Goal: Task Accomplishment & Management: Use online tool/utility

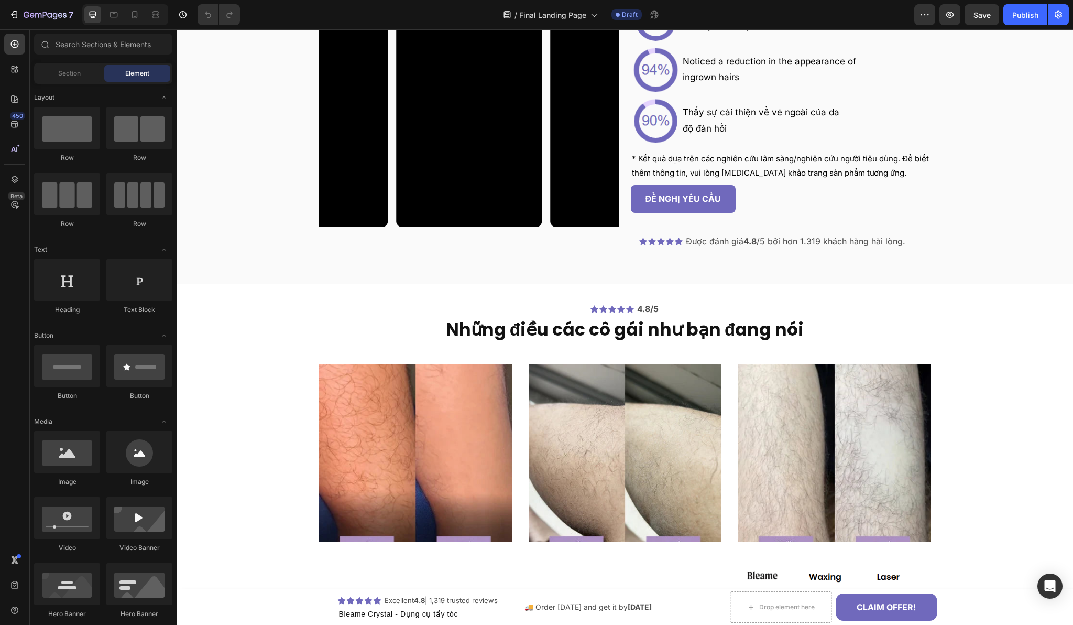
scroll to position [2042, 0]
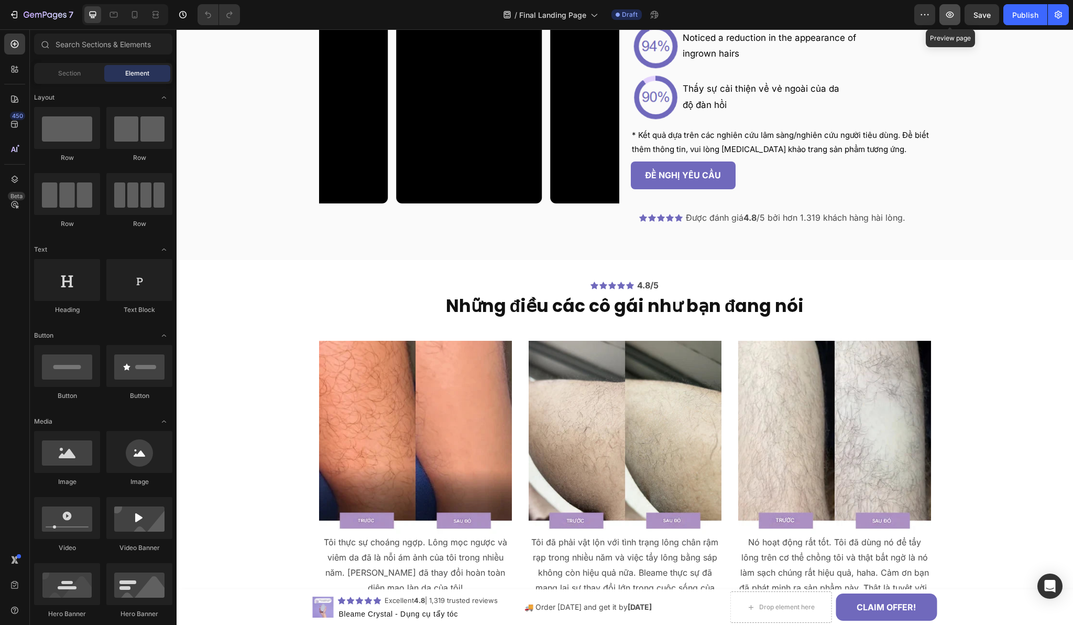
click at [946, 24] on button "button" at bounding box center [949, 14] width 21 height 21
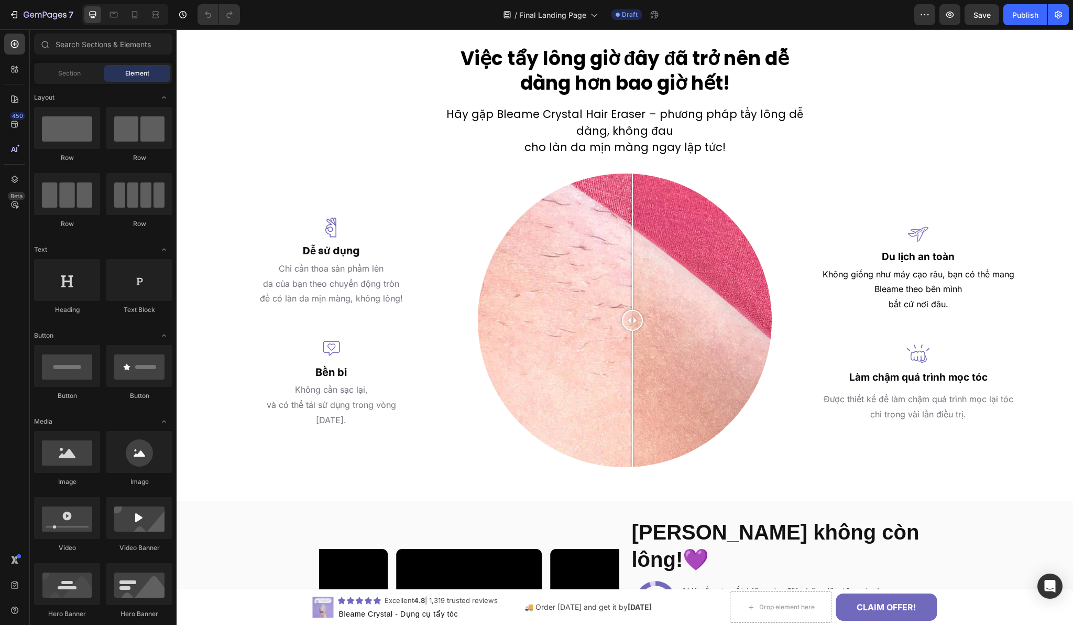
scroll to position [1438, 0]
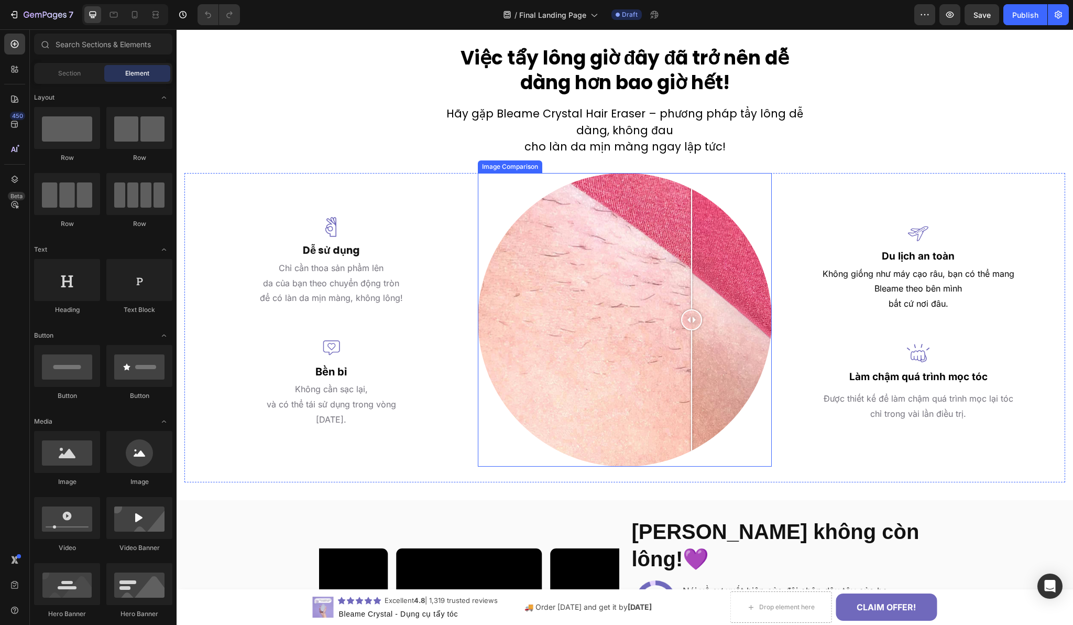
click at [689, 274] on div at bounding box center [624, 319] width 293 height 293
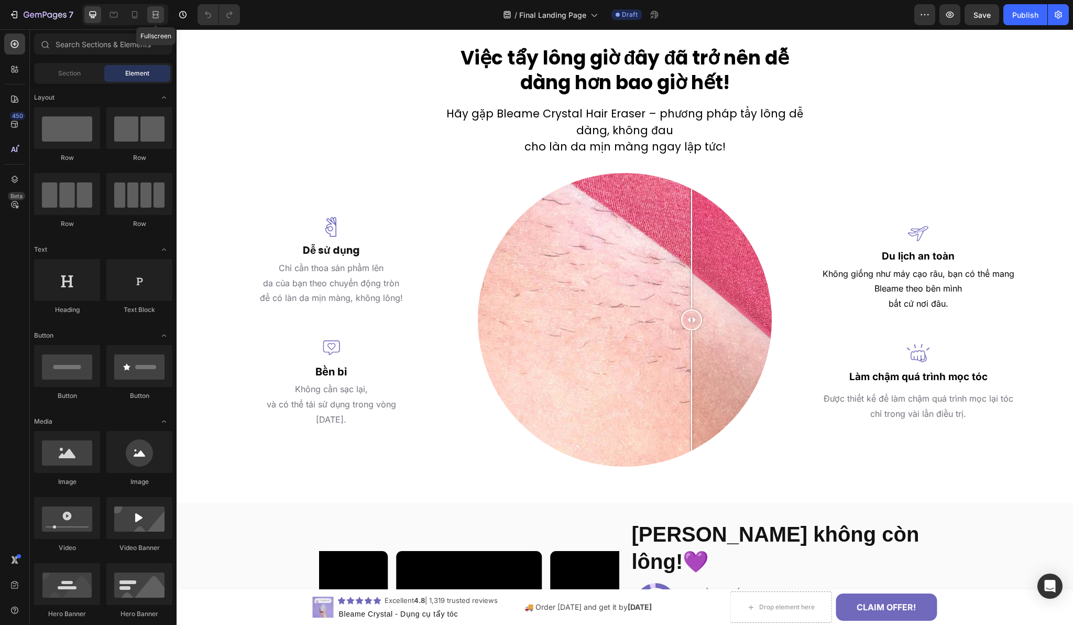
click at [157, 18] on icon at bounding box center [155, 14] width 10 height 10
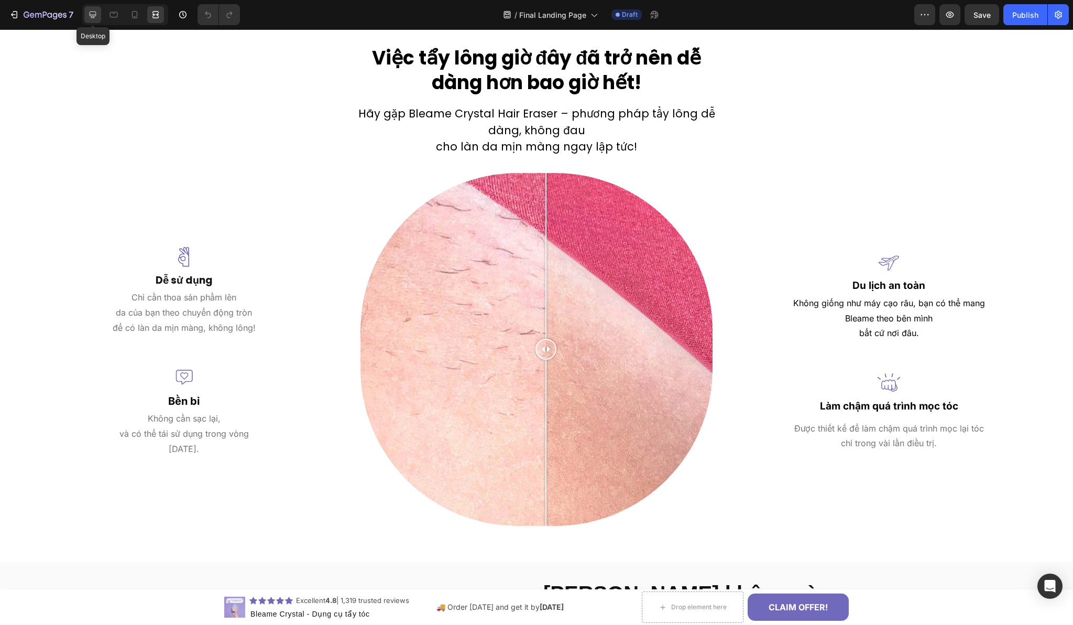
click at [99, 16] on div at bounding box center [92, 14] width 17 height 17
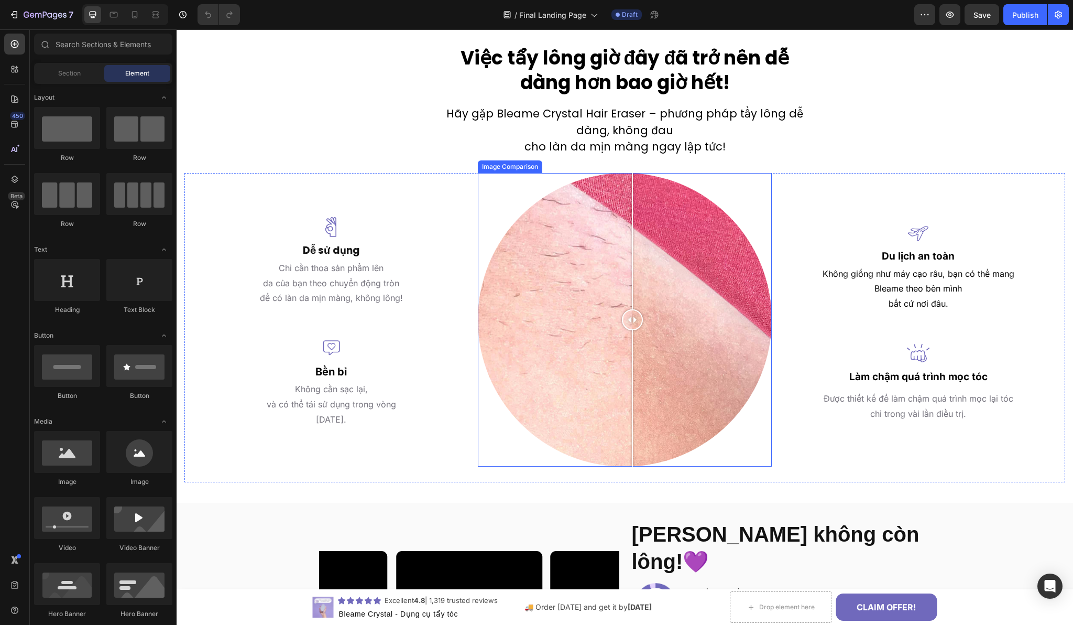
click at [497, 211] on div at bounding box center [624, 319] width 293 height 293
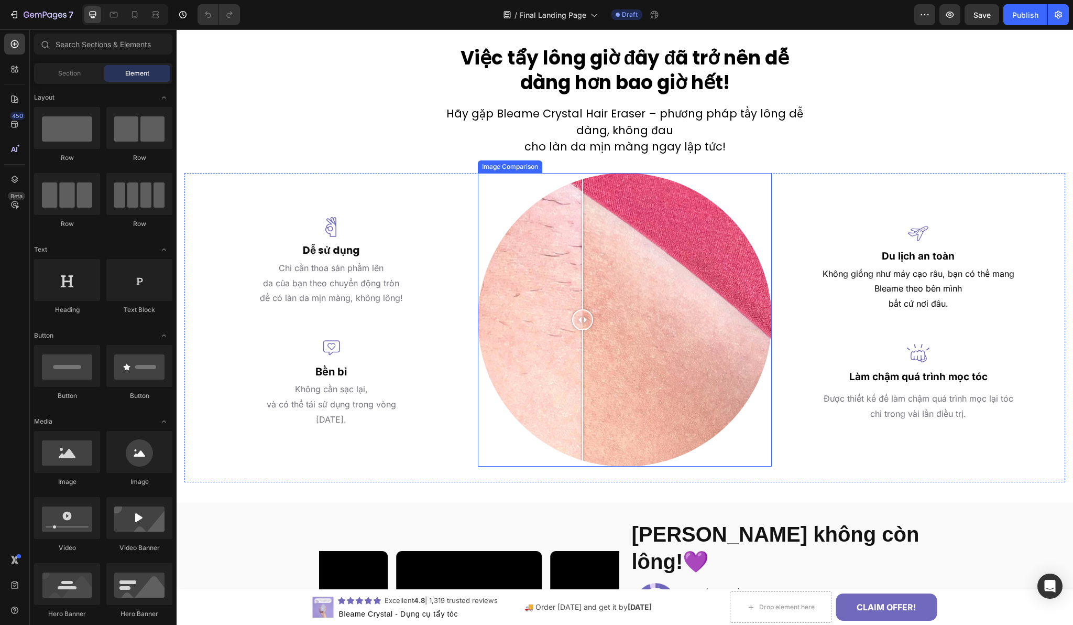
click at [580, 257] on div at bounding box center [624, 319] width 293 height 293
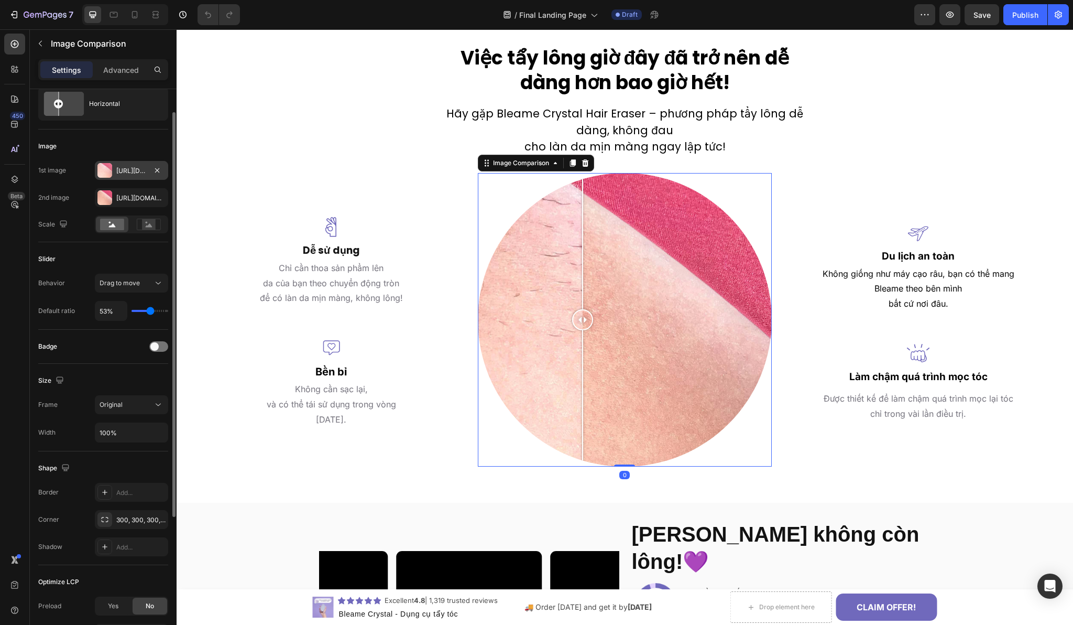
scroll to position [35, 0]
click at [150, 225] on icon at bounding box center [149, 224] width 7 height 4
click at [102, 224] on rect at bounding box center [112, 223] width 24 height 12
click at [152, 309] on input "range" at bounding box center [150, 309] width 37 height 2
type input "52"
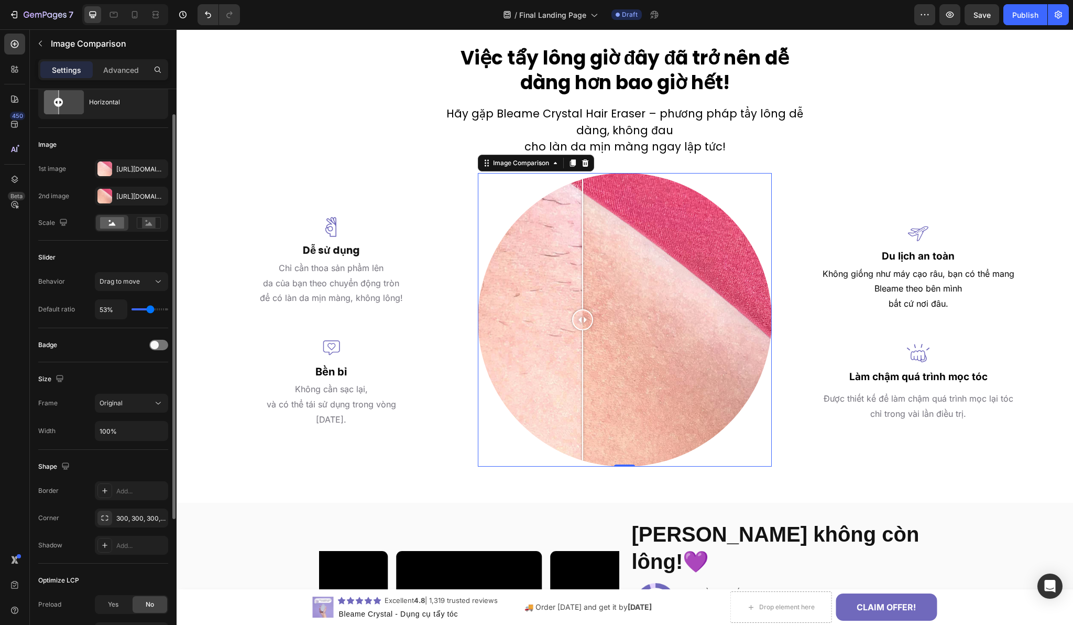
type input "52%"
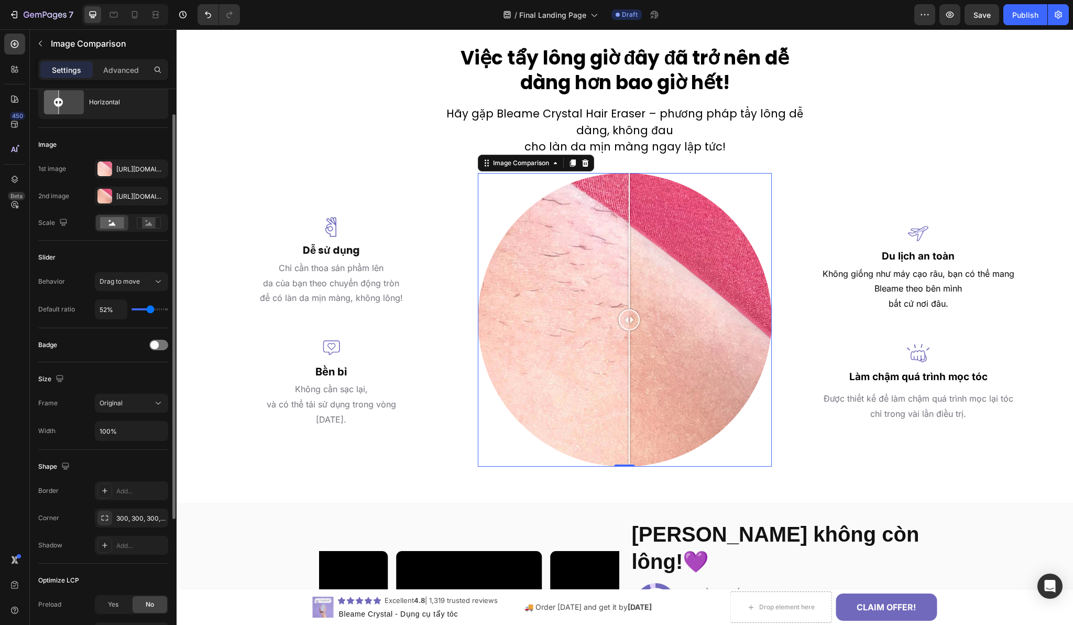
type input "51"
type input "51%"
type input "50"
type input "50%"
click at [86, 320] on div "Slider Behavior Drag to move Default ratio 50%" at bounding box center [103, 283] width 130 height 87
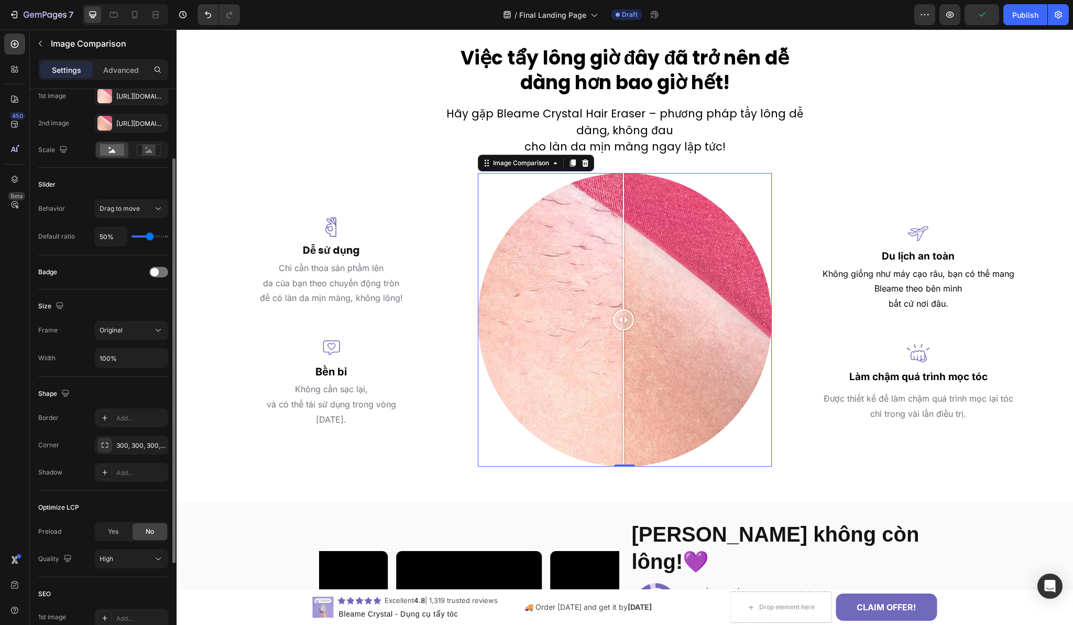
scroll to position [111, 0]
click at [161, 267] on div at bounding box center [158, 269] width 19 height 10
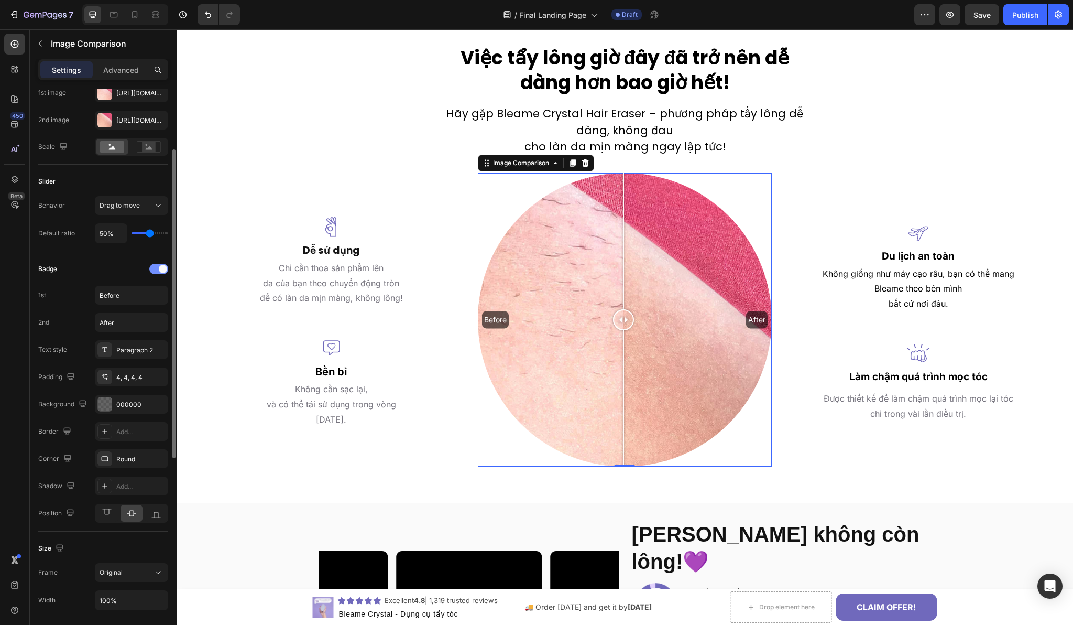
click at [160, 267] on span at bounding box center [163, 269] width 8 height 8
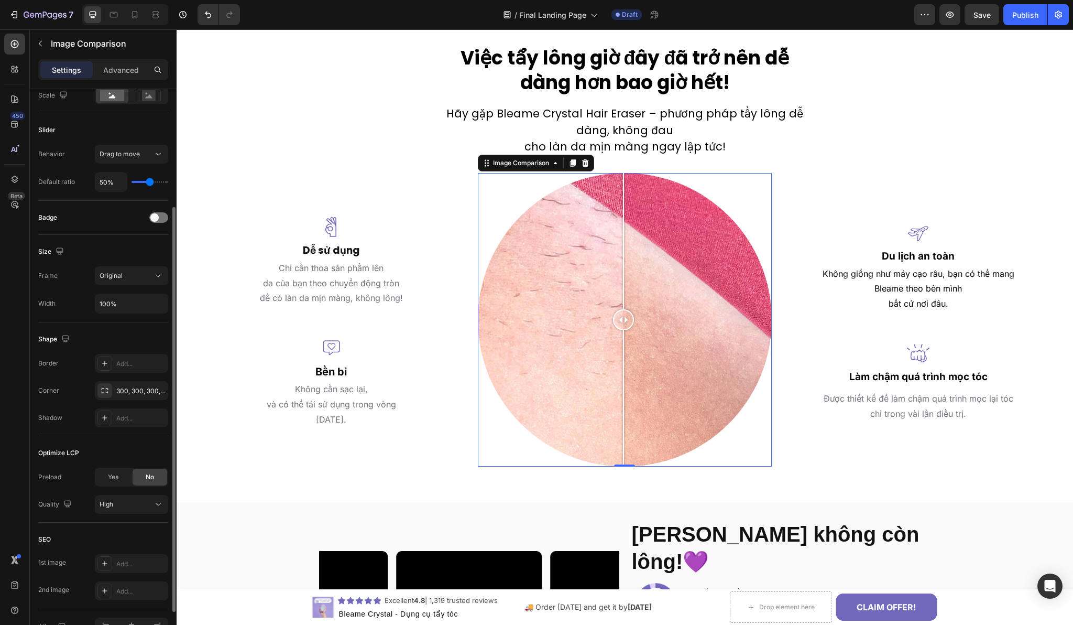
scroll to position [163, 0]
click at [112, 302] on input "100%" at bounding box center [131, 302] width 72 height 19
click at [128, 280] on button "Original" at bounding box center [131, 274] width 73 height 19
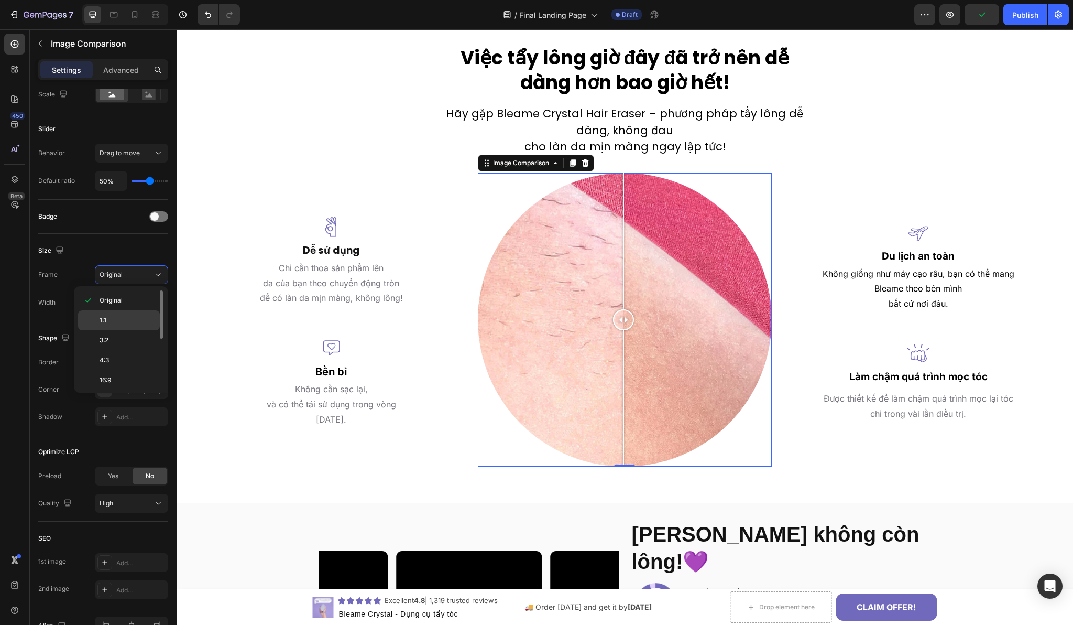
click at [118, 321] on p "1:1" at bounding box center [128, 319] width 56 height 9
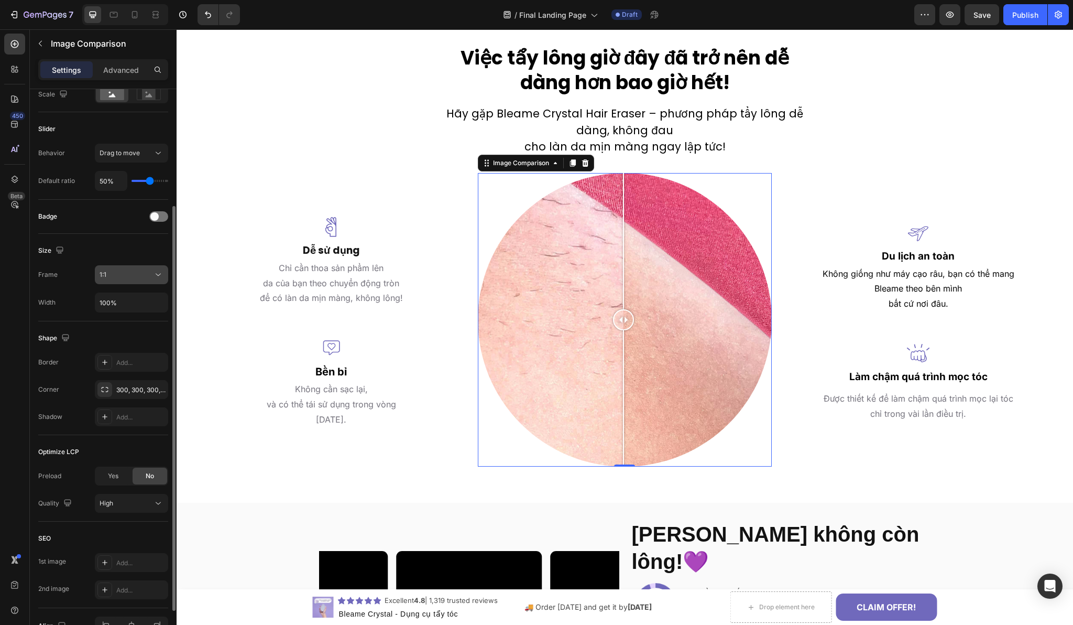
click at [123, 279] on div "1:1" at bounding box center [126, 274] width 53 height 9
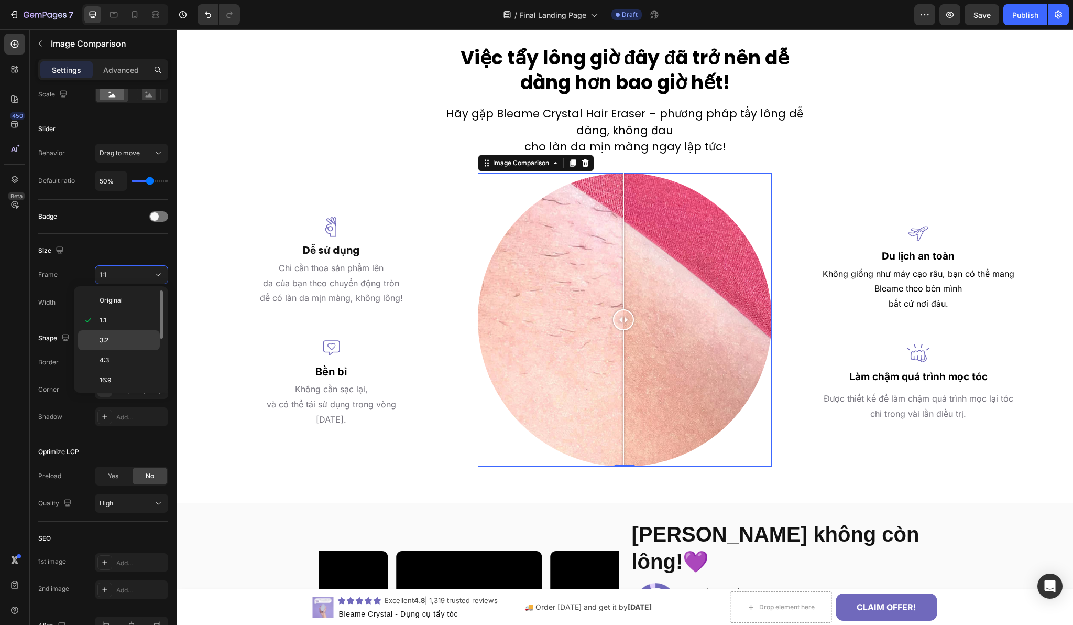
click at [118, 335] on div "3:2" at bounding box center [119, 340] width 82 height 20
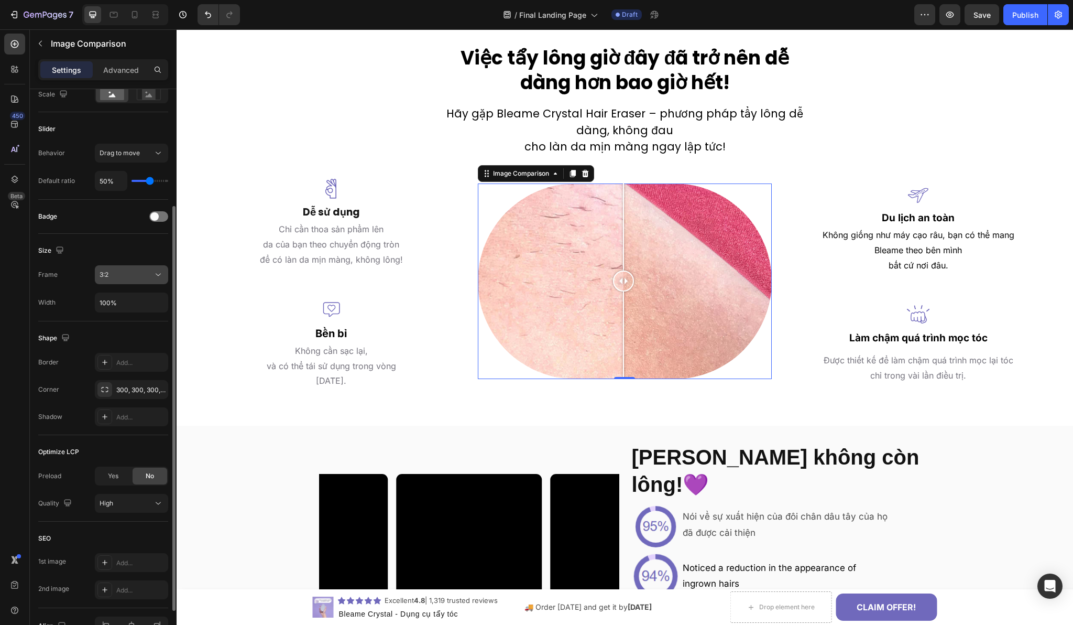
click at [133, 279] on div "3:2" at bounding box center [132, 274] width 64 height 10
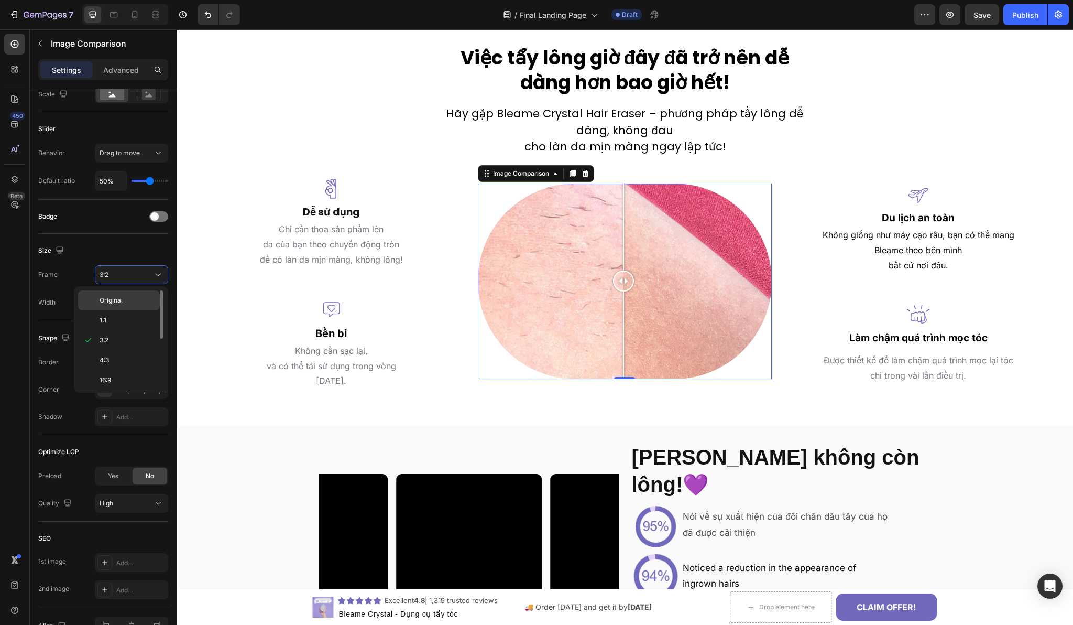
click at [117, 301] on span "Original" at bounding box center [111, 300] width 23 height 9
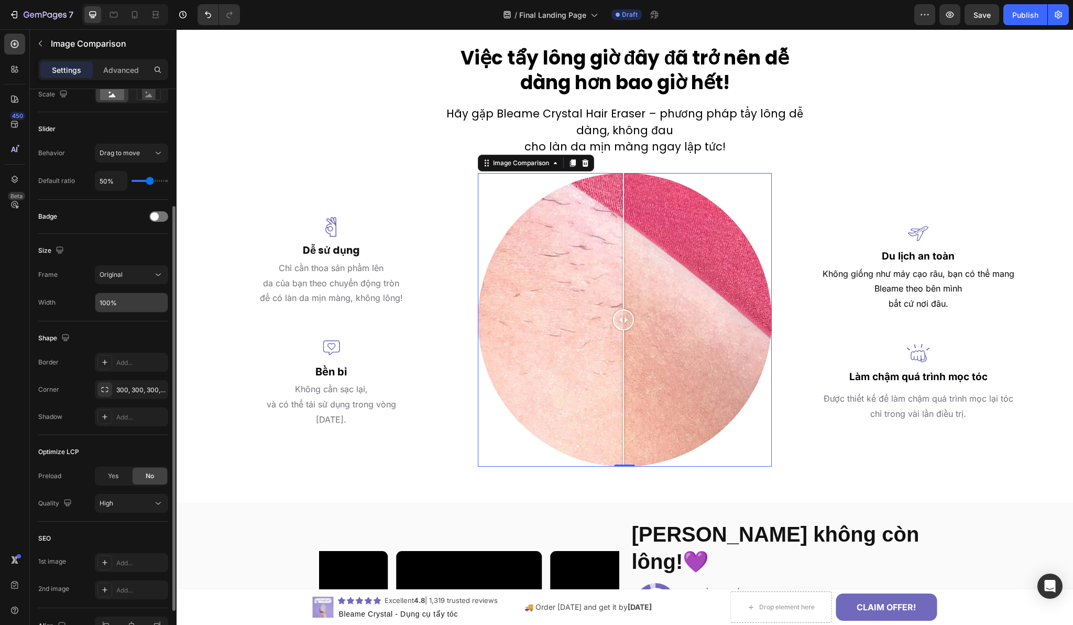
click at [121, 301] on input "100%" at bounding box center [131, 302] width 72 height 19
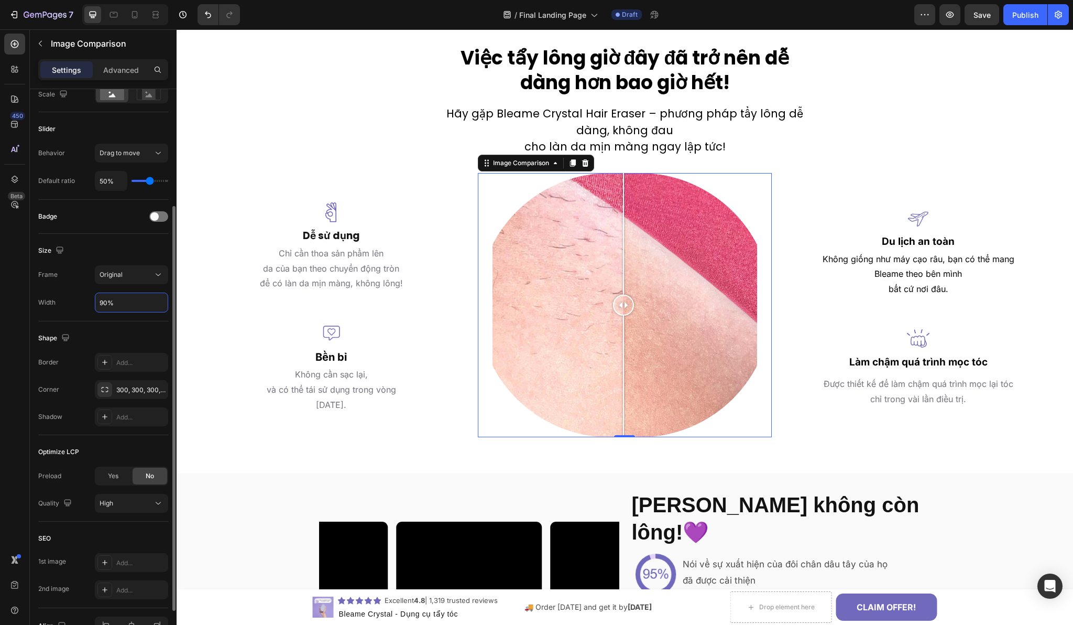
click at [113, 302] on input "90%" at bounding box center [131, 302] width 72 height 19
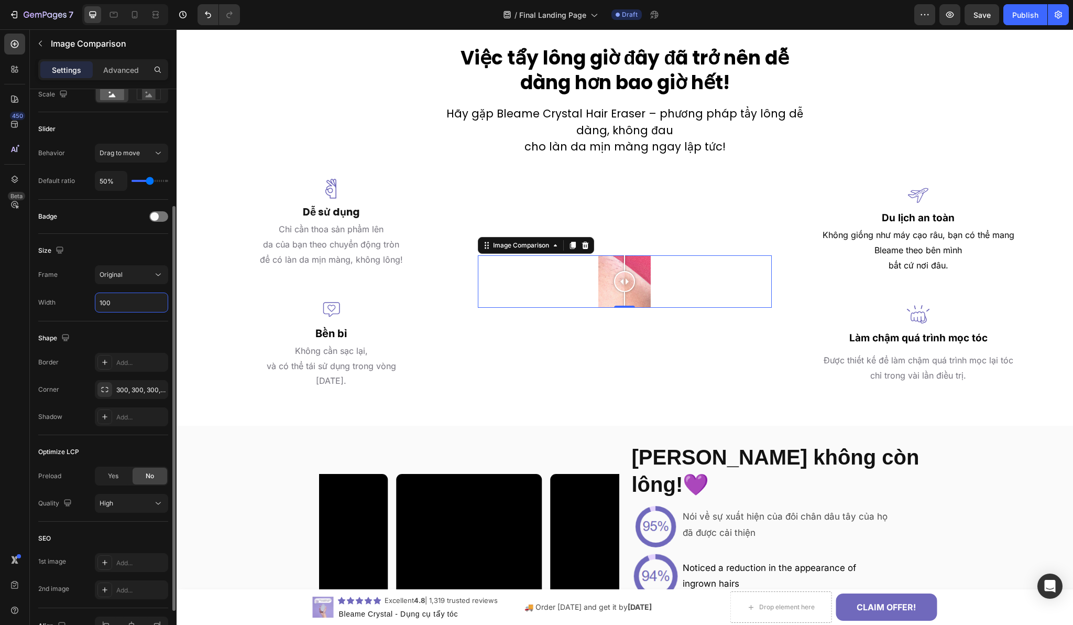
type input "100%"
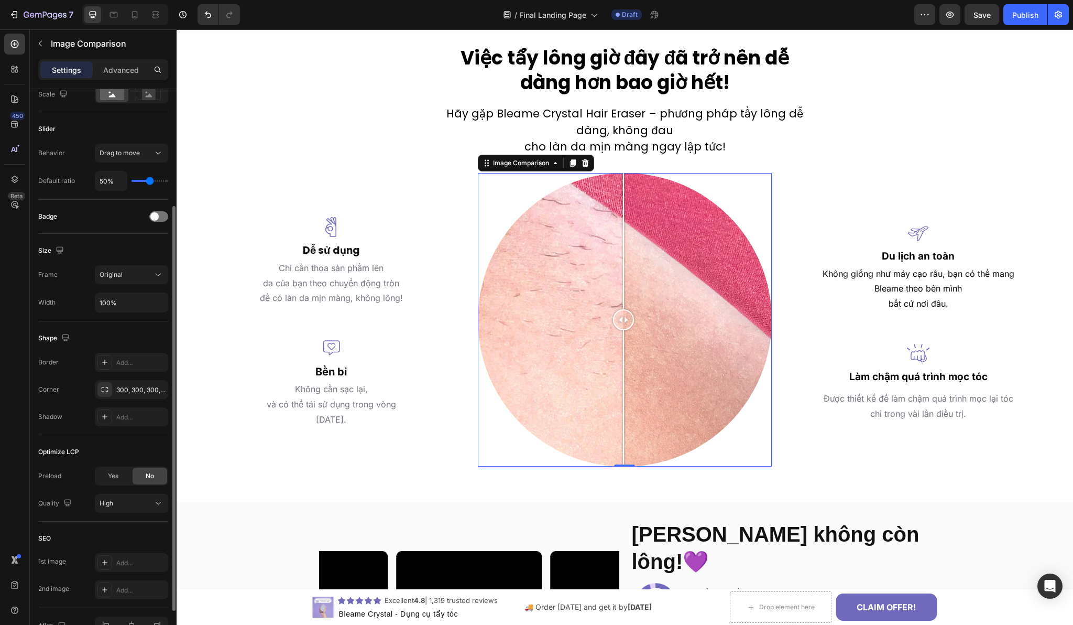
click at [116, 241] on div "Size Frame Original Width 100%" at bounding box center [103, 277] width 130 height 87
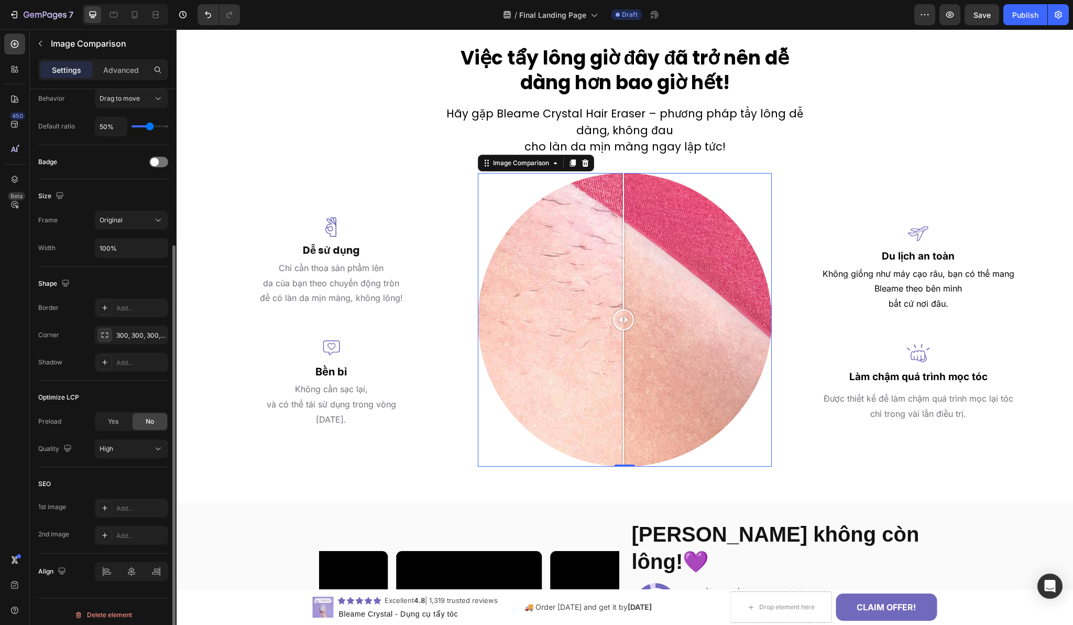
scroll to position [224, 0]
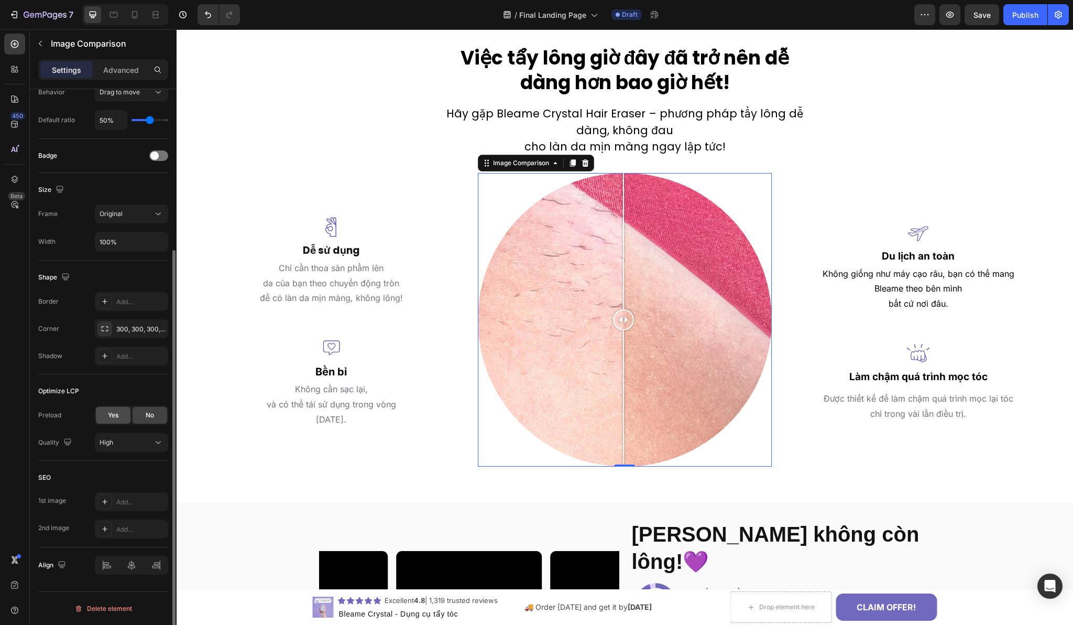
click at [119, 411] on div "Yes" at bounding box center [113, 415] width 35 height 17
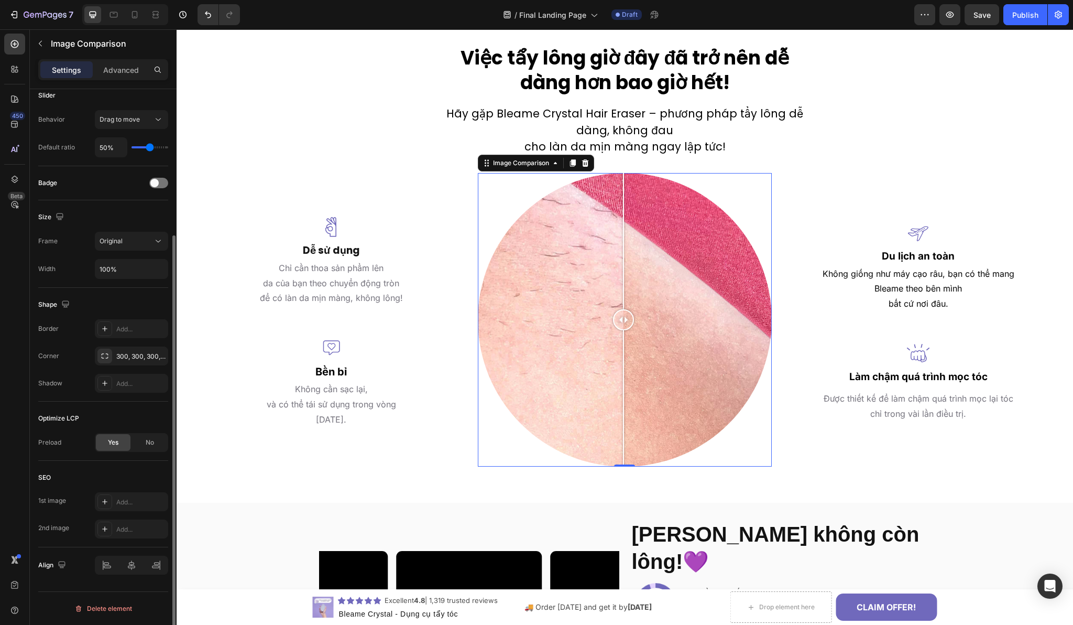
scroll to position [197, 0]
click at [151, 437] on span "No" at bounding box center [150, 441] width 8 height 9
click at [132, 474] on div "High" at bounding box center [126, 469] width 53 height 9
click at [91, 415] on div "Optimize LCP" at bounding box center [103, 418] width 130 height 17
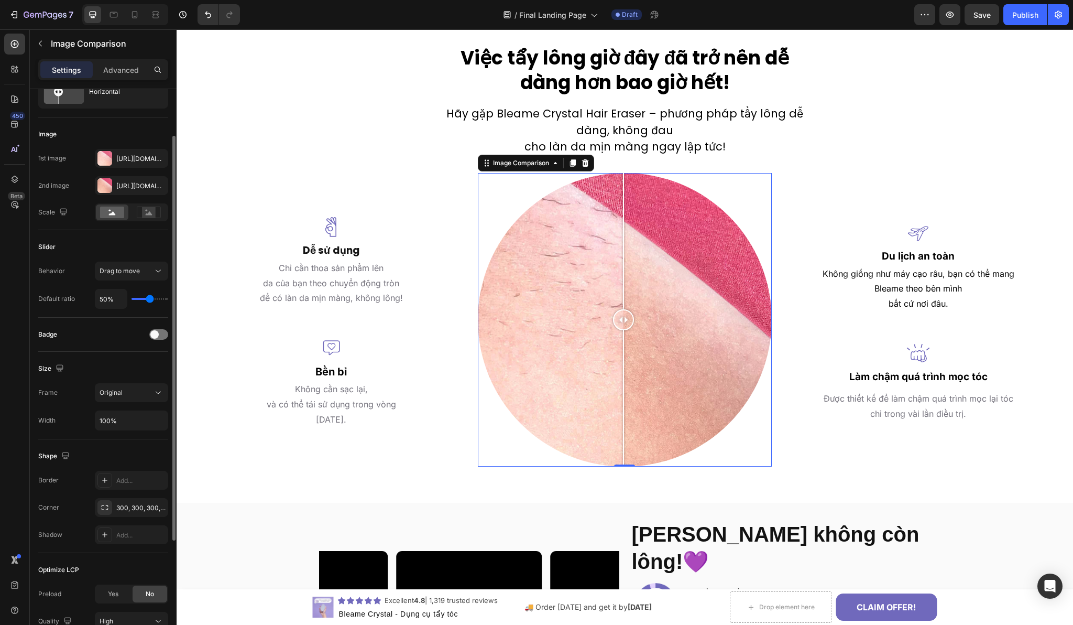
scroll to position [0, 0]
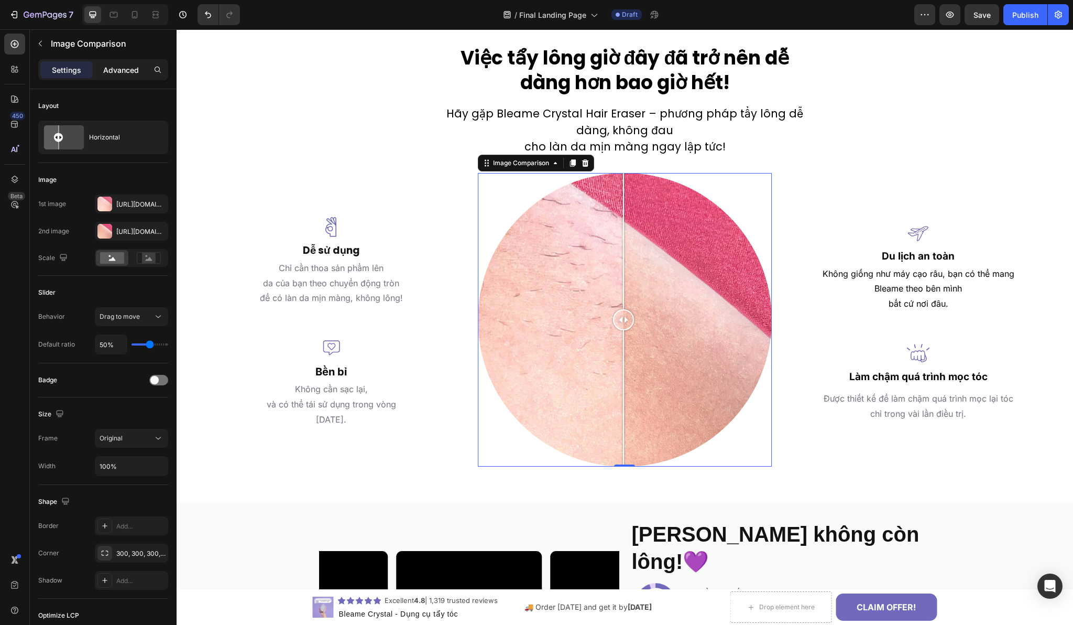
click at [121, 71] on p "Advanced" at bounding box center [121, 69] width 36 height 11
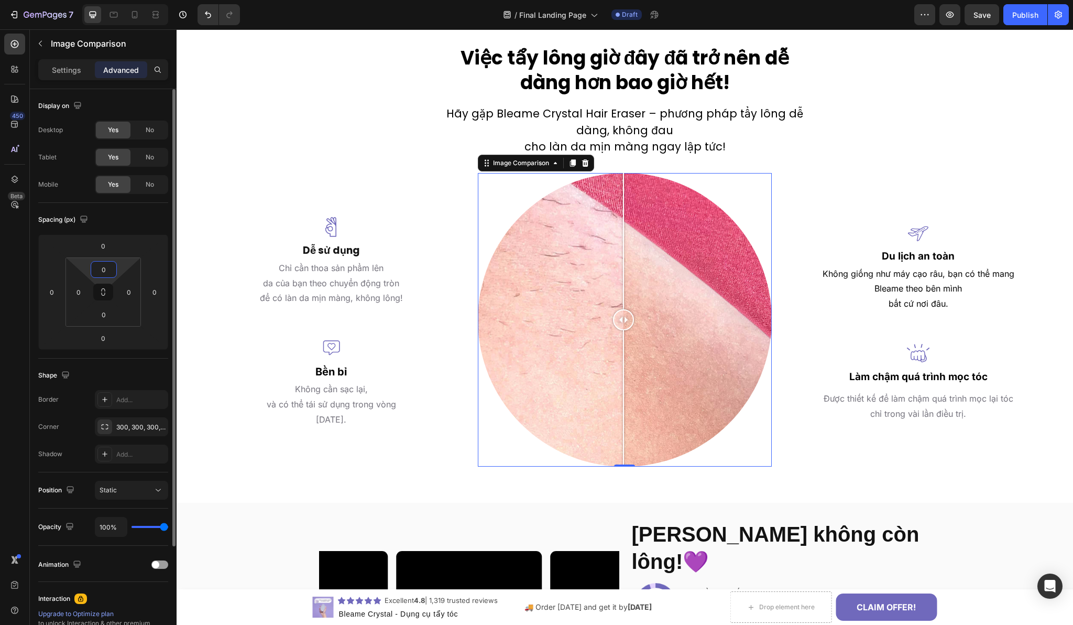
click at [103, 269] on input "0" at bounding box center [103, 269] width 21 height 16
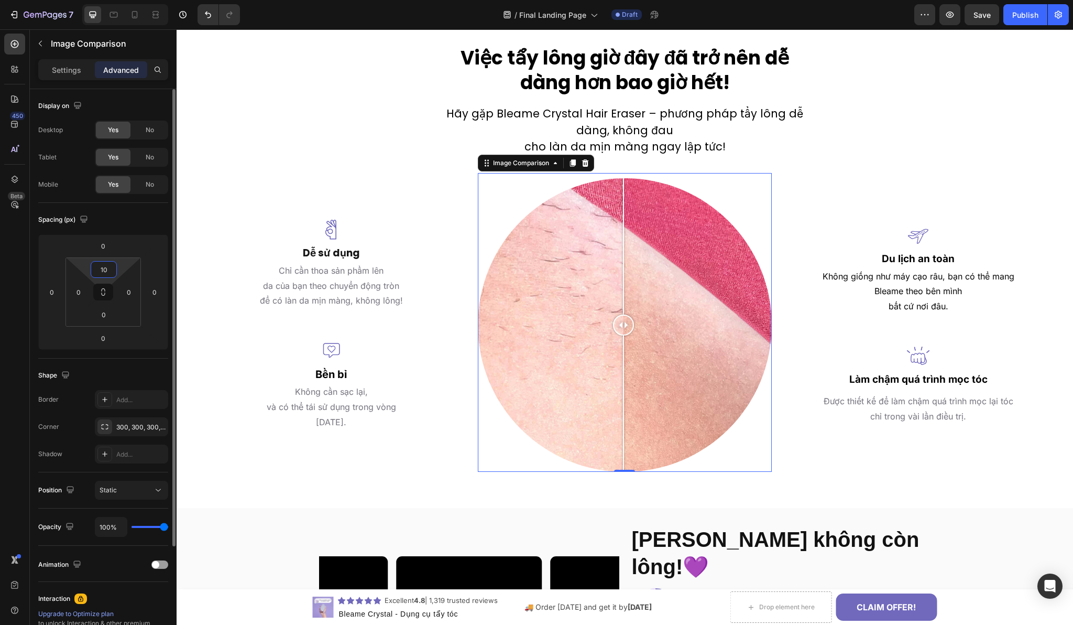
type input "1"
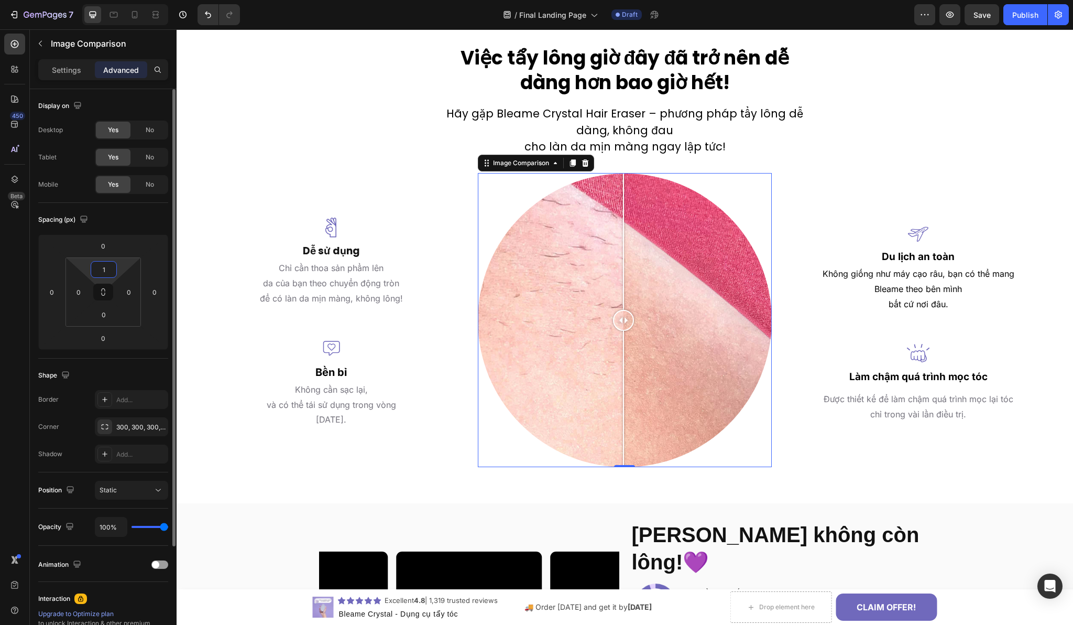
type input "18"
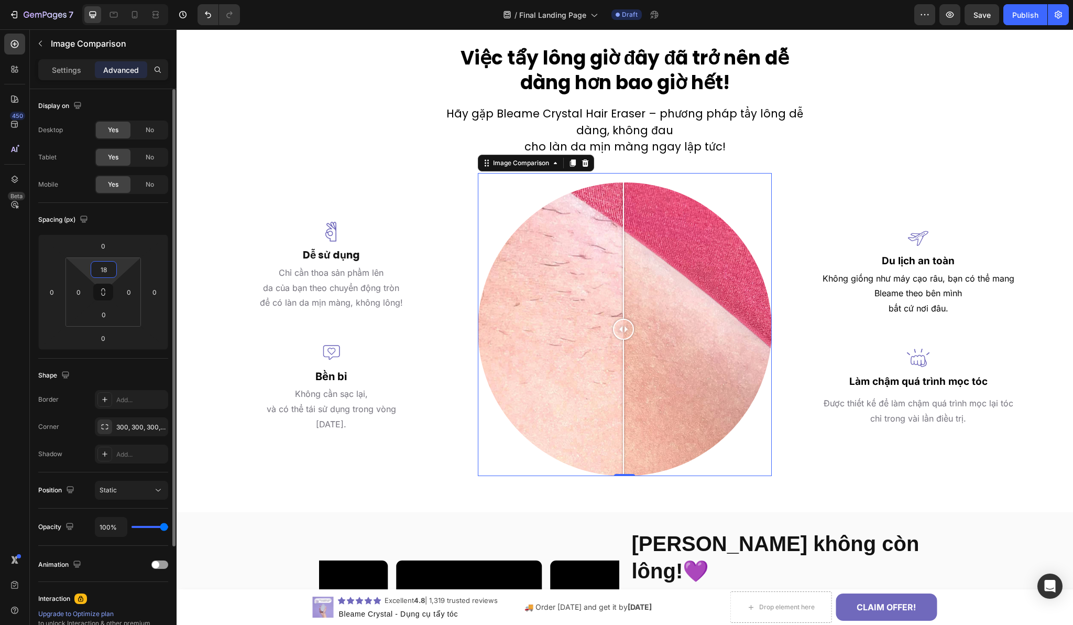
click at [106, 270] on input "18" at bounding box center [103, 269] width 21 height 16
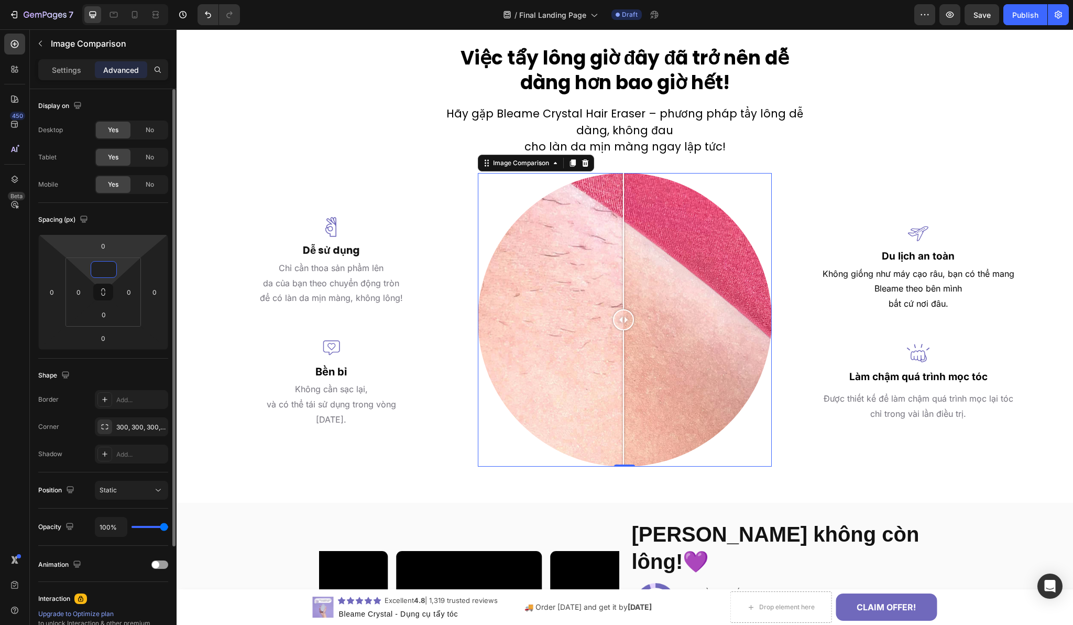
click at [123, 216] on div "Spacing (px)" at bounding box center [103, 219] width 130 height 17
click at [105, 288] on icon at bounding box center [103, 292] width 8 height 8
click at [105, 275] on input "0" at bounding box center [103, 269] width 21 height 16
paste input "18"
type input "18"
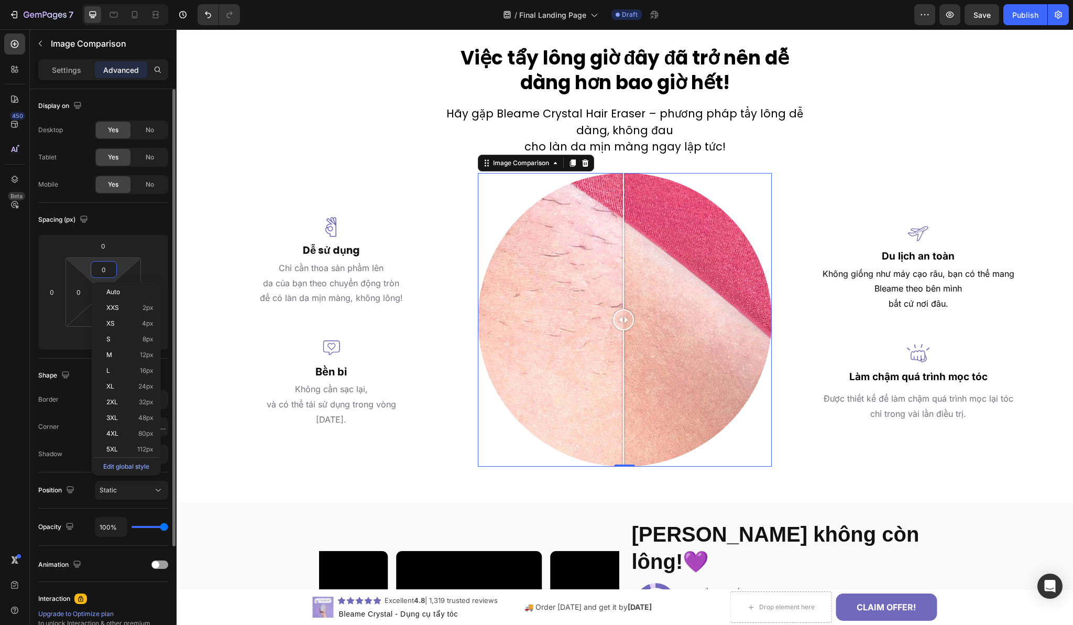
type input "18"
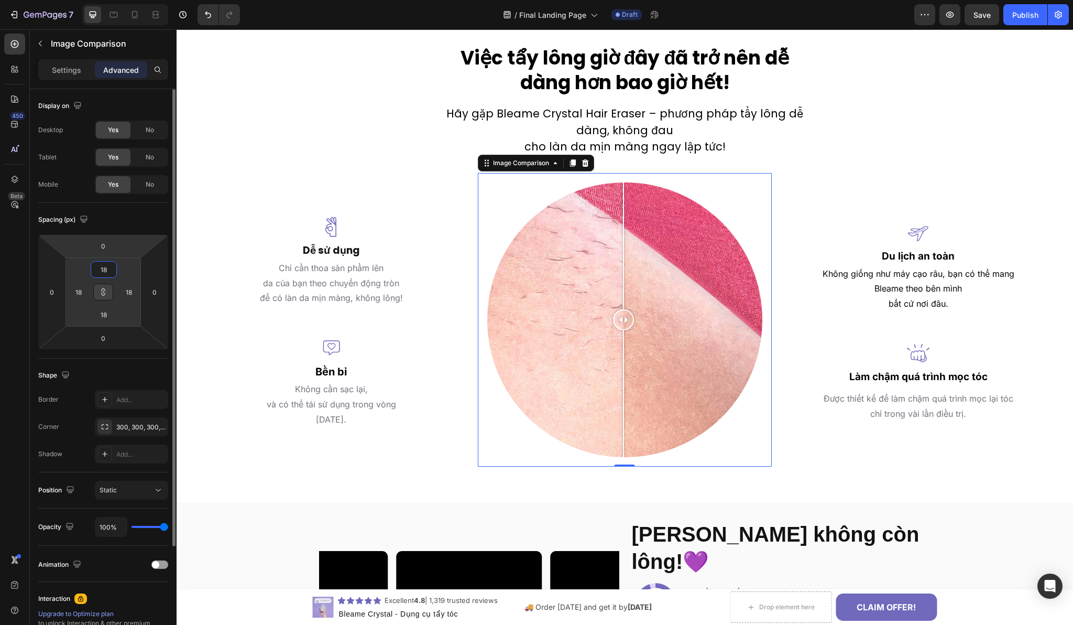
type input "18"
click at [119, 220] on div "Spacing (px)" at bounding box center [103, 219] width 130 height 17
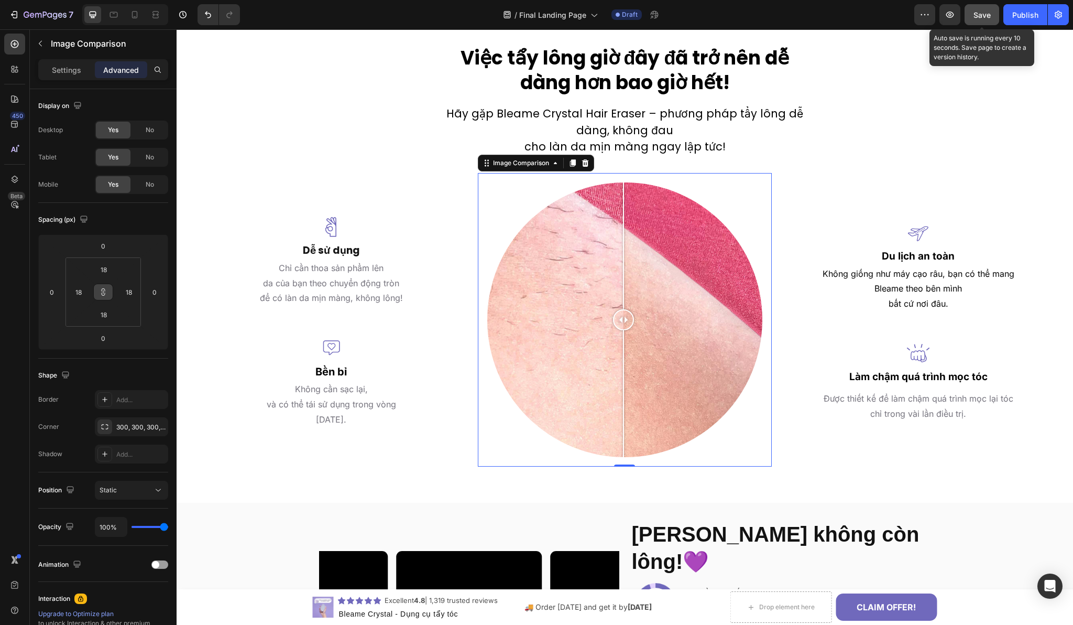
click at [984, 7] on button "Save" at bounding box center [982, 14] width 35 height 21
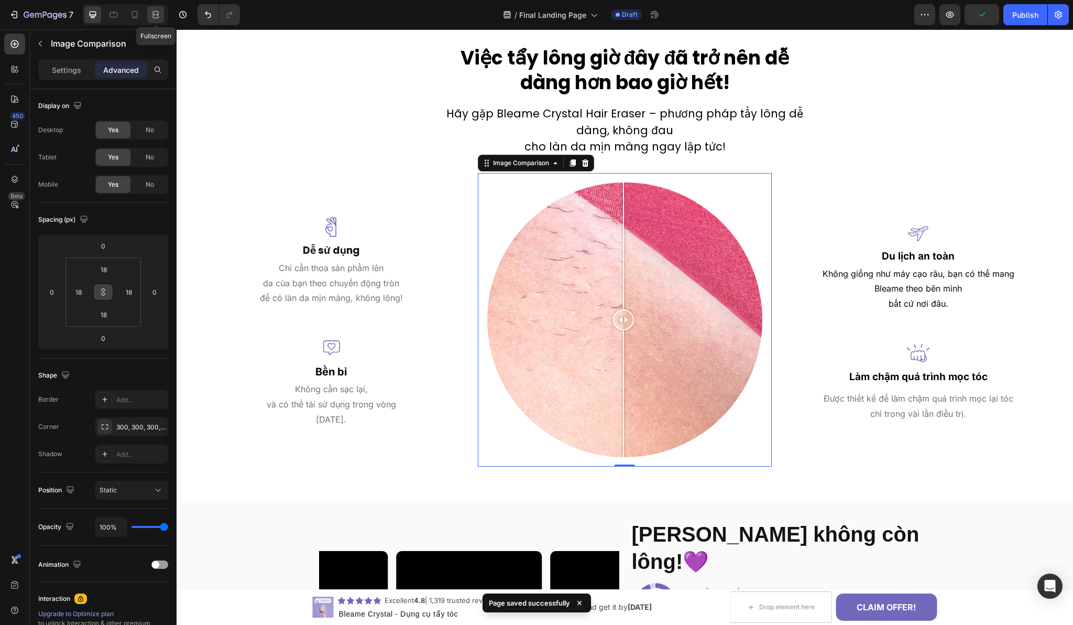
click at [153, 9] on icon at bounding box center [155, 14] width 10 height 10
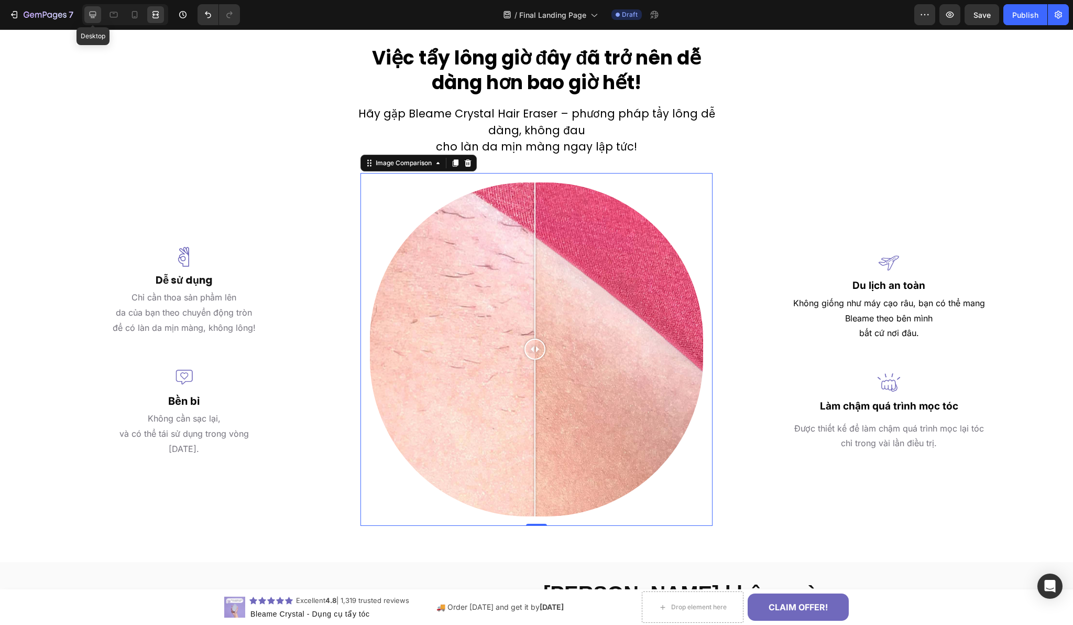
click at [94, 12] on icon at bounding box center [93, 15] width 7 height 7
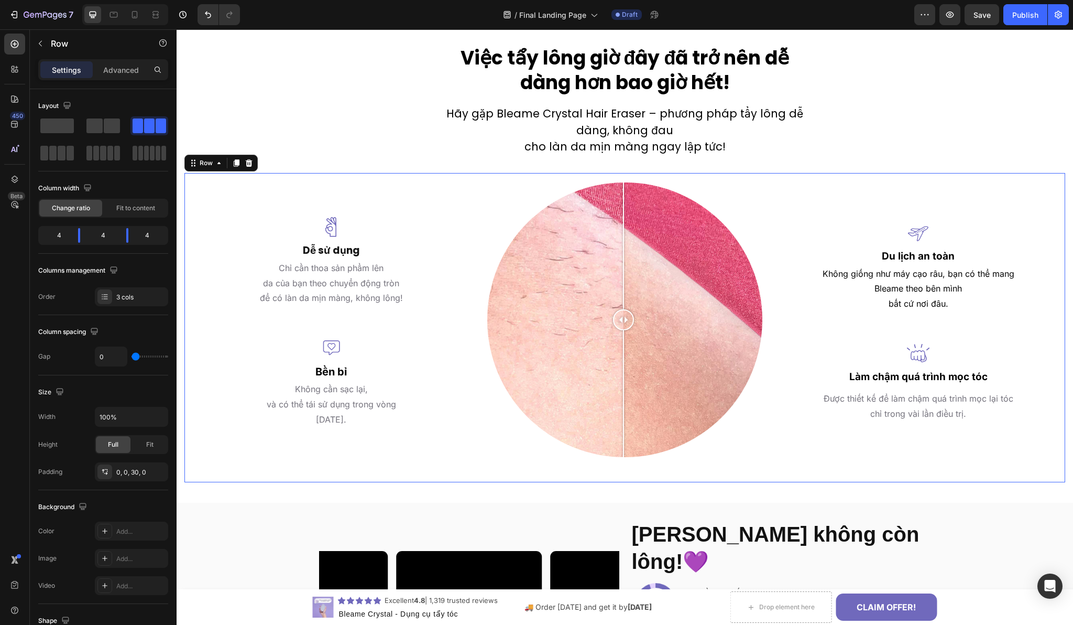
click at [472, 177] on div "Image Dễ sử dụng Text block Chỉ cần thoa sản phẩm lên da của bạn theo chuyển độ…" at bounding box center [330, 319] width 293 height 293
click at [951, 14] on icon "button" at bounding box center [949, 14] width 3 height 3
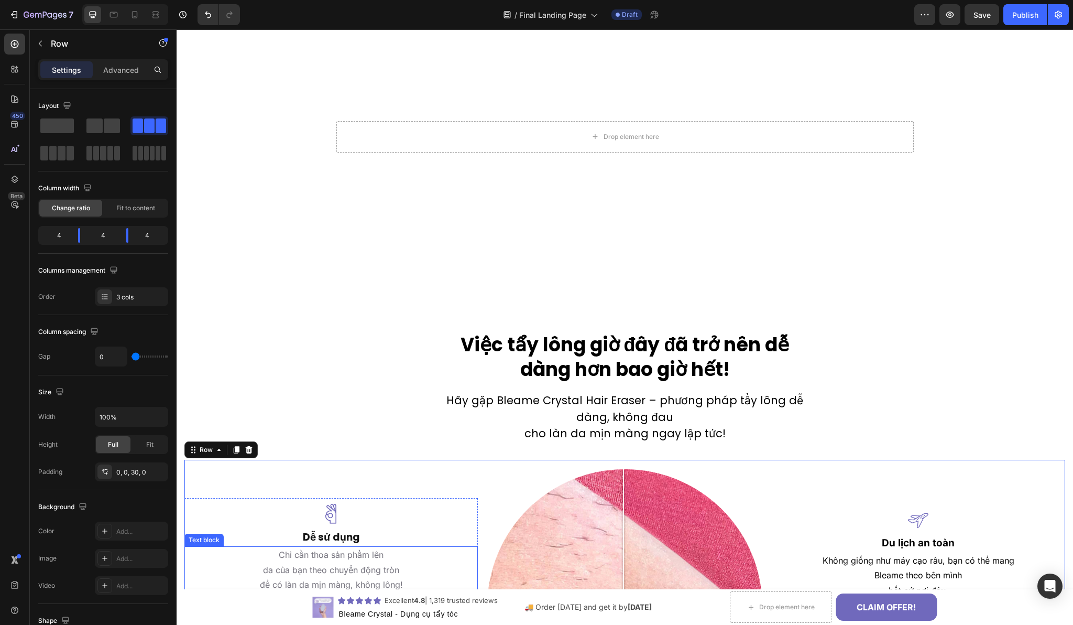
scroll to position [1156, 0]
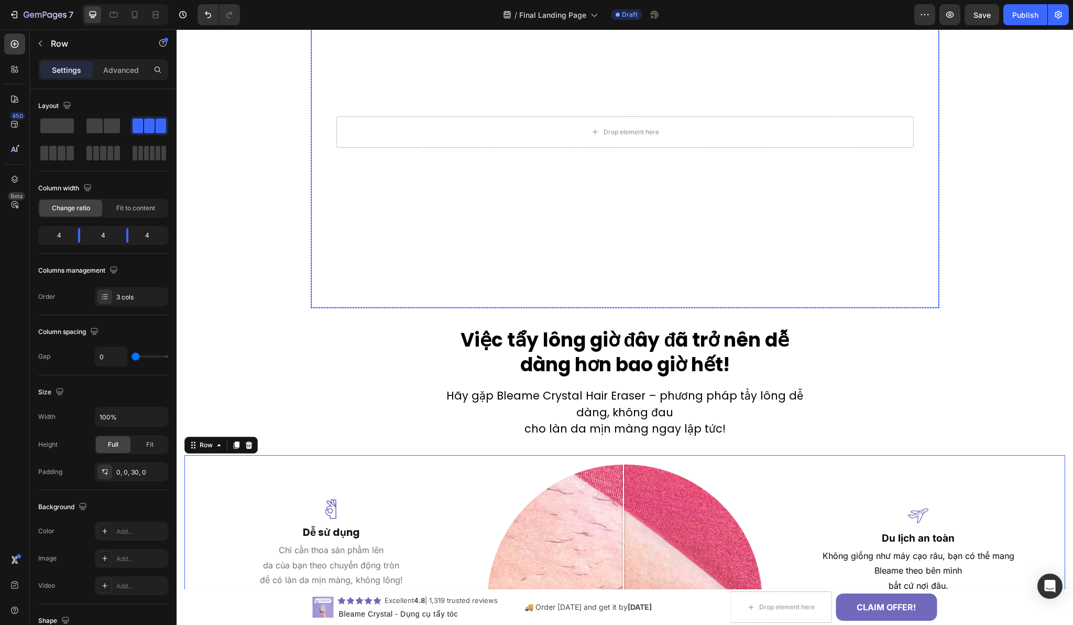
click at [320, 257] on div "Xem nó hoạt động . Dùđịa hình thế nào,miếng tẩy cũng ôm sátcác đường cong của b…" at bounding box center [625, 87] width 611 height 442
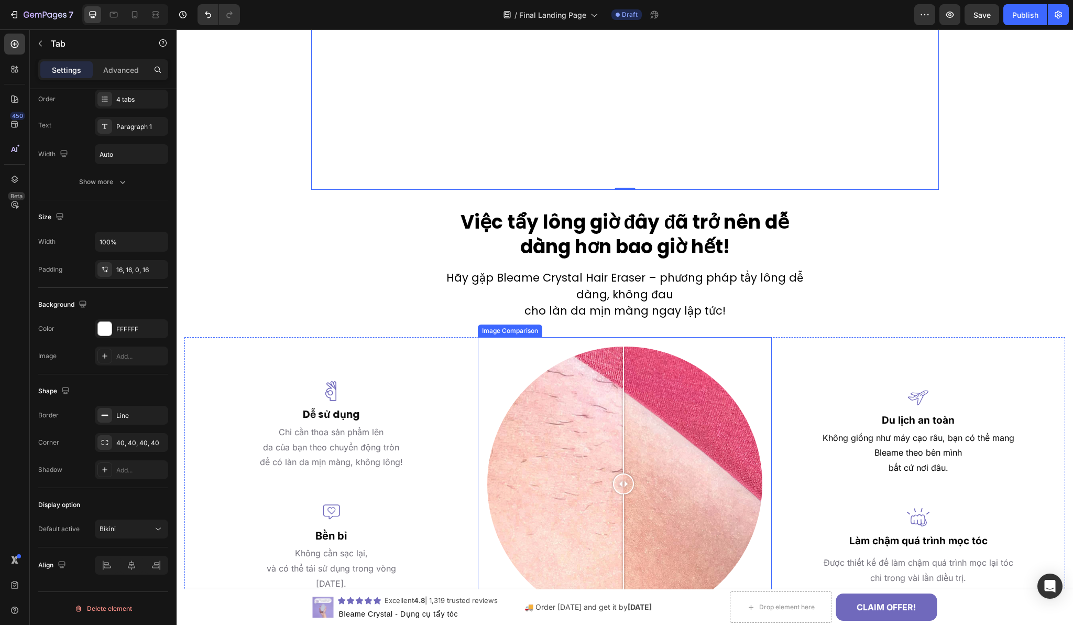
scroll to position [1291, 0]
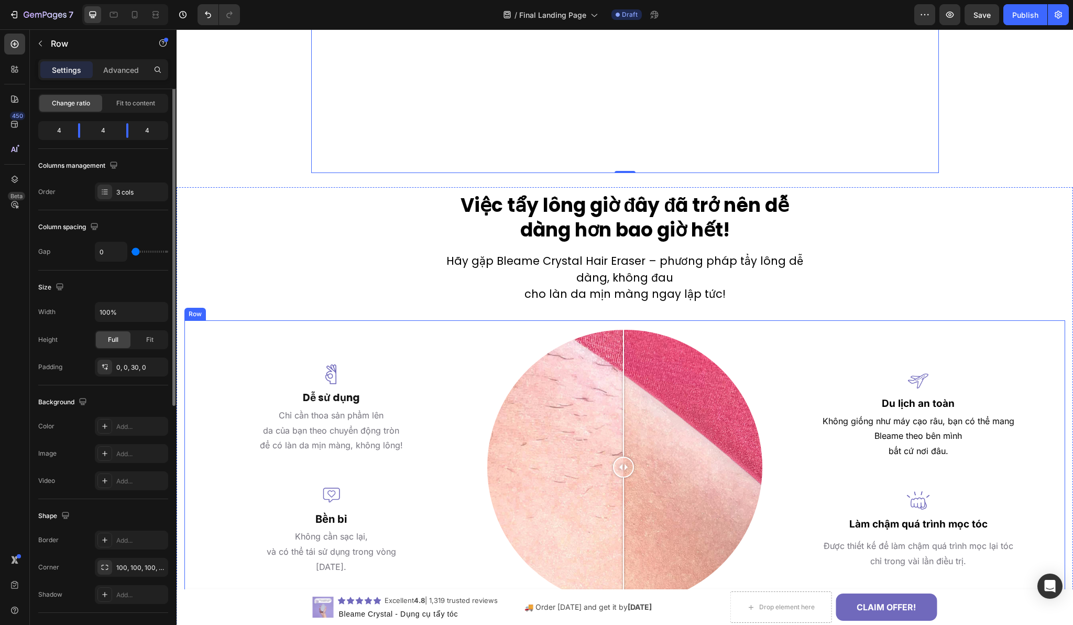
click at [302, 327] on div "Image Dễ sử dụng Text block Chỉ cần thoa sản phẩm lên da của bạn theo chuyển độ…" at bounding box center [330, 466] width 293 height 293
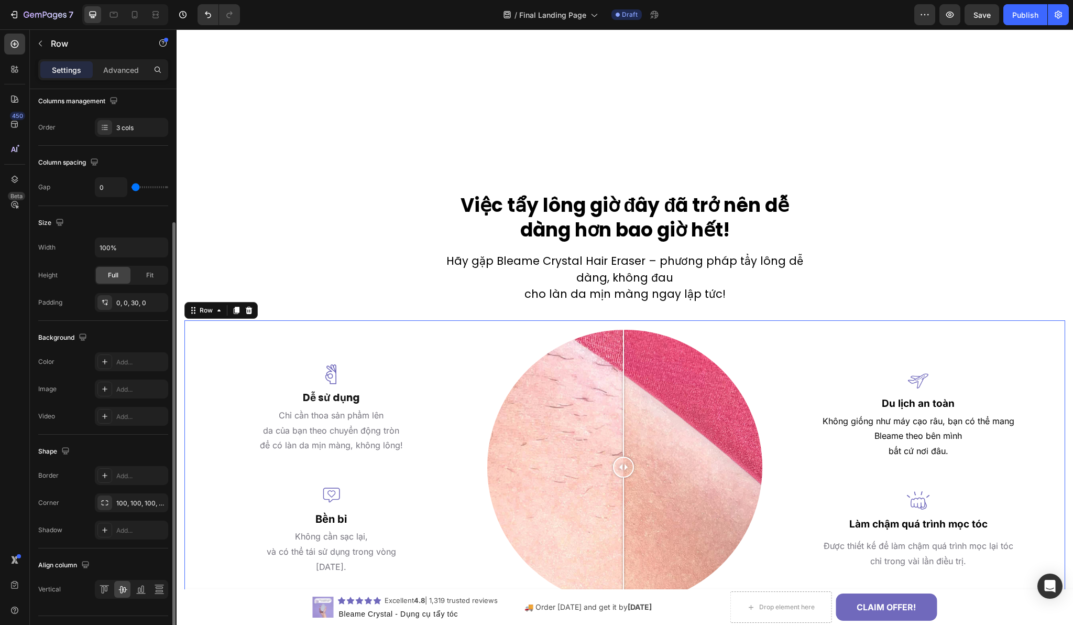
scroll to position [193, 0]
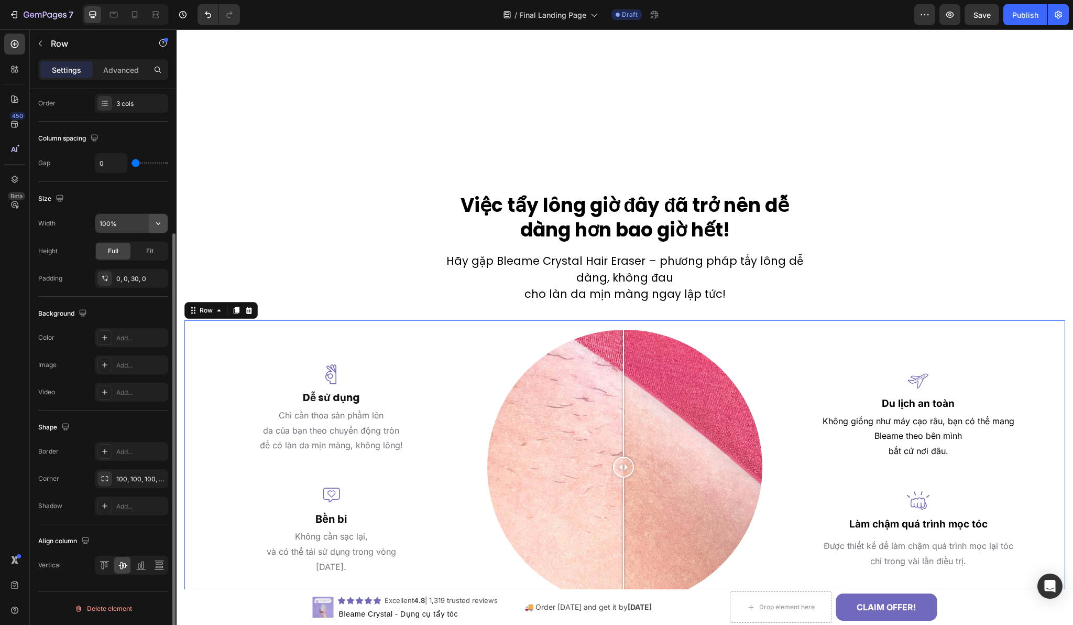
click at [158, 223] on icon "button" at bounding box center [158, 223] width 10 height 10
click at [129, 249] on p "Default 1200px" at bounding box center [129, 249] width 60 height 9
type input "1200"
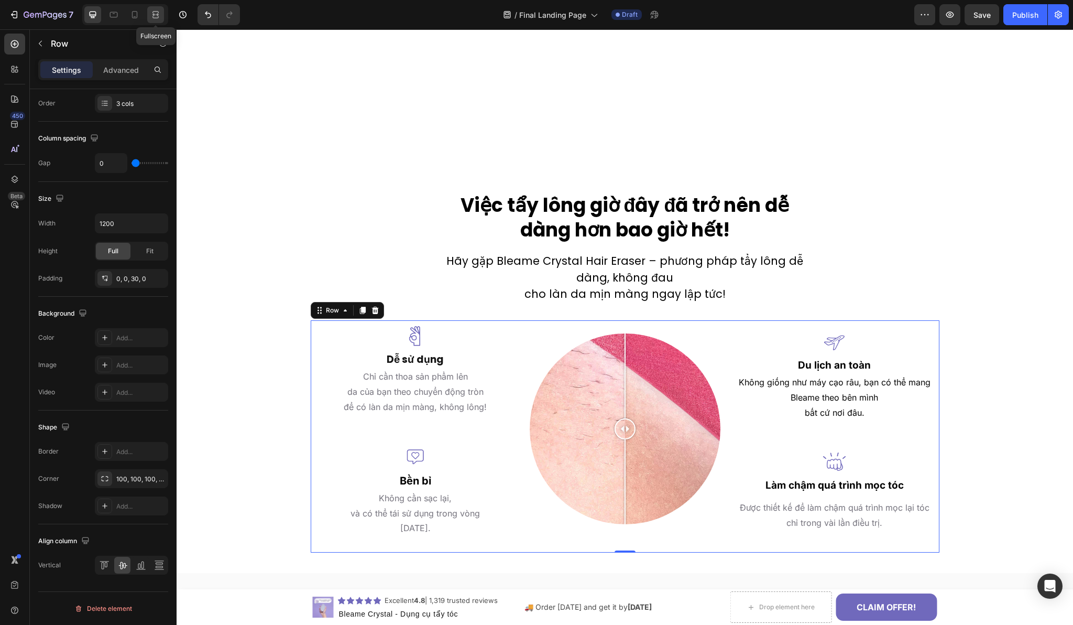
click at [160, 14] on icon at bounding box center [155, 14] width 10 height 10
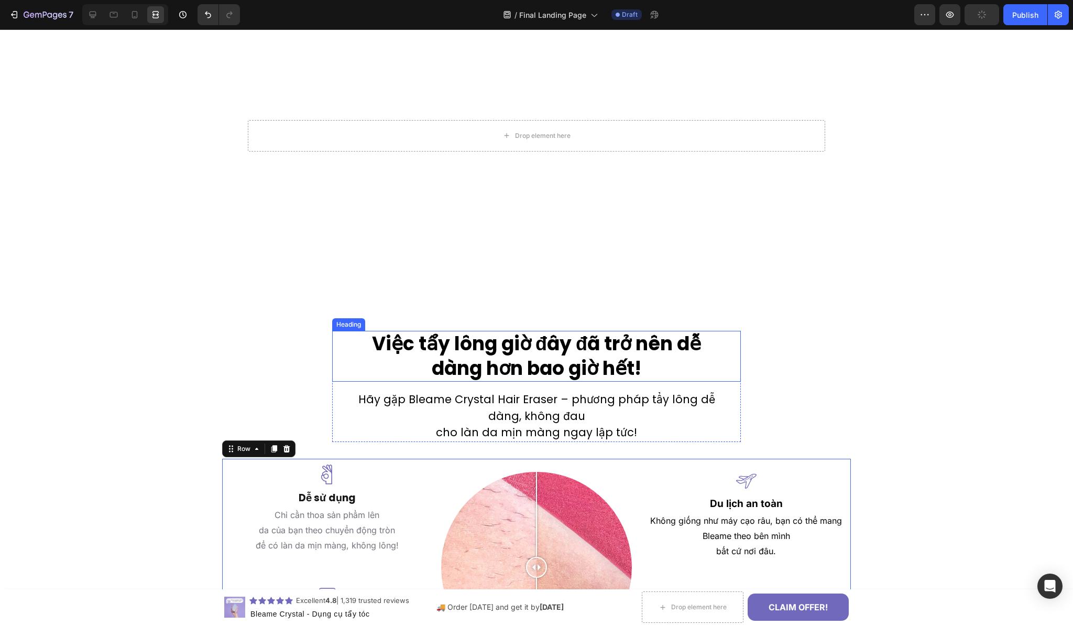
scroll to position [1164, 0]
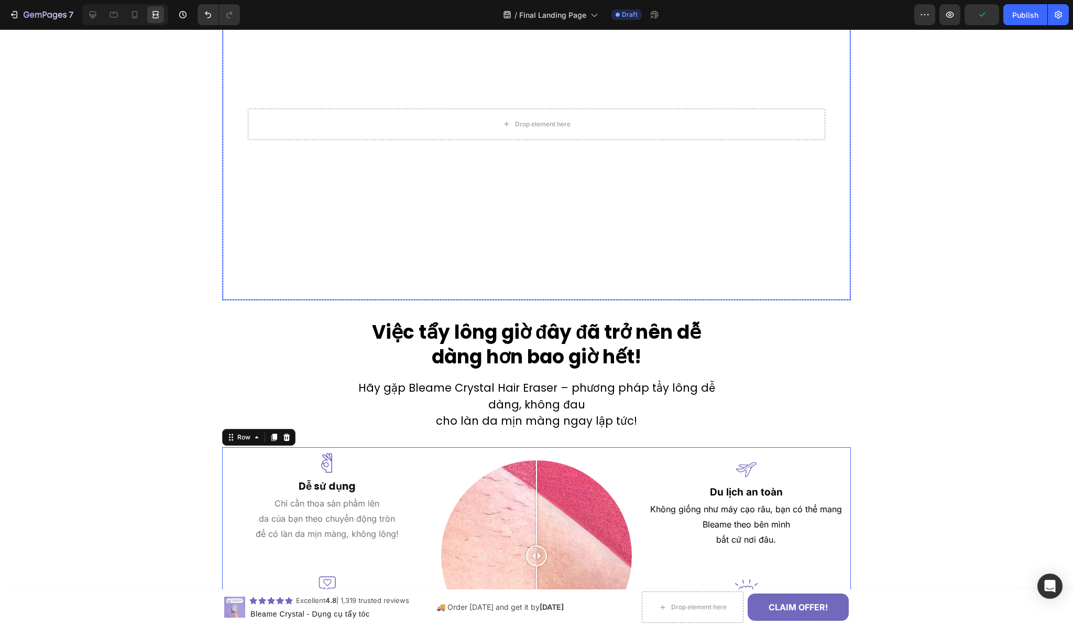
click at [232, 257] on div "Xem nó hoạt động . Dùđịa hình thế nào,miếng tẩy cũng ôm sátcác đường cong của b…" at bounding box center [536, 79] width 611 height 442
click at [91, 13] on icon at bounding box center [92, 14] width 10 height 10
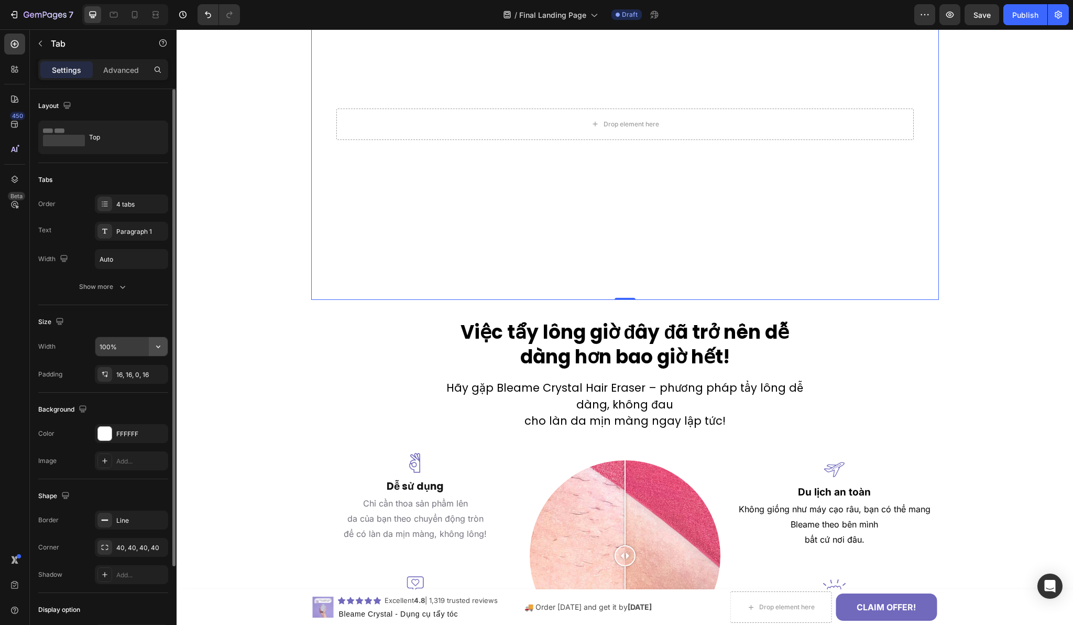
click at [156, 347] on icon "button" at bounding box center [158, 346] width 10 height 10
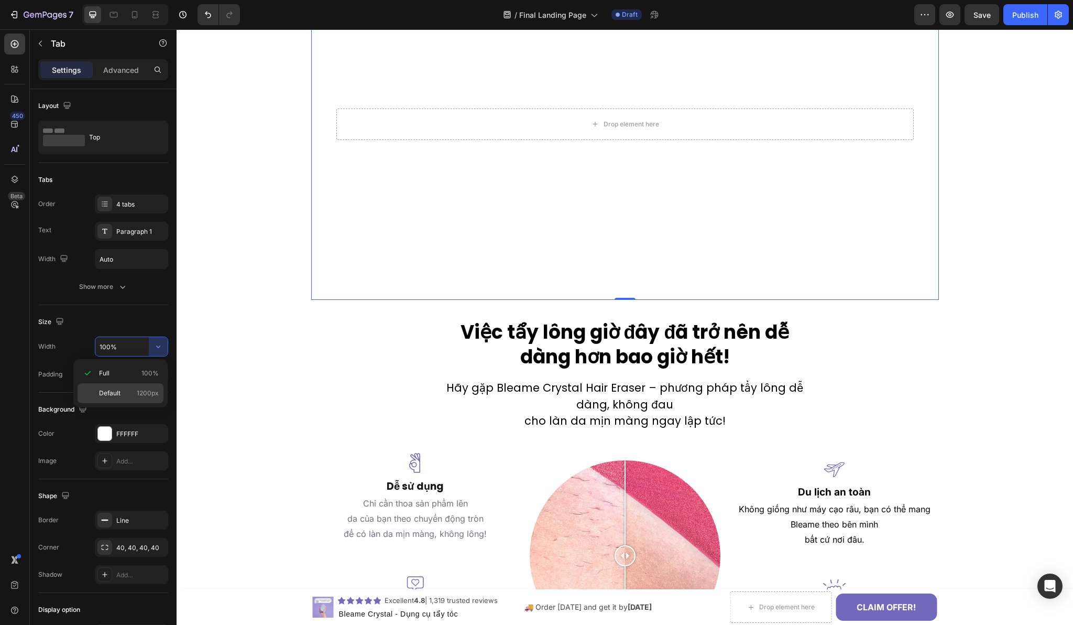
click at [121, 388] on p "Default 1200px" at bounding box center [129, 392] width 60 height 9
type input "1200"
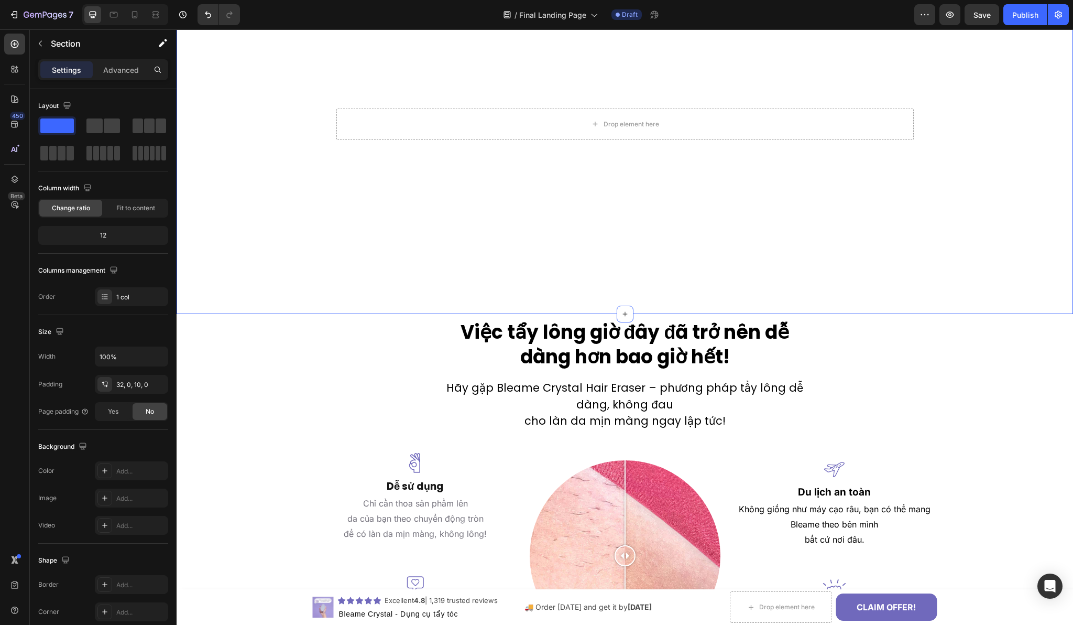
click at [264, 285] on div "Bikini Chân Cánh tay Quay lại Xem nó hoạt động . Dùđịa hình thế nào,miếng tẩy c…" at bounding box center [625, 64] width 896 height 487
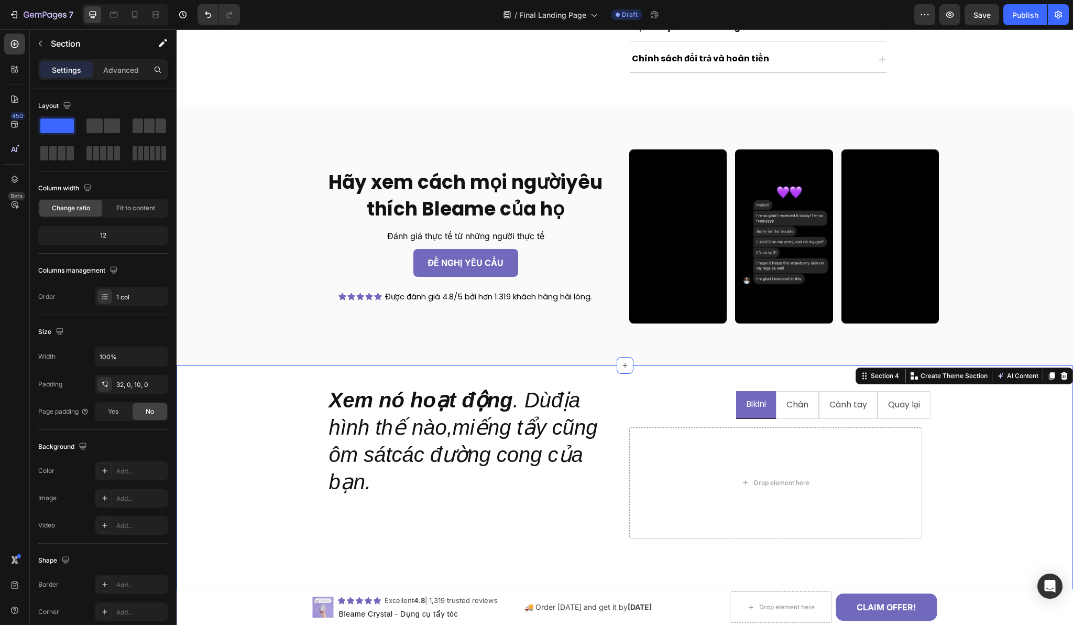
scroll to position [609, 0]
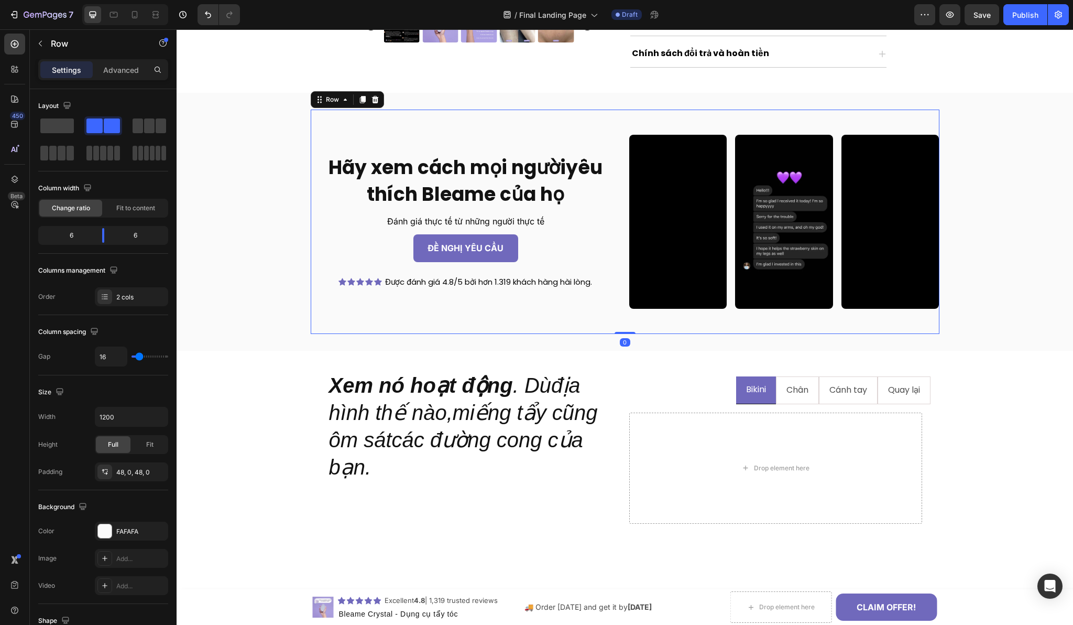
click at [320, 134] on div "Hãy xem cách mọi ngườiyêu thích Bleame của họ Heading Đánh giá thực tế từ những…" at bounding box center [625, 222] width 629 height 224
click at [159, 418] on icon "button" at bounding box center [158, 416] width 10 height 10
click at [143, 440] on span "1200px" at bounding box center [148, 443] width 22 height 9
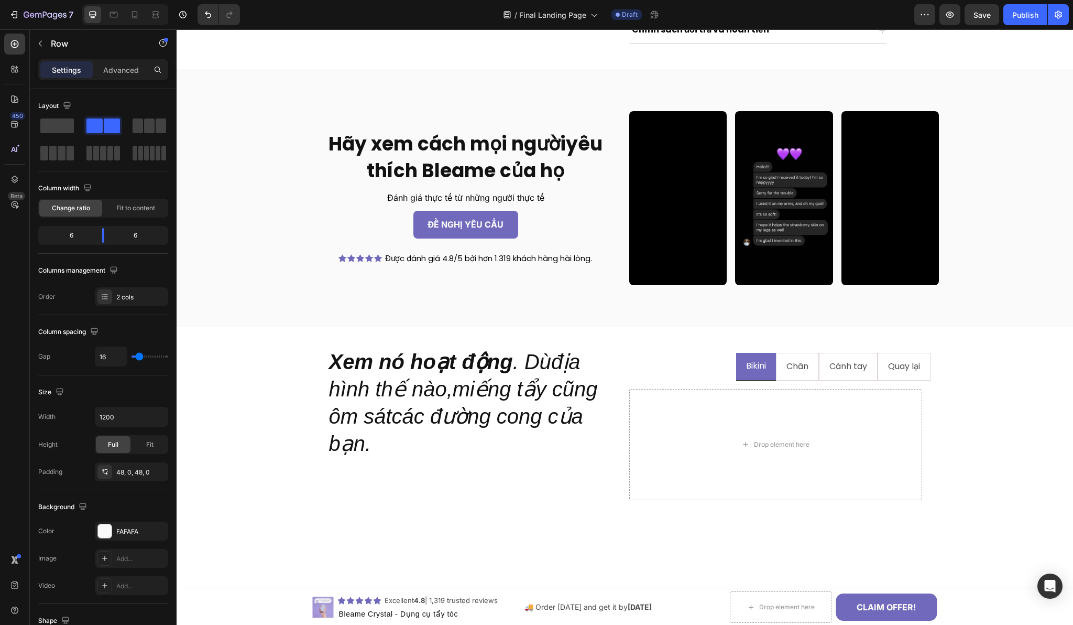
scroll to position [634, 0]
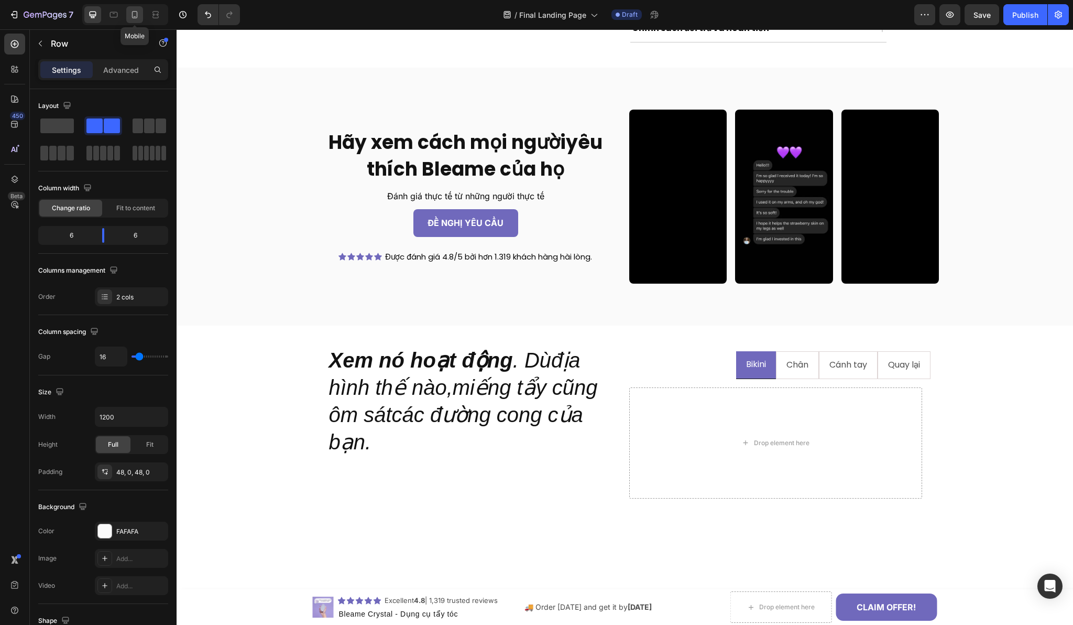
click at [136, 18] on icon at bounding box center [134, 14] width 10 height 10
type input "0"
type input "100%"
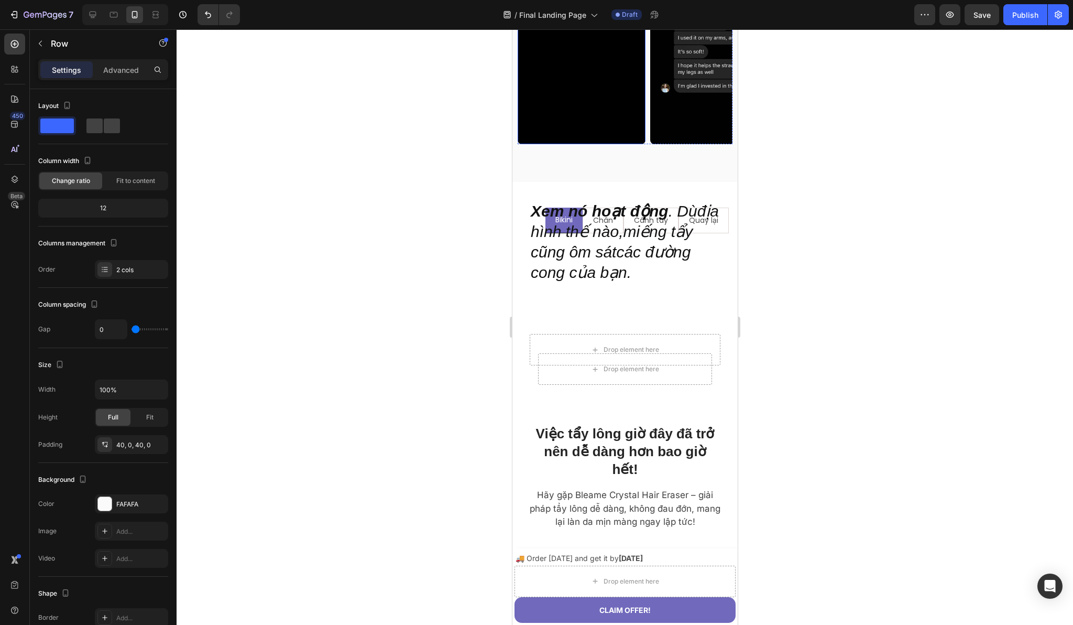
scroll to position [1236, 0]
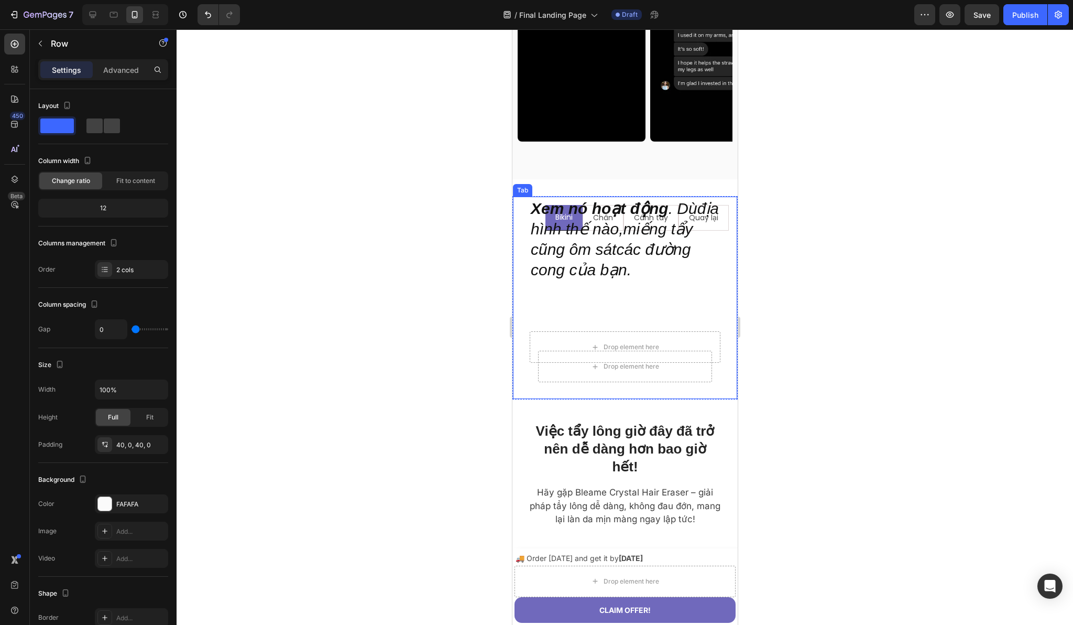
click at [518, 319] on div "Bikini Chân Cánh tay Quay lại Xem nó hoạt động . Dùđịa hình thế nào,miếng tẩy c…" at bounding box center [624, 297] width 225 height 203
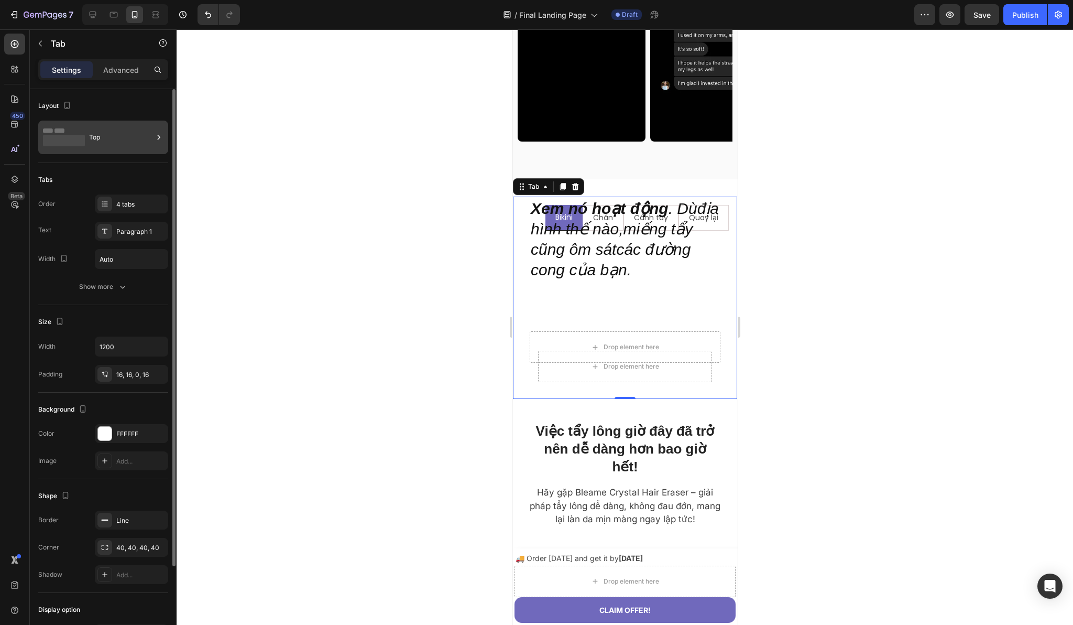
click at [101, 137] on div "Top" at bounding box center [121, 137] width 64 height 24
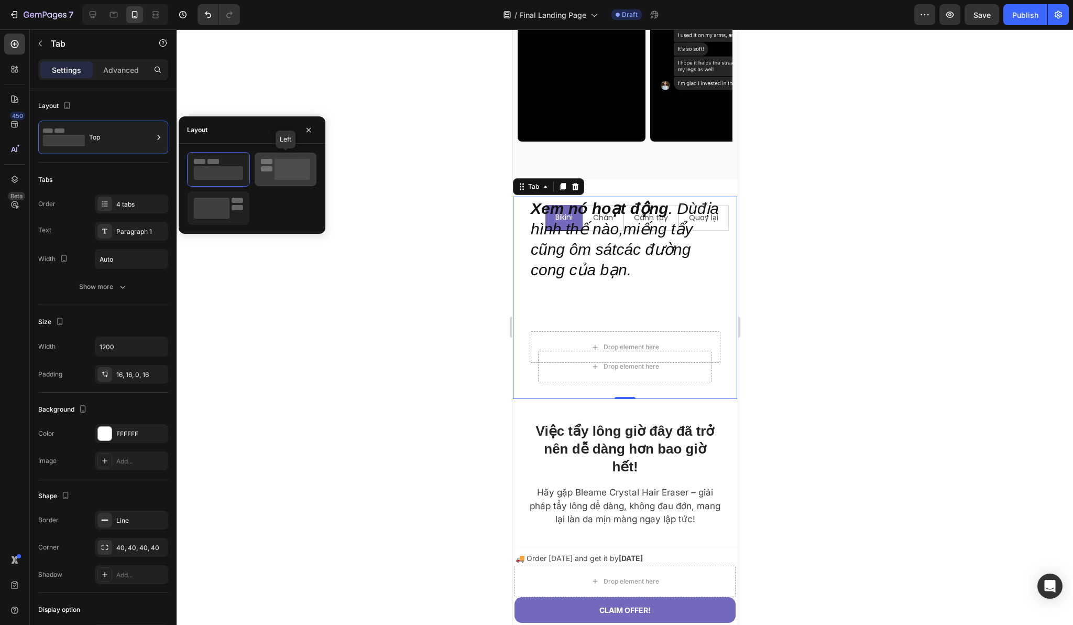
click at [281, 173] on rect at bounding box center [293, 169] width 36 height 21
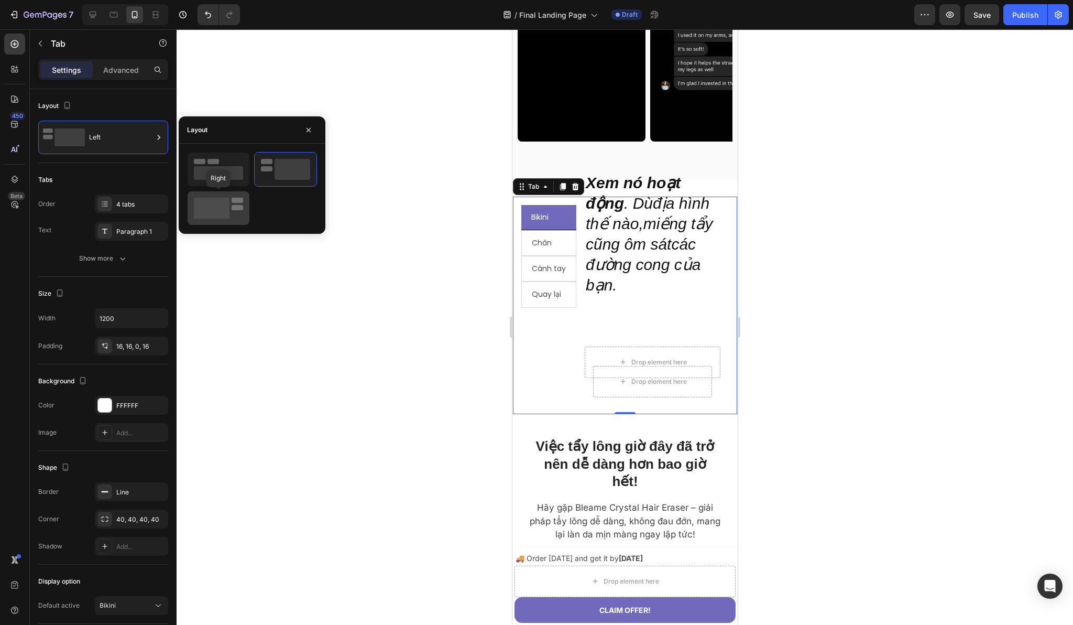
click at [209, 219] on div at bounding box center [219, 208] width 62 height 34
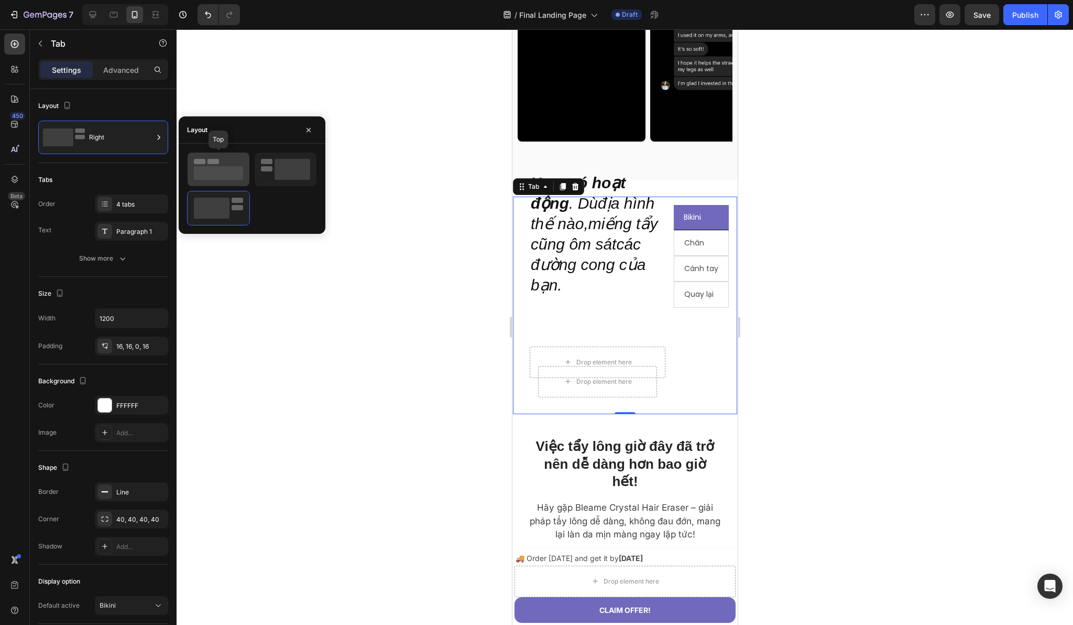
click at [217, 172] on rect at bounding box center [218, 173] width 49 height 14
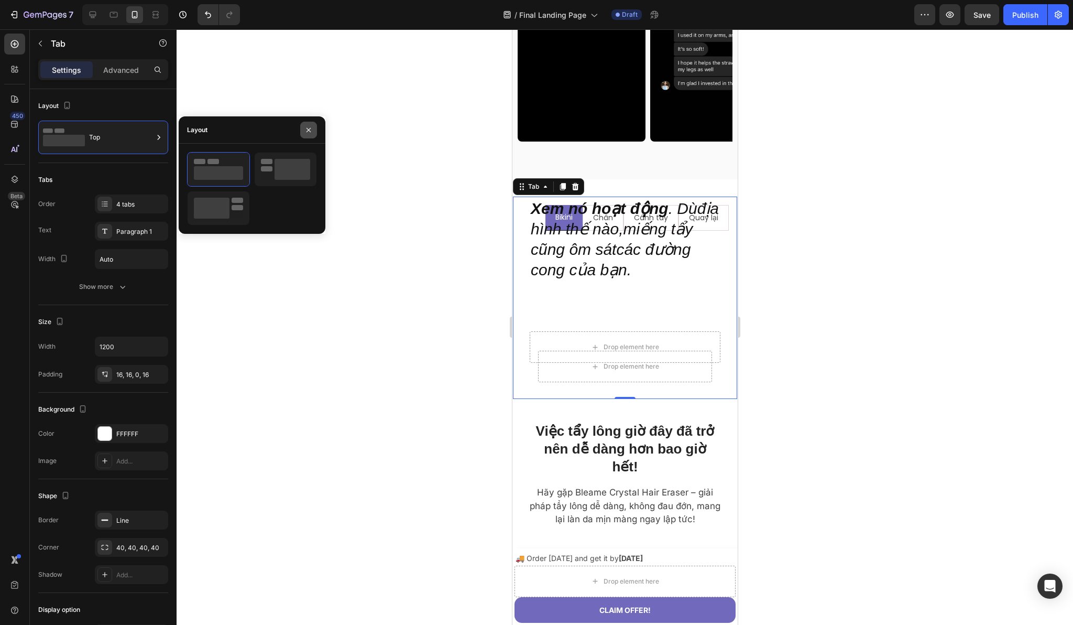
click at [309, 137] on button "button" at bounding box center [308, 130] width 17 height 17
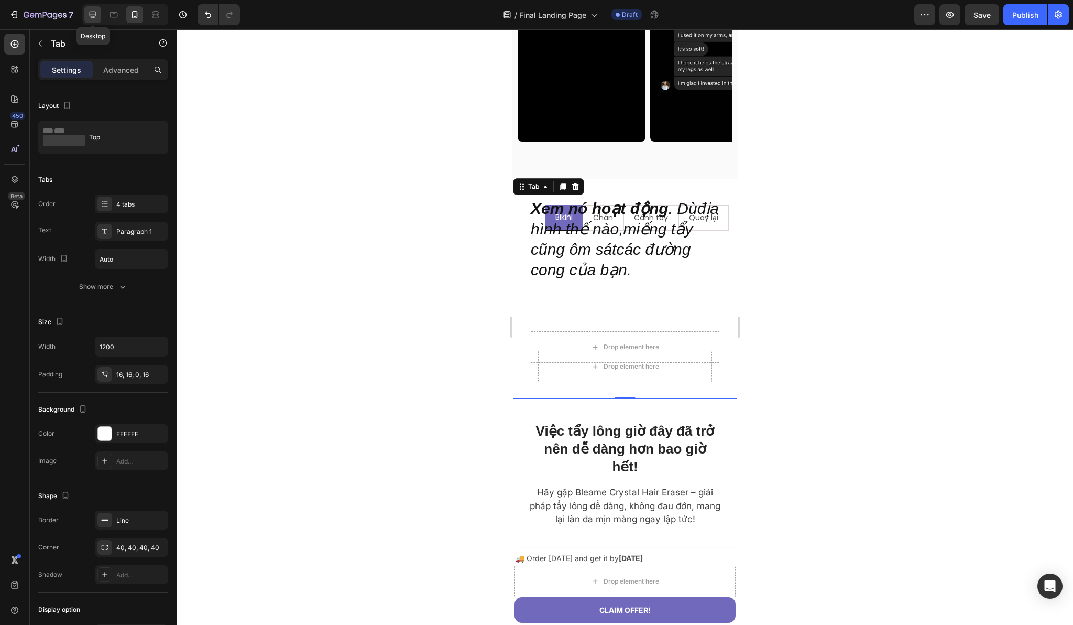
click at [94, 12] on icon at bounding box center [93, 15] width 7 height 7
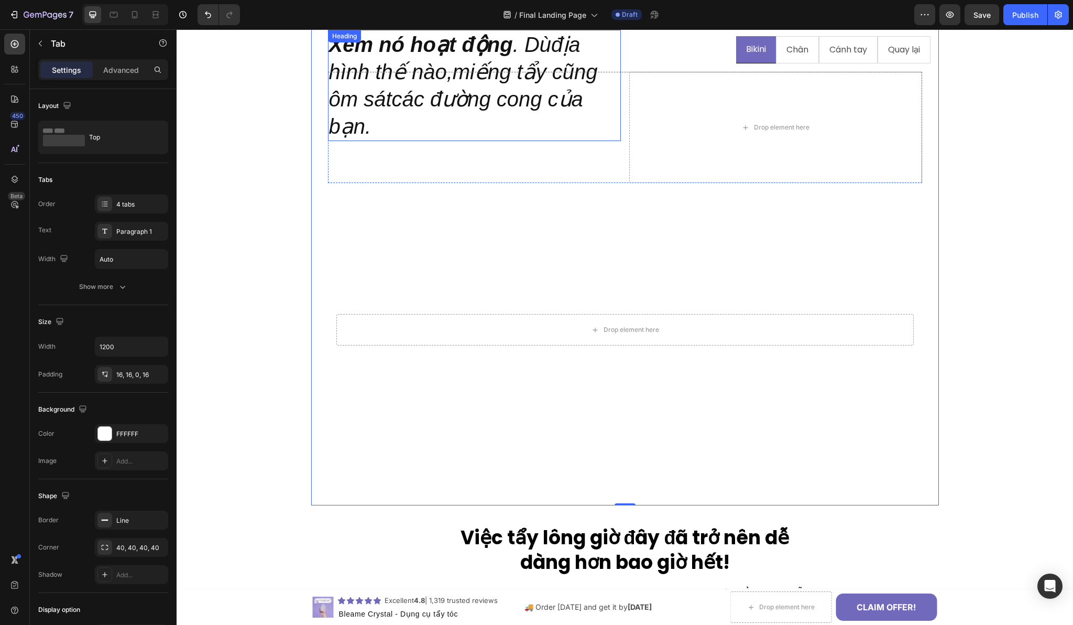
scroll to position [1197, 0]
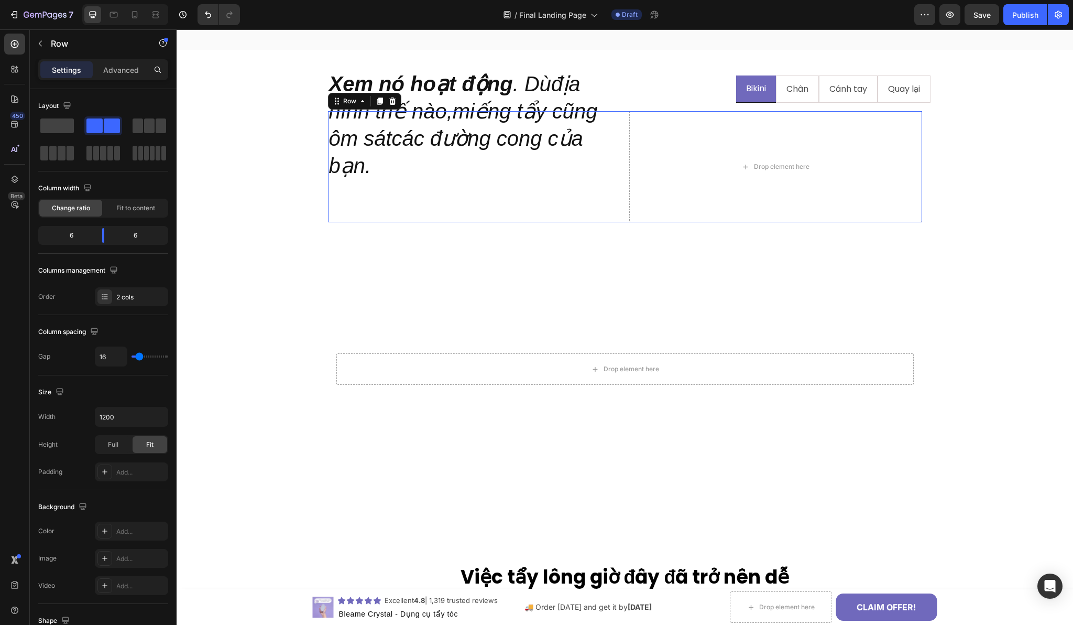
click at [599, 188] on div "Xem nó hoạt động . Dùđịa hình thế nào,miếng tẩy cũng ôm sátcác đường cong của b…" at bounding box center [474, 166] width 293 height 111
click at [389, 104] on icon at bounding box center [392, 100] width 7 height 7
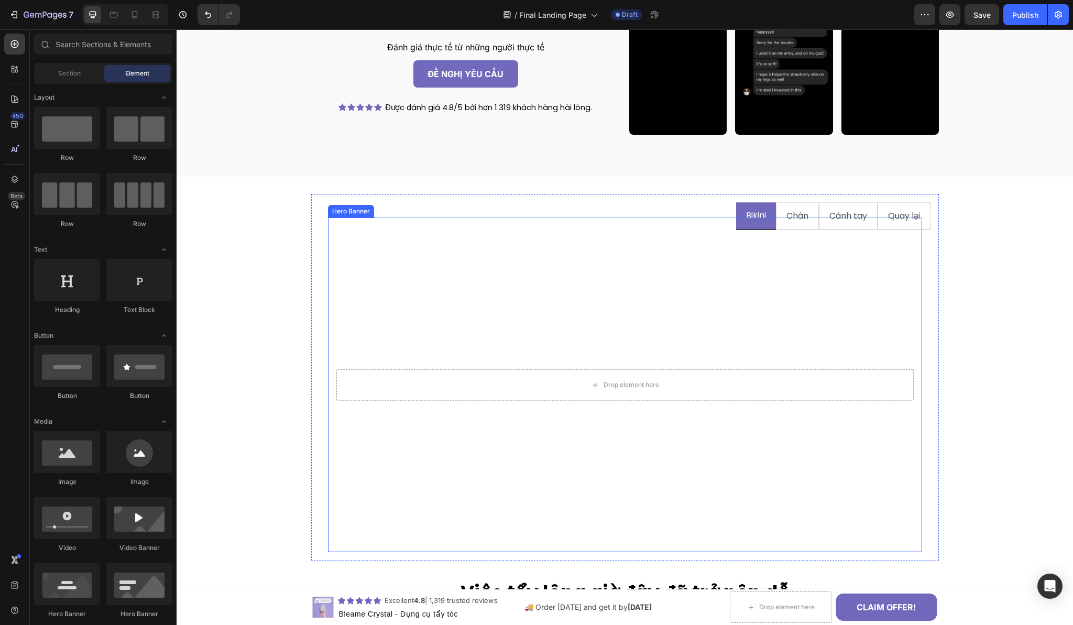
scroll to position [1064, 0]
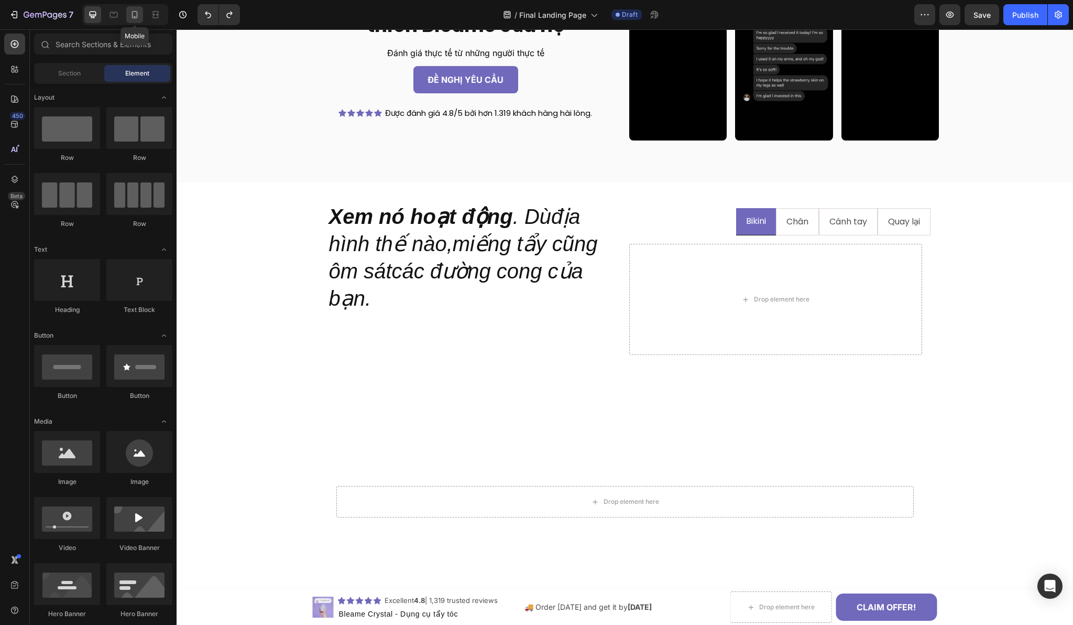
click at [136, 17] on icon at bounding box center [134, 14] width 10 height 10
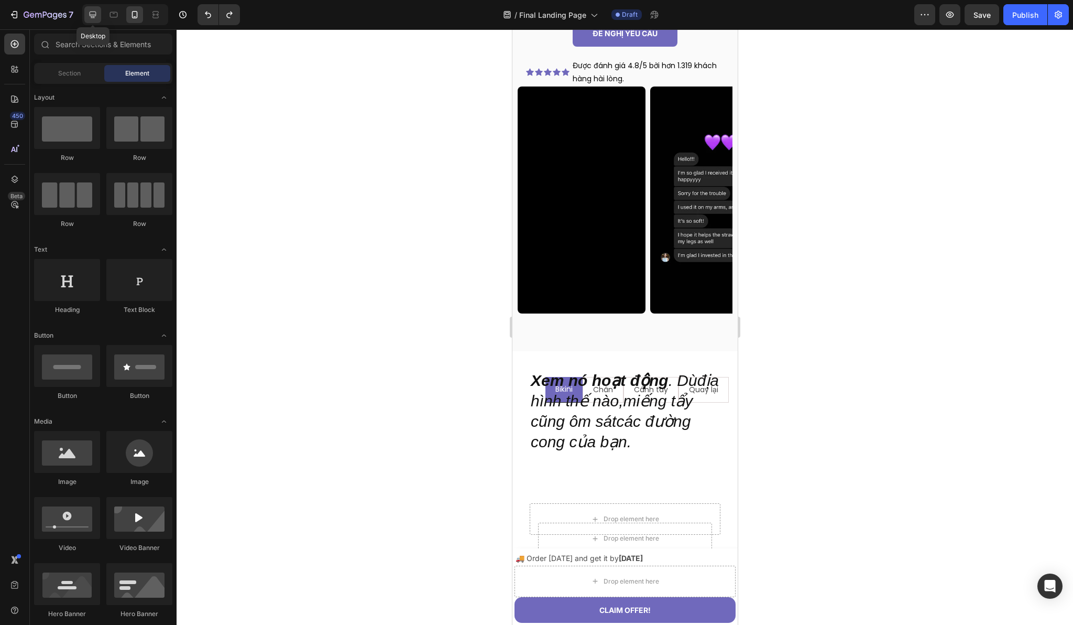
click at [99, 17] on div at bounding box center [92, 14] width 17 height 17
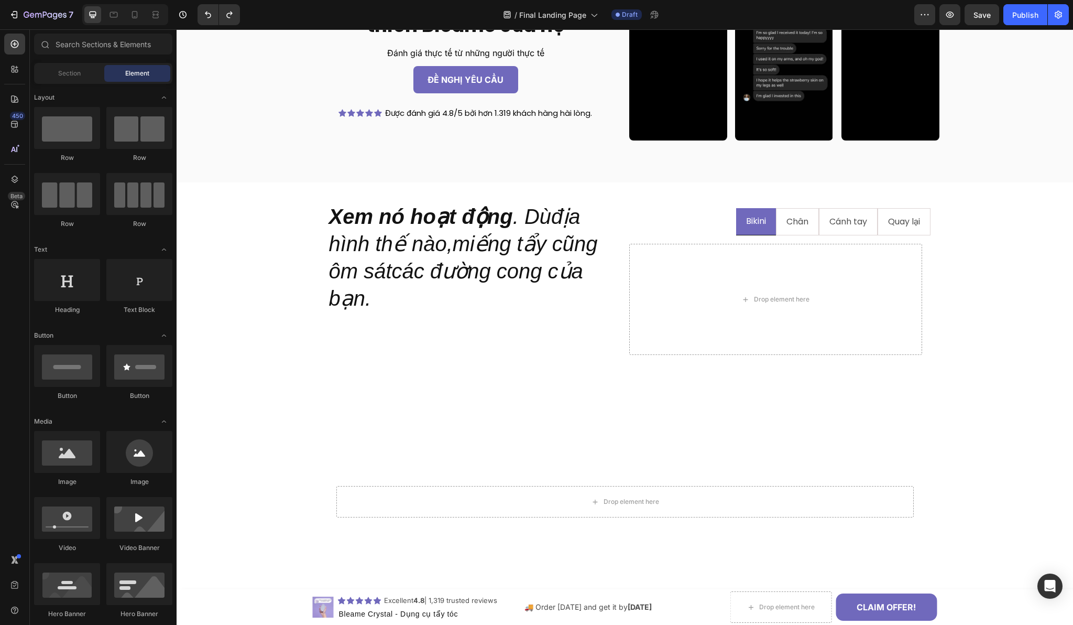
scroll to position [1038, 0]
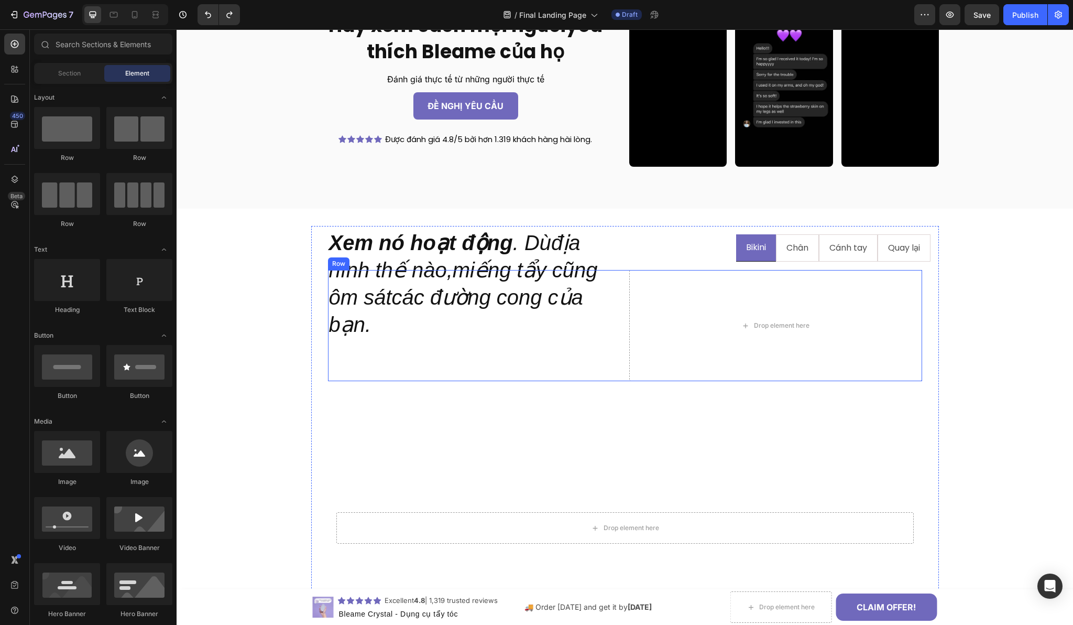
click at [480, 352] on div "Xem nó hoạt động . Dùđịa hình thế nào,miếng tẩy cũng ôm sátcác đường cong của b…" at bounding box center [474, 325] width 293 height 111
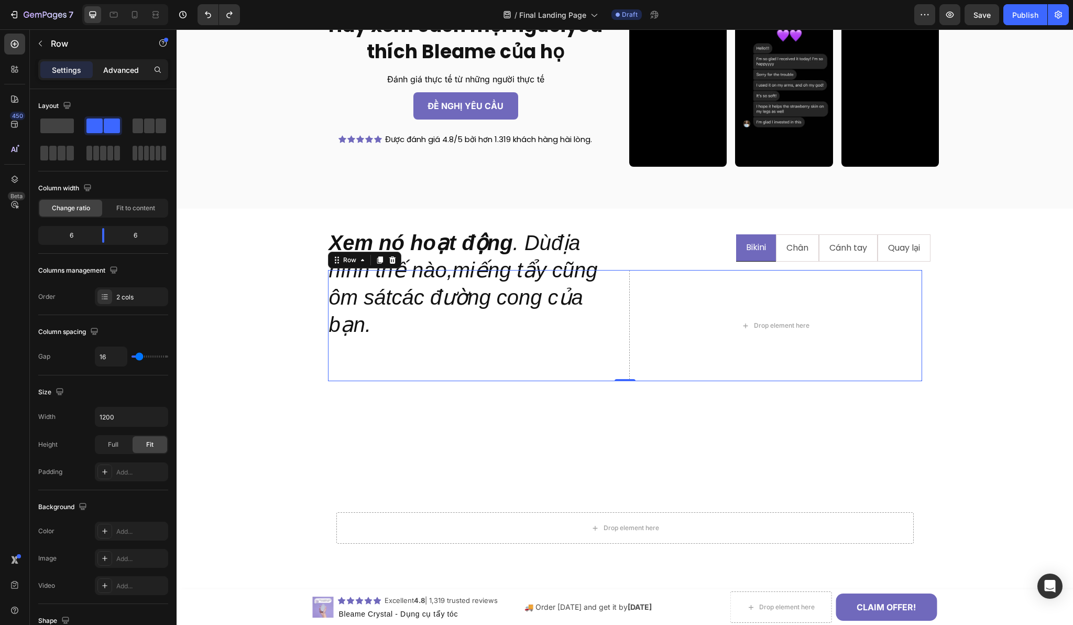
click at [115, 68] on p "Advanced" at bounding box center [121, 69] width 36 height 11
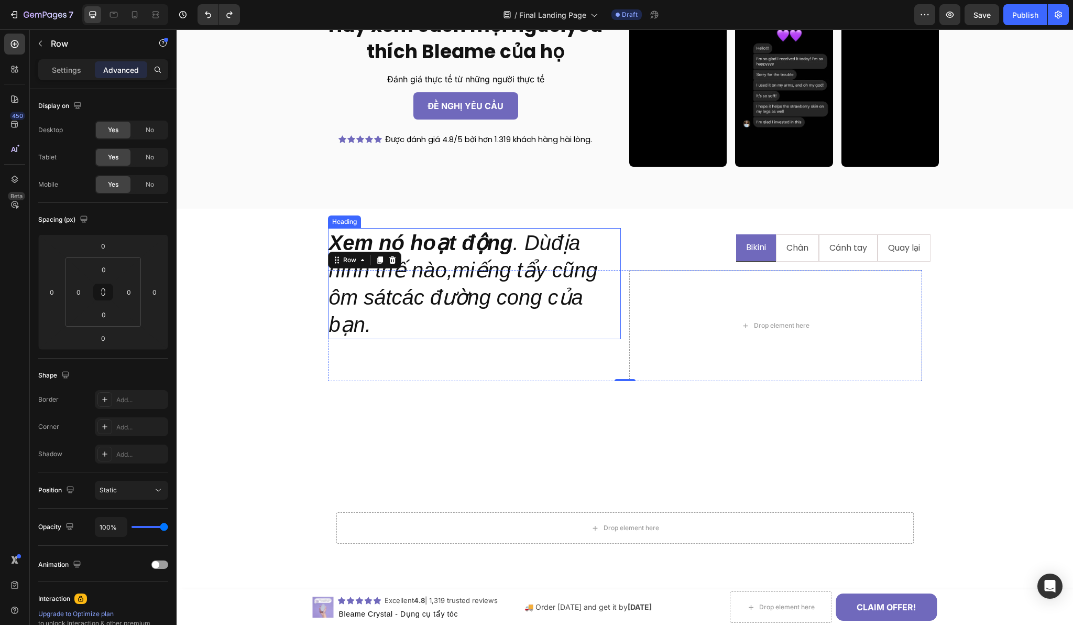
click at [482, 237] on strong "Xem nó hoạt động" at bounding box center [421, 242] width 184 height 23
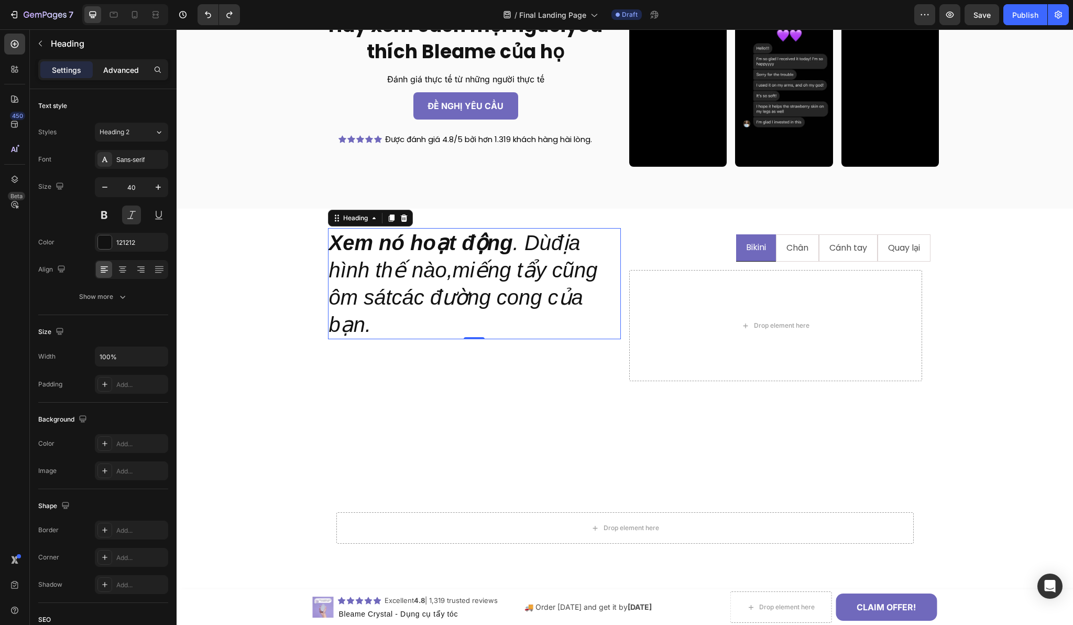
click at [121, 68] on p "Advanced" at bounding box center [121, 69] width 36 height 11
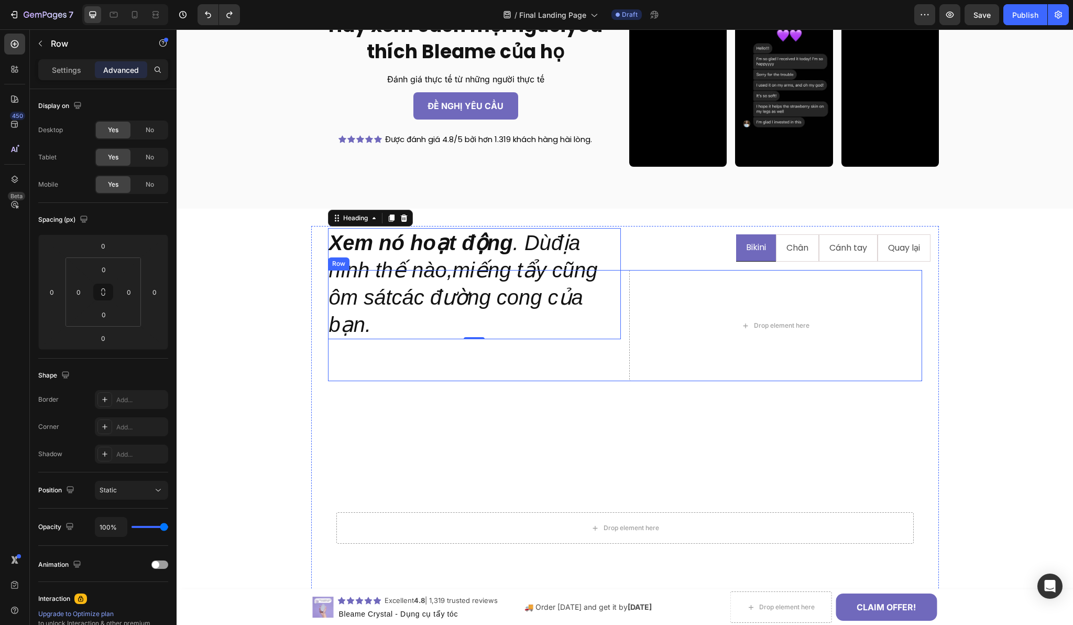
click at [370, 355] on div "Xem nó hoạt động . Dùđịa hình thế nào,miếng tẩy cũng ôm sátcác đường cong của b…" at bounding box center [474, 325] width 293 height 111
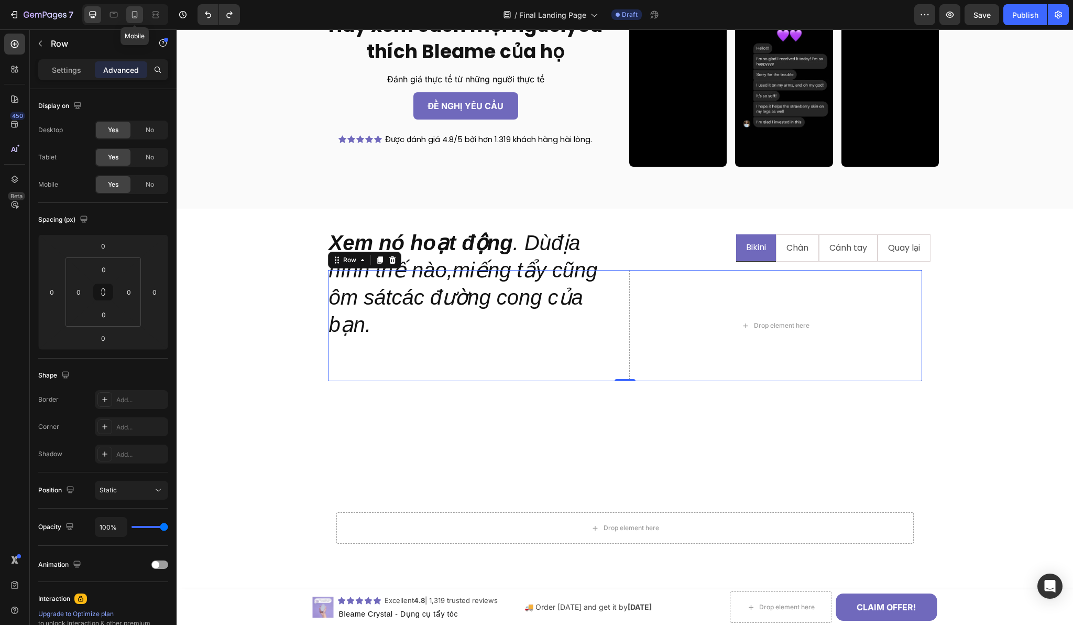
click at [140, 19] on icon at bounding box center [134, 14] width 10 height 10
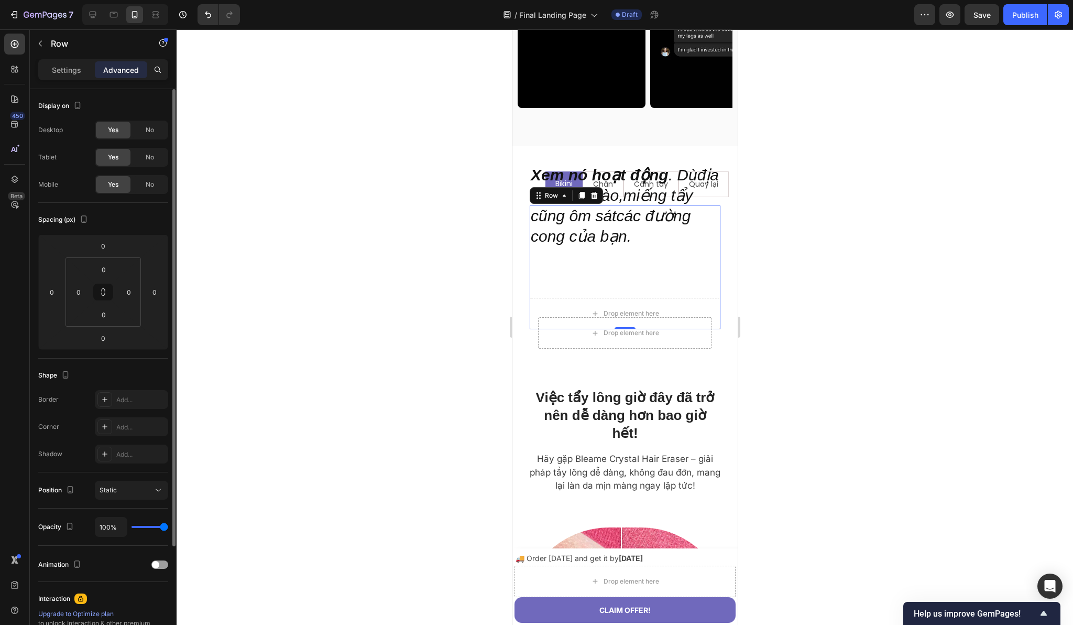
scroll to position [134, 0]
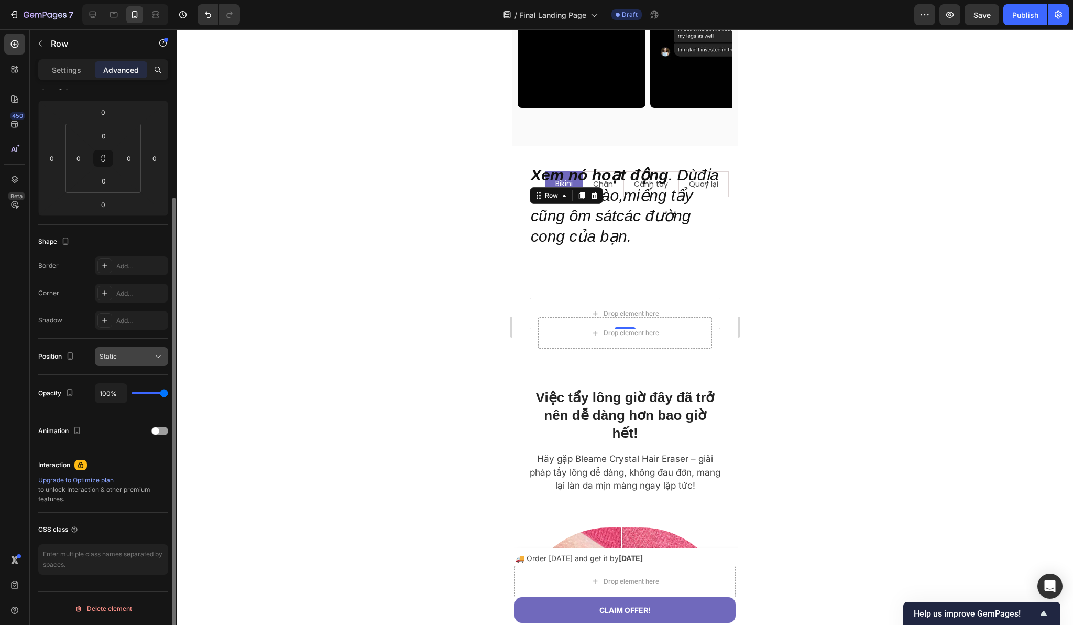
click at [145, 362] on button "Static" at bounding box center [131, 356] width 73 height 19
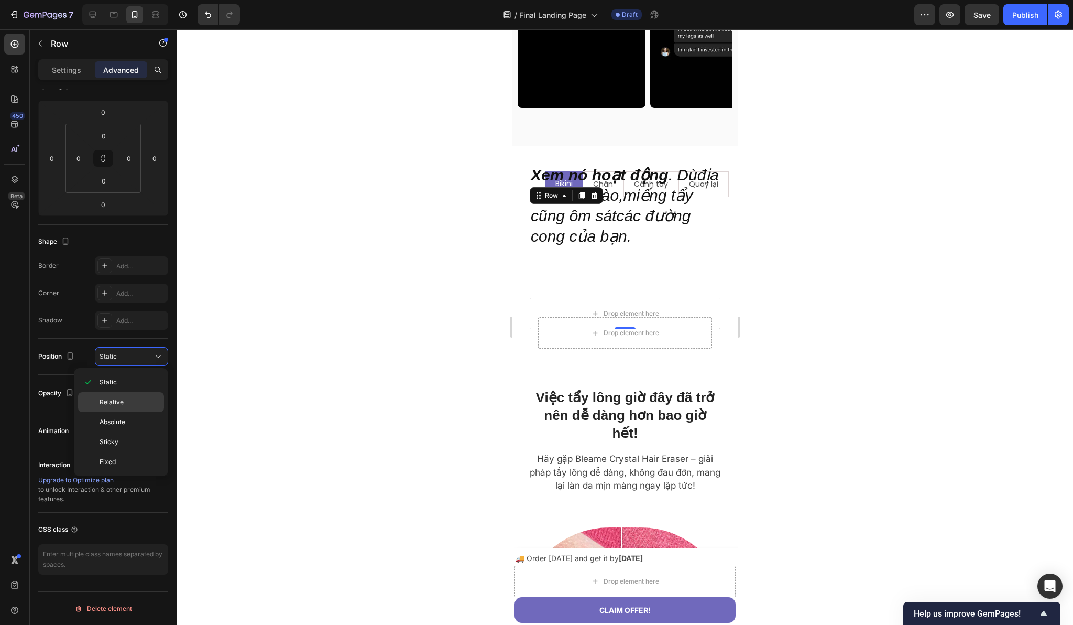
click at [122, 401] on span "Relative" at bounding box center [112, 401] width 24 height 9
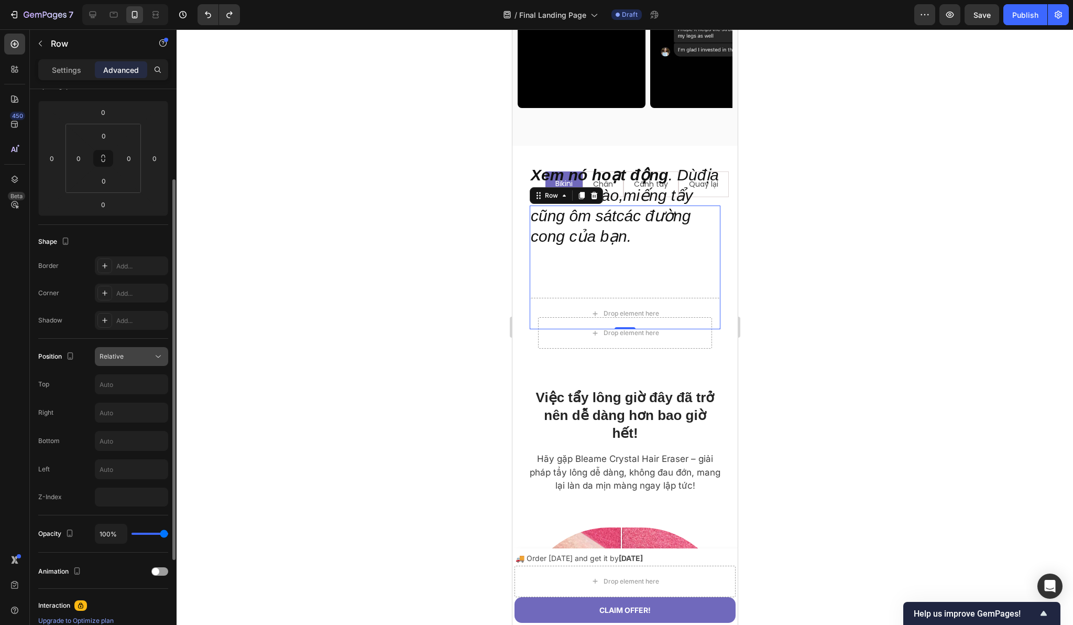
click at [127, 355] on div "Relative" at bounding box center [126, 356] width 53 height 9
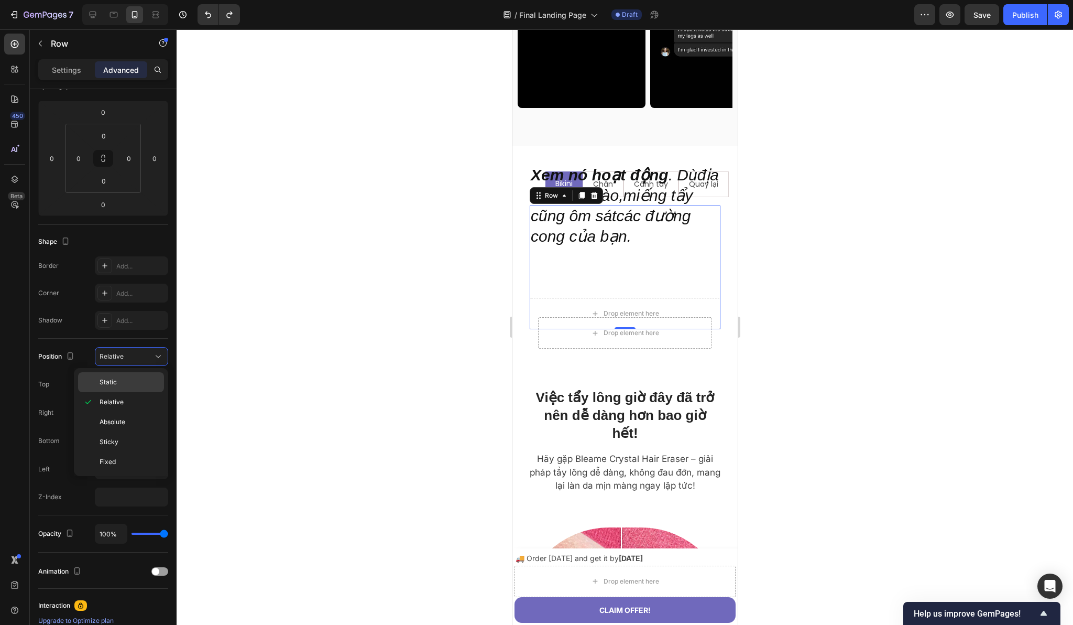
click at [113, 380] on span "Static" at bounding box center [108, 381] width 17 height 9
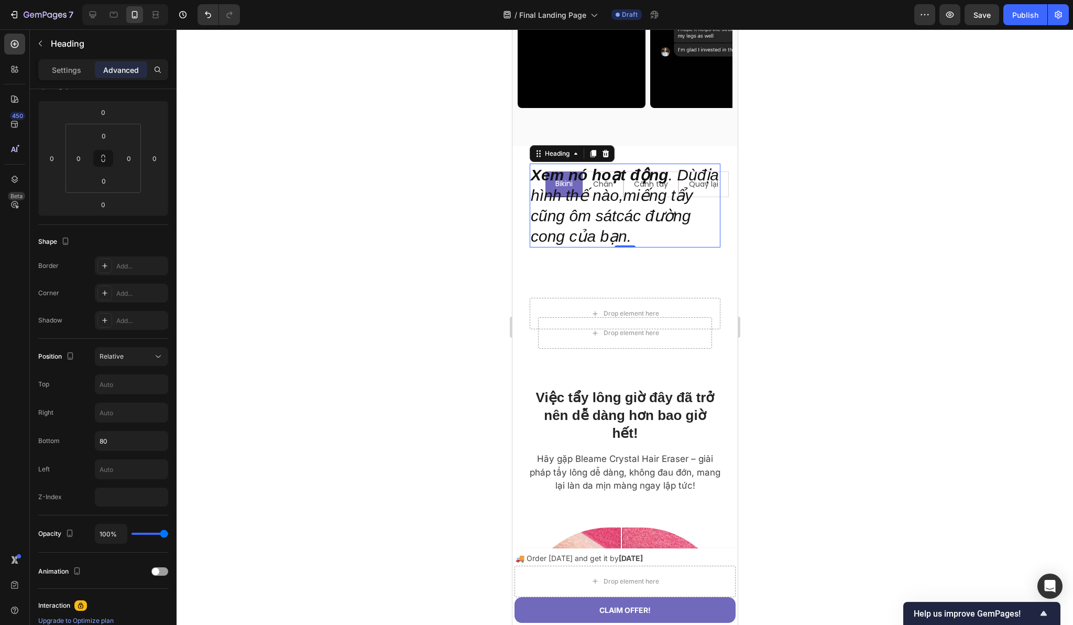
click at [641, 240] on h2 "Xem nó hoạt động . Dùđịa hình thế nào,miếng tẩy cũng ôm sátcác đường cong của b…" at bounding box center [624, 205] width 191 height 84
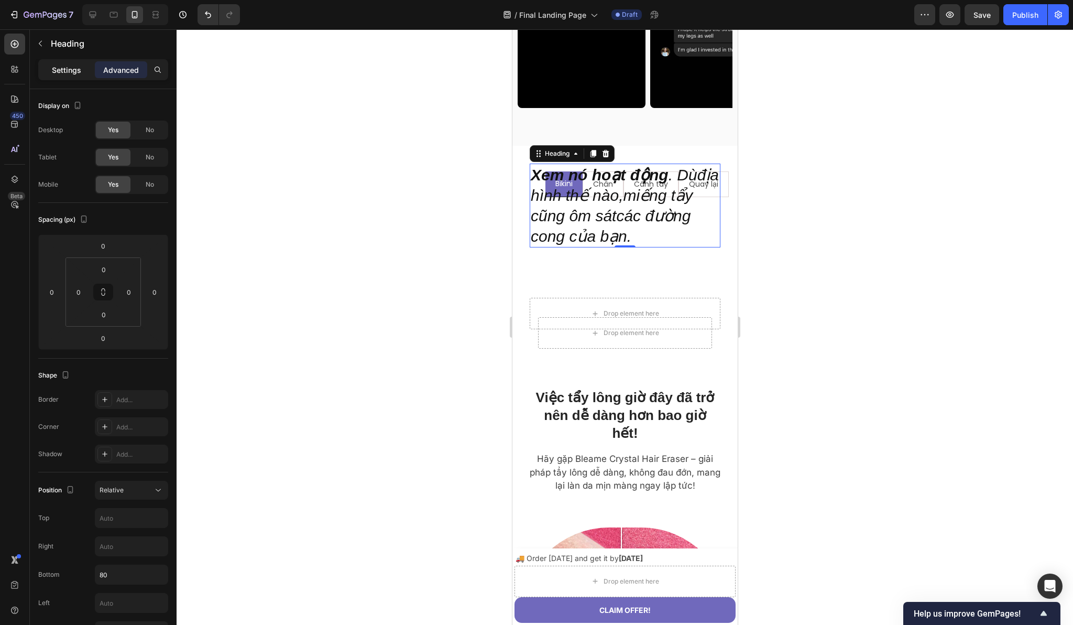
click at [73, 73] on p "Settings" at bounding box center [66, 69] width 29 height 11
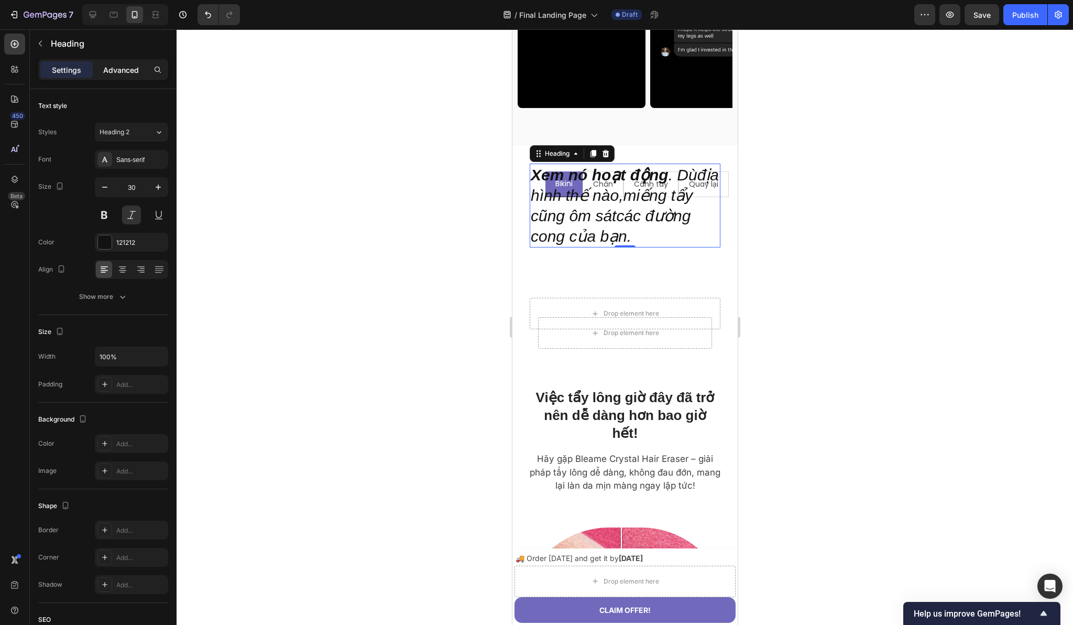
click at [122, 72] on p "Advanced" at bounding box center [121, 69] width 36 height 11
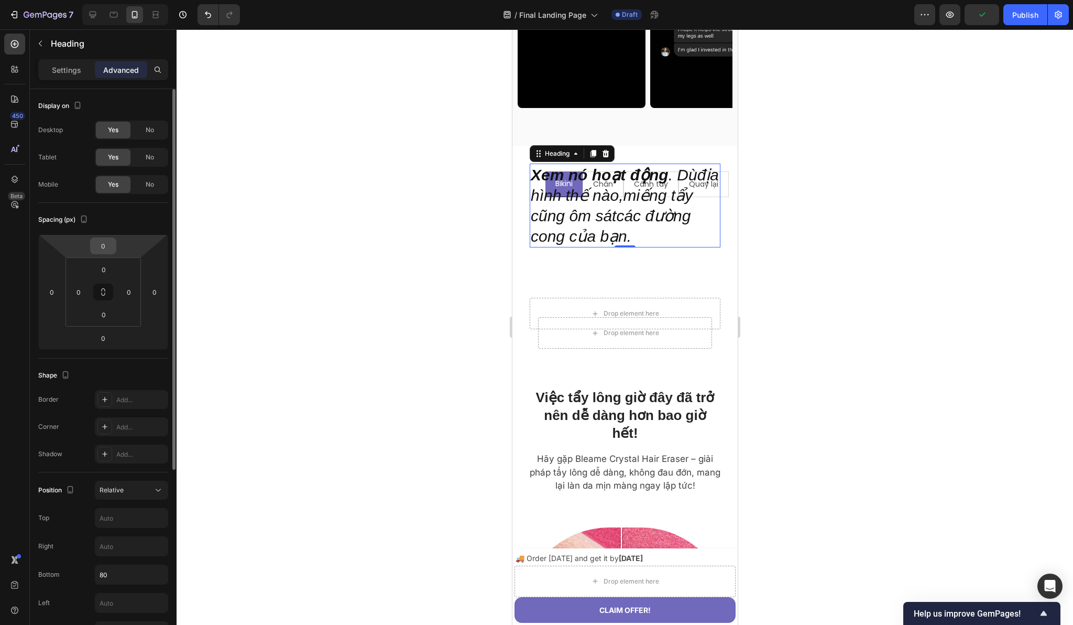
click at [104, 250] on input "0" at bounding box center [103, 246] width 21 height 16
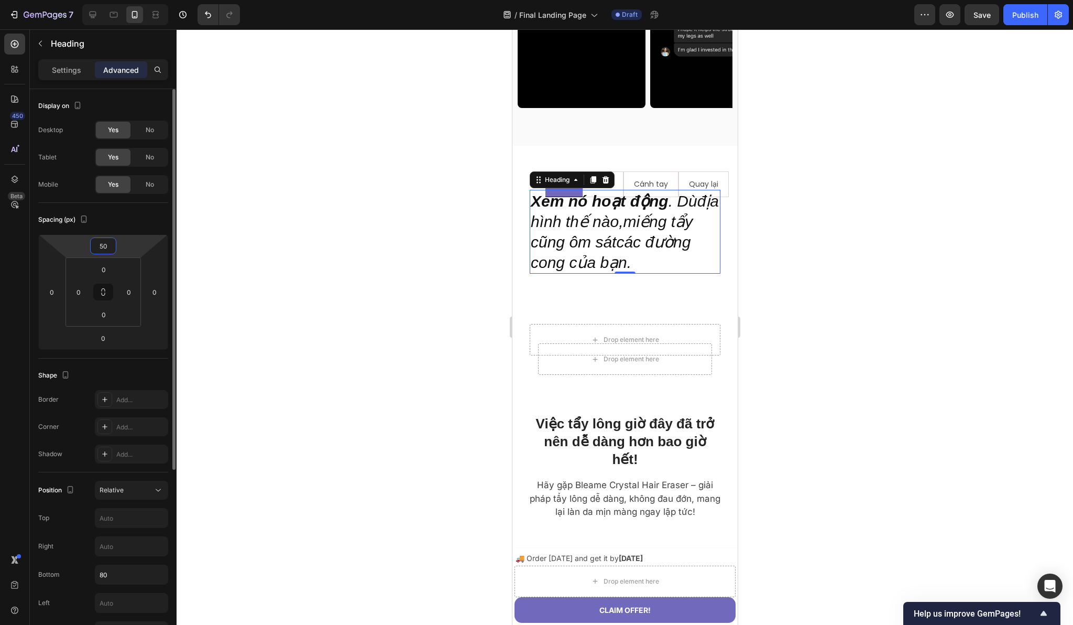
type input "5"
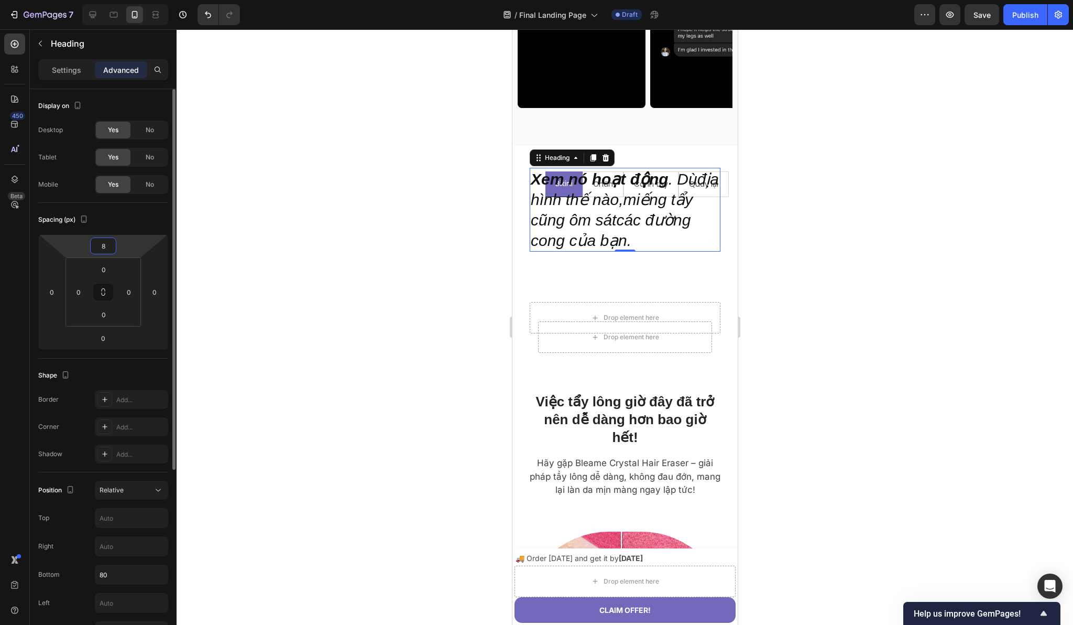
type input "80"
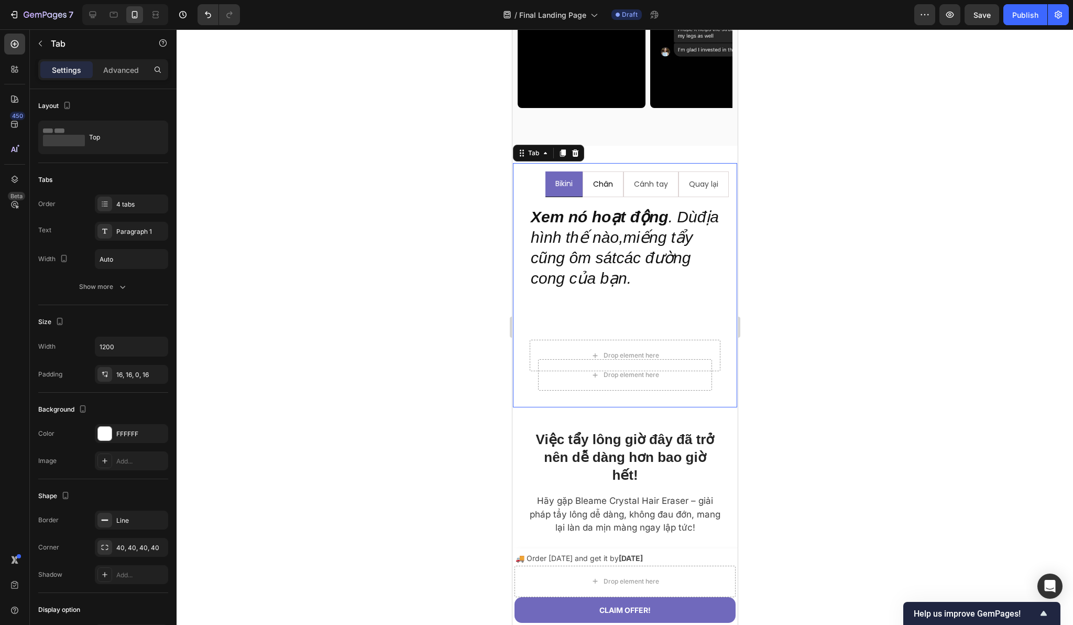
click at [593, 191] on p "Chân" at bounding box center [603, 184] width 20 height 13
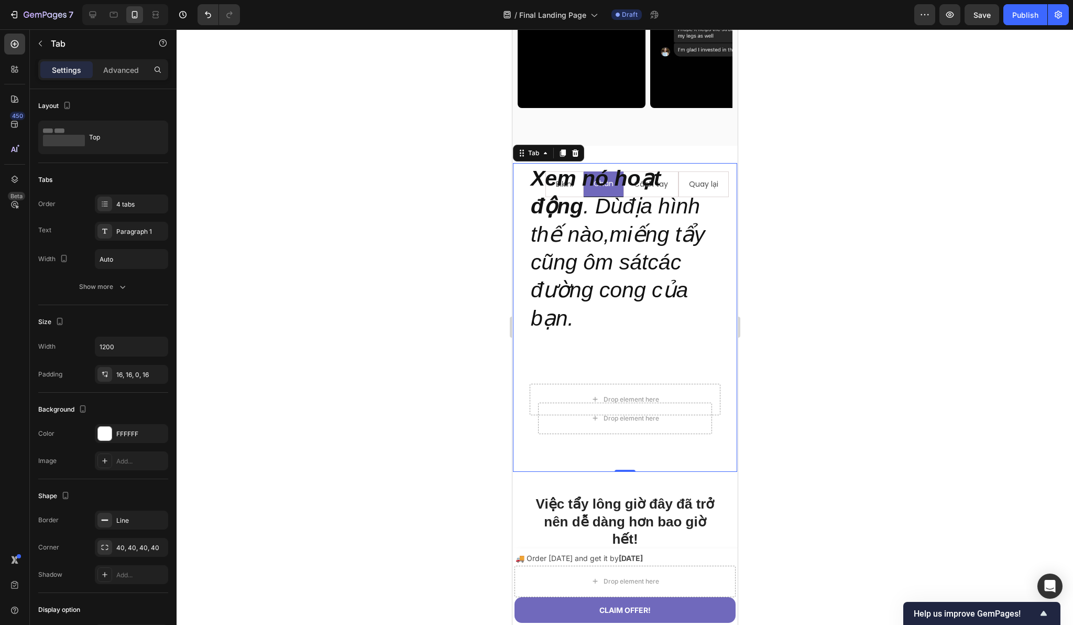
click at [522, 197] on ul "Bikini Chân Cánh tay Quay lại" at bounding box center [624, 184] width 207 height 26
click at [542, 218] on strong "Xem nó hoạt động" at bounding box center [595, 192] width 130 height 52
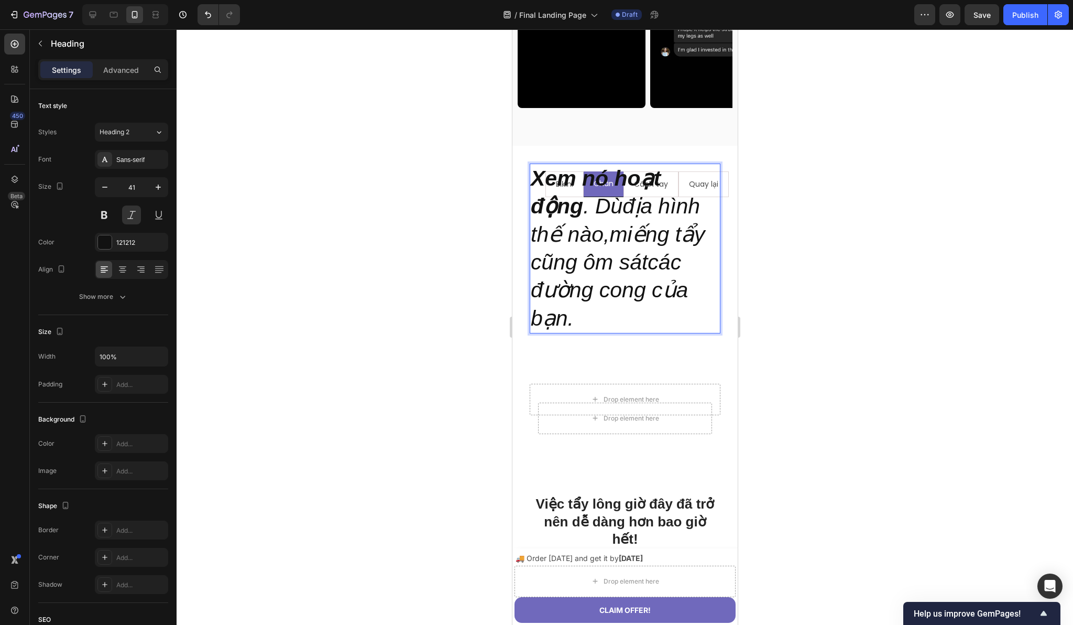
click at [554, 232] on p "Xem nó hoạt động . Dùđịa hình thế nào,miếng tẩy cũng ôm sátcác đường cong của b…" at bounding box center [624, 249] width 189 height 168
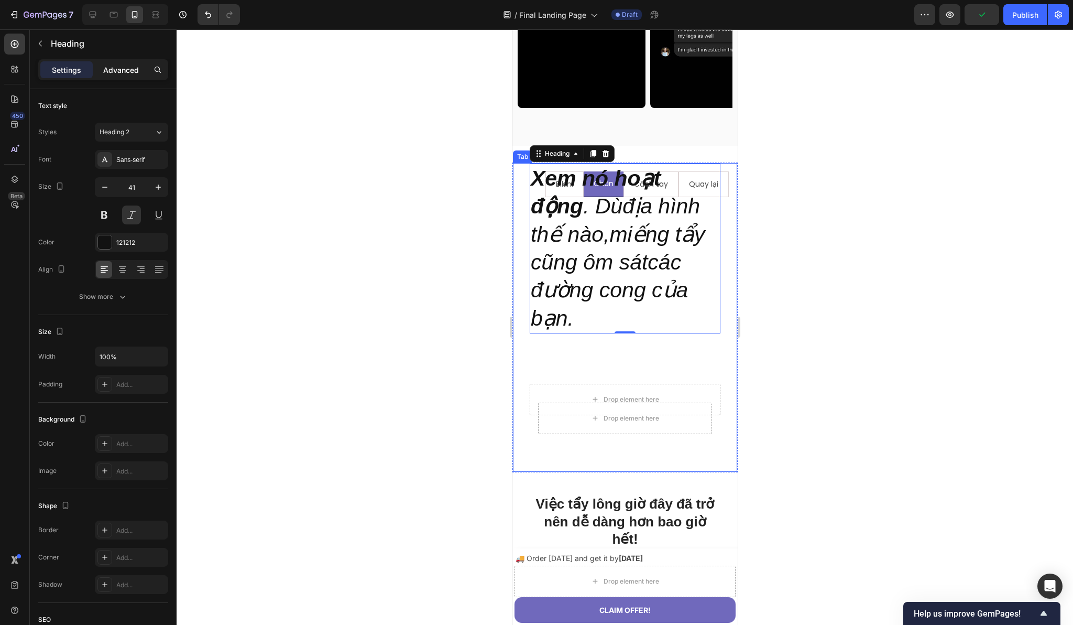
click at [126, 67] on p "Advanced" at bounding box center [121, 69] width 36 height 11
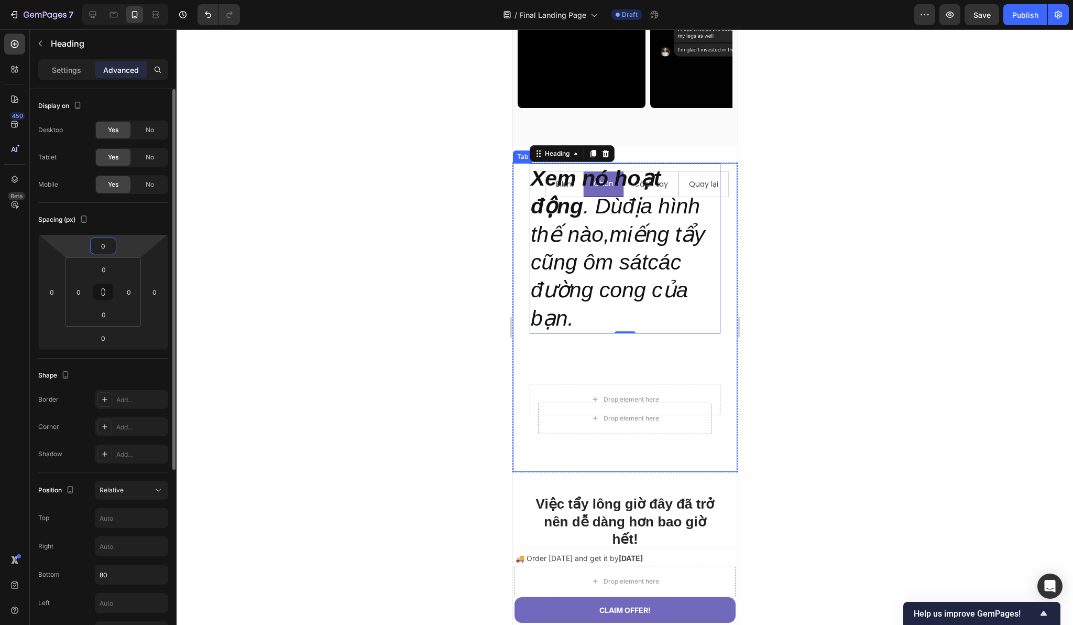
click at [107, 244] on input "0" at bounding box center [103, 246] width 21 height 16
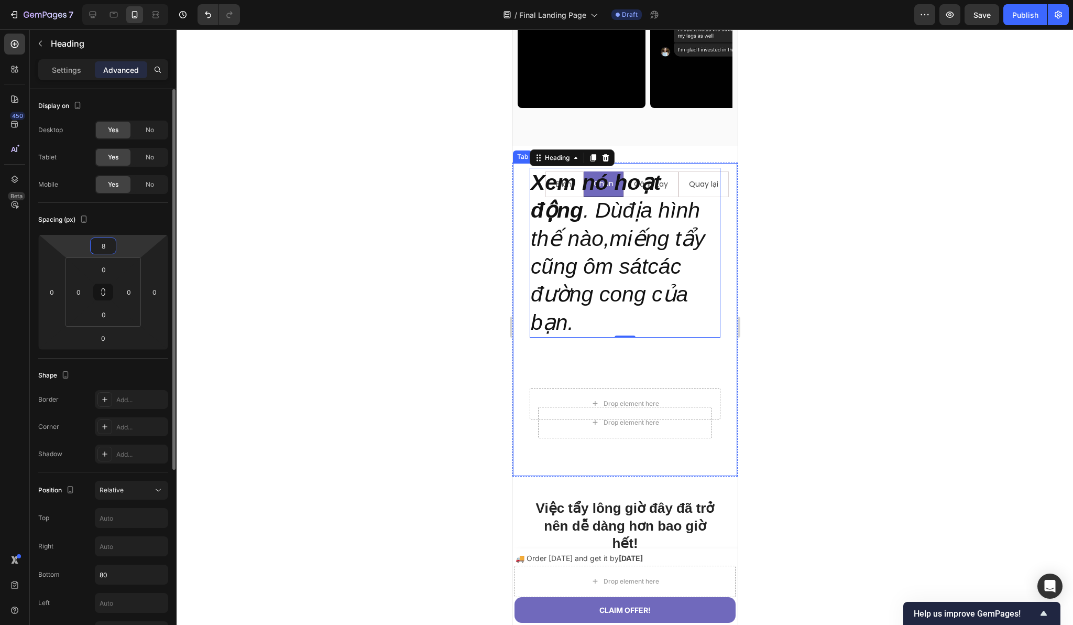
type input "80"
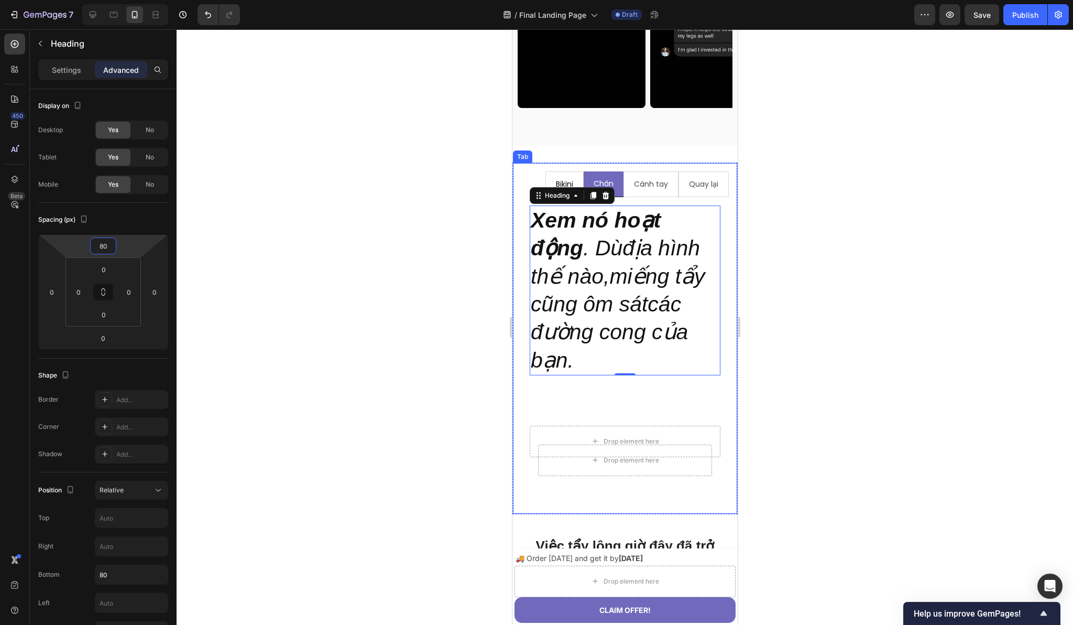
click at [559, 191] on p "Bikini" at bounding box center [563, 184] width 17 height 13
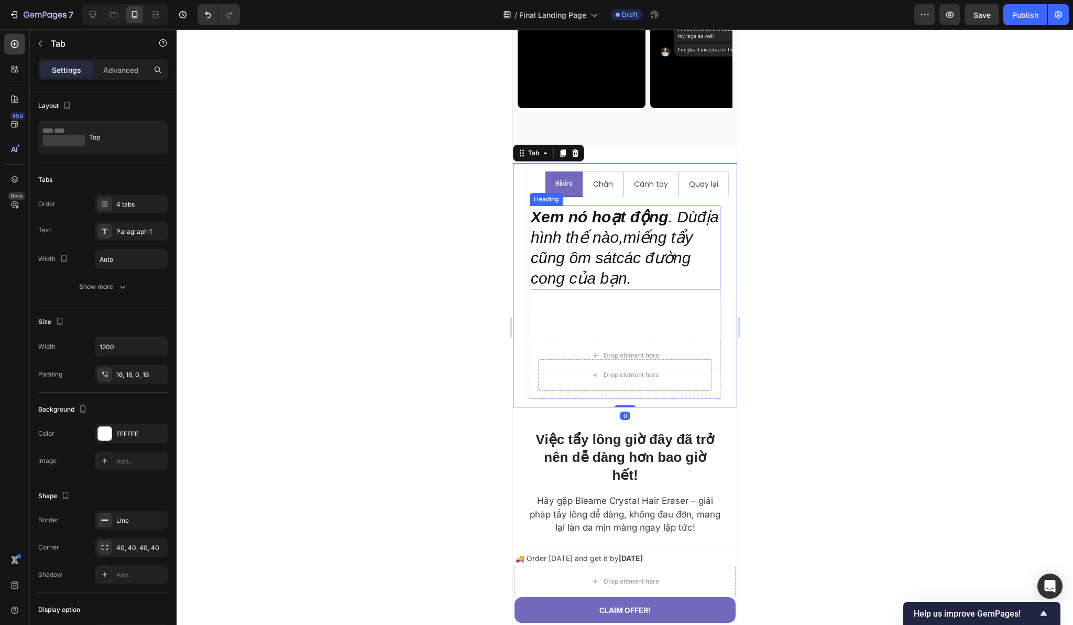
click at [551, 275] on h2 "Xem nó hoạt động . Dùđịa hình thế nào,miếng tẩy cũng ôm sátcác đường cong của b…" at bounding box center [624, 247] width 191 height 84
click at [611, 197] on li "Chân" at bounding box center [602, 184] width 41 height 26
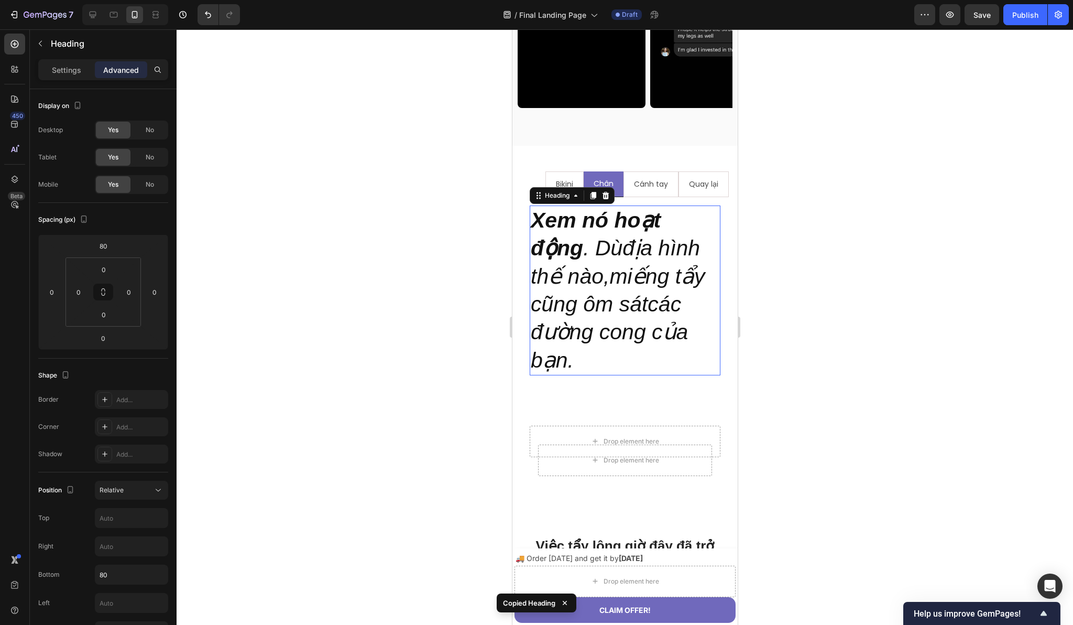
click at [572, 334] on p "⁠⁠⁠⁠⁠⁠⁠ Xem nó hoạt động . Dùđịa hình thế nào,miếng tẩy cũng ôm sátcác đường co…" at bounding box center [624, 290] width 189 height 168
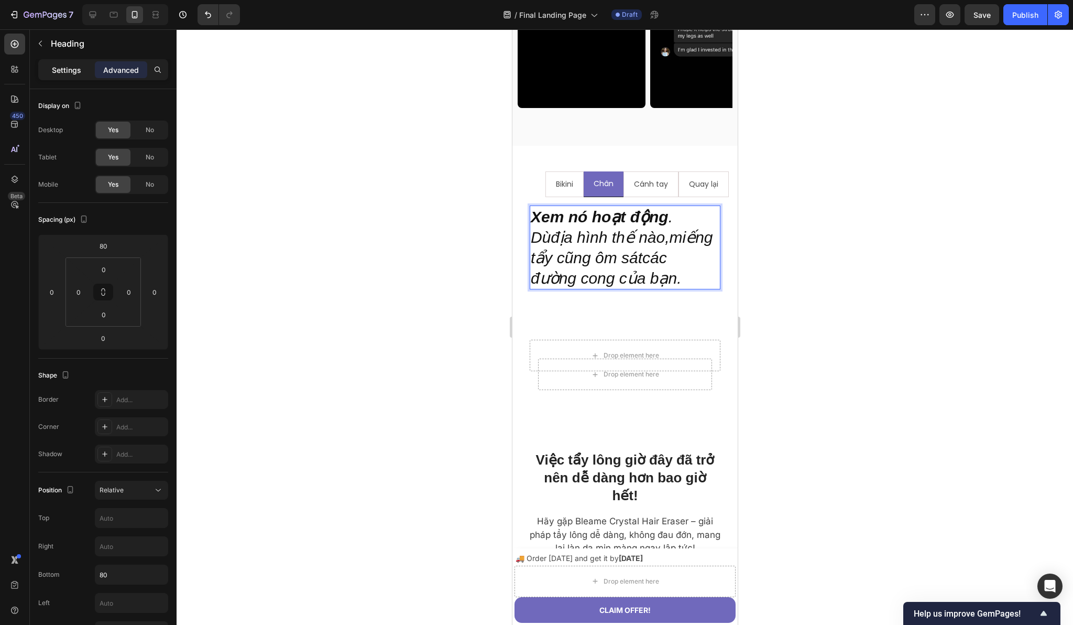
click at [59, 72] on p "Settings" at bounding box center [66, 69] width 29 height 11
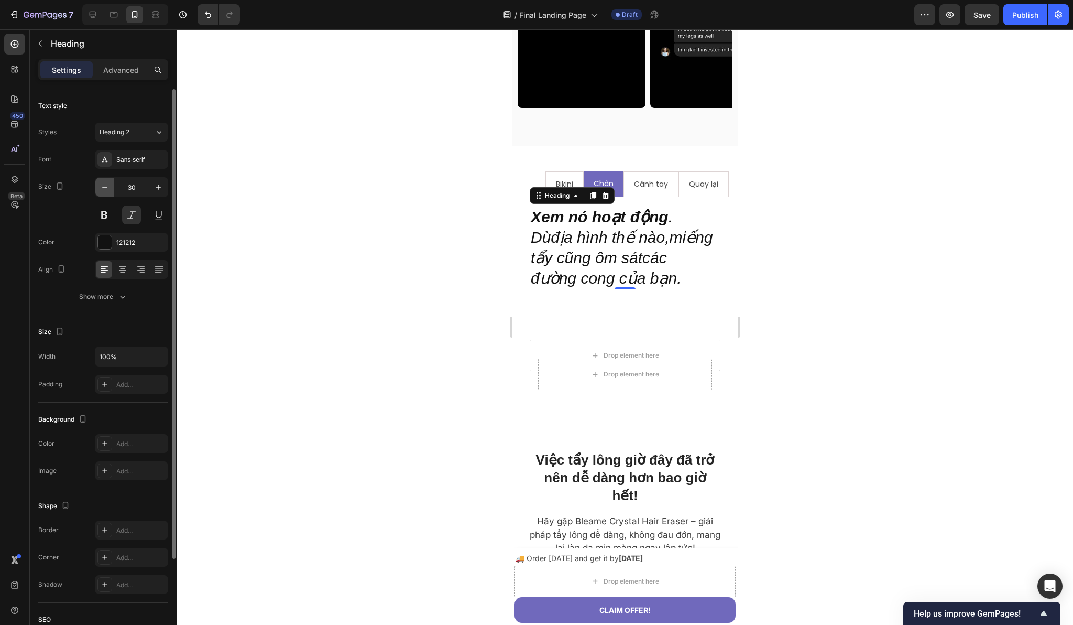
click at [105, 189] on icon "button" at bounding box center [105, 187] width 10 height 10
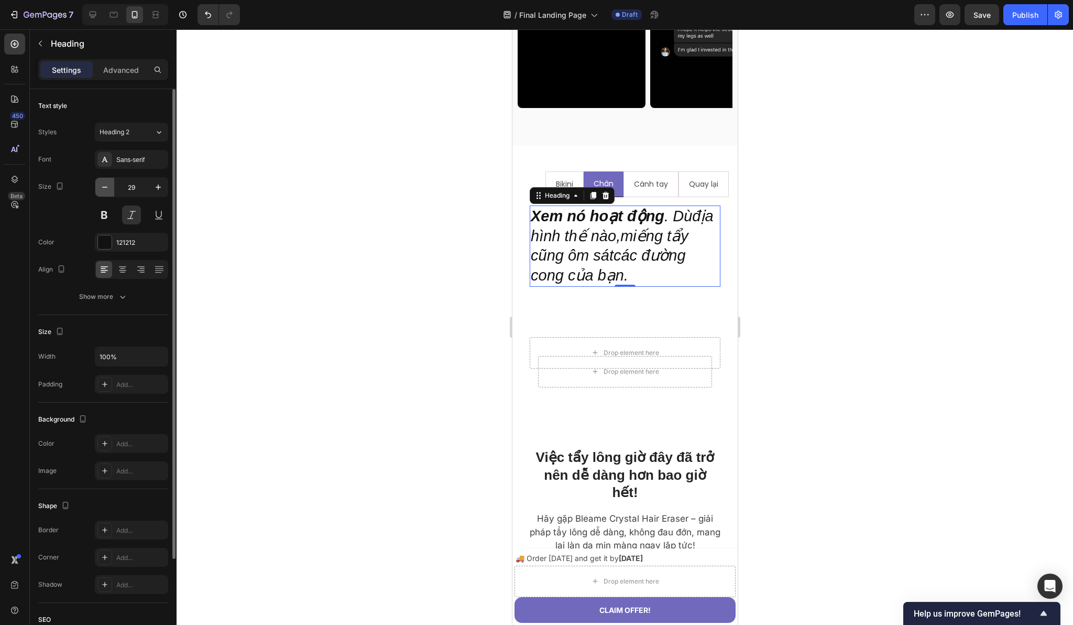
click at [105, 189] on icon "button" at bounding box center [105, 187] width 10 height 10
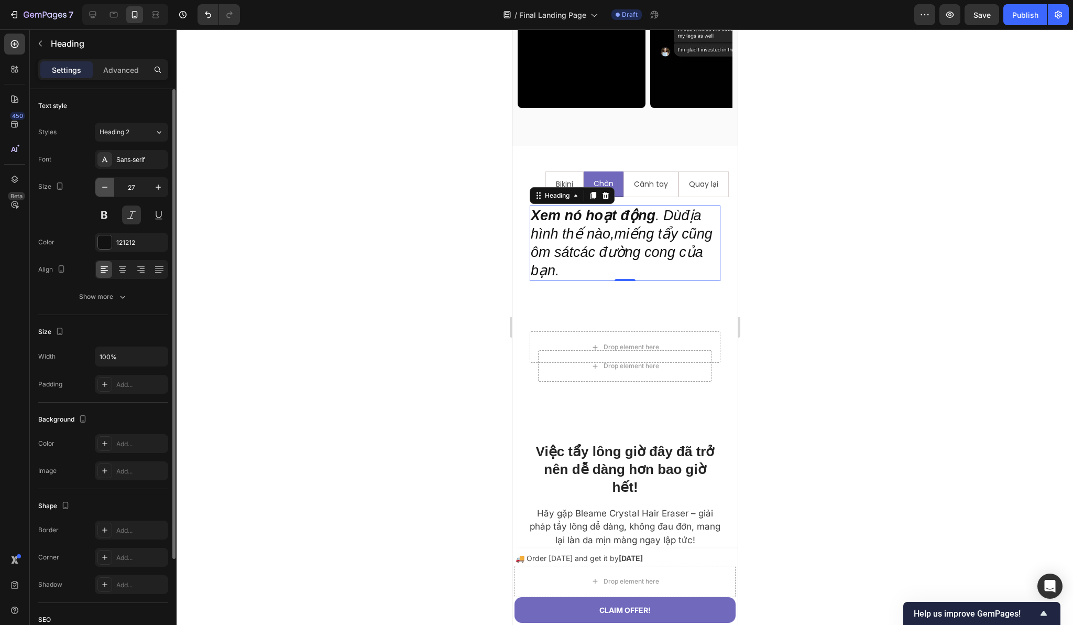
click at [105, 189] on icon "button" at bounding box center [105, 187] width 10 height 10
type input "26"
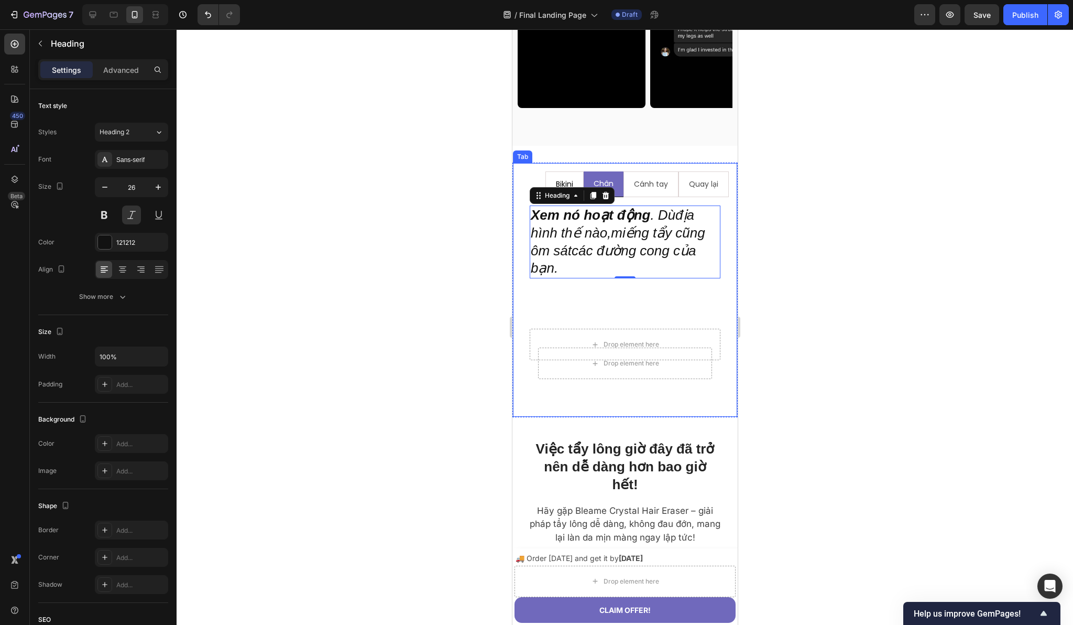
click at [545, 197] on li "Bikini" at bounding box center [564, 184] width 38 height 26
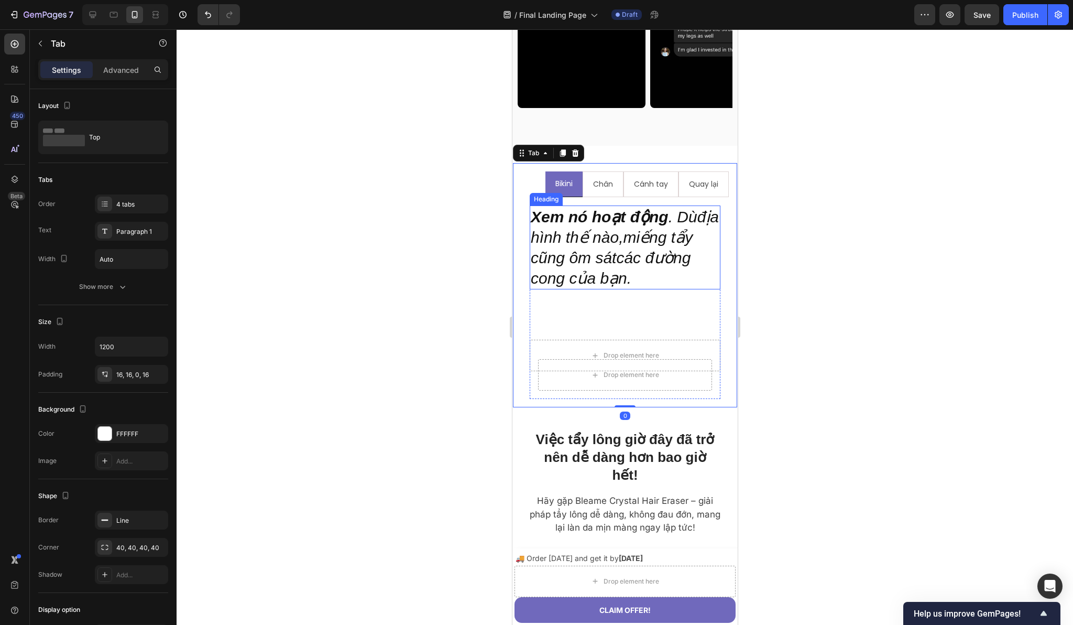
click at [567, 283] on h2 "Xem nó hoạt động . Dùđịa hình thế nào,miếng tẩy cũng ôm sátcác đường cong của b…" at bounding box center [624, 247] width 191 height 84
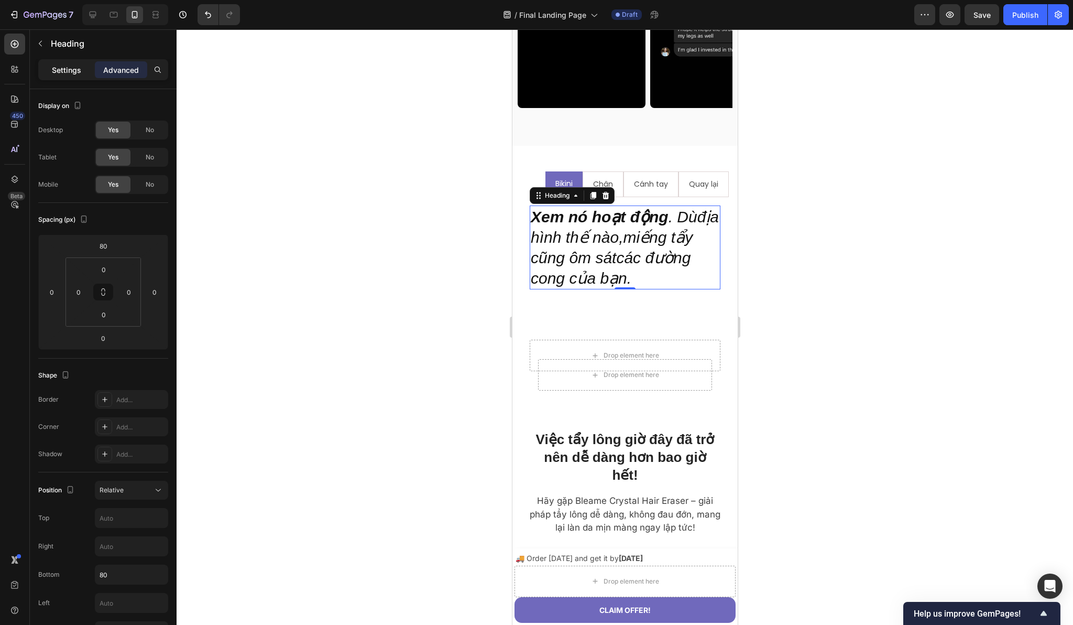
click at [74, 65] on p "Settings" at bounding box center [66, 69] width 29 height 11
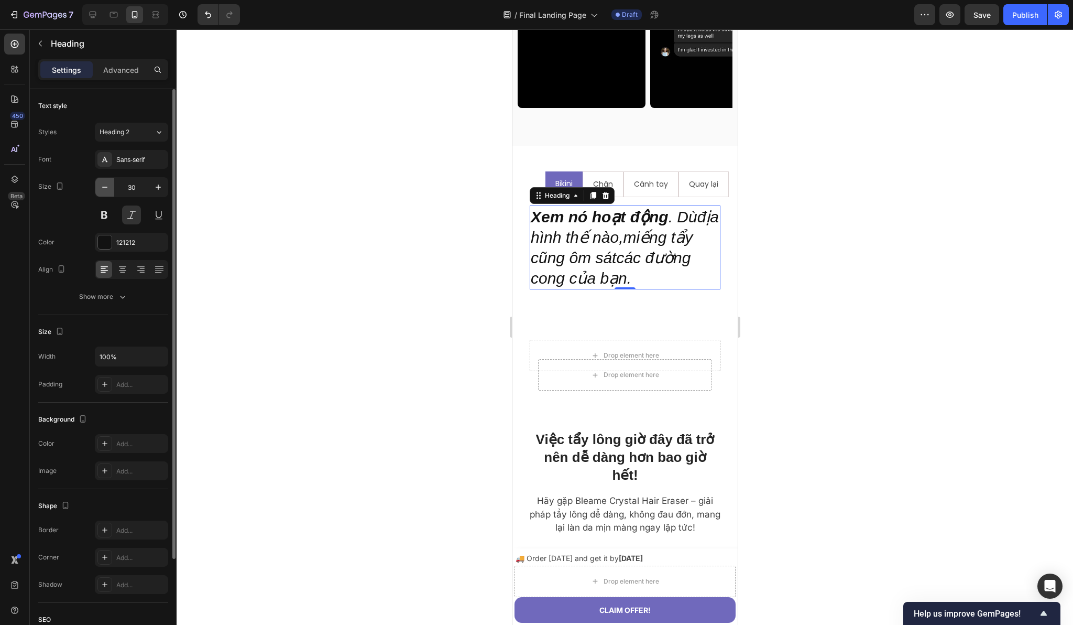
click at [101, 184] on icon "button" at bounding box center [105, 187] width 10 height 10
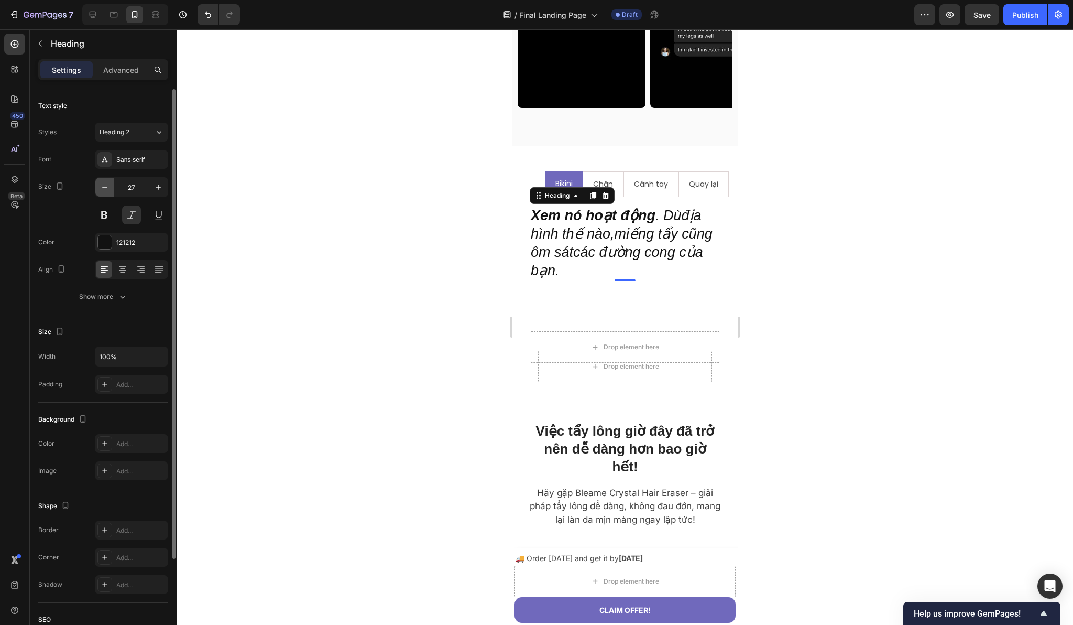
click at [101, 184] on icon "button" at bounding box center [105, 187] width 10 height 10
type input "26"
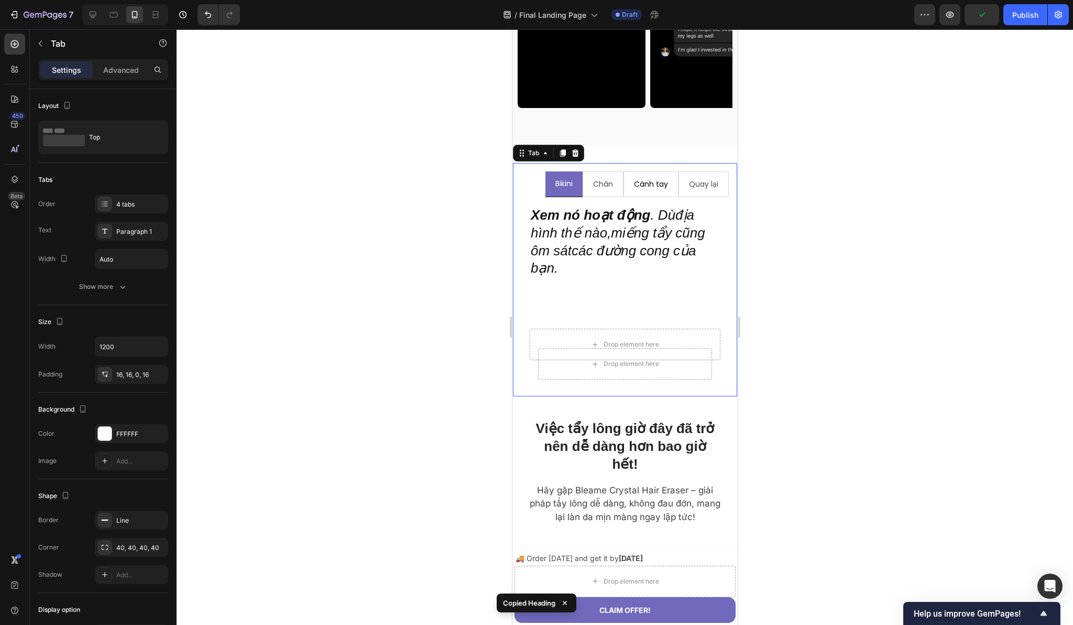
click at [623, 197] on li "Cánh tay" at bounding box center [650, 184] width 55 height 26
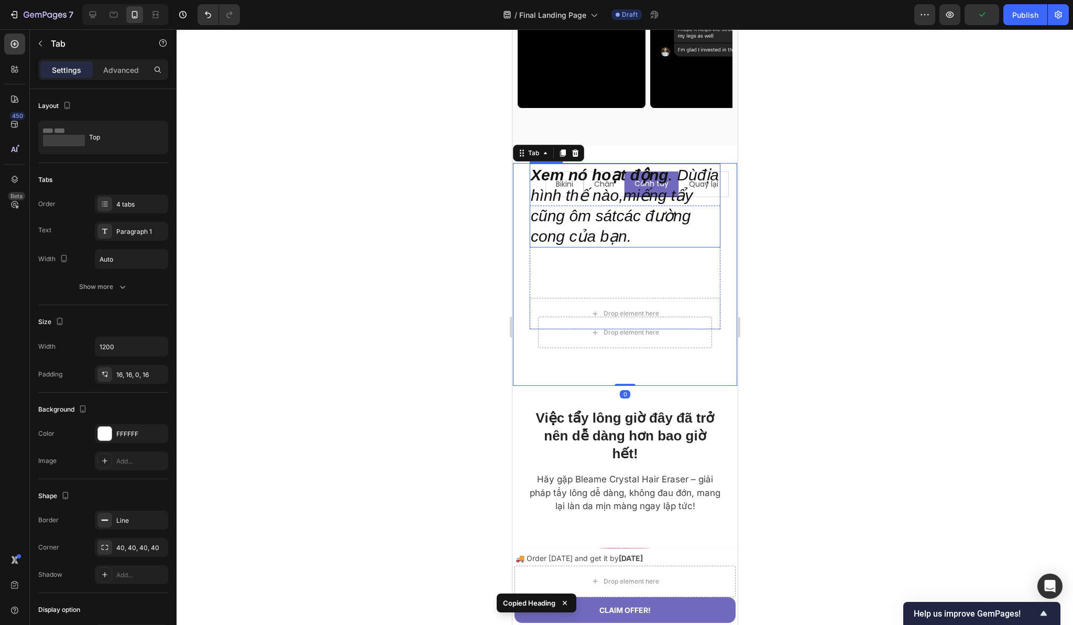
click at [560, 247] on h2 "Xem nó hoạt động . Dùđịa hình thế nào,miếng tẩy cũng ôm sátcác đường cong của b…" at bounding box center [624, 205] width 191 height 84
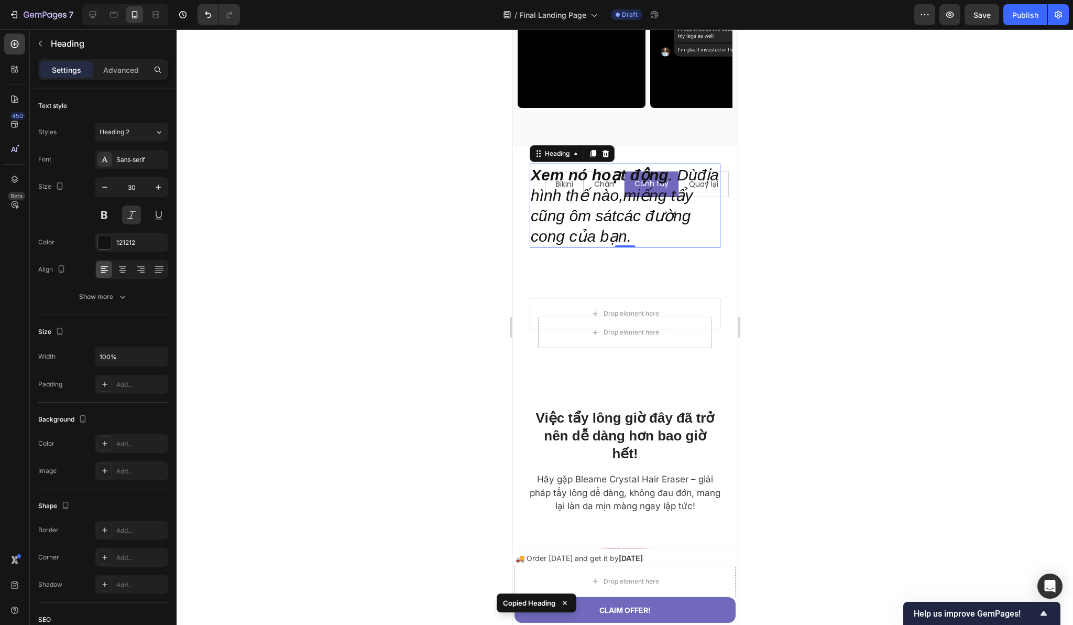
type input "26"
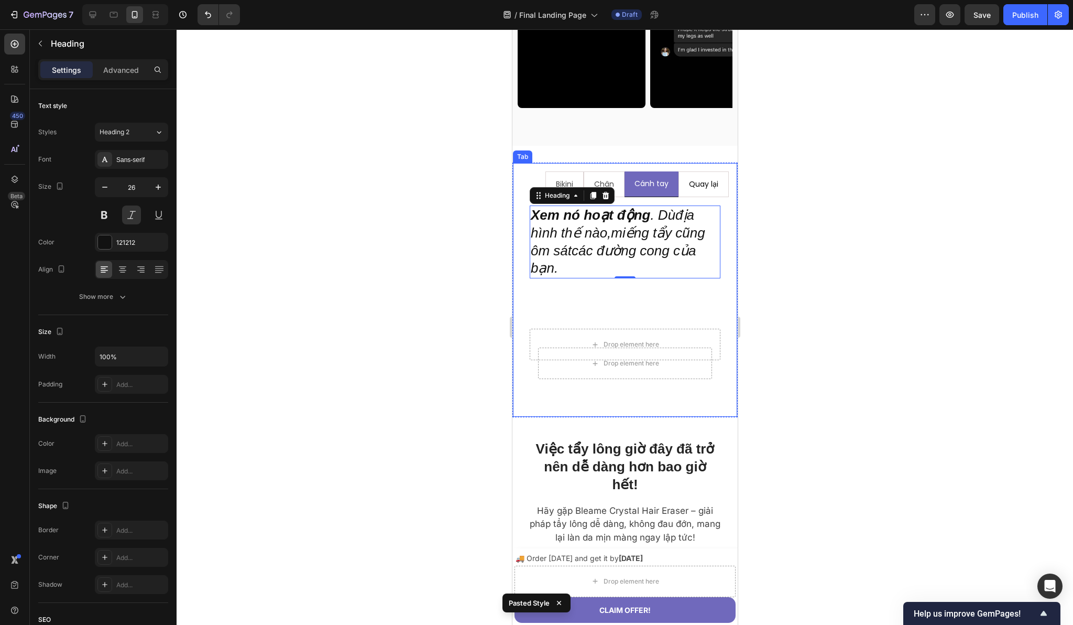
click at [678, 197] on li "Quay lại" at bounding box center [703, 184] width 50 height 26
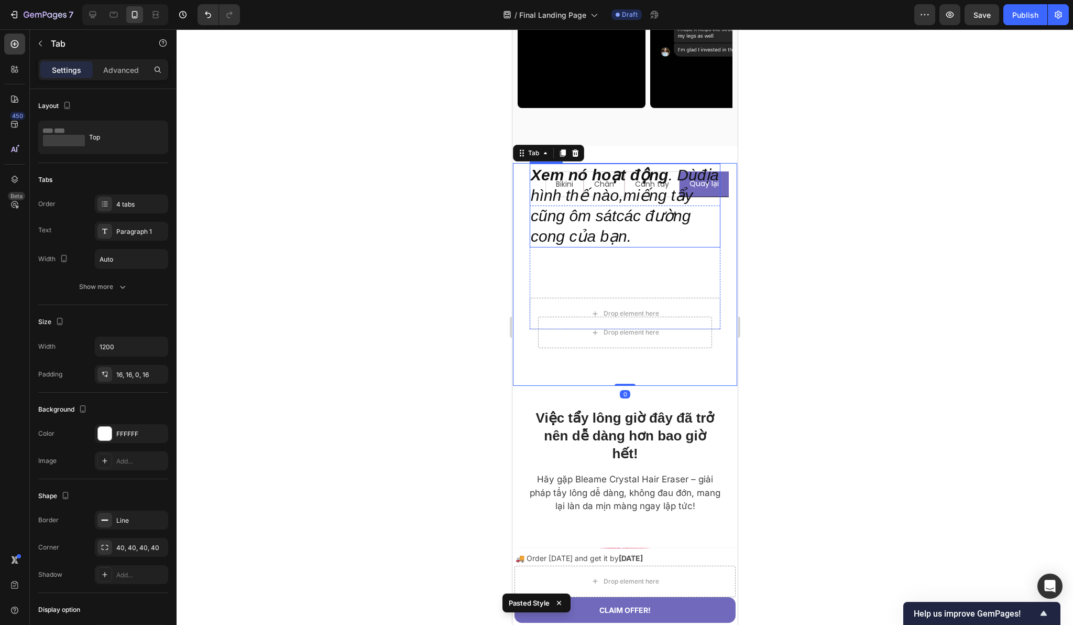
click at [589, 247] on h2 "Xem nó hoạt động . Dùđịa hình thế nào,miếng tẩy cũng ôm sátcác đường cong của b…" at bounding box center [624, 205] width 191 height 84
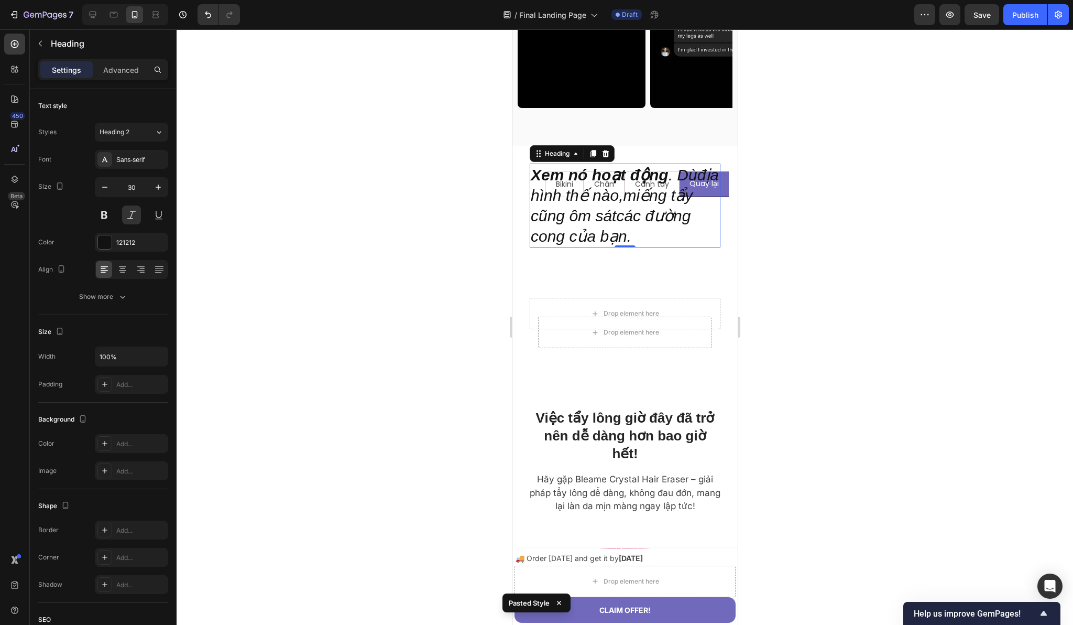
type input "26"
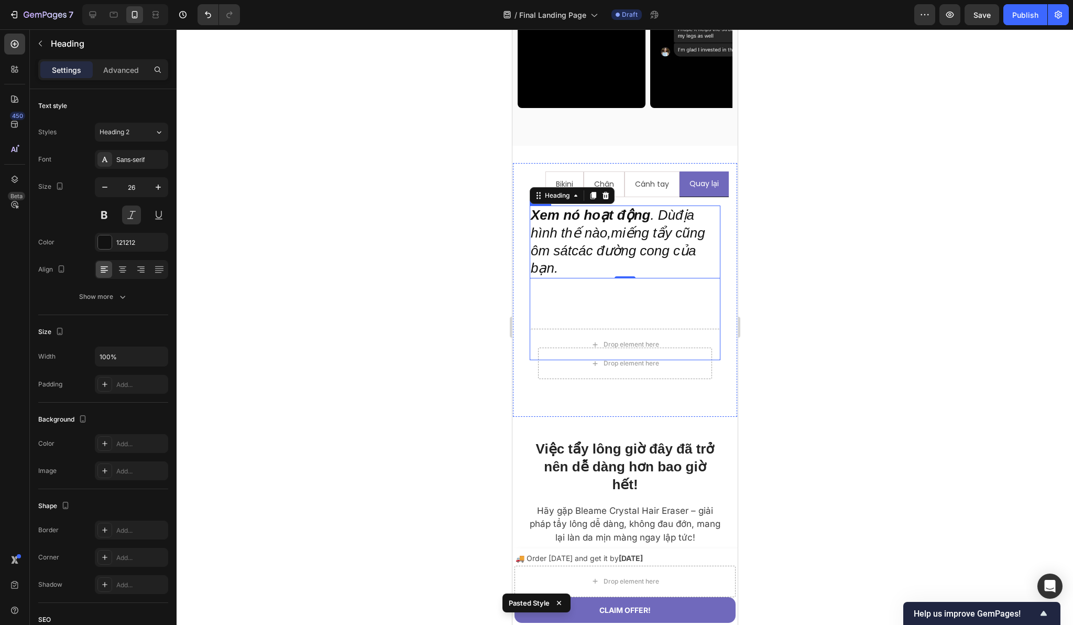
click at [594, 320] on div "Xem nó hoạt động . Dùđịa hình thế nào,miếng tẩy cũng ôm sátcác đường cong của b…" at bounding box center [624, 262] width 191 height 115
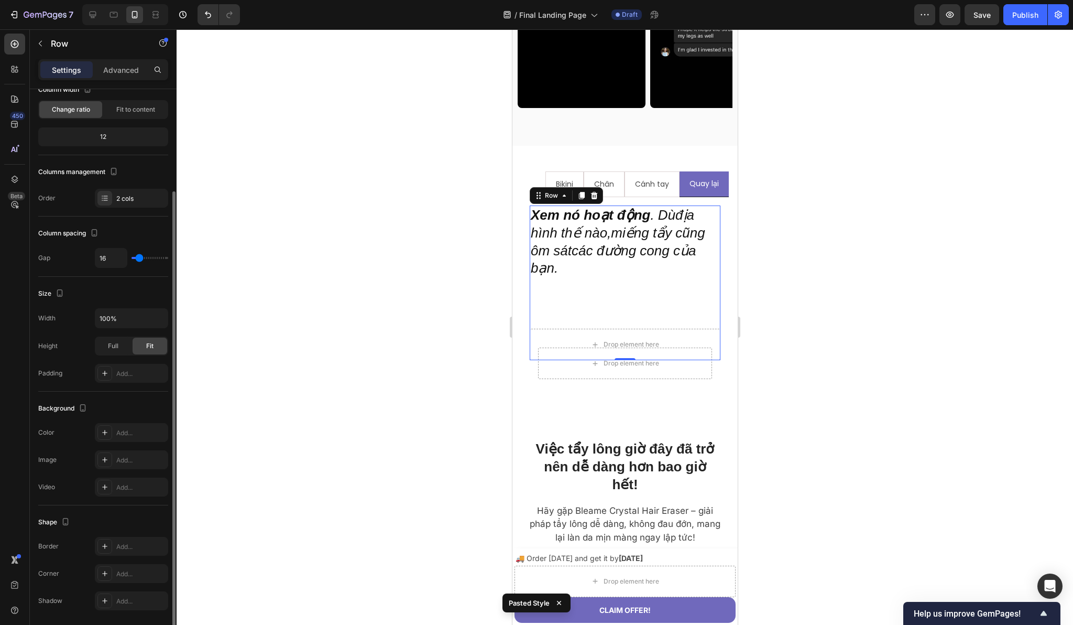
scroll to position [107, 0]
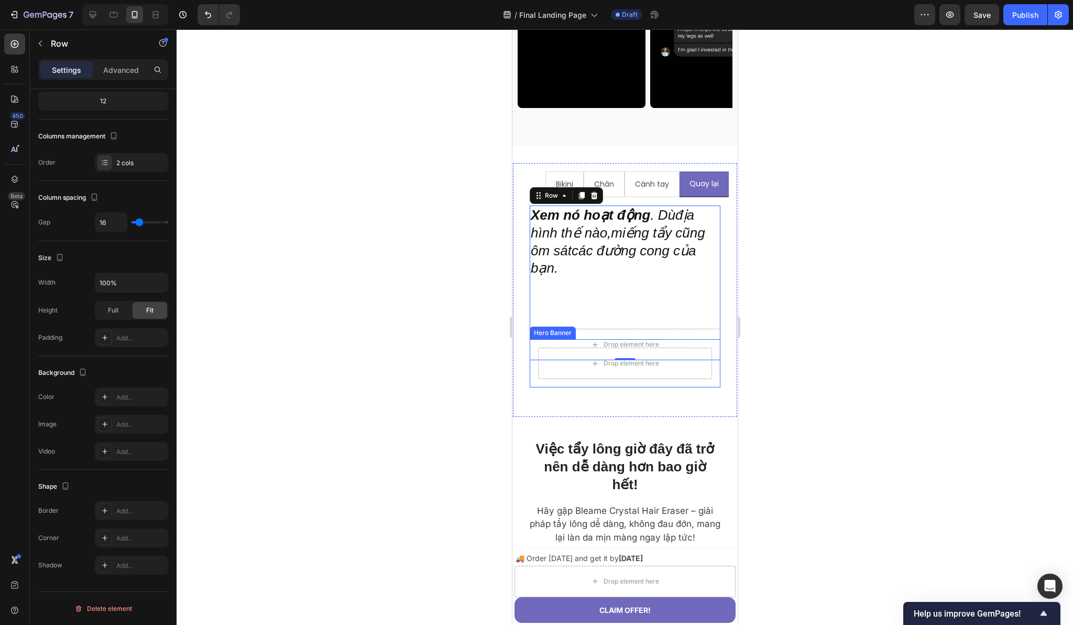
click at [531, 387] on div "Drop element here" at bounding box center [624, 363] width 191 height 48
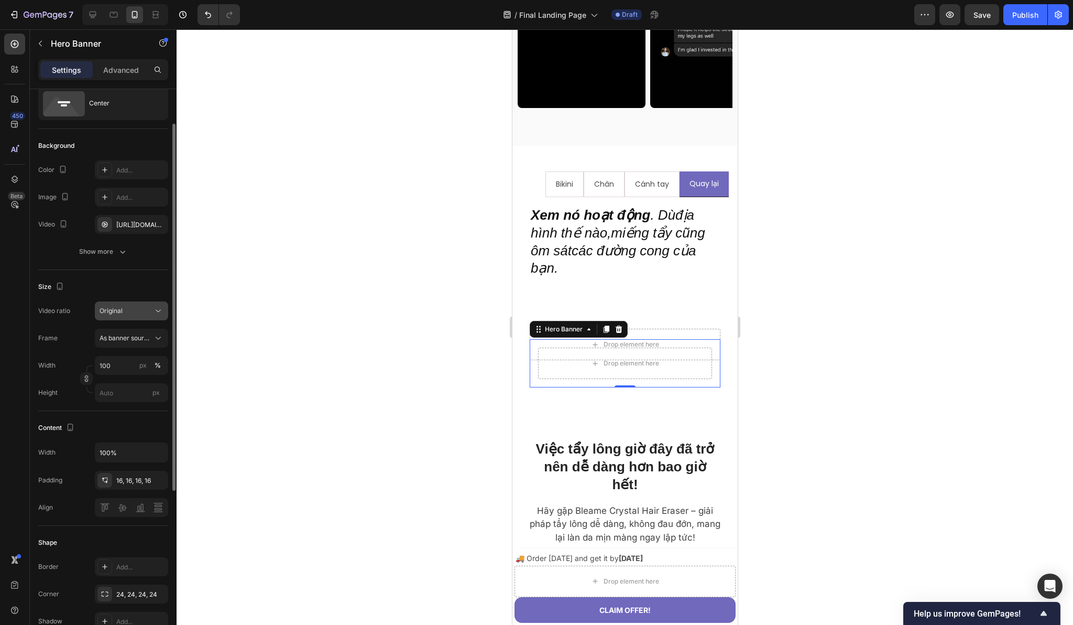
scroll to position [42, 0]
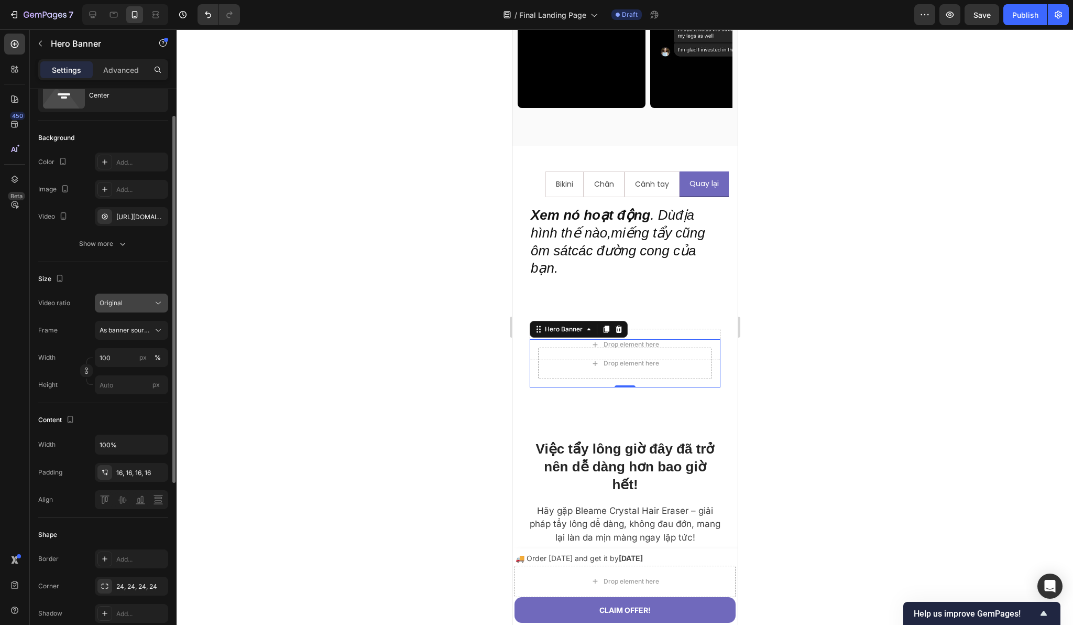
click at [144, 298] on div "Original" at bounding box center [126, 302] width 53 height 9
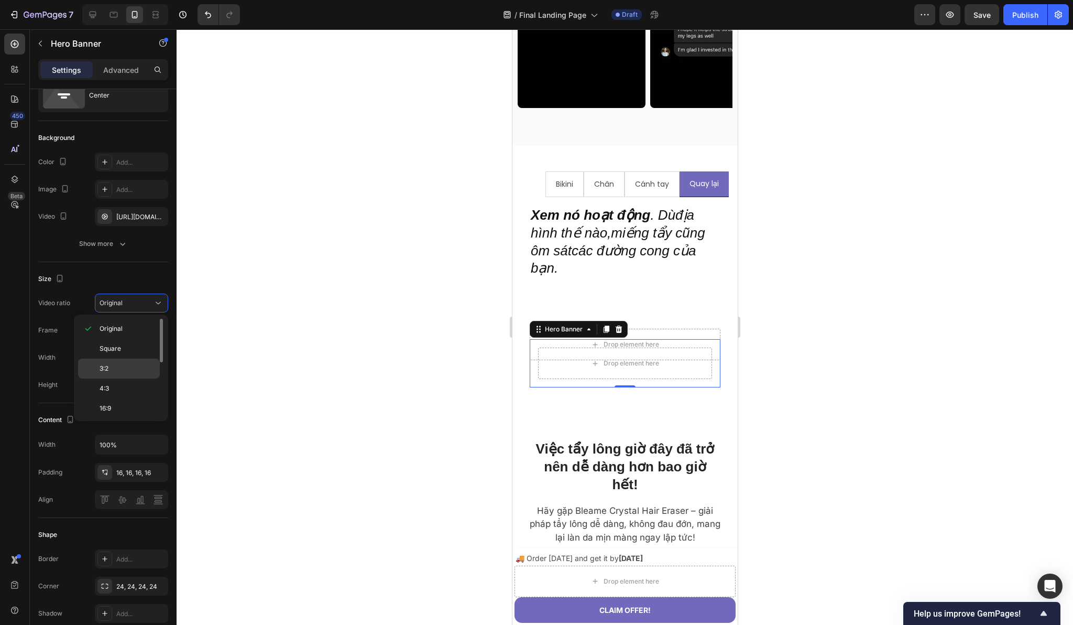
click at [111, 367] on p "3:2" at bounding box center [128, 368] width 56 height 9
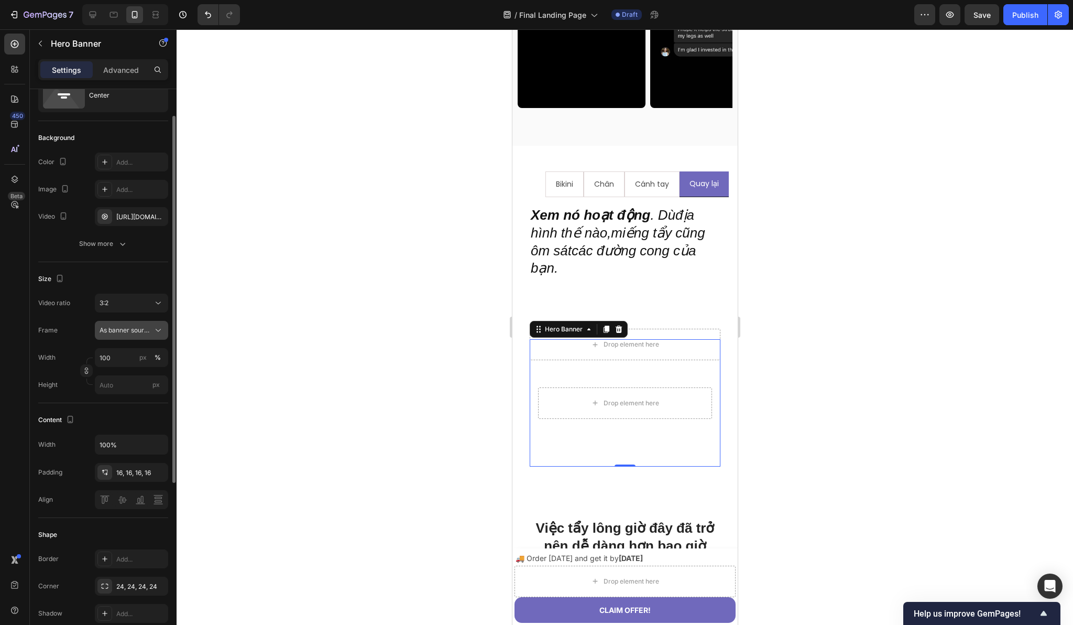
click at [153, 327] on icon at bounding box center [158, 330] width 10 height 10
click at [95, 329] on button "As banner source" at bounding box center [131, 330] width 73 height 19
click at [139, 302] on div "3:2" at bounding box center [126, 302] width 53 height 9
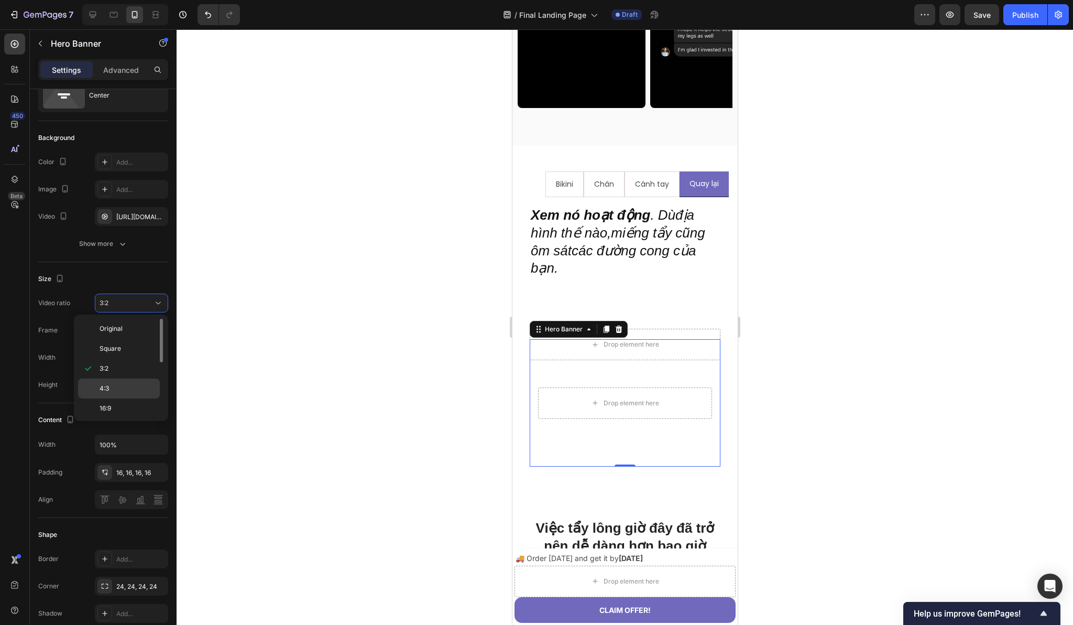
click at [128, 395] on div "4:3" at bounding box center [119, 388] width 82 height 20
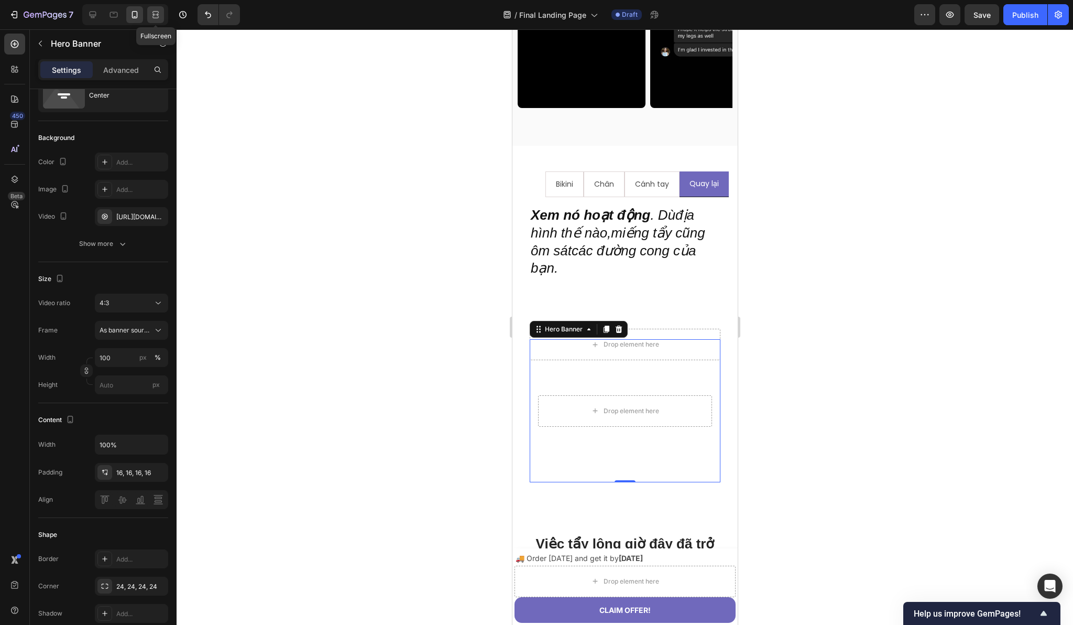
click at [154, 16] on icon at bounding box center [155, 14] width 10 height 10
type input "1200"
type input "Auto"
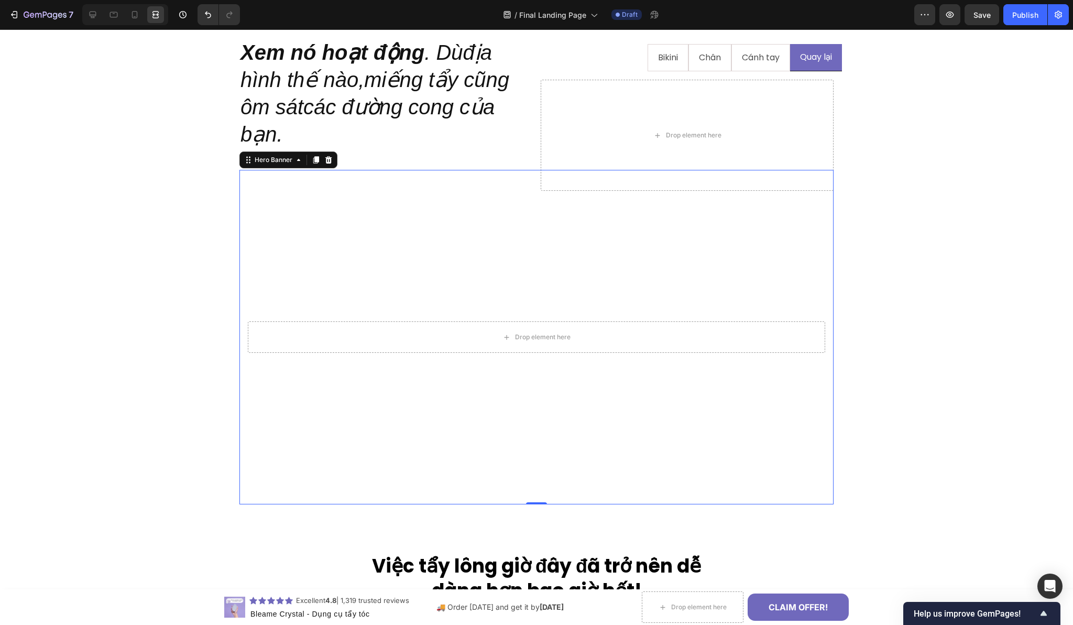
scroll to position [1226, 0]
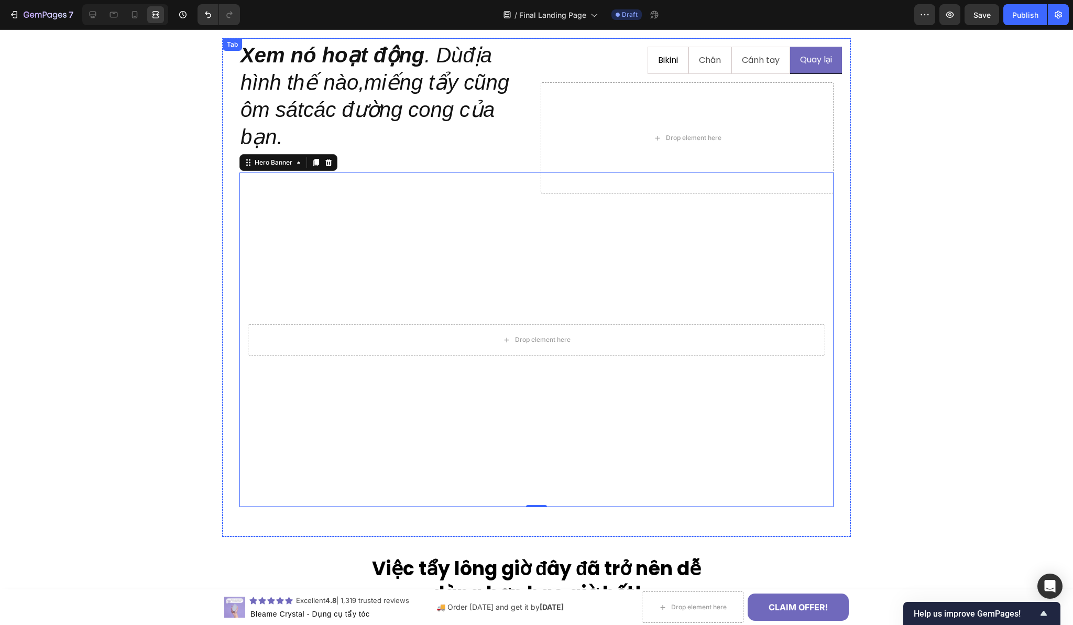
click at [648, 64] on li "Bikini" at bounding box center [668, 61] width 41 height 28
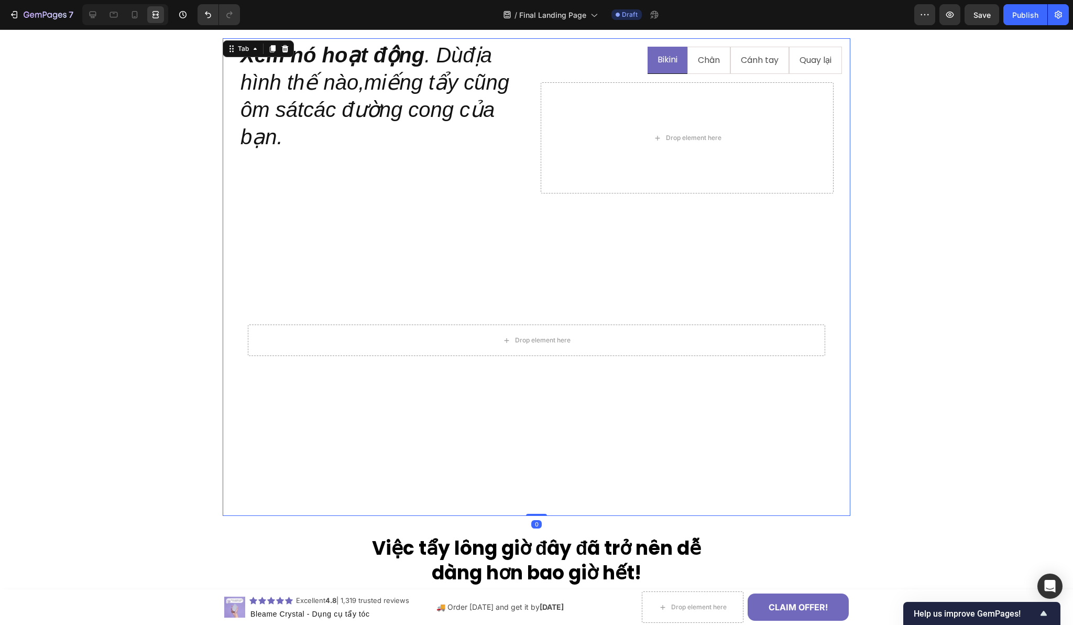
scroll to position [0, 0]
click at [688, 70] on li "Chân" at bounding box center [708, 61] width 43 height 28
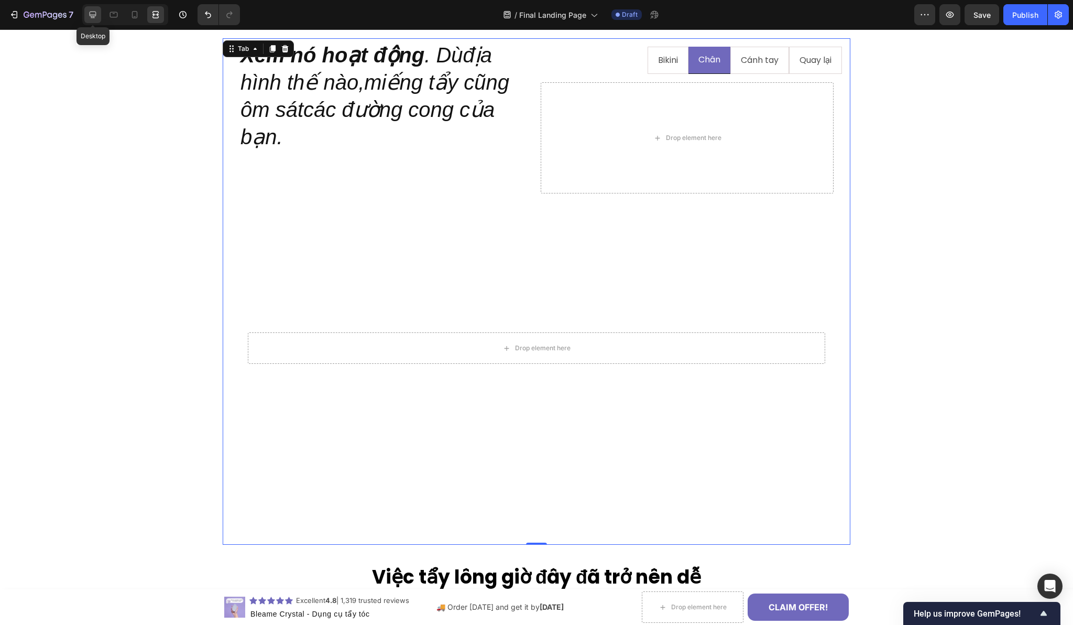
click at [95, 17] on icon at bounding box center [92, 14] width 10 height 10
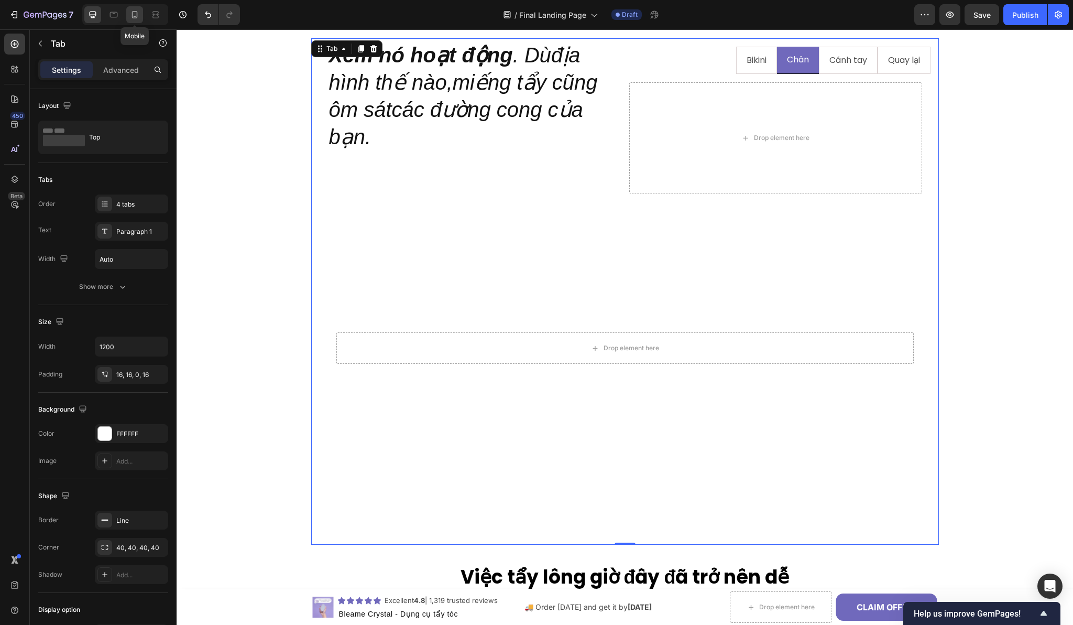
click at [134, 18] on icon at bounding box center [135, 14] width 6 height 7
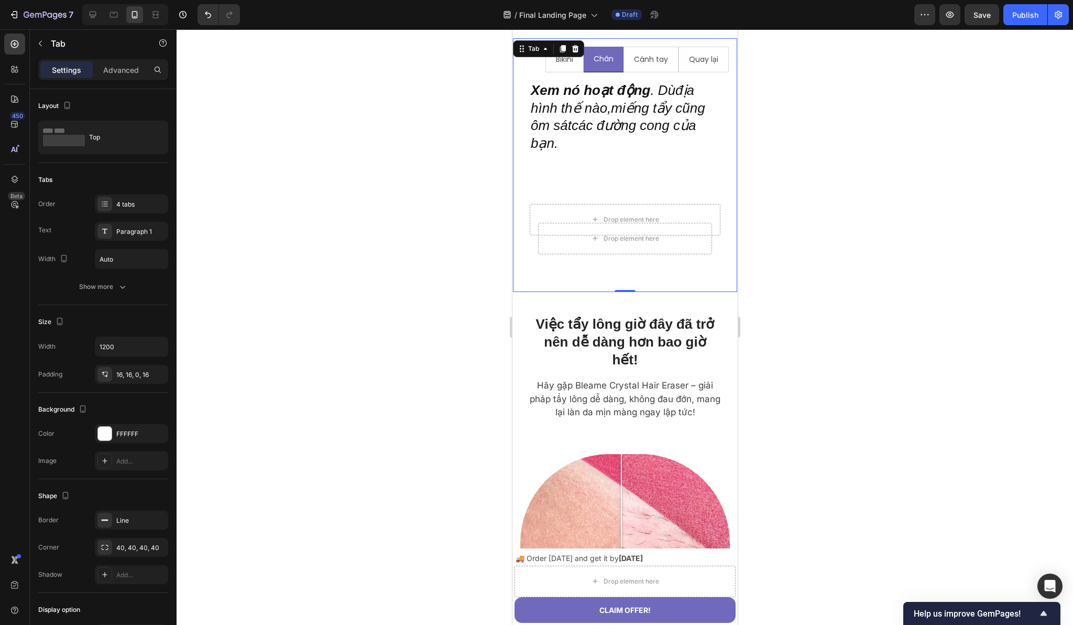
scroll to position [1197, 0]
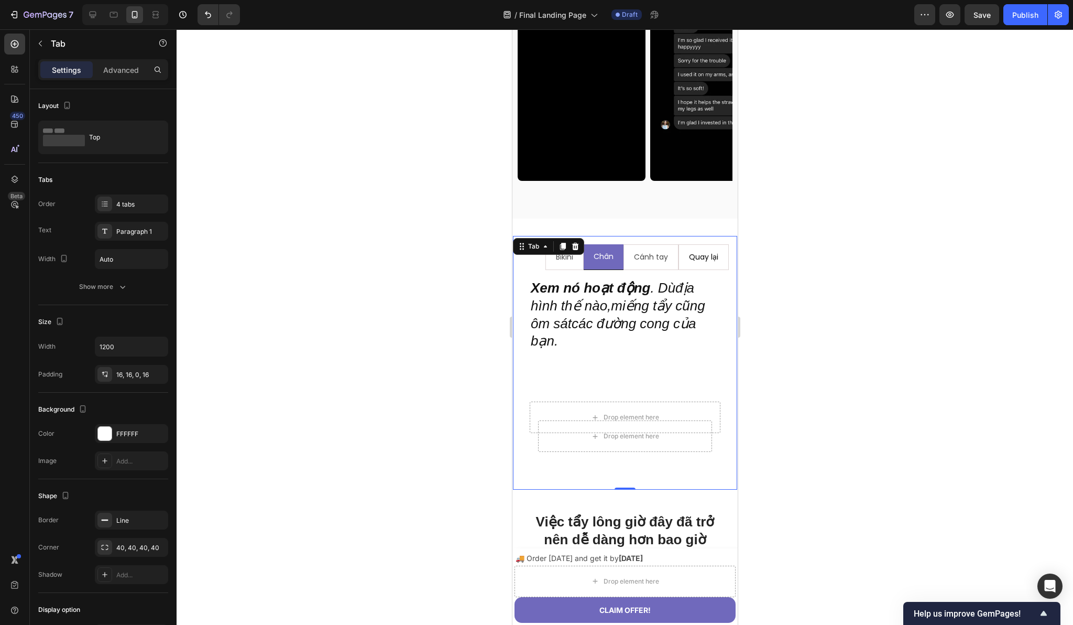
click at [688, 264] on p "Quay lại" at bounding box center [702, 256] width 29 height 13
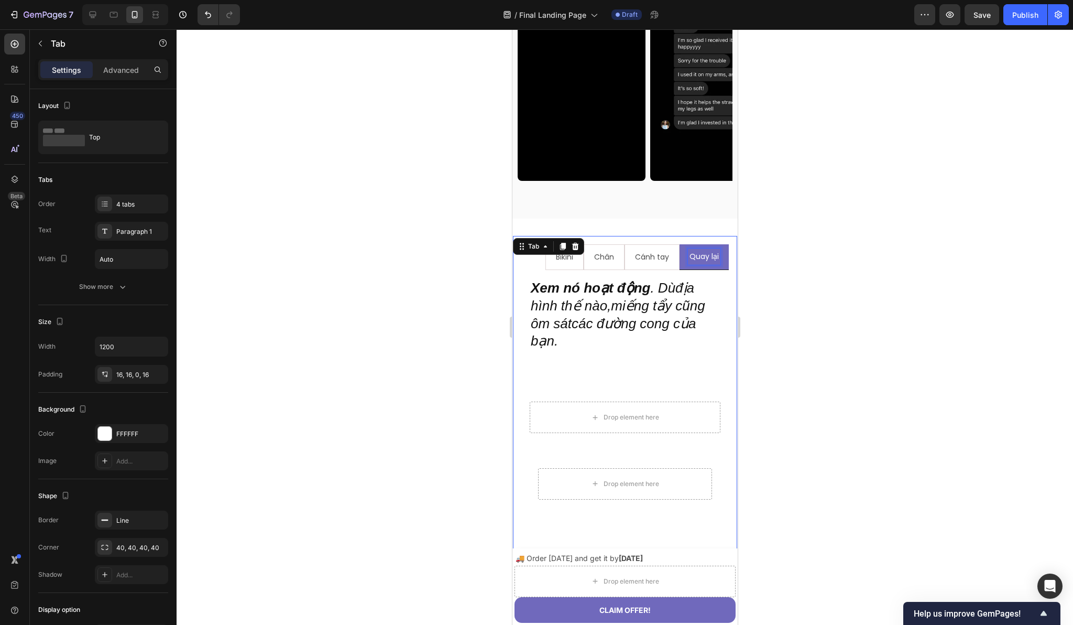
scroll to position [1196, 0]
click at [539, 483] on video "Background Image" at bounding box center [624, 483] width 191 height 143
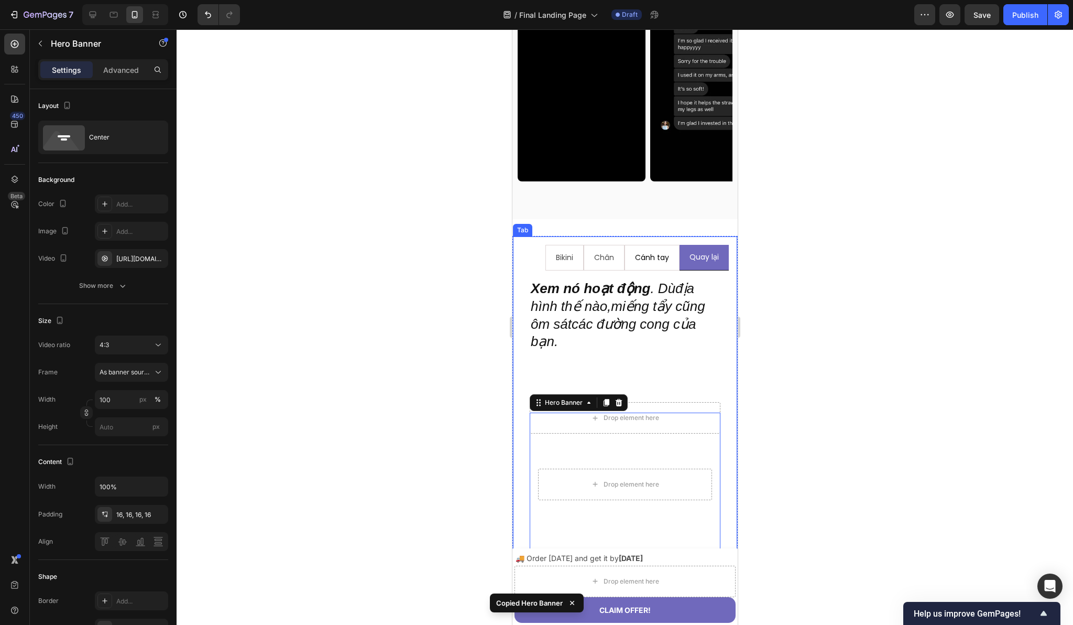
click at [624, 270] on li "Cánh tay" at bounding box center [651, 258] width 55 height 26
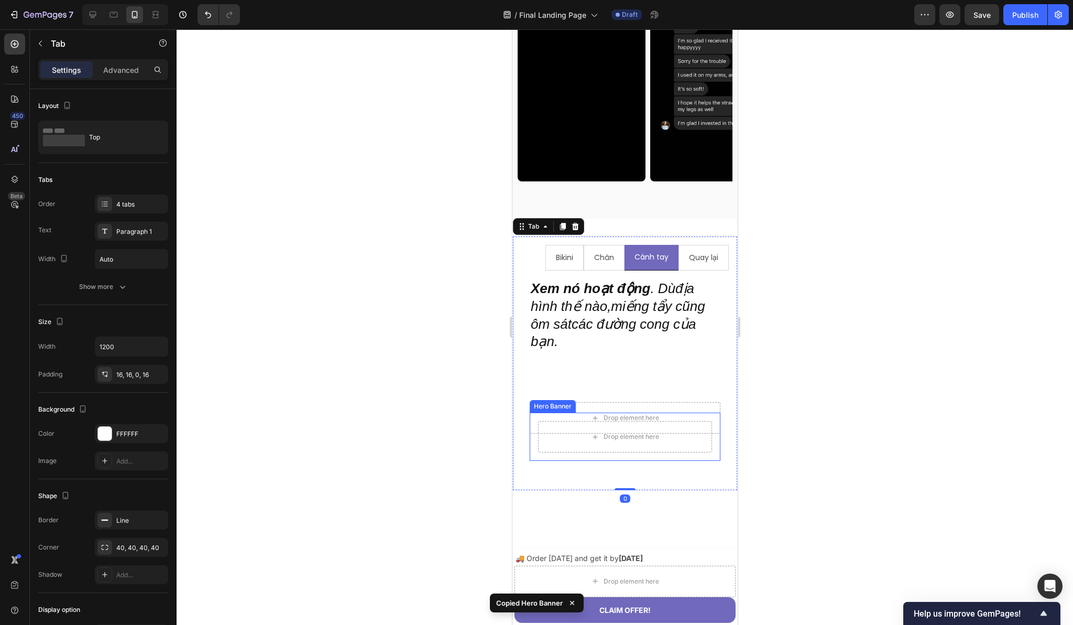
click at [531, 461] on div "Drop element here" at bounding box center [624, 436] width 191 height 48
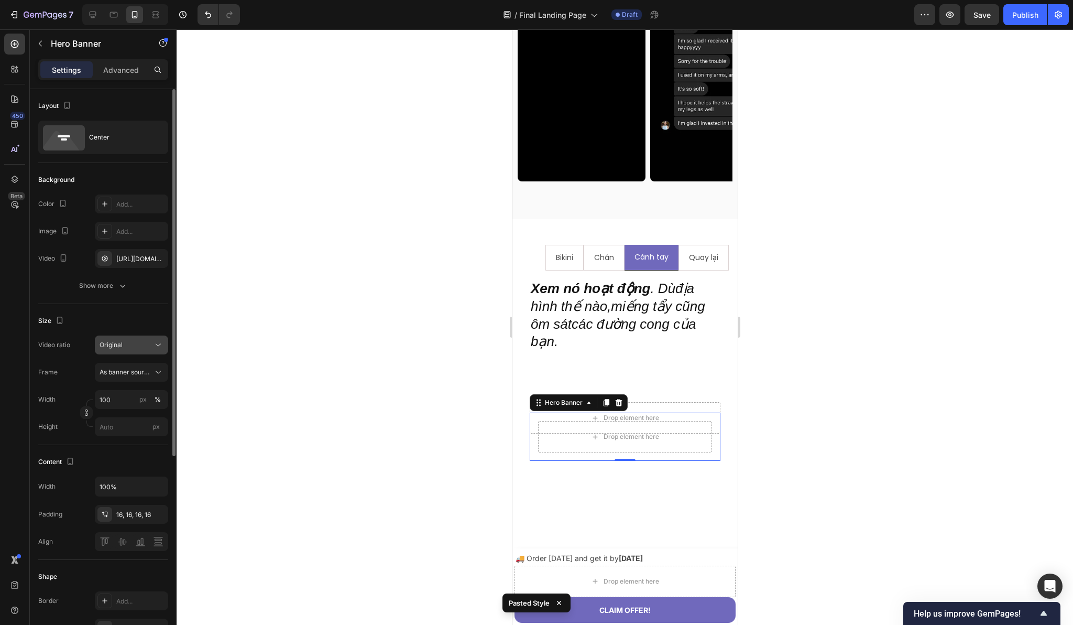
click at [124, 351] on button "Original" at bounding box center [131, 344] width 73 height 19
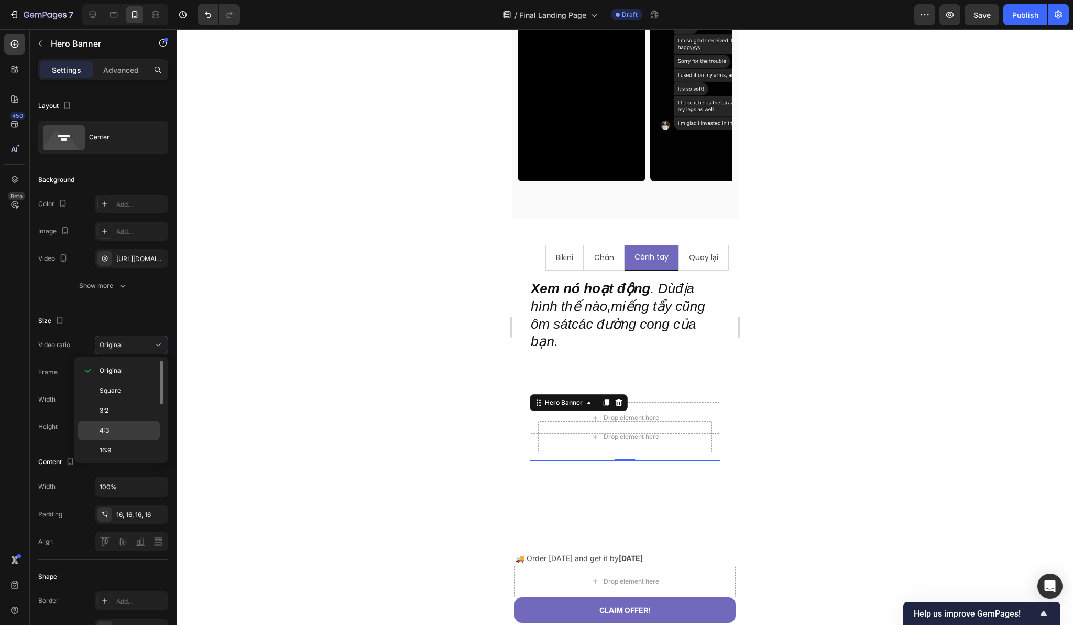
click at [114, 430] on p "4:3" at bounding box center [128, 429] width 56 height 9
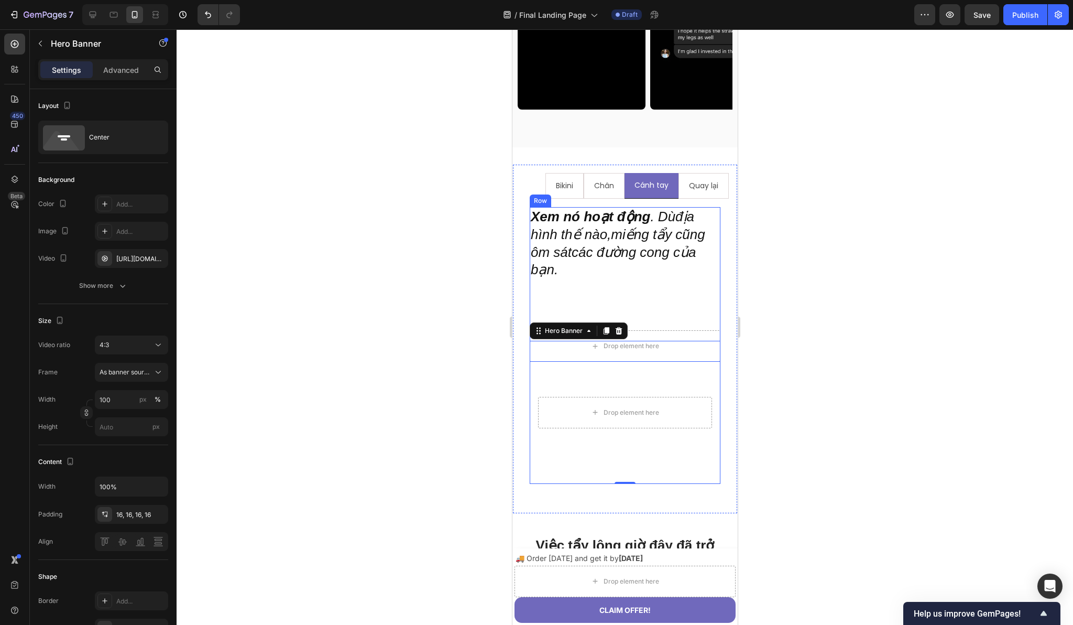
scroll to position [1260, 0]
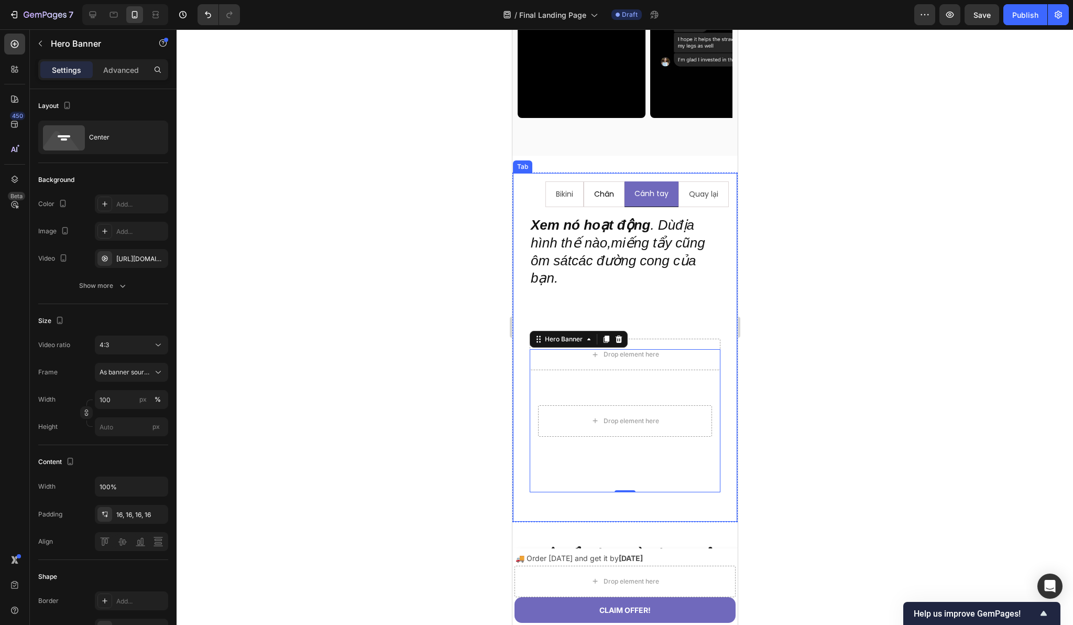
click at [585, 207] on li "Chân" at bounding box center [603, 194] width 41 height 26
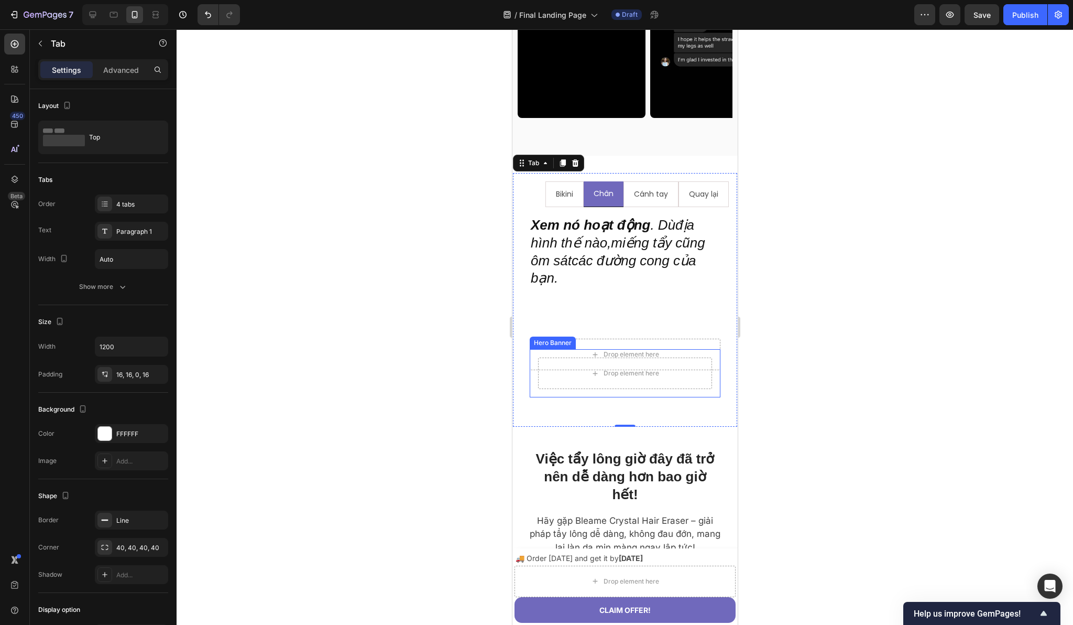
click at [534, 397] on div "Drop element here" at bounding box center [624, 373] width 191 height 48
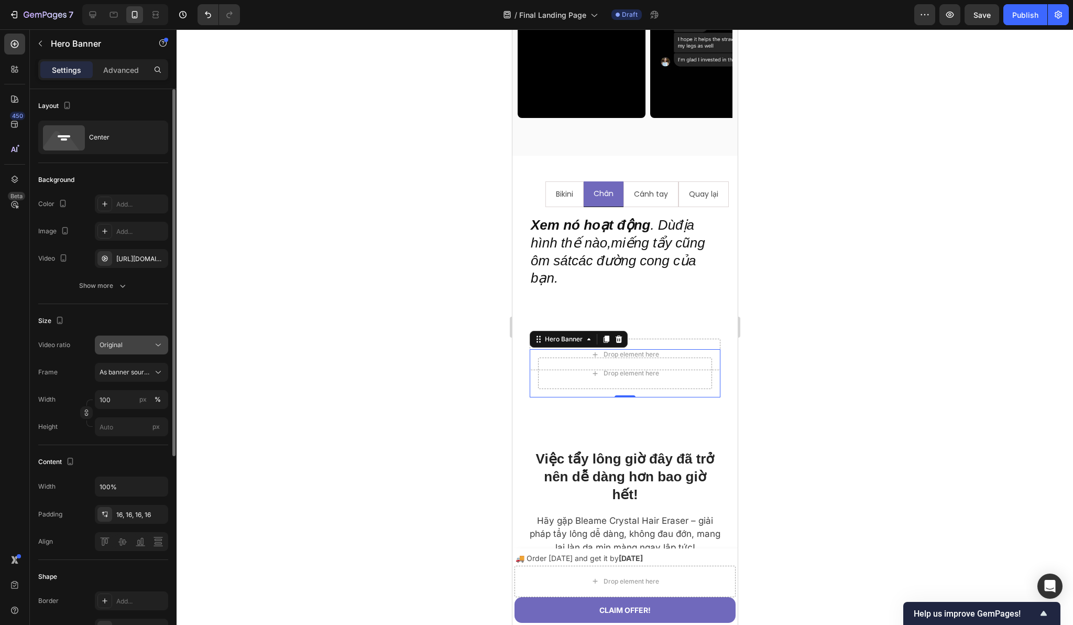
click at [145, 348] on div "Original" at bounding box center [126, 344] width 53 height 9
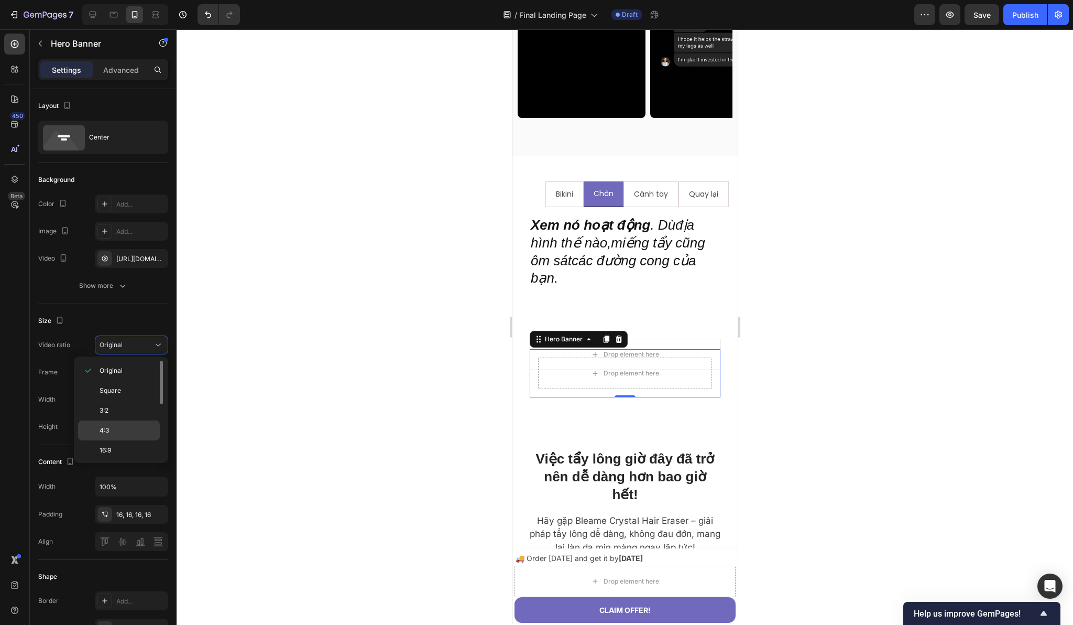
click at [114, 432] on p "4:3" at bounding box center [128, 429] width 56 height 9
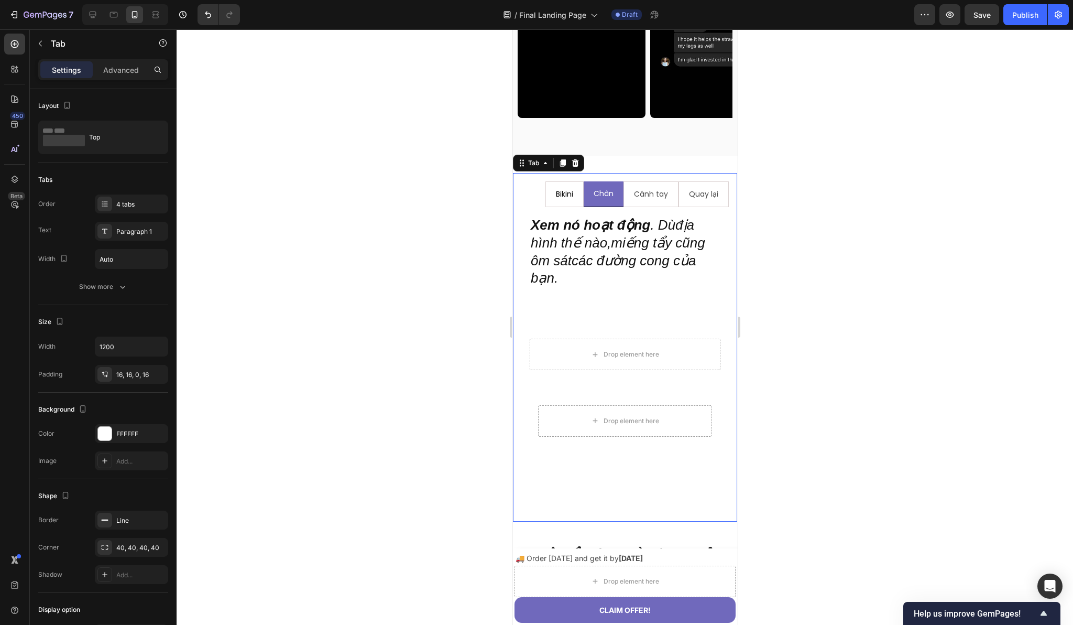
click at [573, 207] on li "Bikini" at bounding box center [564, 194] width 38 height 26
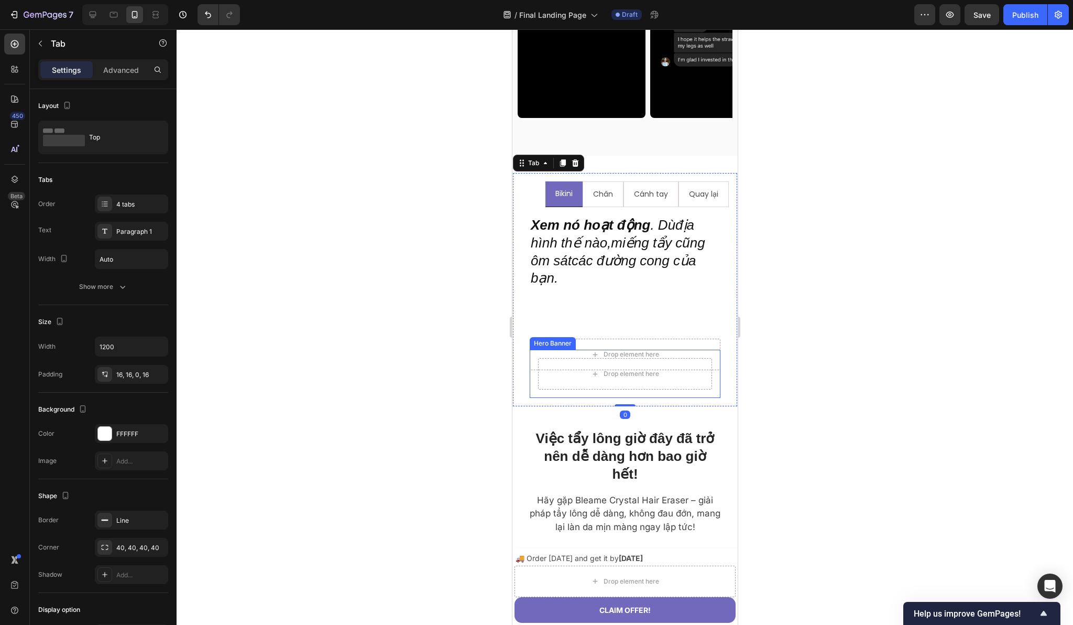
click at [535, 398] on div "Drop element here" at bounding box center [624, 373] width 191 height 48
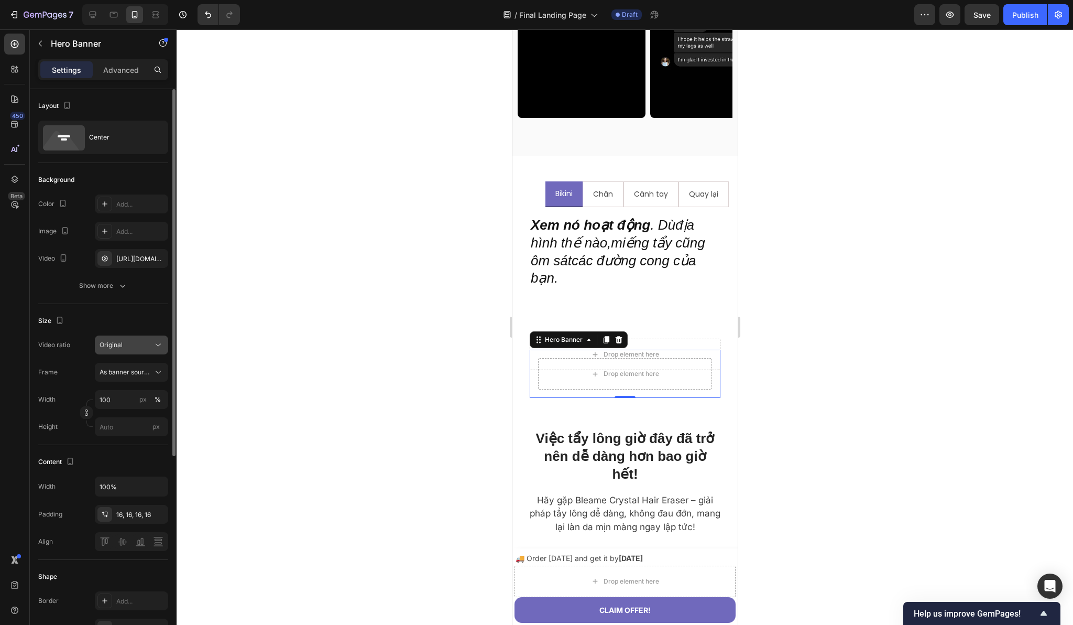
click at [152, 349] on div "Original" at bounding box center [132, 345] width 64 height 10
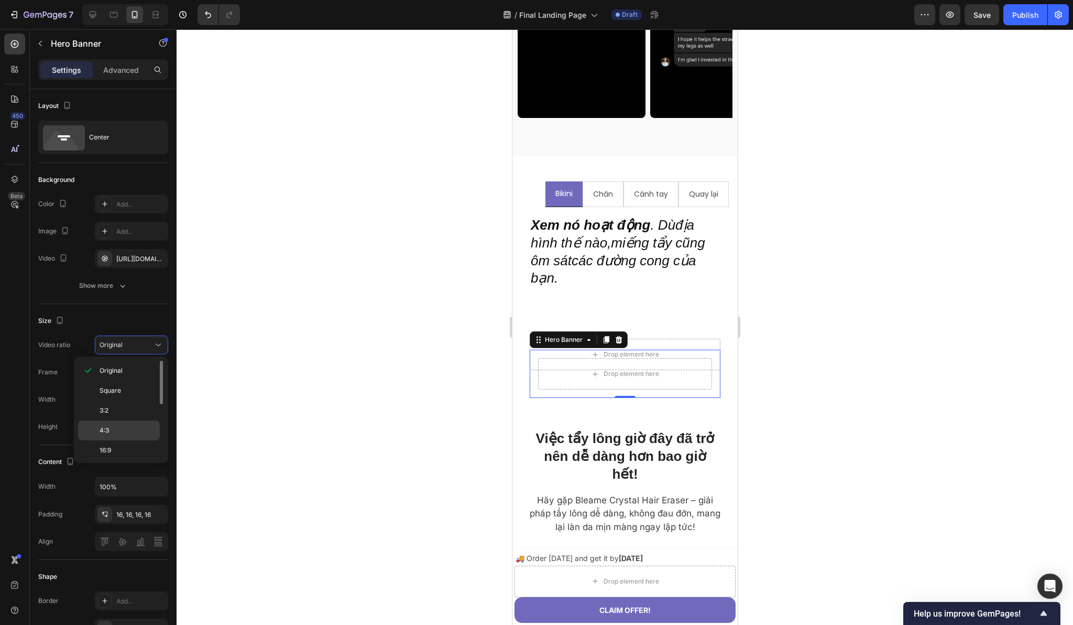
click at [119, 434] on p "4:3" at bounding box center [128, 429] width 56 height 9
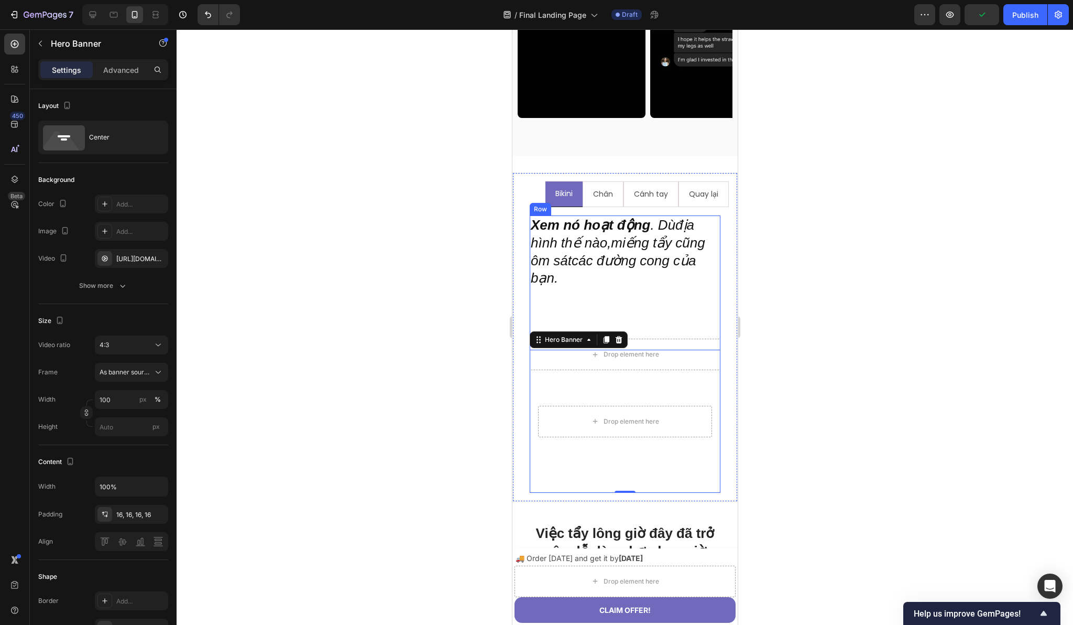
click at [586, 330] on div "Xem nó hoạt động . Dùđịa hình thế nào,miếng tẩy cũng ôm sátcác đường cong của b…" at bounding box center [624, 272] width 191 height 115
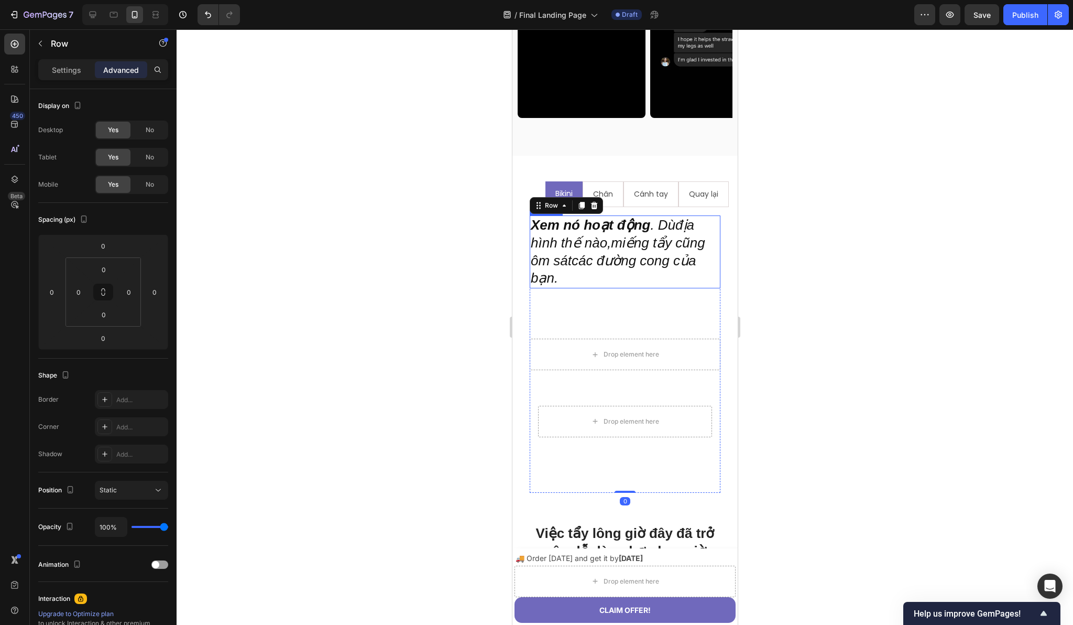
click at [586, 288] on h2 "Xem nó hoạt động . Dùđịa hình thế nào,miếng tẩy cũng ôm sátcác đường cong của b…" at bounding box center [624, 251] width 191 height 73
click at [566, 330] on div "Xem nó hoạt động . Dùđịa hình thế nào,miếng tẩy cũng ôm sátcác đường cong của b…" at bounding box center [624, 272] width 191 height 115
click at [67, 75] on p "Settings" at bounding box center [66, 69] width 29 height 11
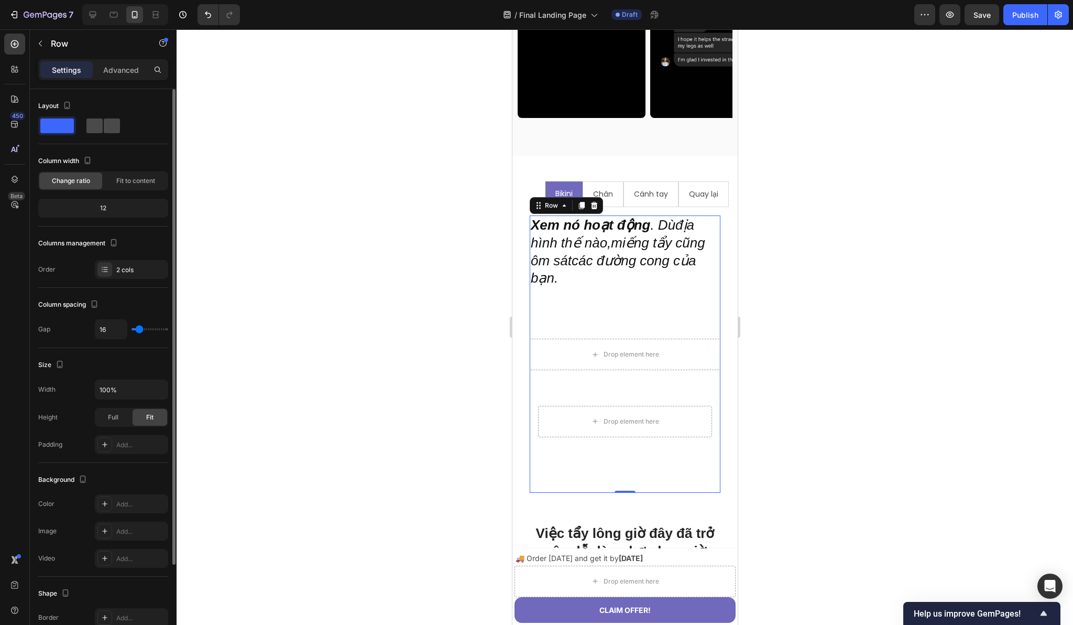
click at [98, 126] on span at bounding box center [94, 125] width 16 height 15
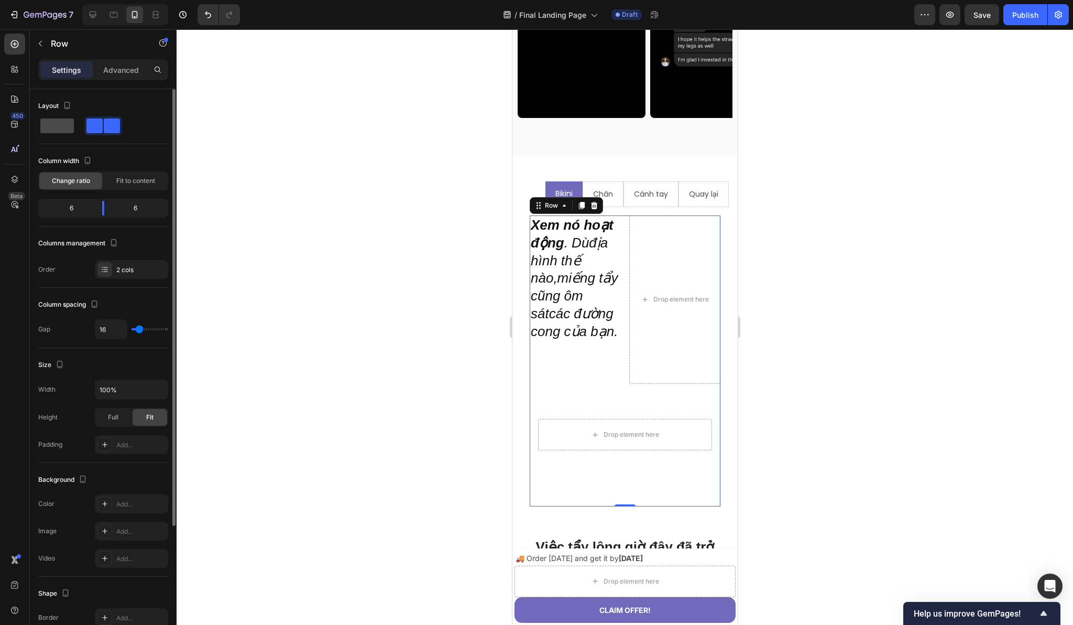
click at [47, 130] on span at bounding box center [57, 125] width 34 height 15
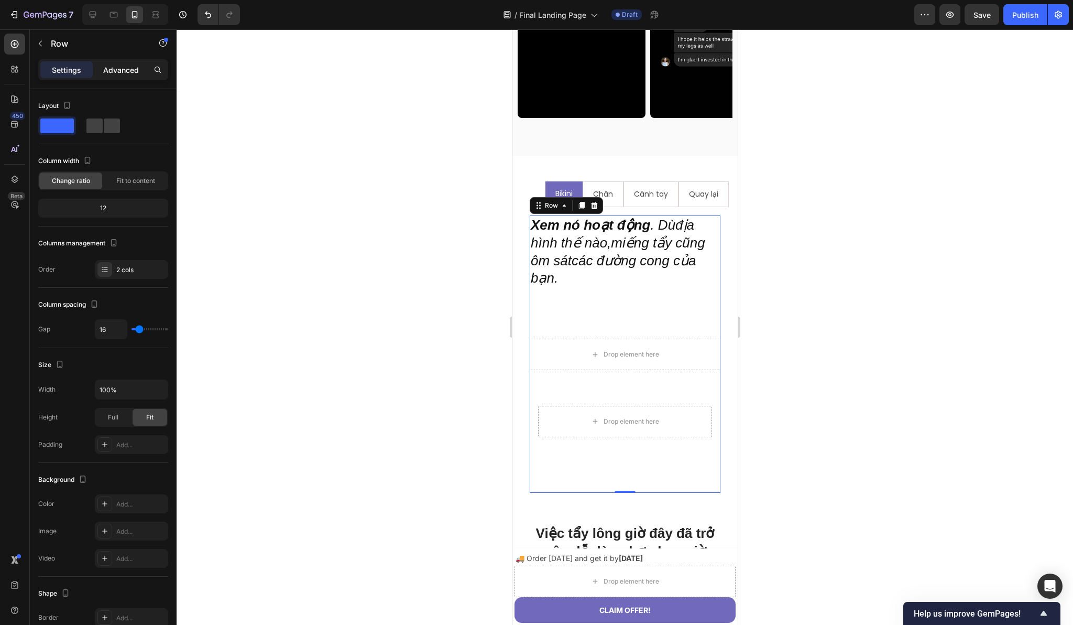
click at [118, 66] on p "Advanced" at bounding box center [121, 69] width 36 height 11
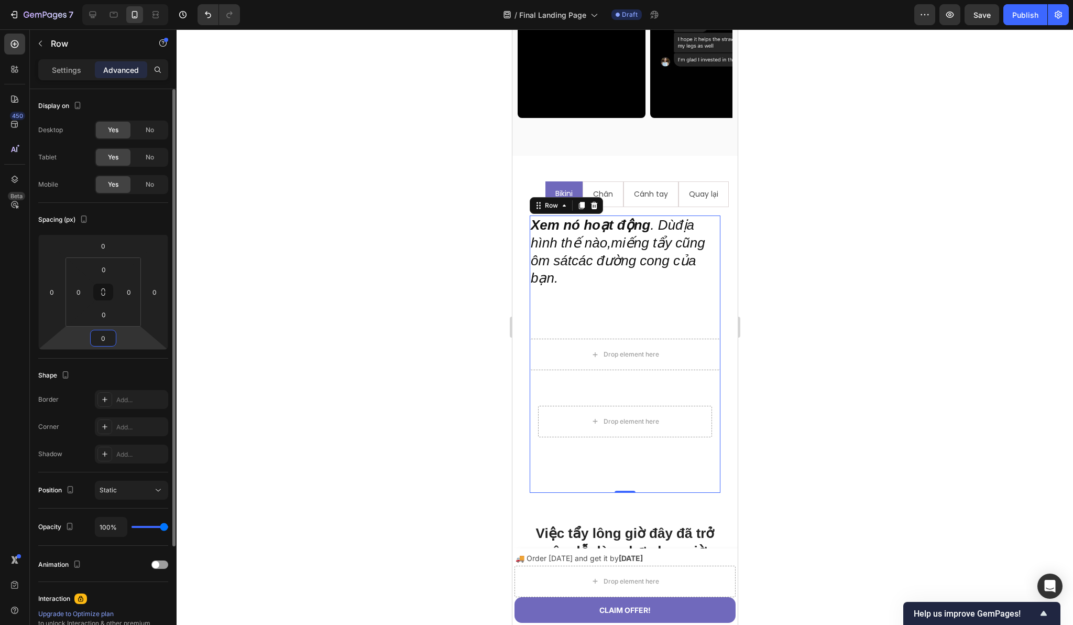
click at [105, 340] on input "0" at bounding box center [103, 338] width 21 height 16
type input "-2"
click at [128, 226] on div "Spacing (px)" at bounding box center [103, 219] width 130 height 17
type input "0"
click at [103, 315] on input "0" at bounding box center [103, 315] width 21 height 16
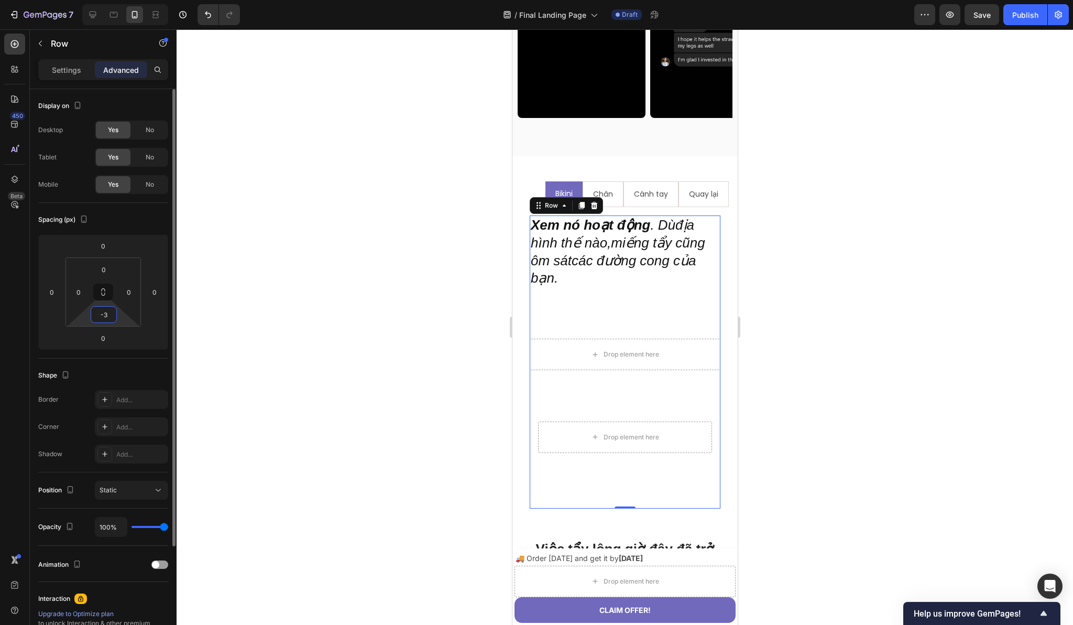
type input "-"
type input "0"
click at [106, 340] on input "0" at bounding box center [103, 338] width 21 height 16
type input "-3"
click at [118, 222] on div "Spacing (px)" at bounding box center [103, 219] width 130 height 17
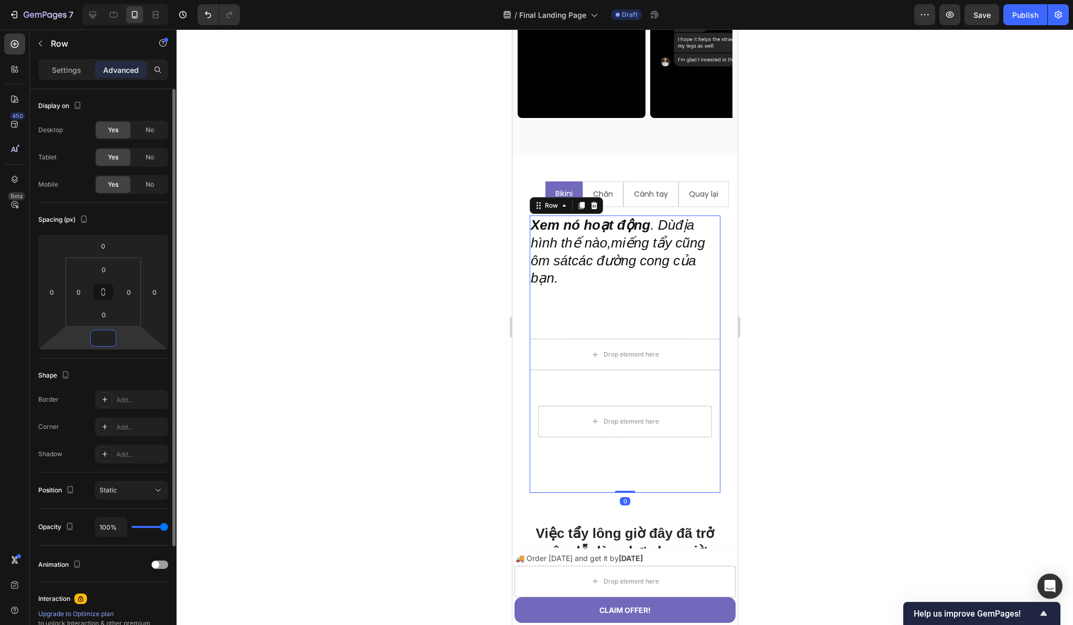
type input "0"
click at [530, 395] on video "Background Image" at bounding box center [624, 420] width 191 height 143
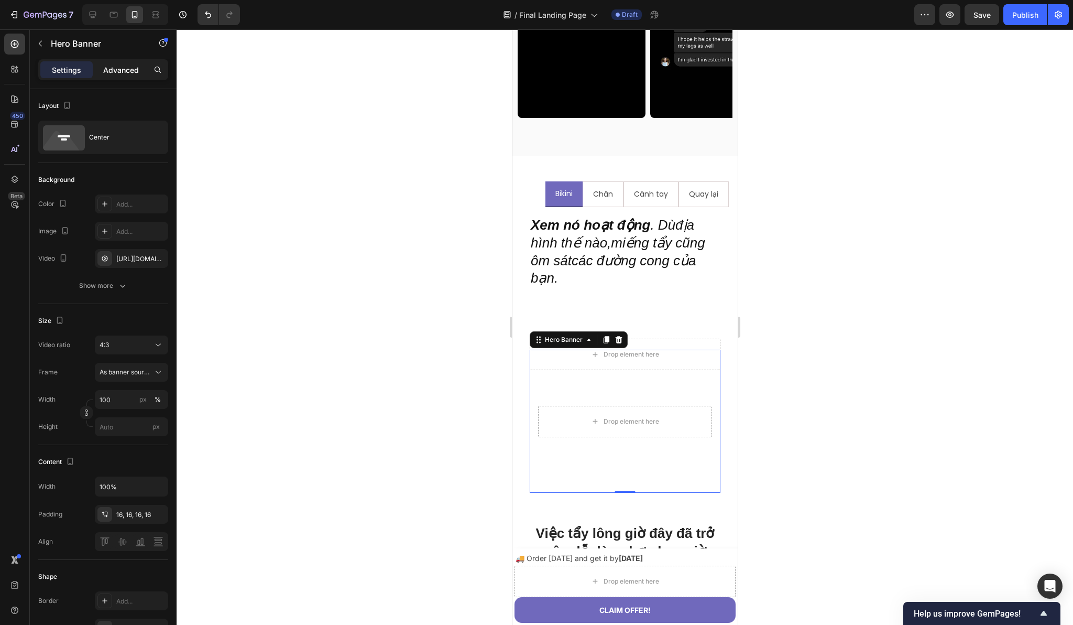
click at [114, 67] on p "Advanced" at bounding box center [121, 69] width 36 height 11
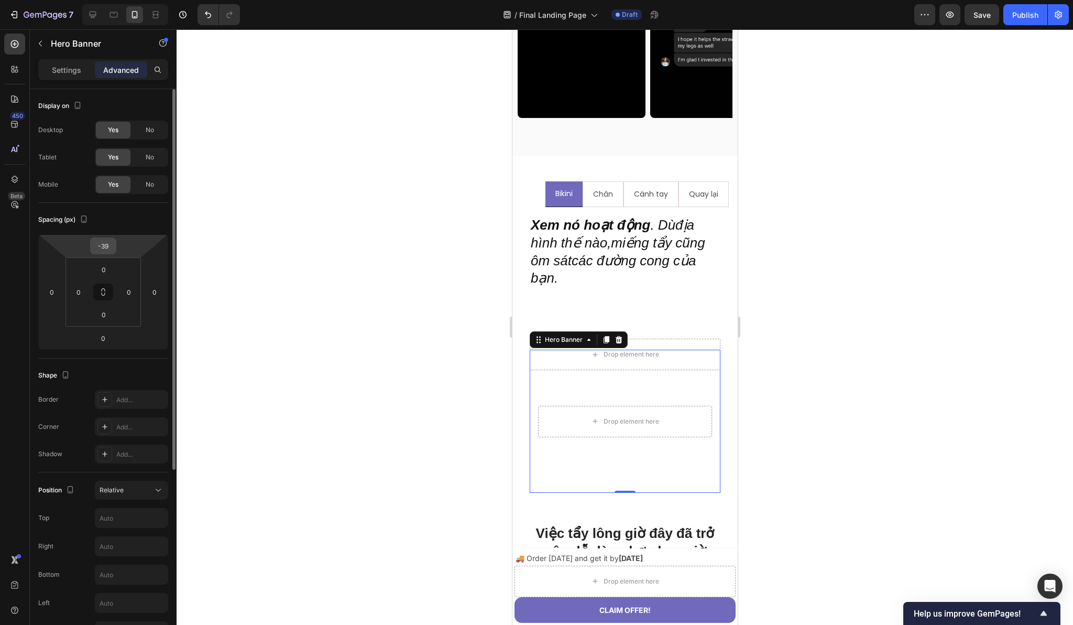
click at [107, 247] on input "-39" at bounding box center [103, 246] width 21 height 16
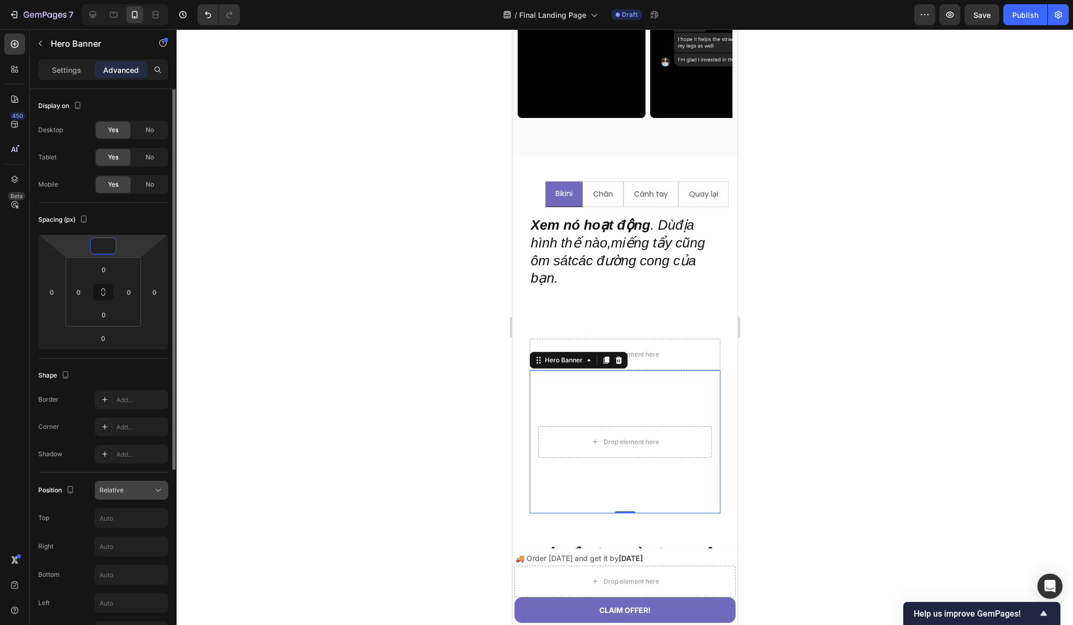
type input "0"
click at [128, 494] on div "Relative" at bounding box center [126, 489] width 53 height 9
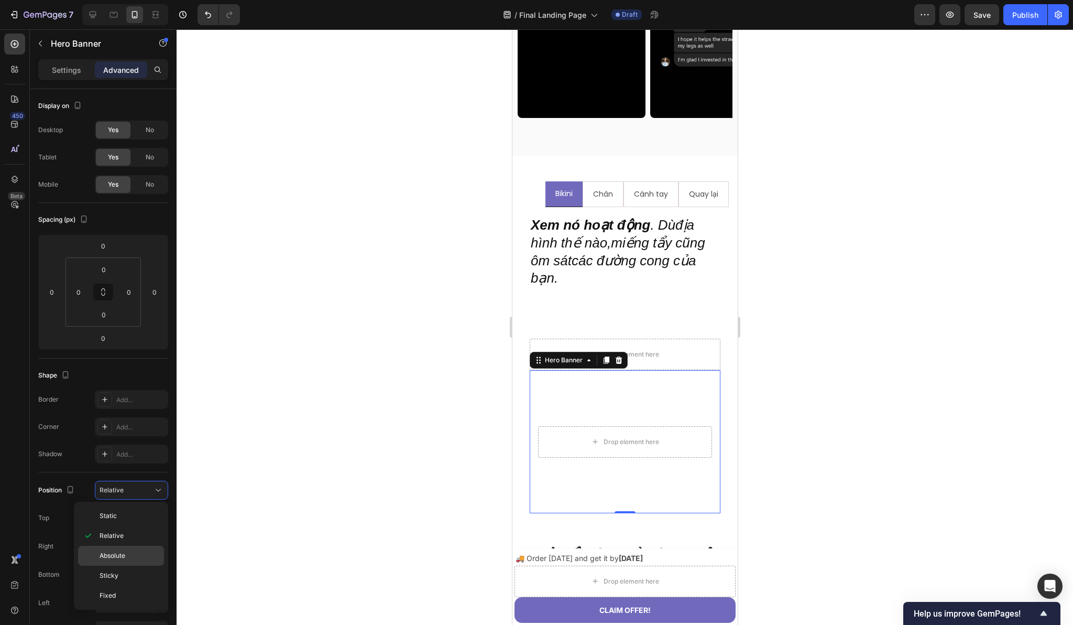
click at [108, 559] on span "Absolute" at bounding box center [113, 555] width 26 height 9
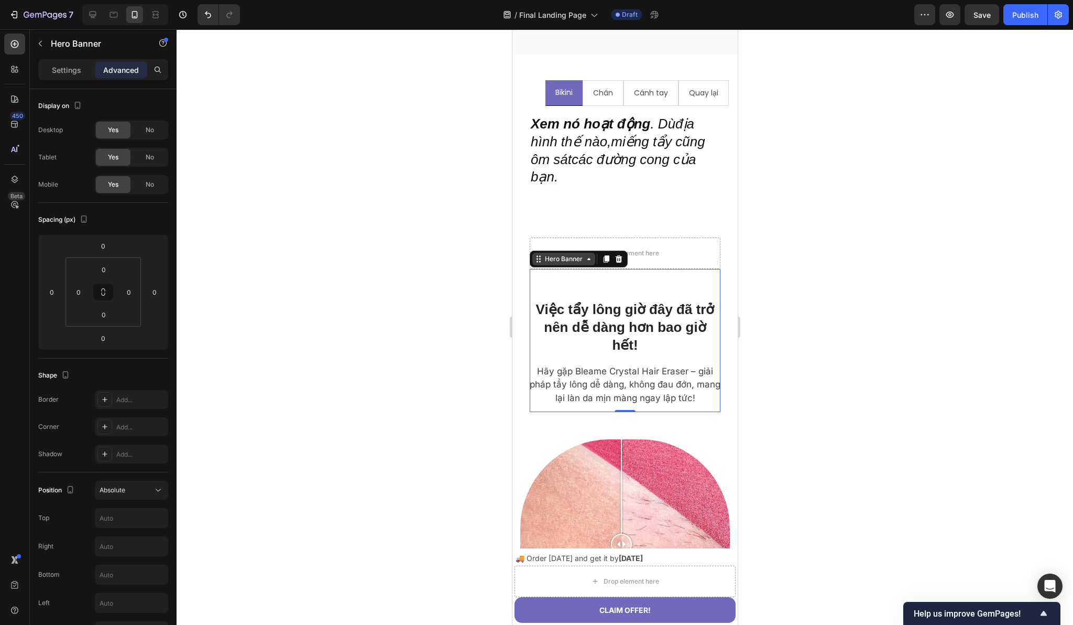
scroll to position [1323, 0]
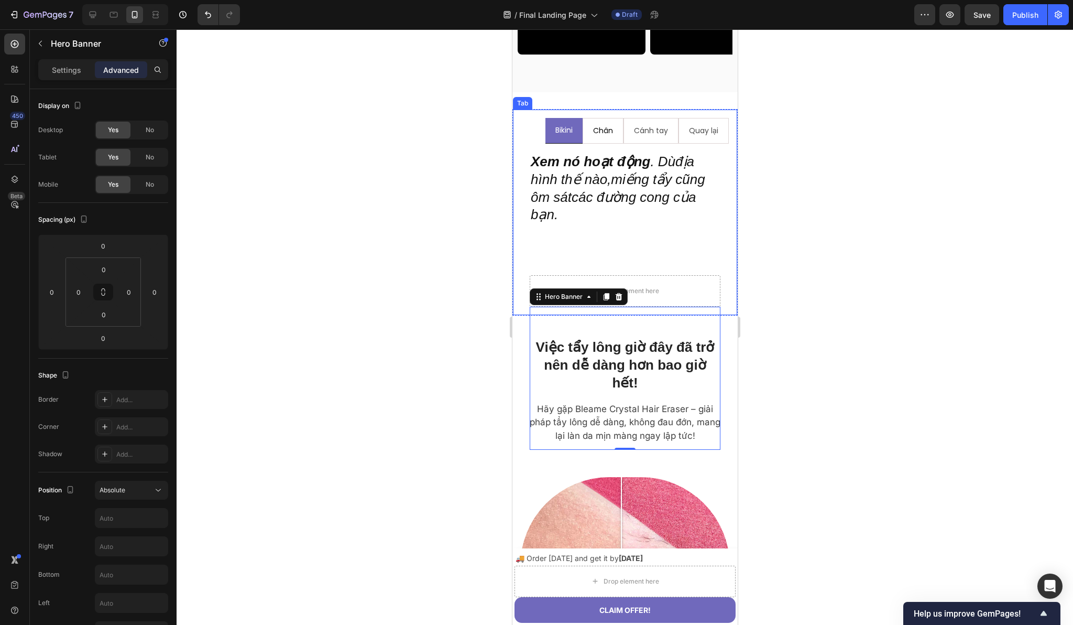
click at [582, 144] on li "Chân" at bounding box center [602, 131] width 41 height 26
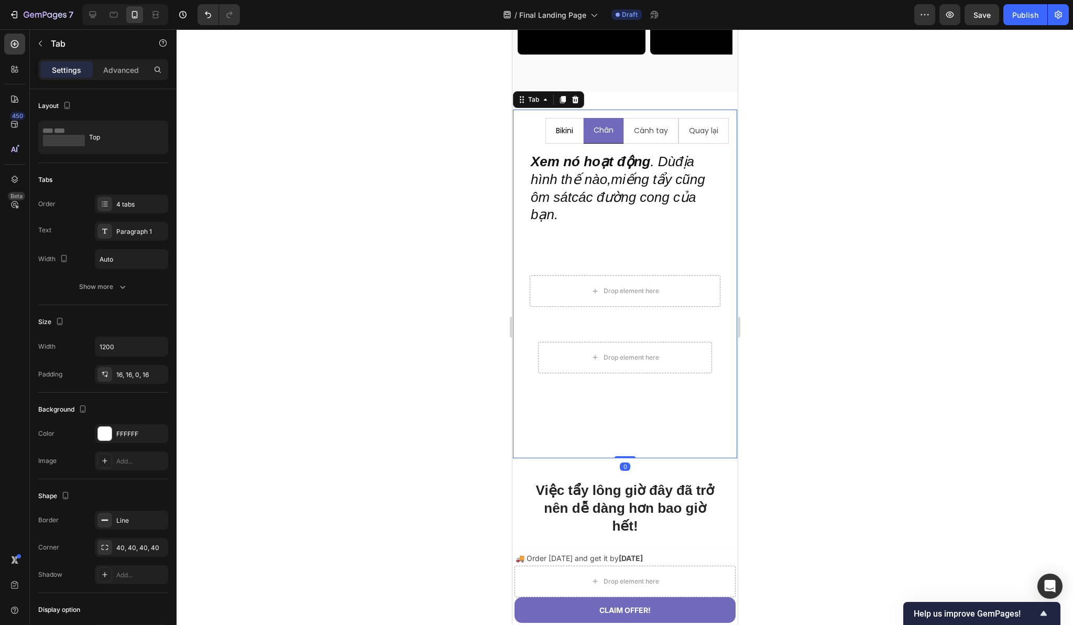
click at [566, 139] on div "Bikini" at bounding box center [564, 131] width 20 height 16
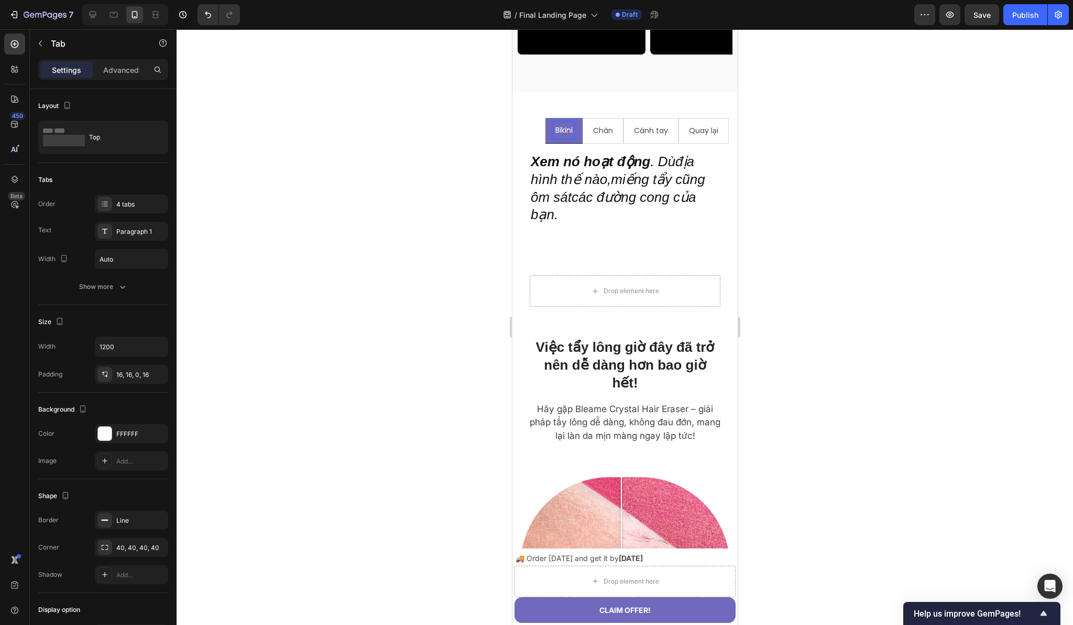
scroll to position [1322, 0]
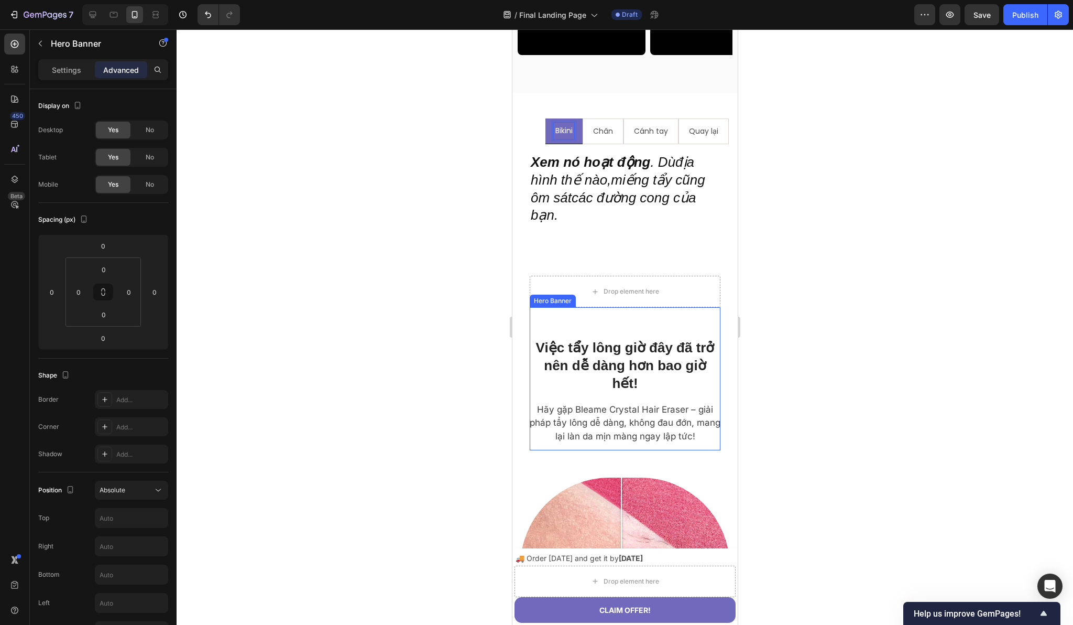
click at [537, 316] on video "Background Image" at bounding box center [624, 378] width 191 height 143
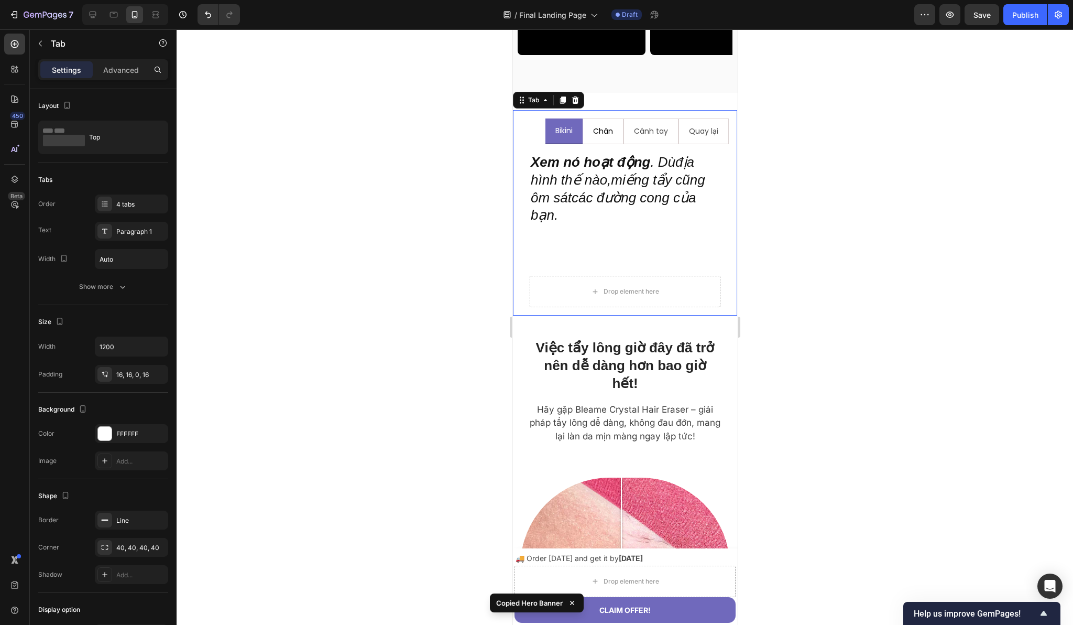
click at [582, 144] on li "Chân" at bounding box center [602, 131] width 41 height 26
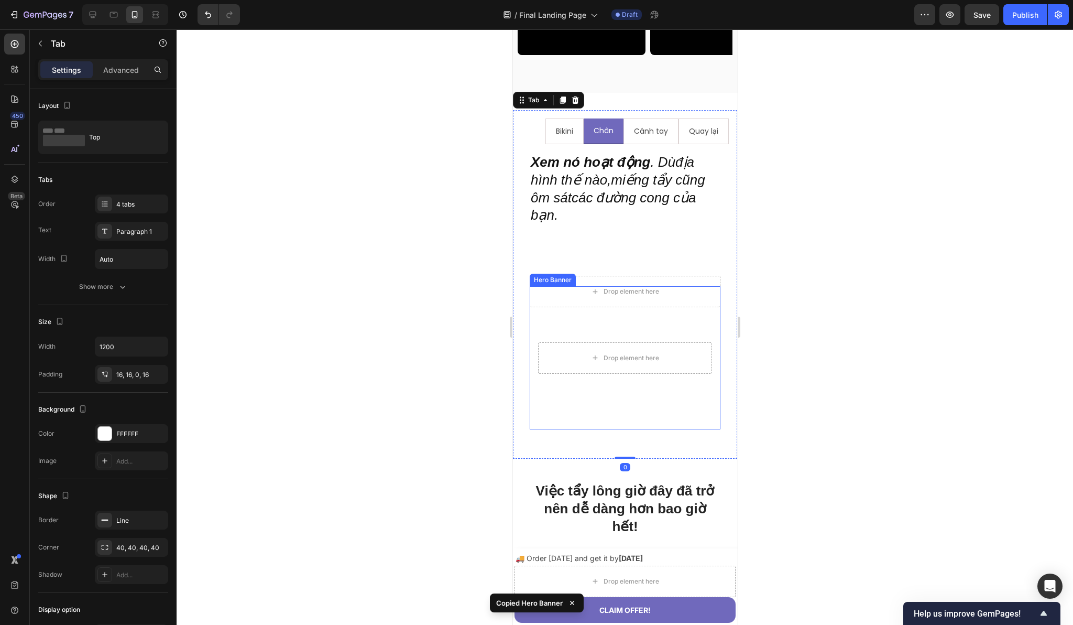
click at [676, 374] on div "Drop element here" at bounding box center [624, 358] width 191 height 48
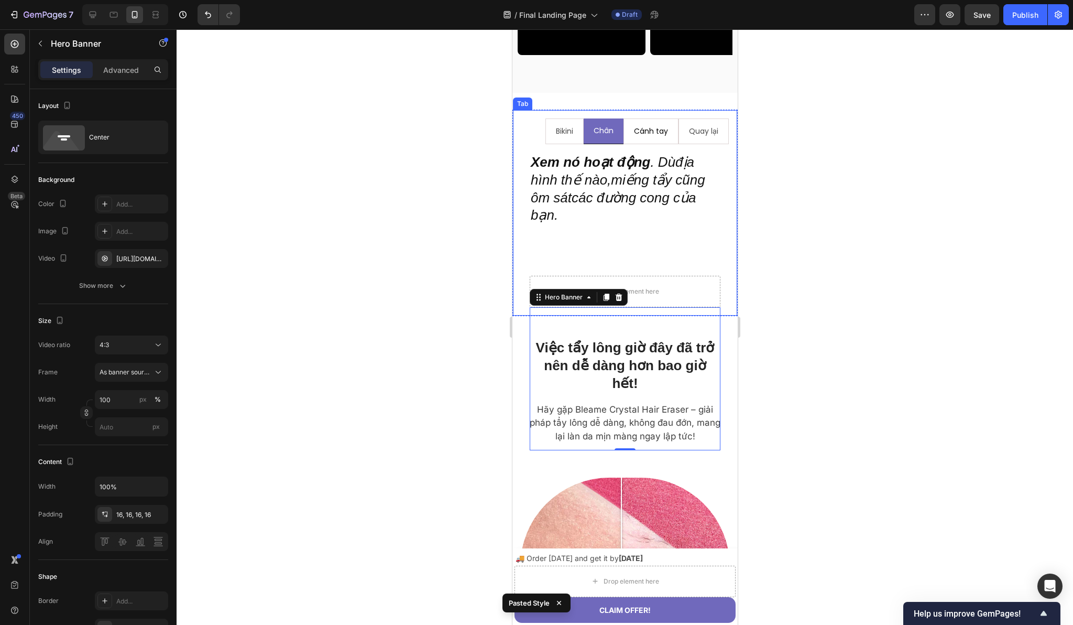
click at [623, 144] on li "Cánh tay" at bounding box center [650, 131] width 55 height 26
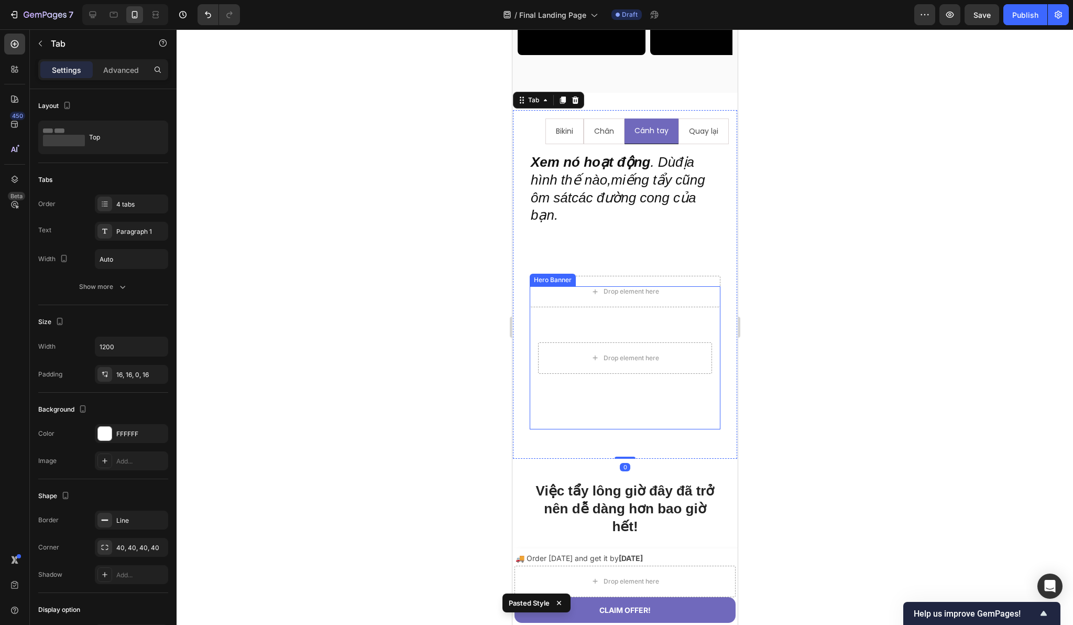
click at [545, 346] on video "Background Image" at bounding box center [624, 357] width 191 height 143
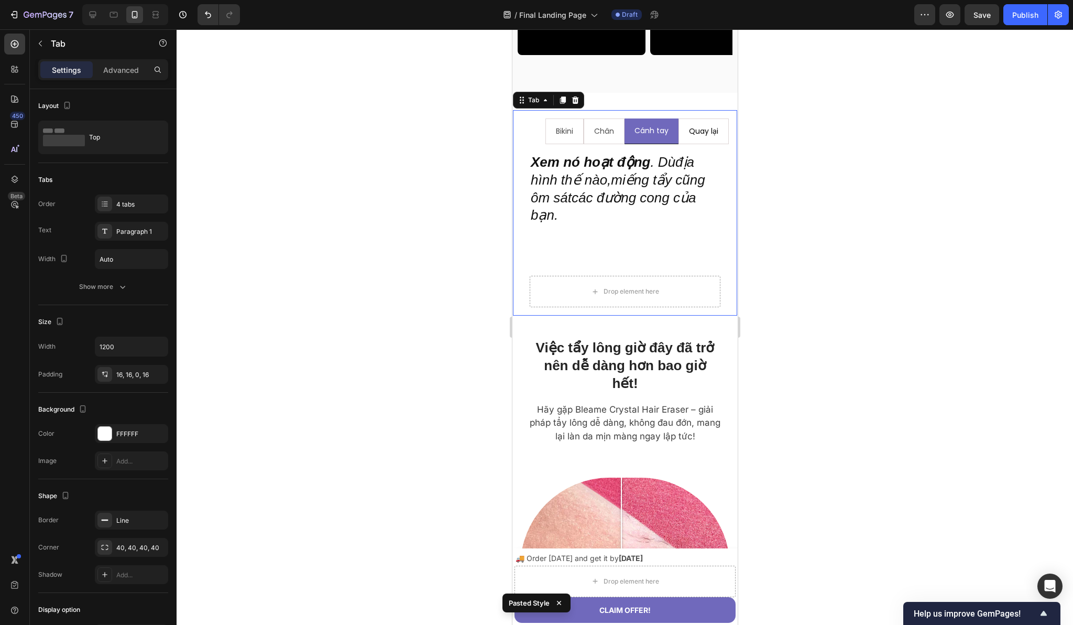
click at [687, 139] on div "Quay lại" at bounding box center [703, 131] width 32 height 16
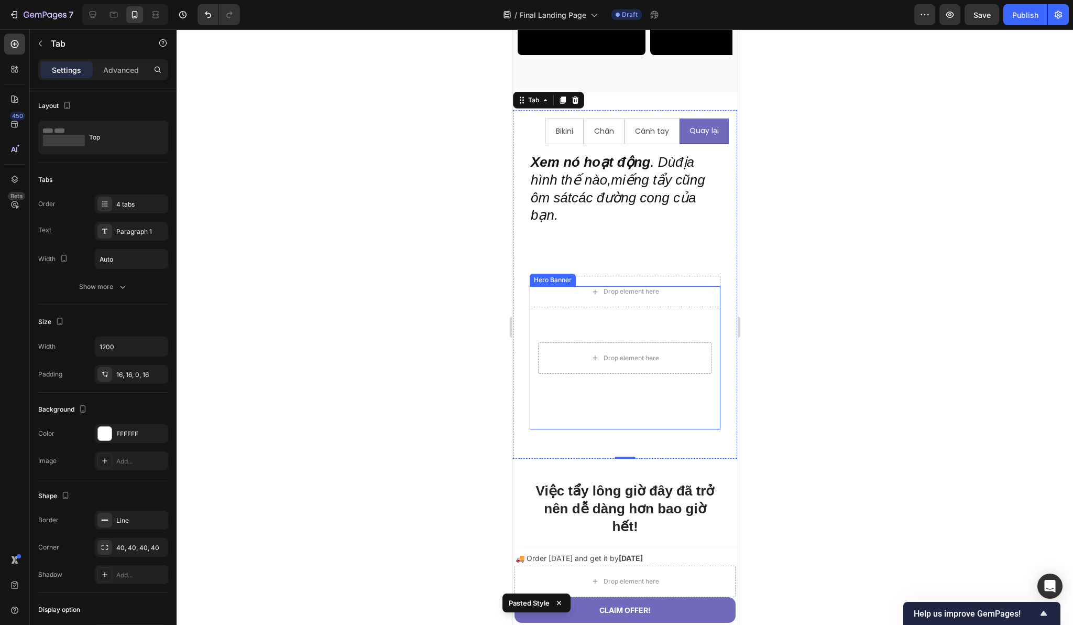
click at [548, 345] on video "Background Image" at bounding box center [624, 357] width 191 height 143
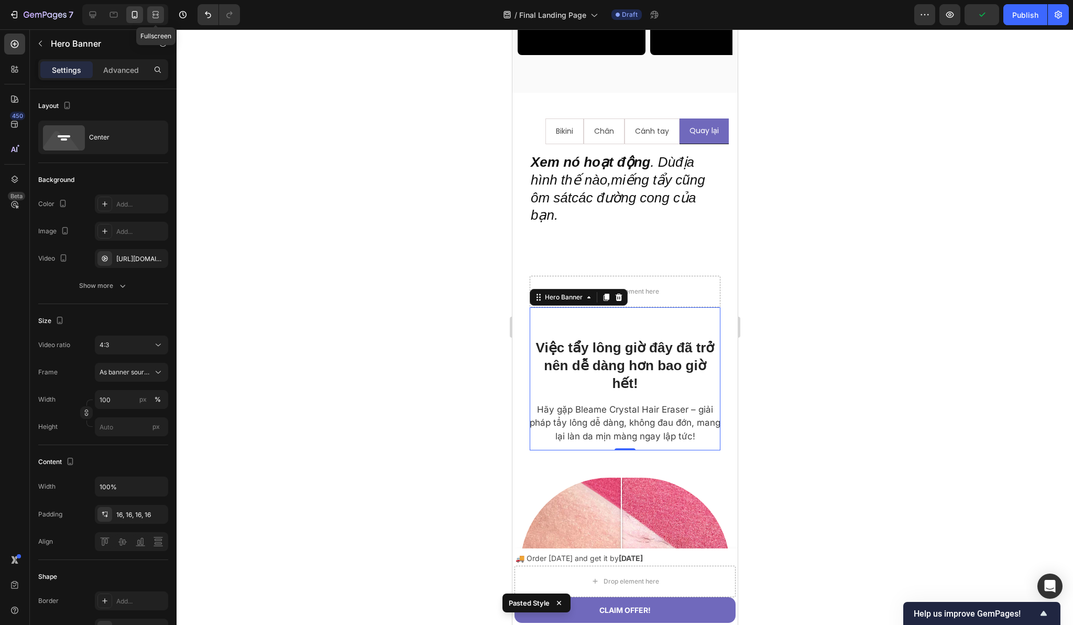
click at [159, 13] on icon at bounding box center [155, 14] width 10 height 10
type input "1200"
type input "Auto"
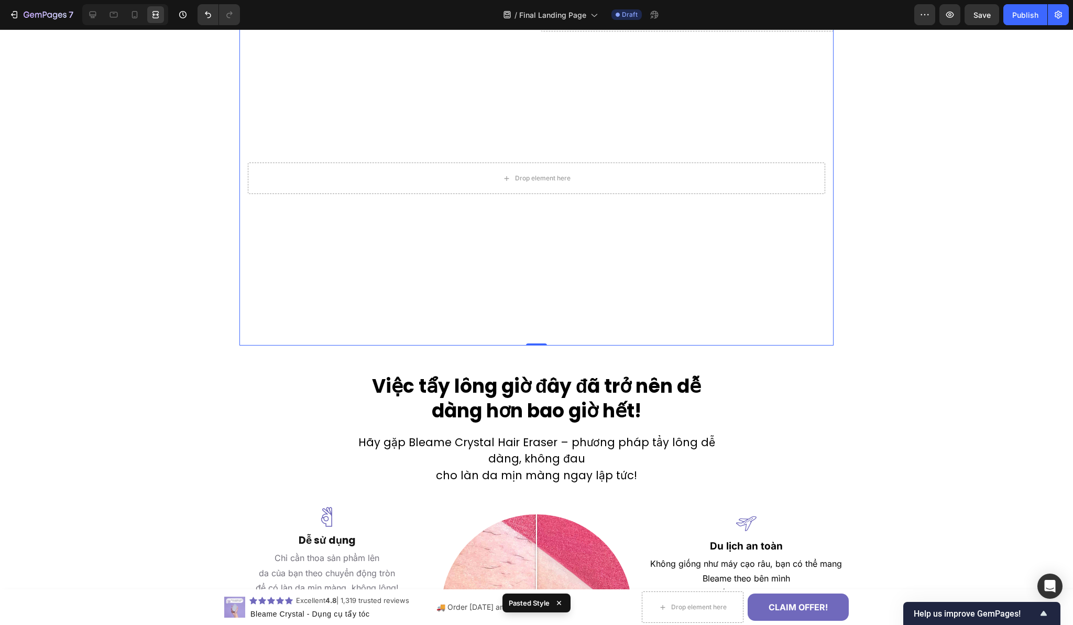
scroll to position [1393, 0]
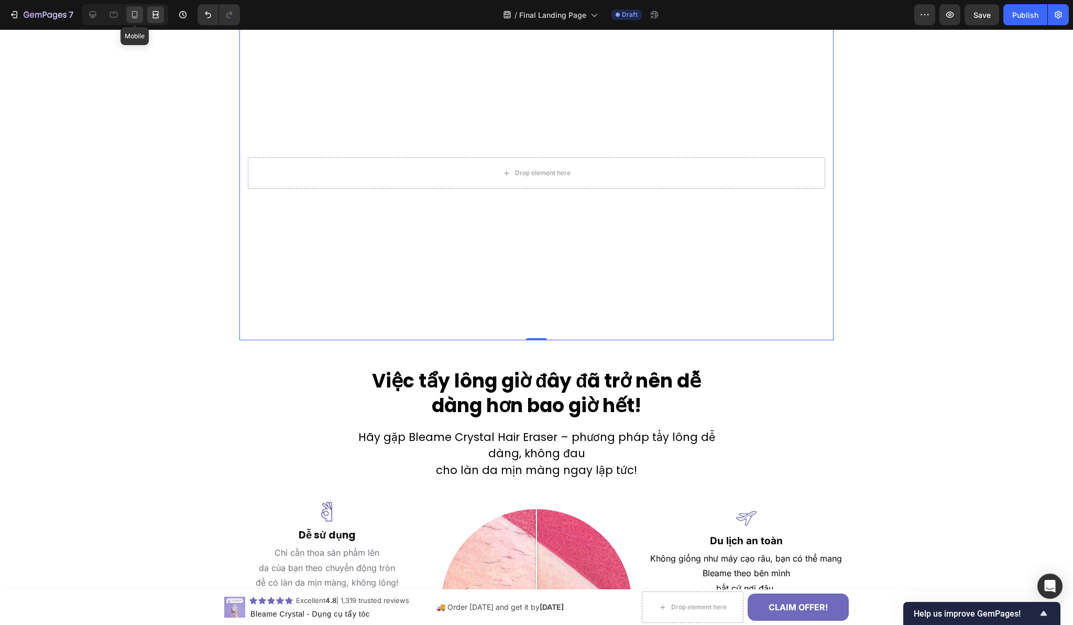
click at [136, 15] on icon at bounding box center [134, 14] width 10 height 10
type input "100%"
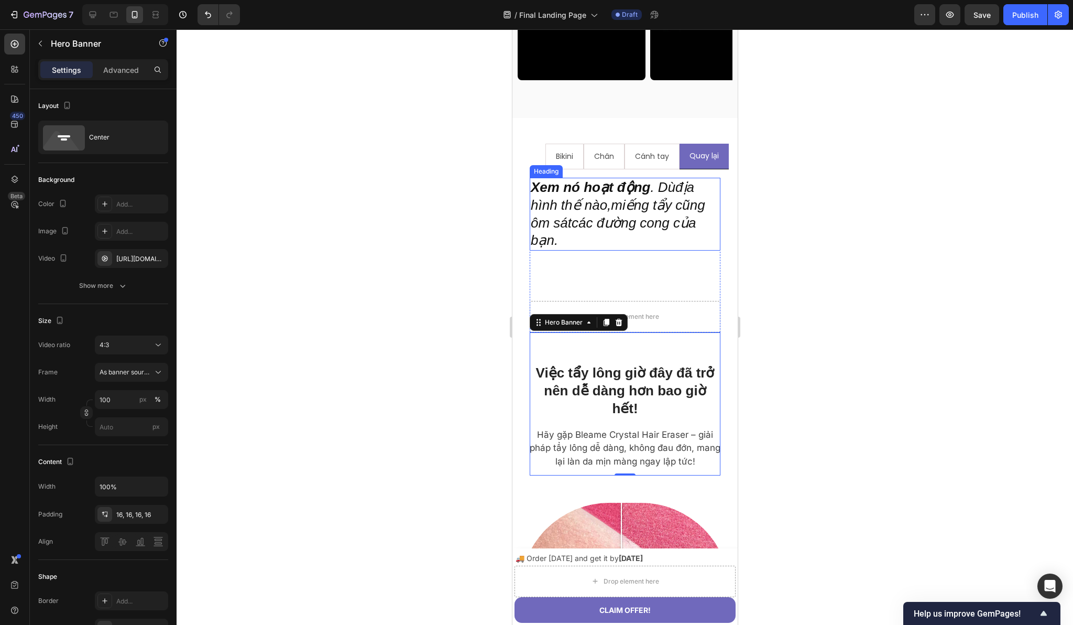
scroll to position [1300, 0]
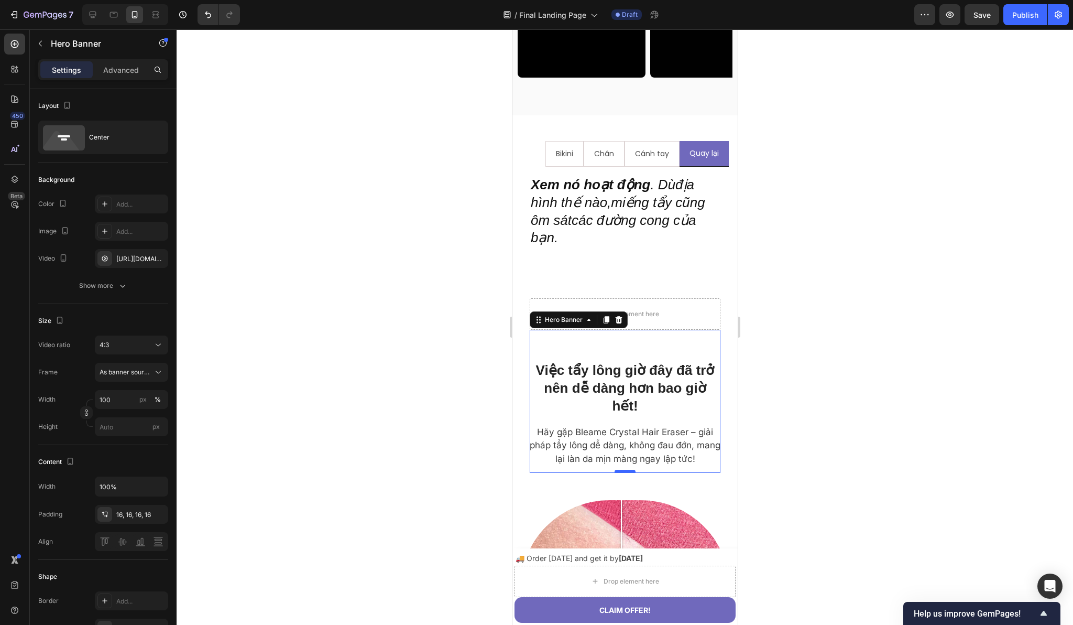
click at [620, 469] on div at bounding box center [624, 470] width 21 height 3
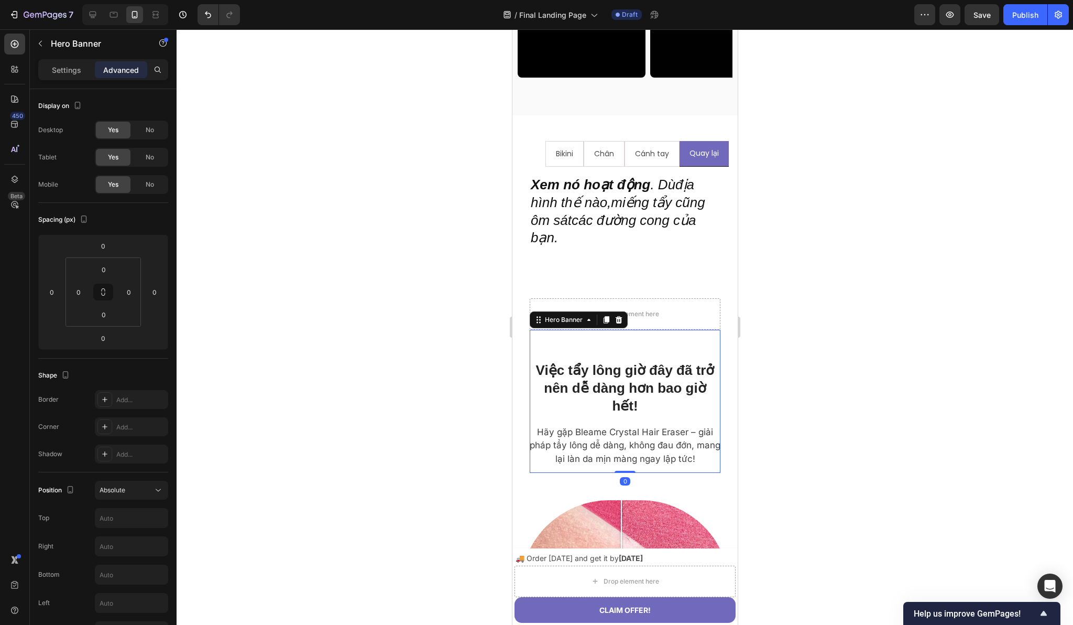
click at [620, 477] on div "0" at bounding box center [624, 481] width 10 height 8
drag, startPoint x: 623, startPoint y: 437, endPoint x: 621, endPoint y: 432, distance: 5.5
click at [530, 415] on h2 "Việc tẩy lông giờ đây đã trở nên dễ dàng hơn bao giờ hết!" at bounding box center [624, 387] width 193 height 55
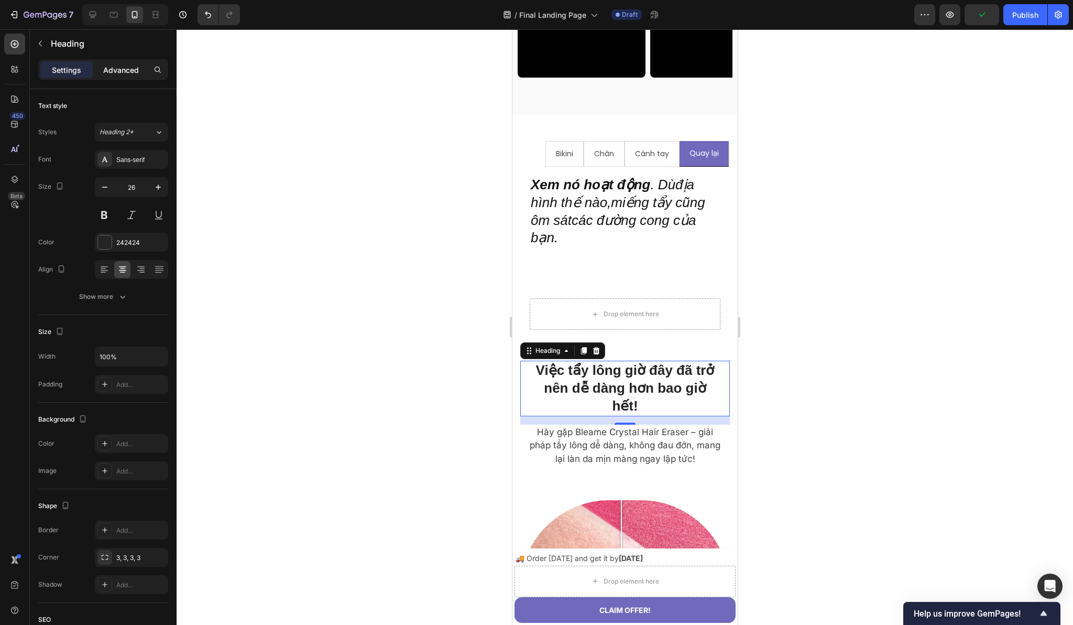
click at [117, 69] on p "Advanced" at bounding box center [121, 69] width 36 height 11
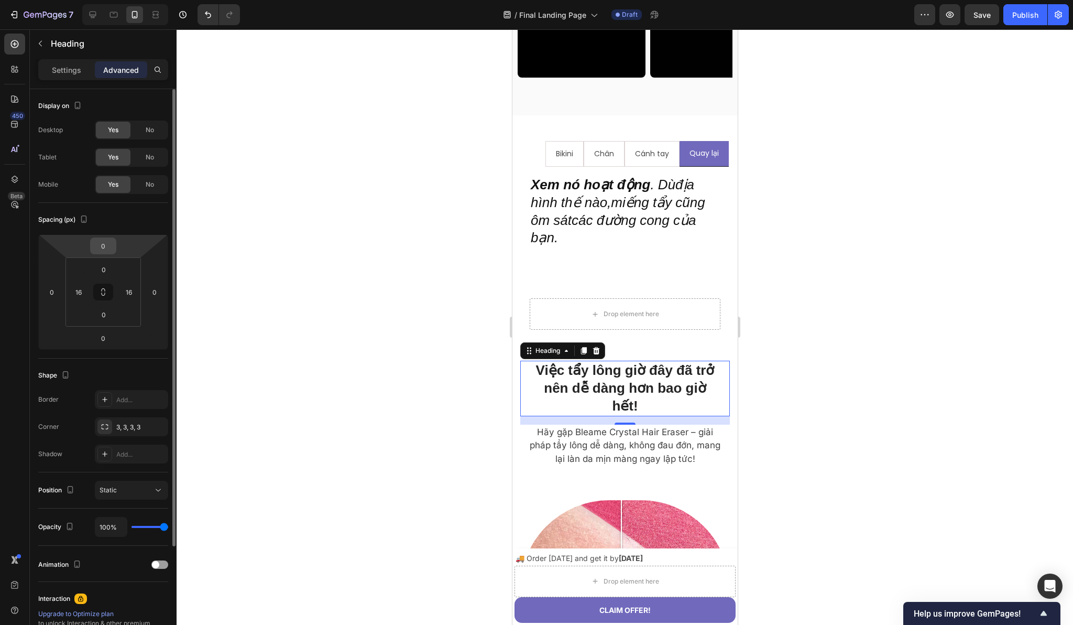
click at [104, 243] on input "0" at bounding box center [103, 246] width 21 height 16
type input "20"
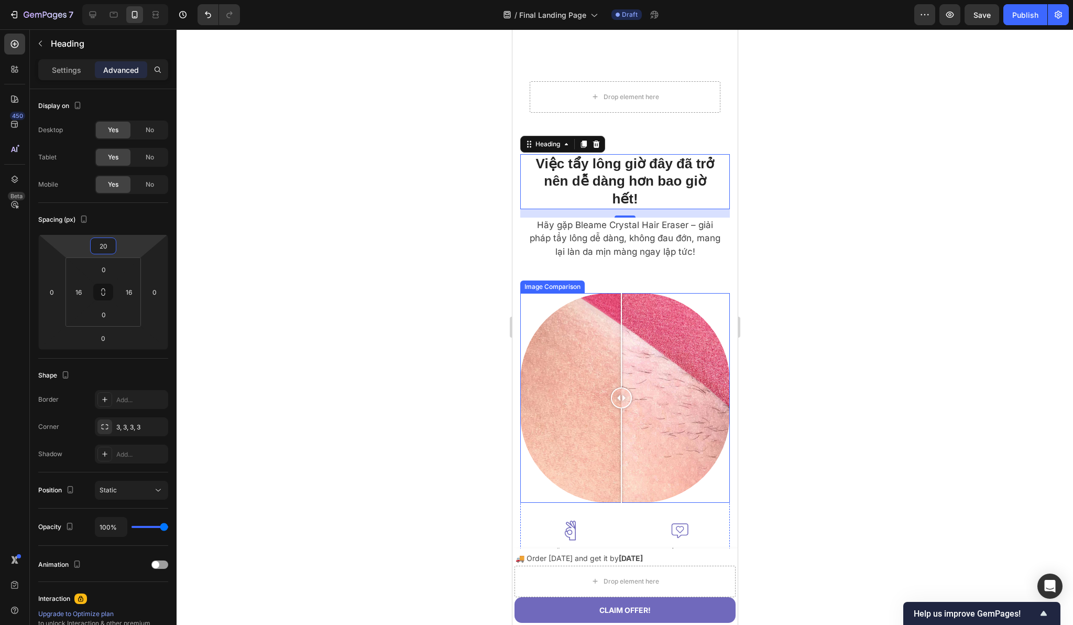
scroll to position [1567, 0]
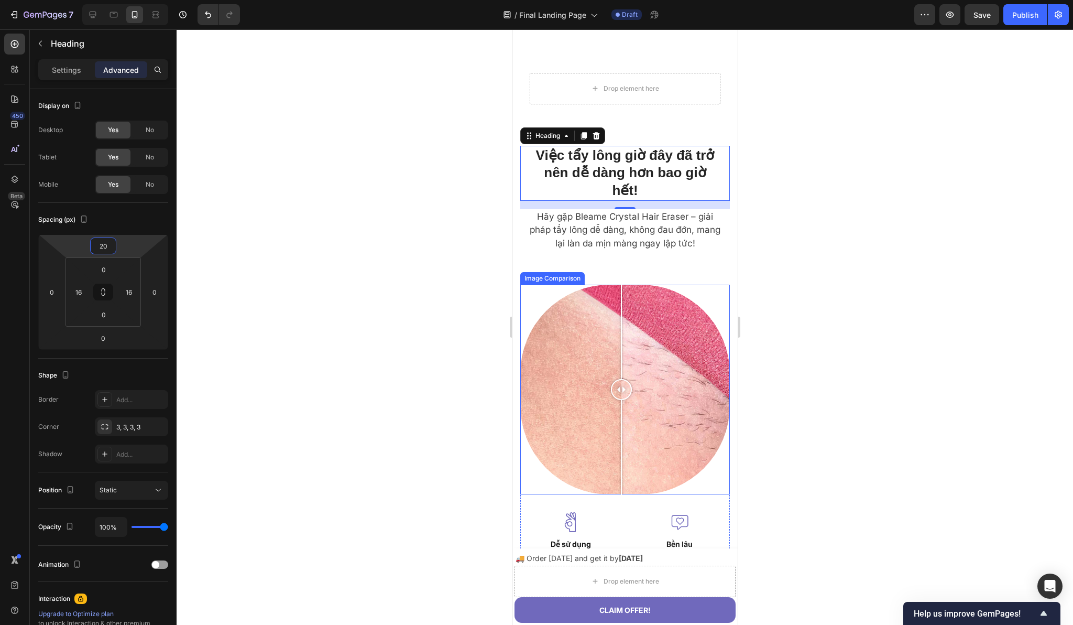
click at [529, 319] on div at bounding box center [625, 390] width 210 height 210
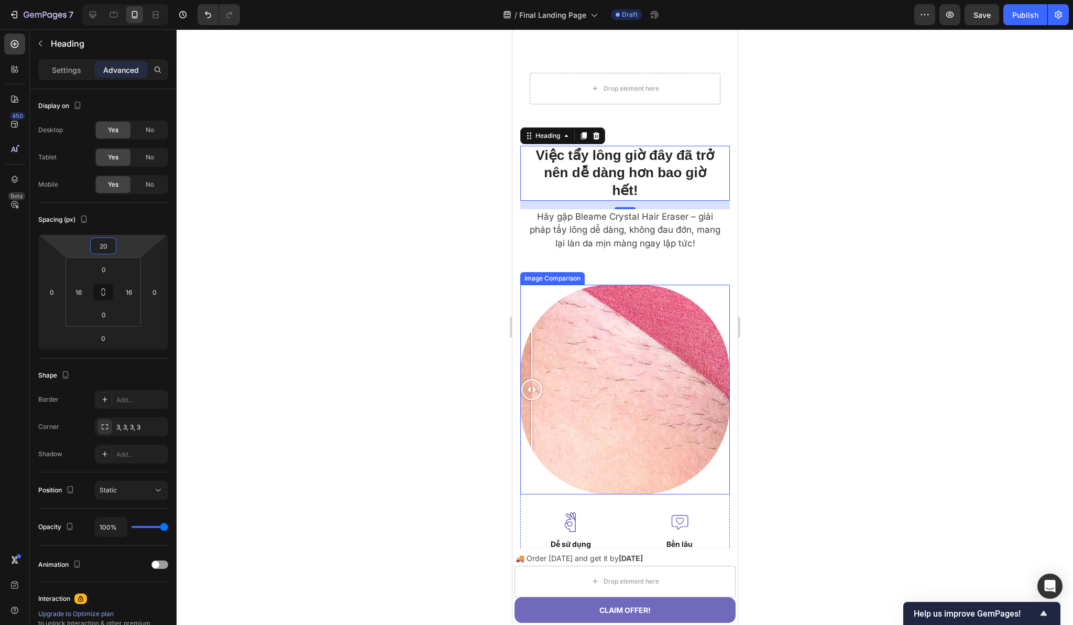
click at [527, 298] on div at bounding box center [531, 390] width 21 height 210
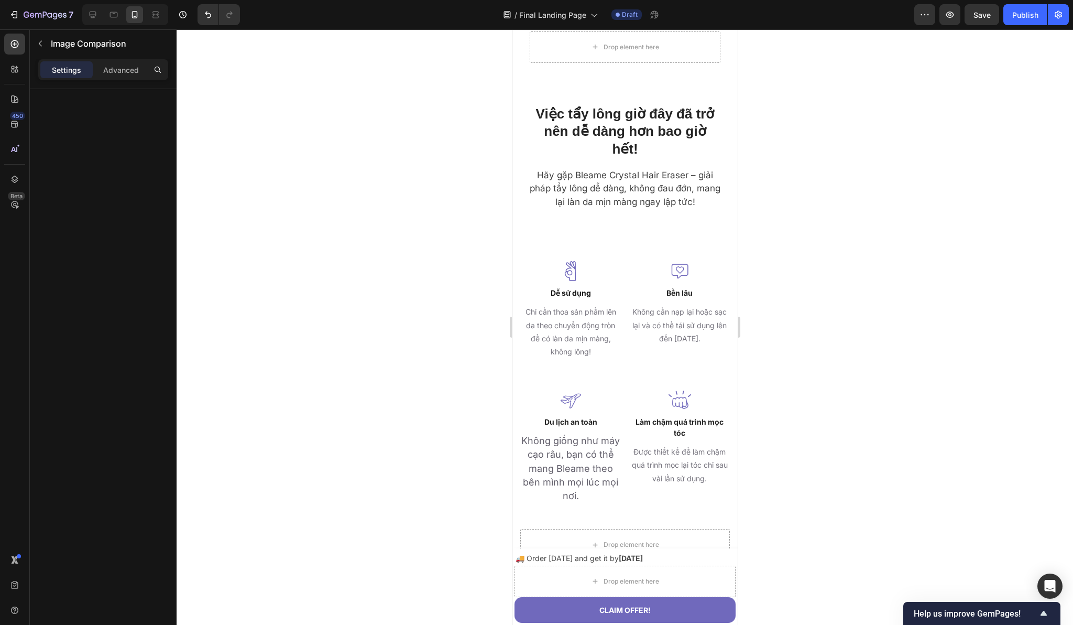
scroll to position [1667, 0]
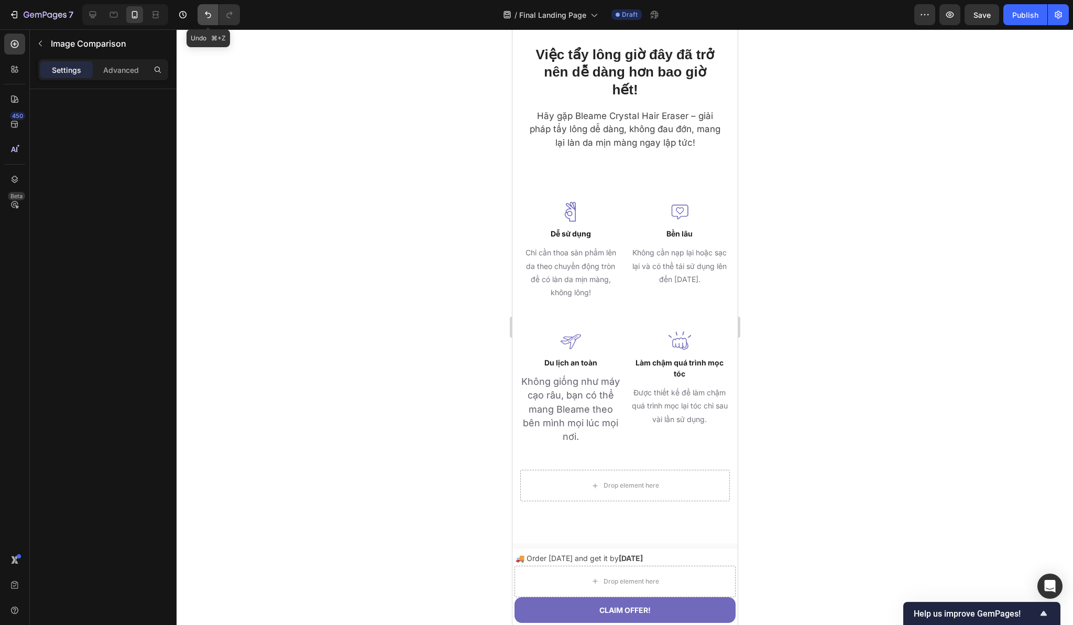
click at [206, 22] on button "Undo/Redo" at bounding box center [208, 14] width 21 height 21
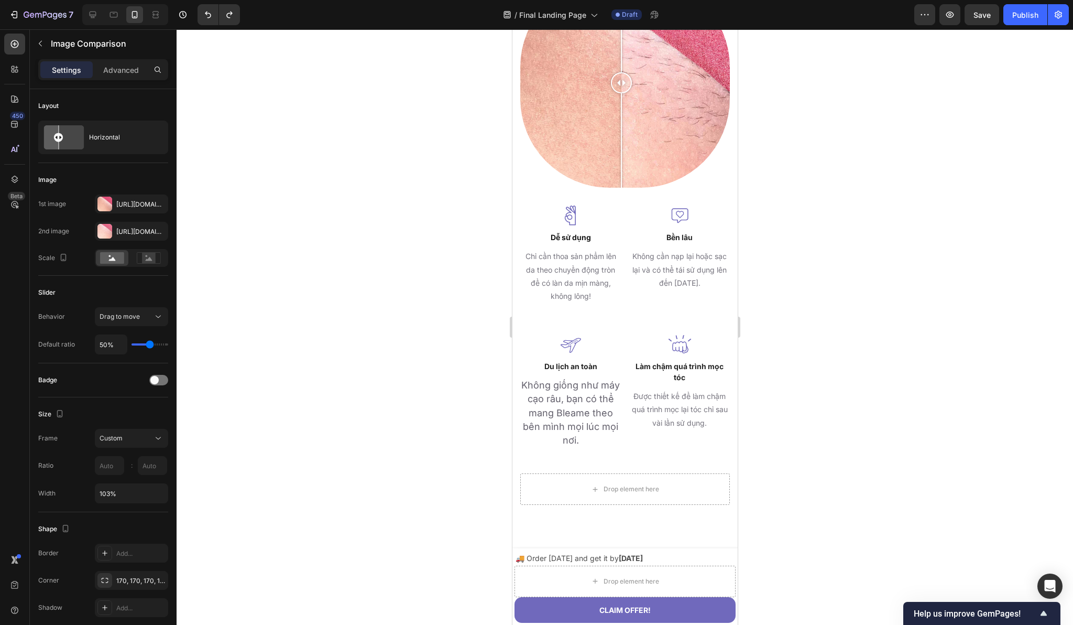
scroll to position [1888, 0]
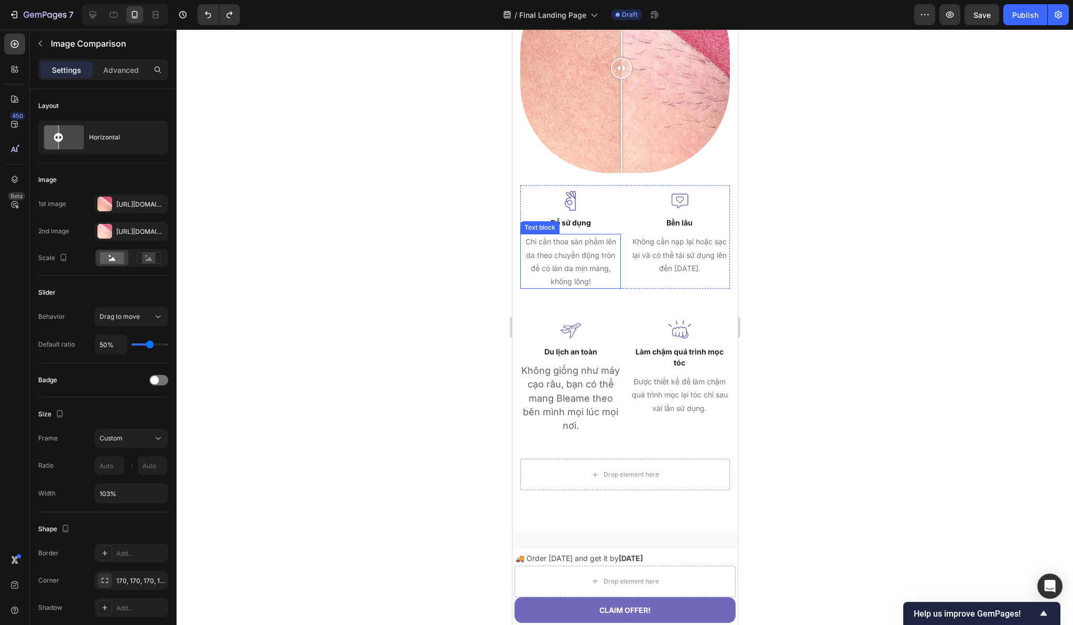
click at [564, 245] on p "Chỉ cần thoa sản phẩm lên da theo chuyển động tròn để có làn da mịn màng, không…" at bounding box center [570, 261] width 99 height 53
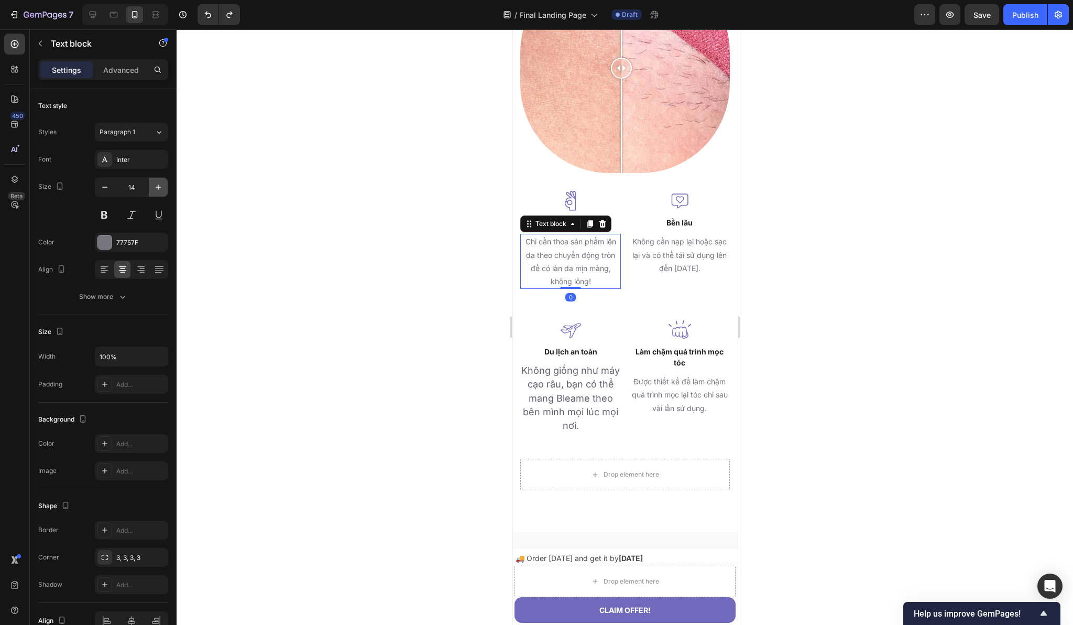
click at [157, 184] on icon "button" at bounding box center [158, 187] width 10 height 10
type input "16"
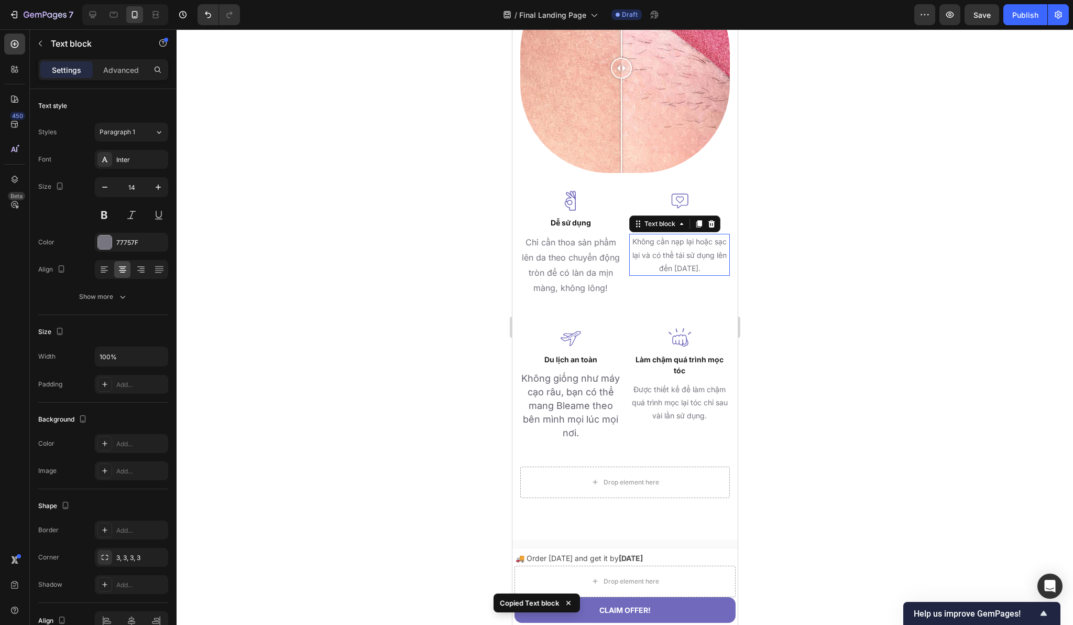
click at [665, 259] on p "Không cần nạp lại hoặc sạc lại và có thể tái sử dụng lên đến 1 năm." at bounding box center [679, 255] width 99 height 40
type input "16"
click at [549, 400] on span "Không giống như máy cạo râu, bạn có thể mang Bleame theo bên mình mọi lúc mọi n…" at bounding box center [570, 406] width 99 height 66
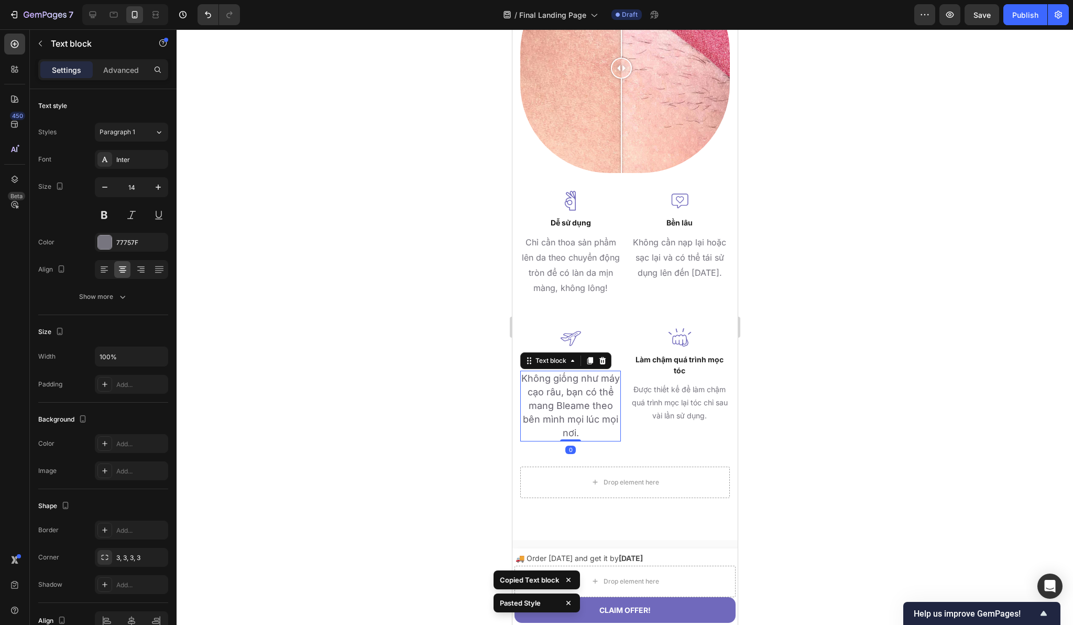
type input "16"
click at [653, 398] on p "Được thiết kế để làm chậm quá trình mọc lại tóc chỉ sau vài lần sử dụng." at bounding box center [679, 402] width 99 height 40
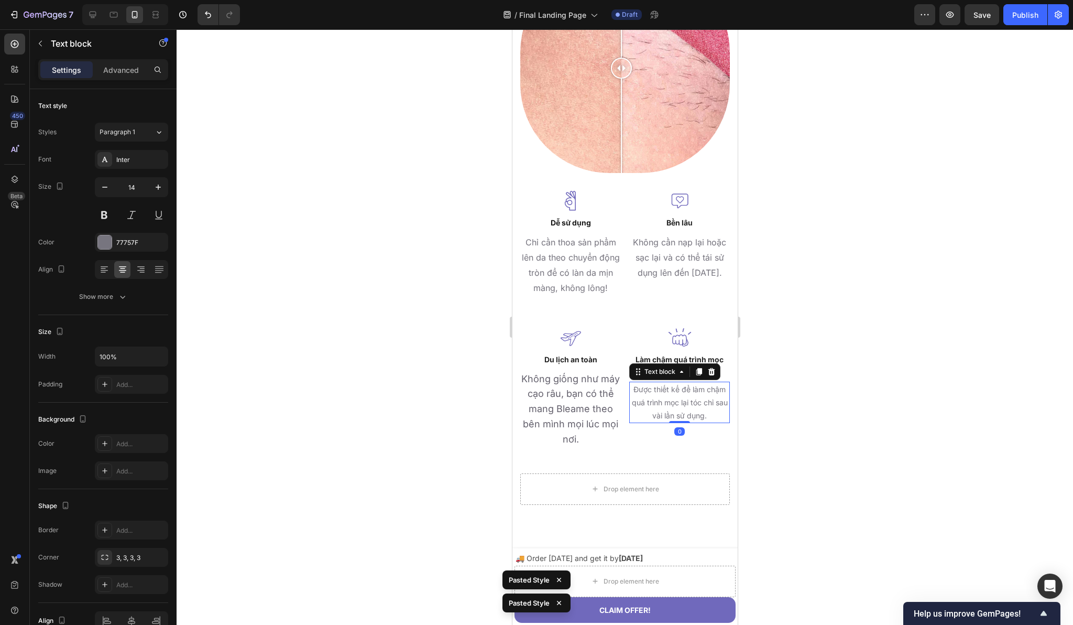
type input "16"
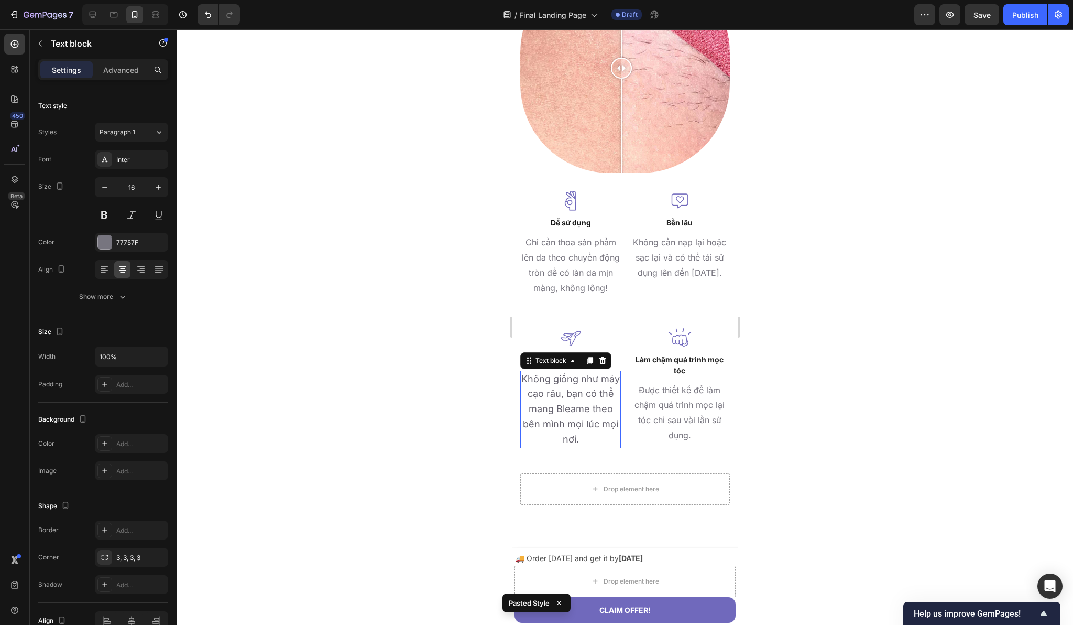
click at [559, 374] on span "Không giống như máy cạo râu, bạn có thể mang Bleame theo bên mình mọi lúc mọi n…" at bounding box center [570, 408] width 99 height 71
click at [573, 262] on p "Chỉ cần thoa sản phẩm lên da theo chuyển động tròn để có làn da mịn màng, không…" at bounding box center [570, 265] width 99 height 60
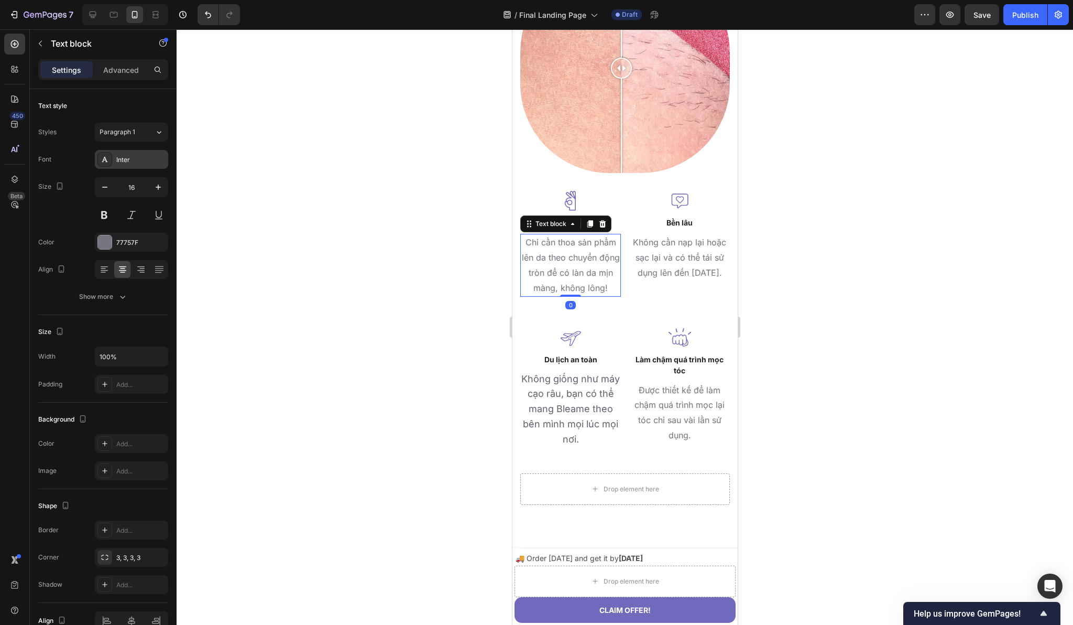
click at [146, 154] on div "Inter" at bounding box center [131, 159] width 73 height 19
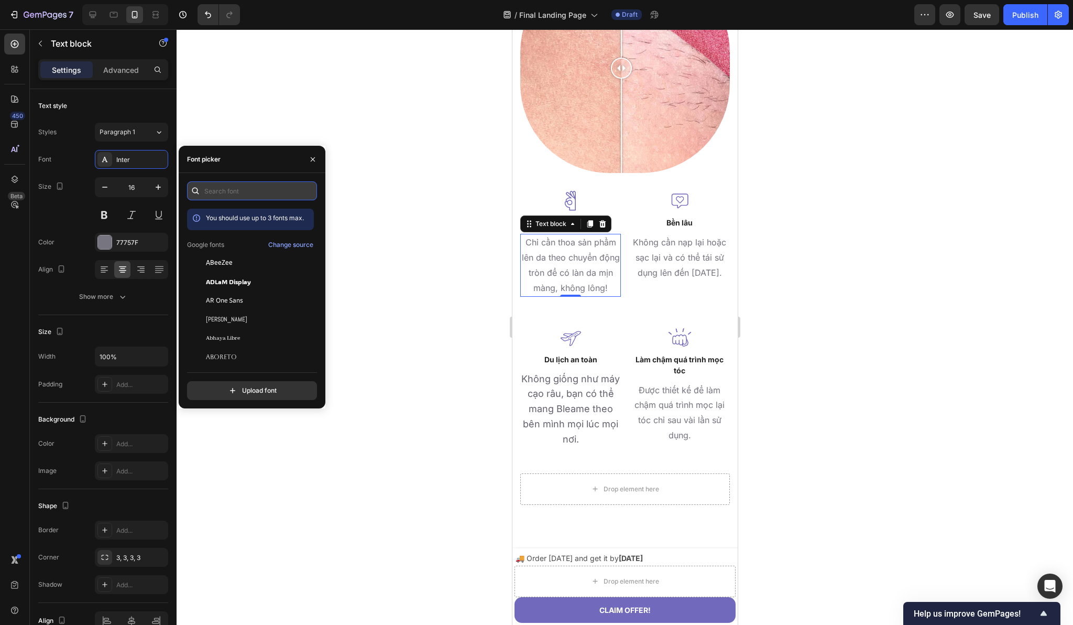
click at [249, 190] on input "text" at bounding box center [252, 190] width 130 height 19
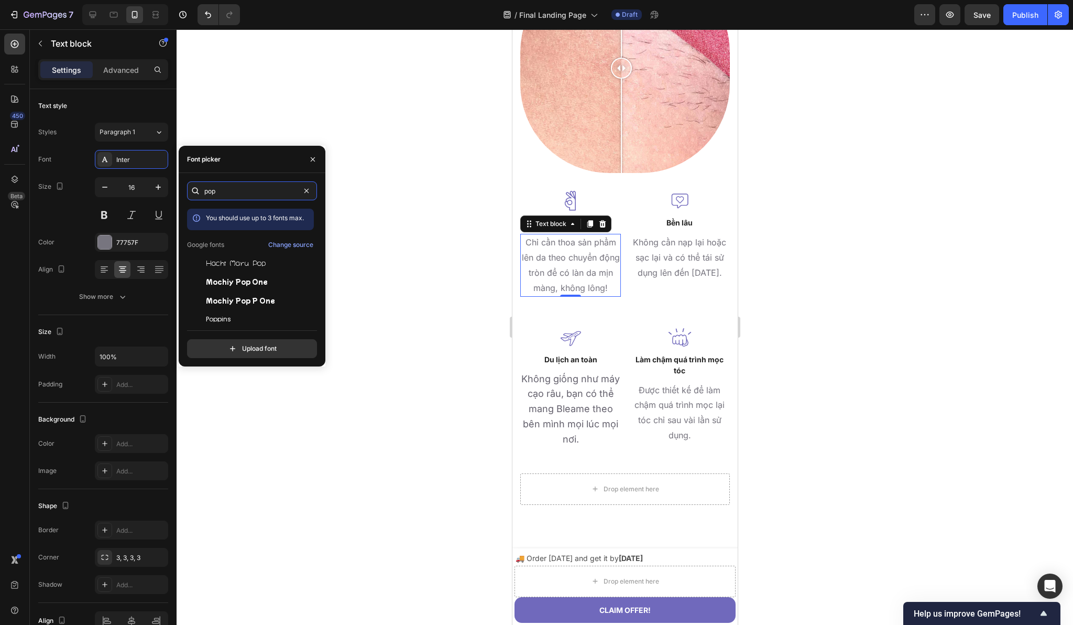
type input "pop"
click at [233, 322] on div "pop You should use up to 3 fonts max. Google fonts Change source Hachi Maru Pop…" at bounding box center [252, 269] width 130 height 177
click at [231, 316] on div "Poppins" at bounding box center [259, 318] width 106 height 9
click at [666, 246] on p "Không cần nạp lại hoặc sạc lại và có thể tái sử dụng lên đến 1 năm." at bounding box center [679, 257] width 99 height 45
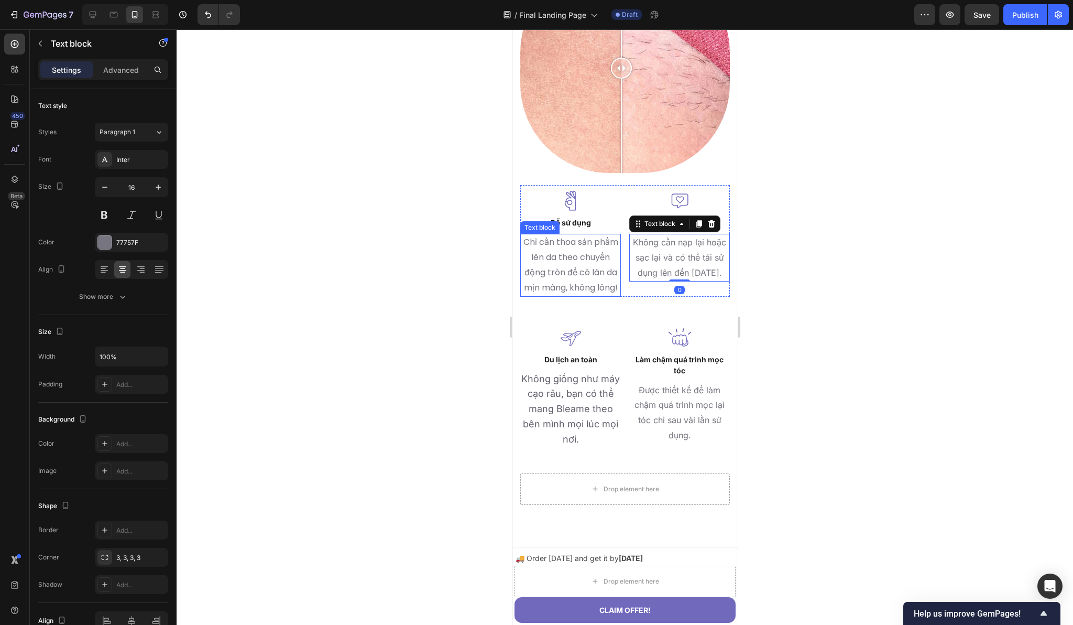
click at [559, 265] on p "Chỉ cần thoa sản phẩm lên da theo chuyển động tròn để có làn da mịn màng, không…" at bounding box center [570, 265] width 99 height 60
click at [658, 265] on p "Không cần nạp lại hoặc sạc lại và có thể tái sử dụng lên đến 1 năm." at bounding box center [679, 257] width 99 height 45
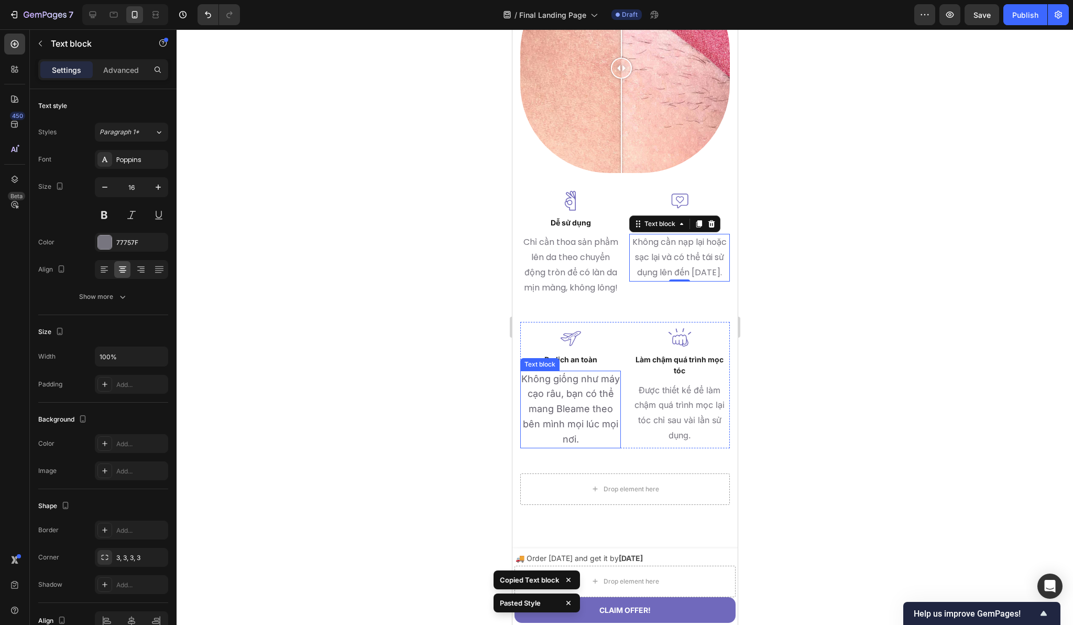
click at [566, 401] on span "Không giống như máy cạo râu, bạn có thể mang Bleame theo bên mình mọi lúc mọi n…" at bounding box center [570, 408] width 99 height 71
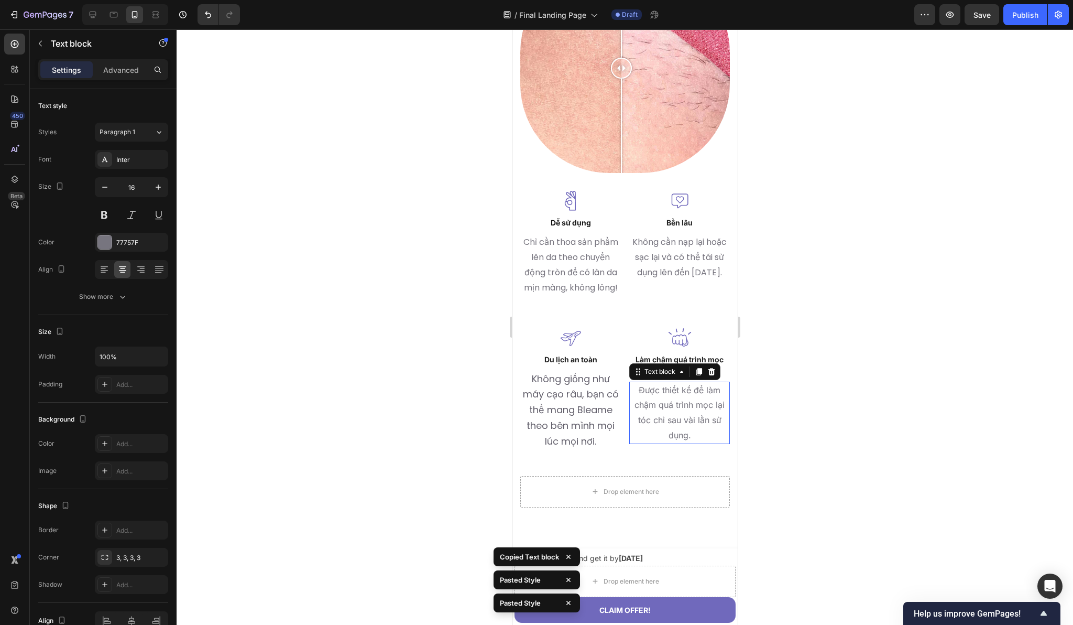
click at [660, 418] on p "Được thiết kế để làm chậm quá trình mọc lại tóc chỉ sau vài lần sử dụng." at bounding box center [679, 412] width 99 height 60
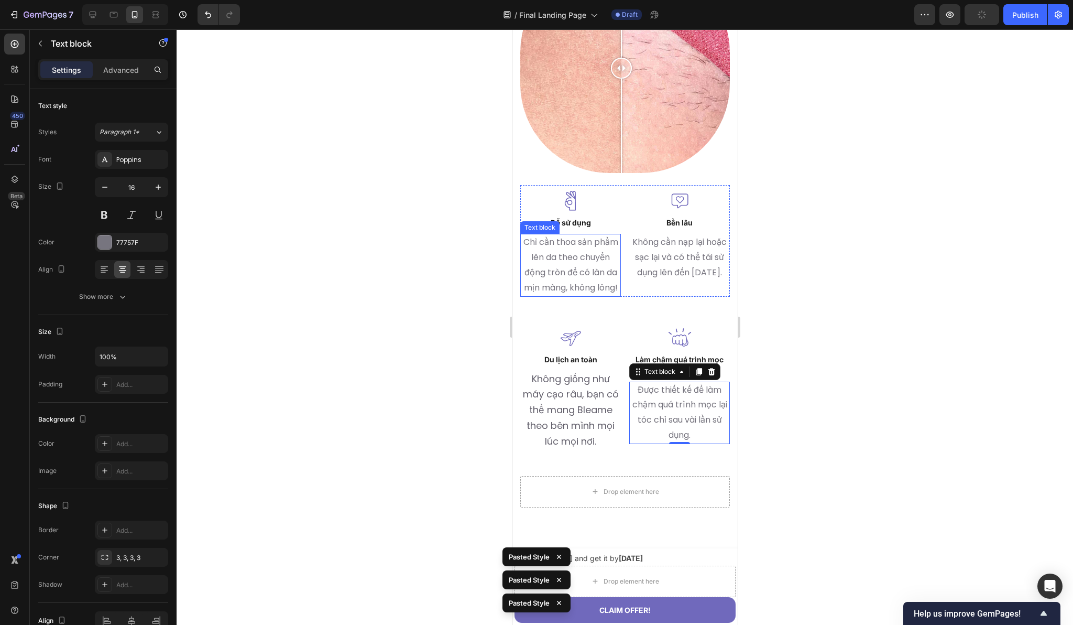
click at [560, 252] on p "Chỉ cần thoa sản phẩm lên da theo chuyển động tròn để có làn da mịn màng, không…" at bounding box center [570, 265] width 99 height 60
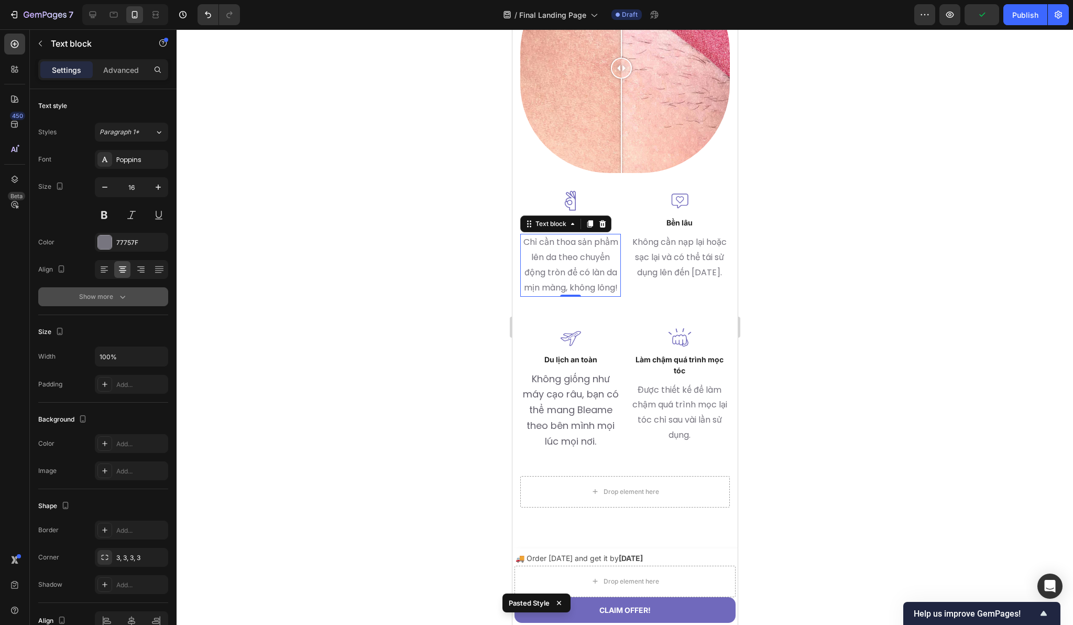
click at [98, 298] on div "Show more" at bounding box center [103, 296] width 49 height 10
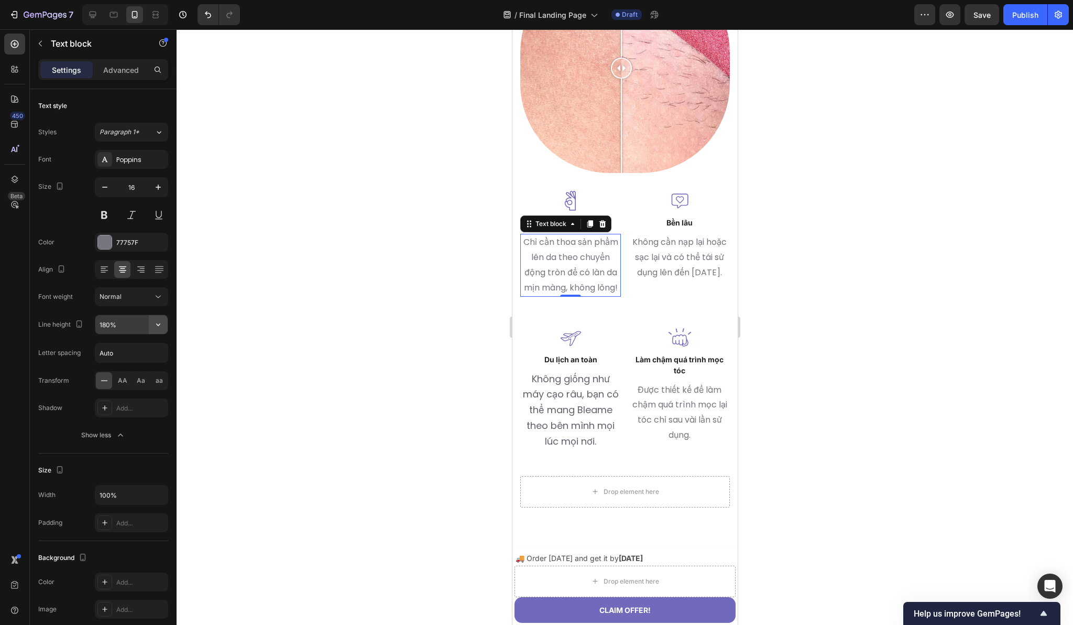
click at [159, 326] on icon "button" at bounding box center [158, 324] width 10 height 10
click at [114, 324] on input "180%" at bounding box center [131, 324] width 72 height 19
click at [567, 280] on p "Chỉ cần thoa sản phẩm lên da theo chuyển động tròn để có làn da mịn màng, không…" at bounding box center [570, 262] width 99 height 54
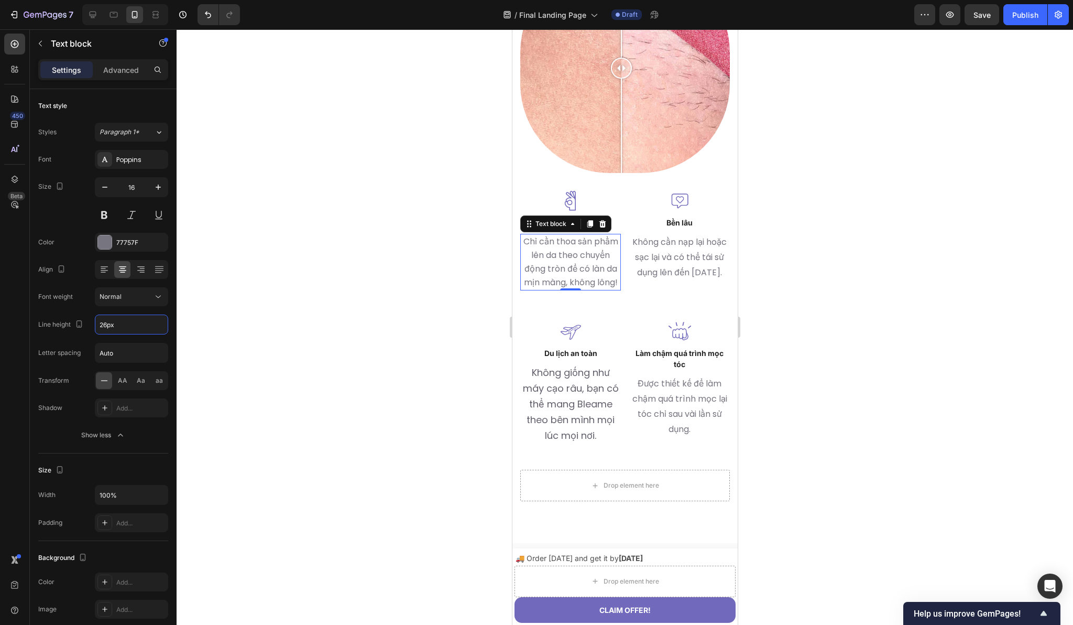
type input "26"
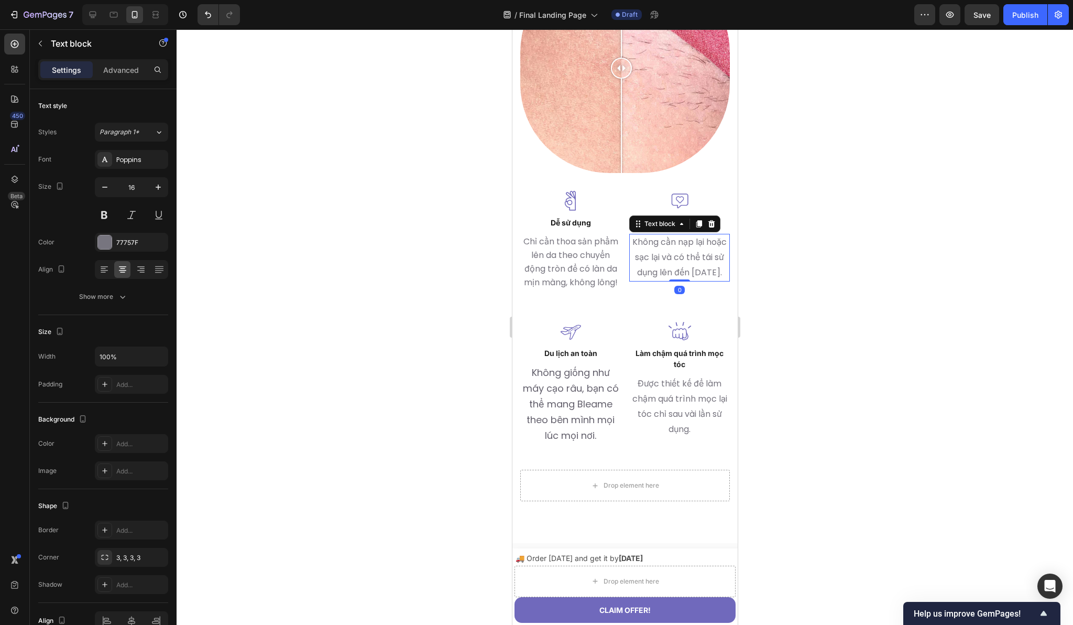
click at [666, 268] on p "Không cần nạp lại hoặc sạc lại và có thể tái sử dụng lên đến 1 năm." at bounding box center [679, 257] width 99 height 45
click at [578, 273] on p "Chỉ cần thoa sản phẩm lên da theo chuyển động tròn để có làn da mịn màng, không…" at bounding box center [570, 262] width 99 height 54
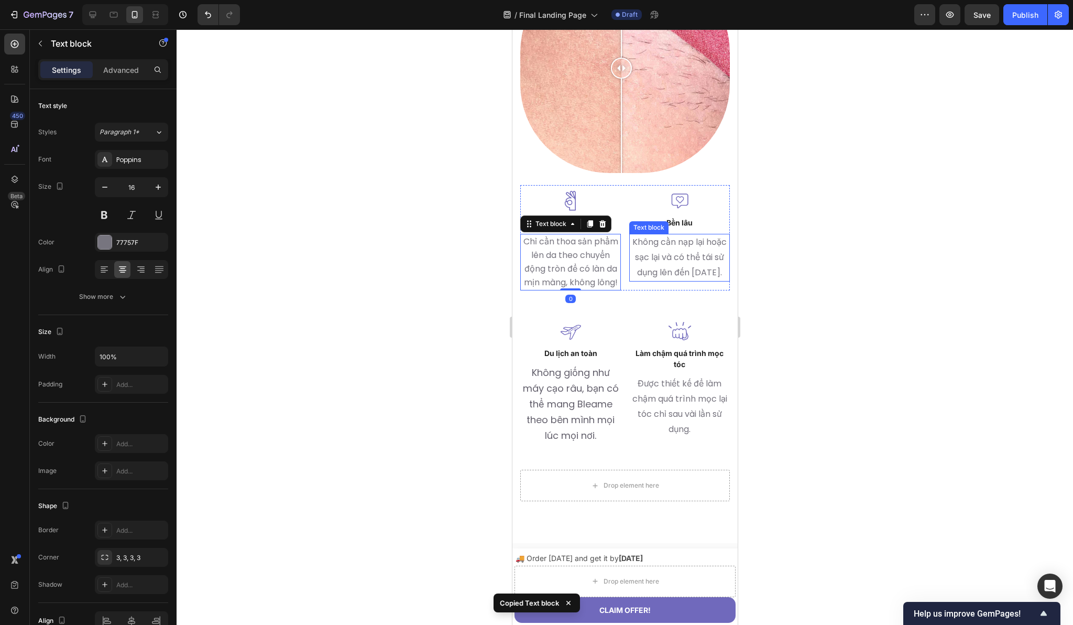
click at [678, 253] on p "Không cần nạp lại hoặc sạc lại và có thể tái sử dụng lên đến 1 năm." at bounding box center [679, 257] width 99 height 45
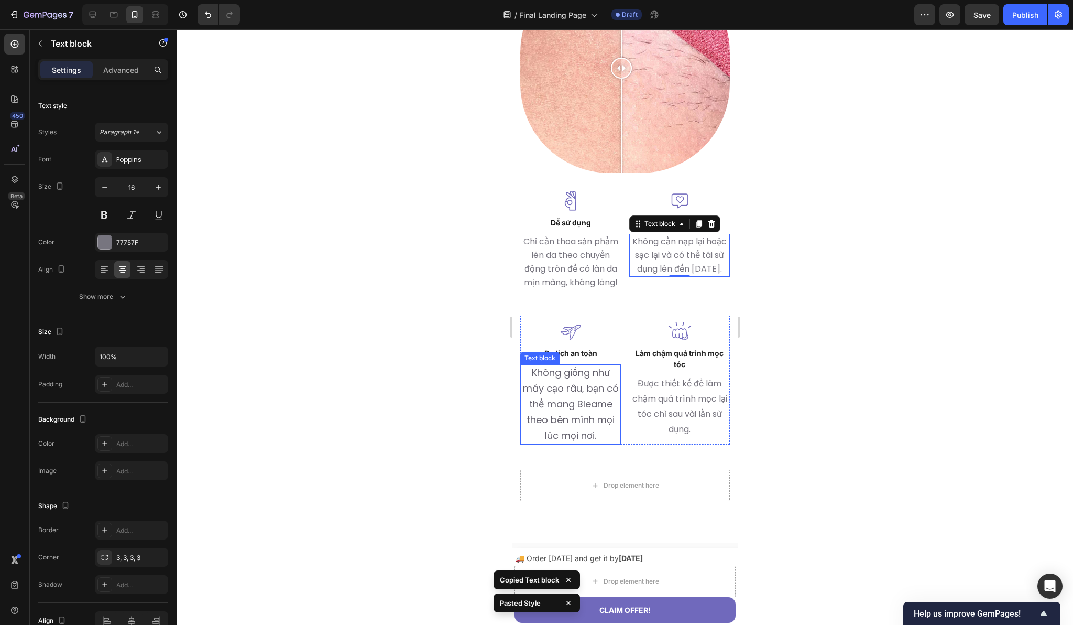
click at [546, 409] on span "Không giống như máy cạo râu, bạn có thể mang Bleame theo bên mình mọi lúc mọi n…" at bounding box center [570, 403] width 96 height 75
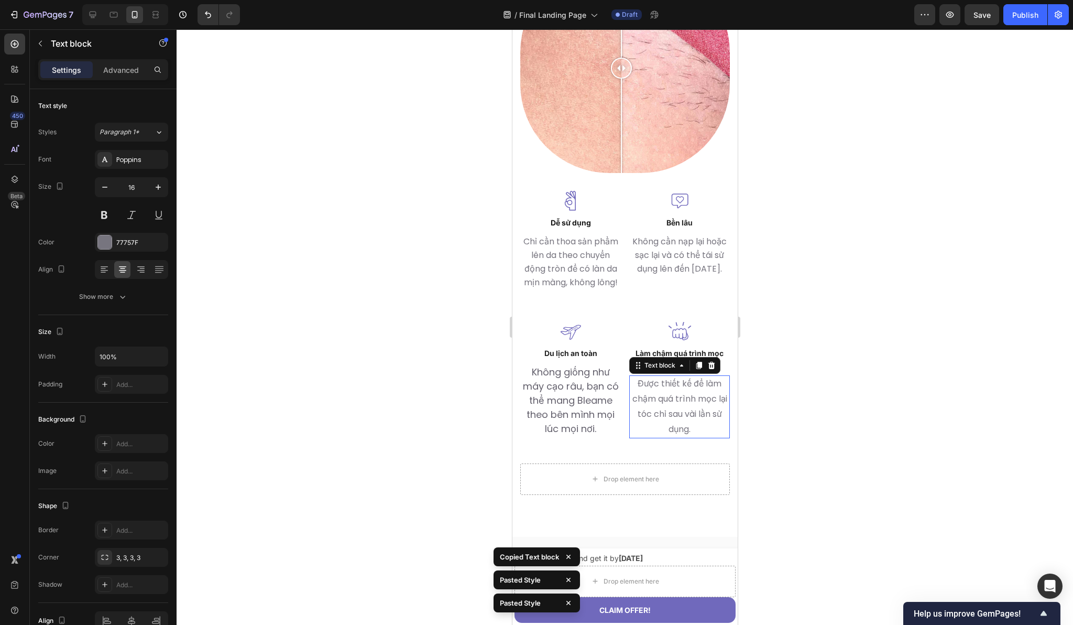
click at [665, 414] on p "Được thiết kế để làm chậm quá trình mọc lại tóc chỉ sau vài lần sử dụng." at bounding box center [679, 406] width 99 height 60
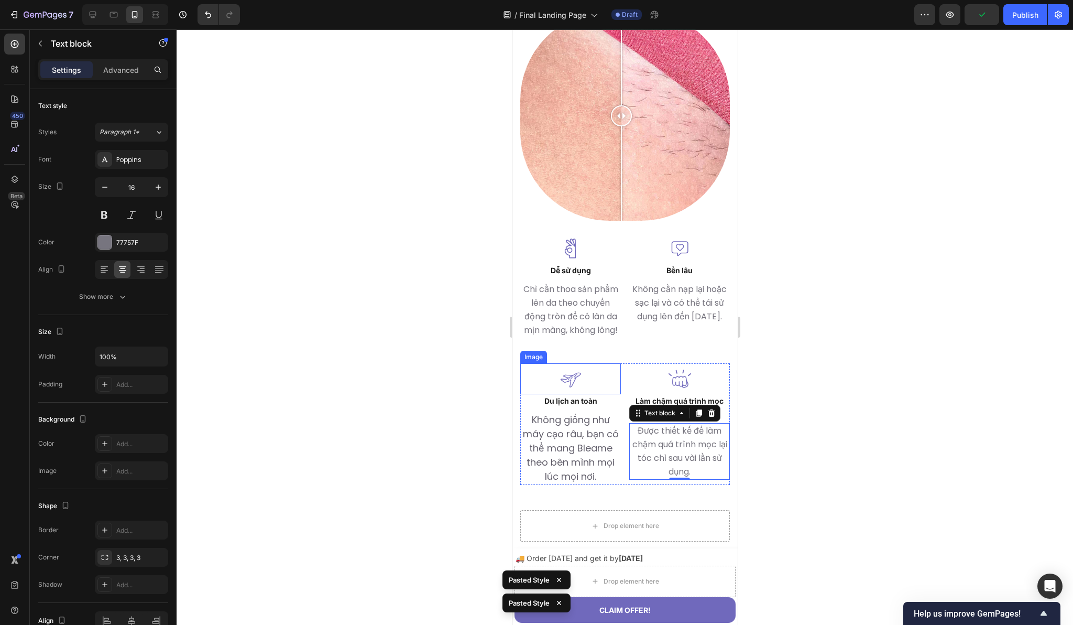
scroll to position [1832, 0]
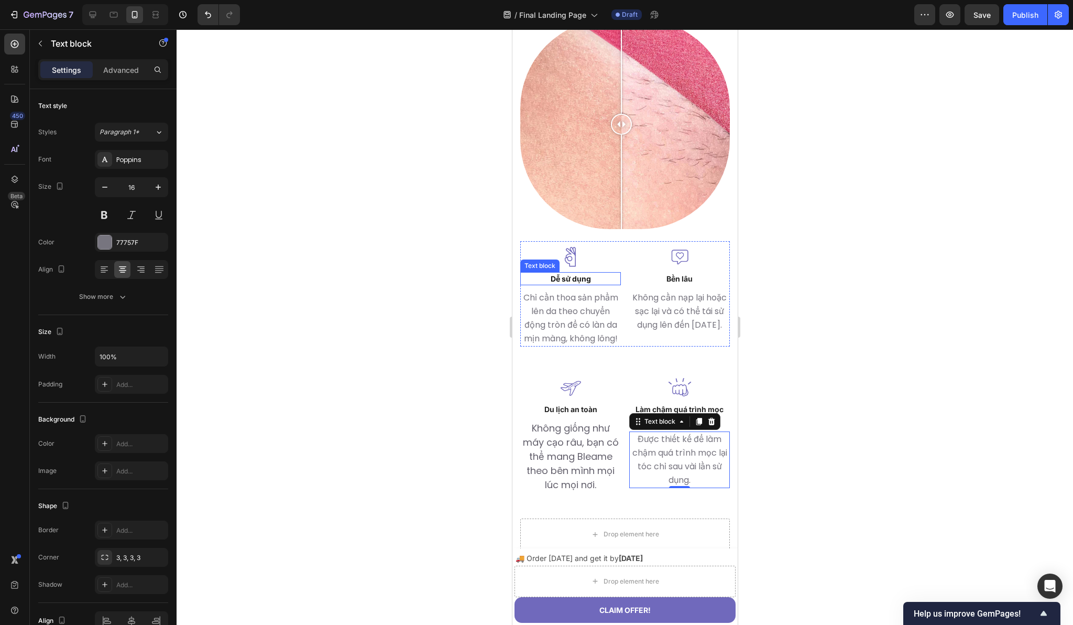
click at [578, 273] on p "Dễ sử dụng" at bounding box center [570, 278] width 99 height 11
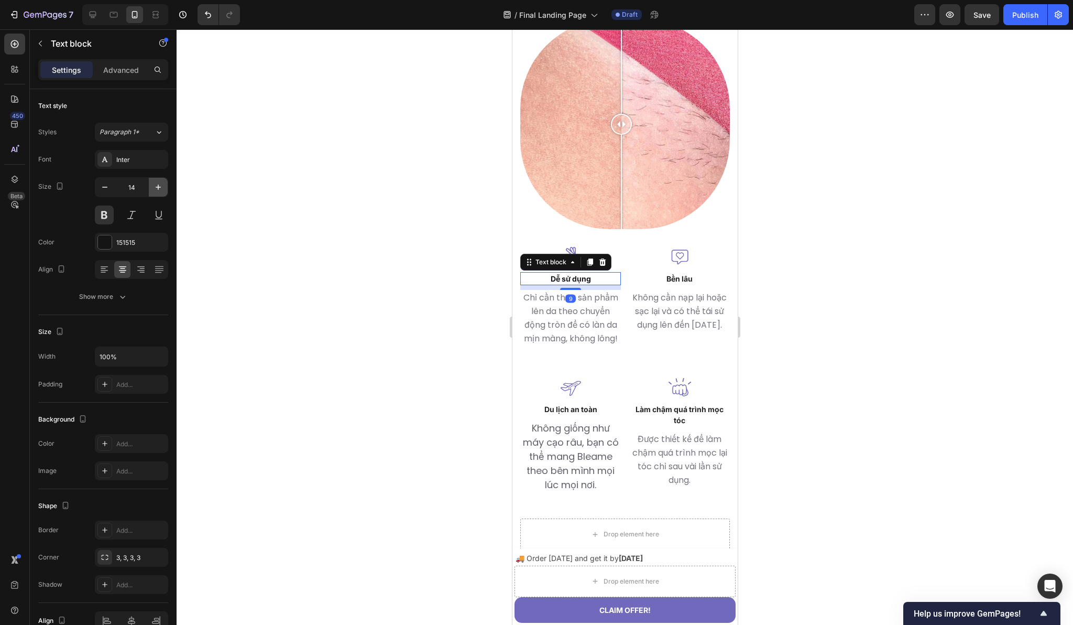
click at [155, 188] on icon "button" at bounding box center [158, 187] width 10 height 10
type input "17"
click at [151, 158] on div "Inter" at bounding box center [140, 159] width 49 height 9
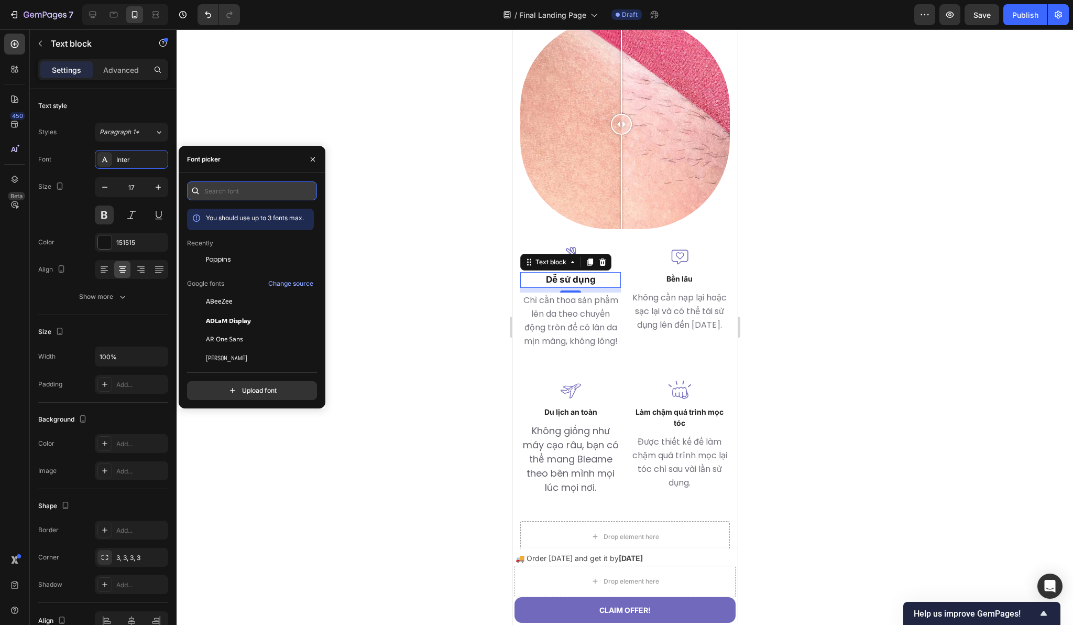
click at [222, 190] on input "text" at bounding box center [252, 190] width 130 height 19
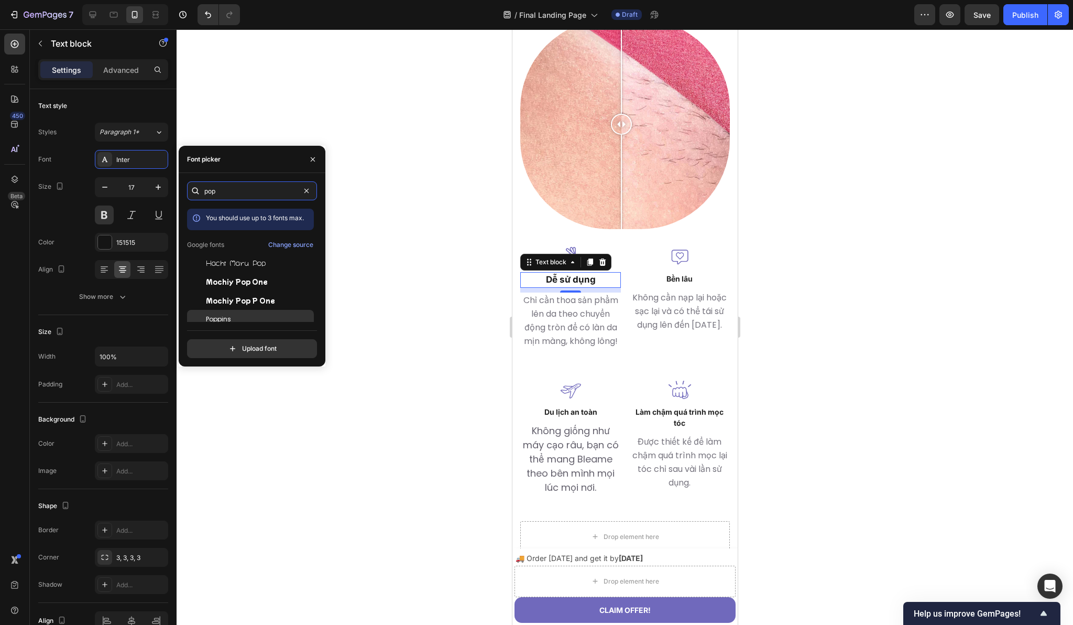
type input "pop"
click at [232, 318] on div "Poppins" at bounding box center [259, 318] width 106 height 9
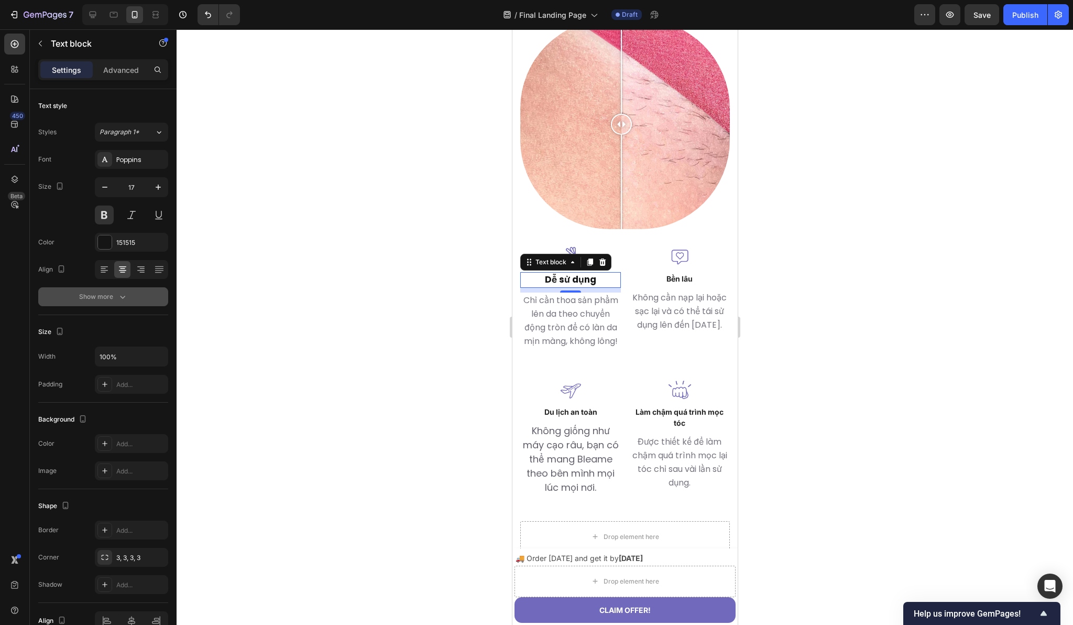
click at [109, 297] on div "Show more" at bounding box center [103, 296] width 49 height 10
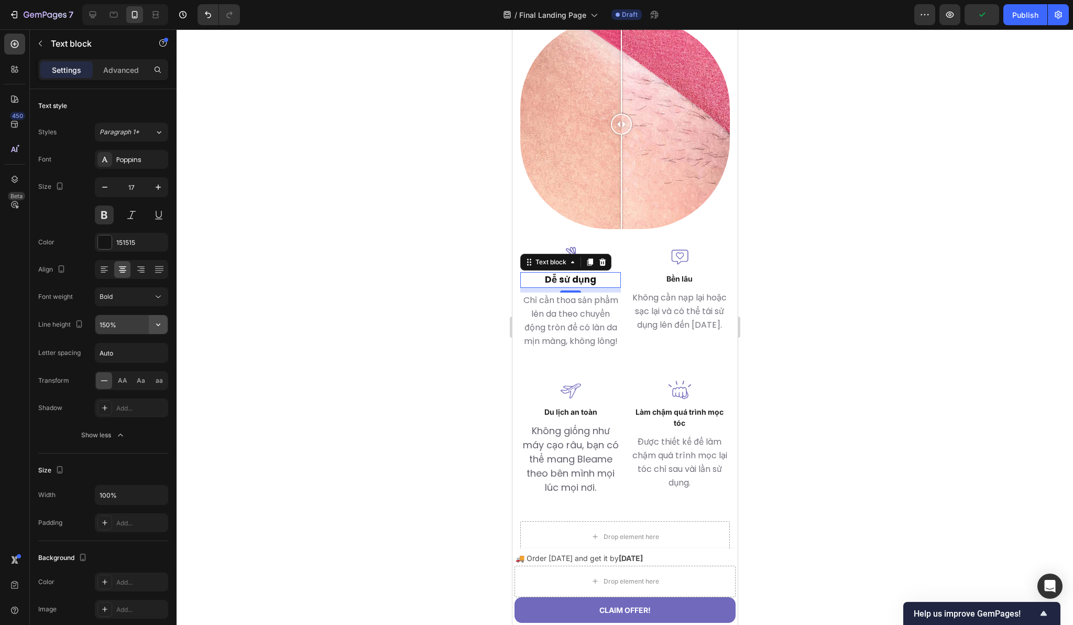
click at [155, 322] on icon "button" at bounding box center [158, 324] width 10 height 10
click at [125, 327] on input "150%" at bounding box center [131, 324] width 72 height 19
type input "27px"
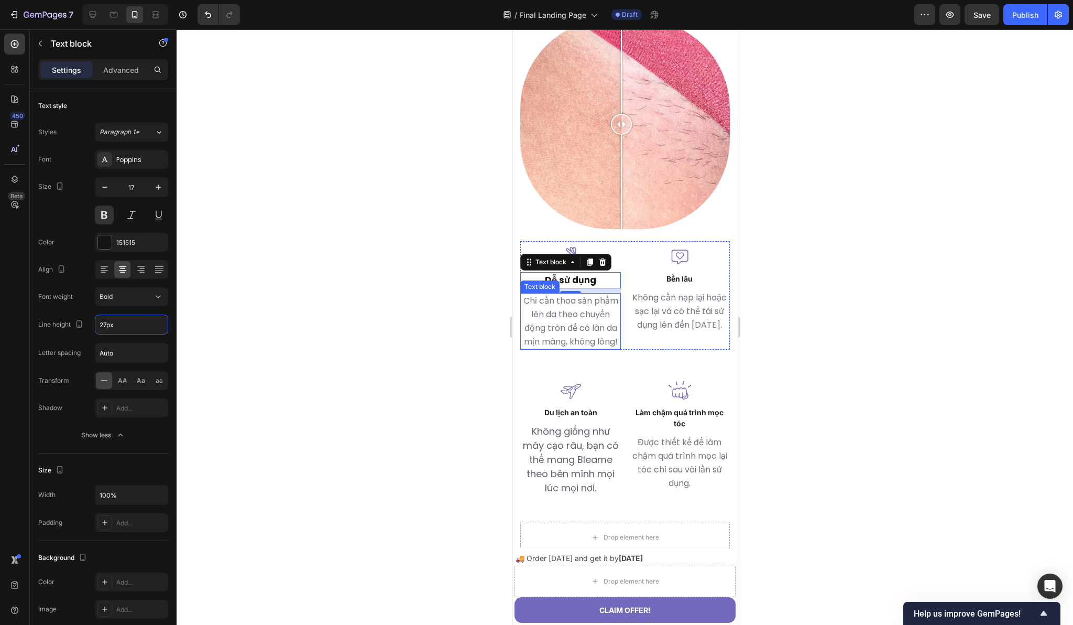
click at [578, 322] on p "Chỉ cần thoa sản phẩm lên da theo chuyển động tròn để có làn da mịn màng, không…" at bounding box center [570, 321] width 99 height 54
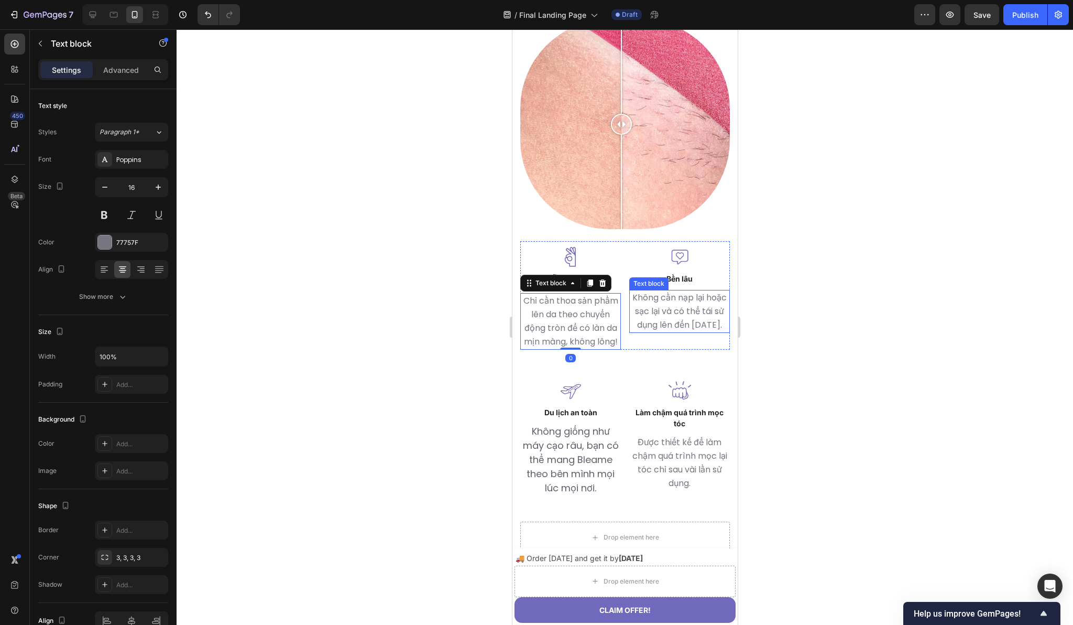
click at [660, 292] on p "Không cần nạp lại hoặc sạc lại và có thể tái sử dụng lên đến 1 năm." at bounding box center [679, 311] width 99 height 41
click at [595, 273] on p "Dễ sử dụng" at bounding box center [570, 280] width 99 height 14
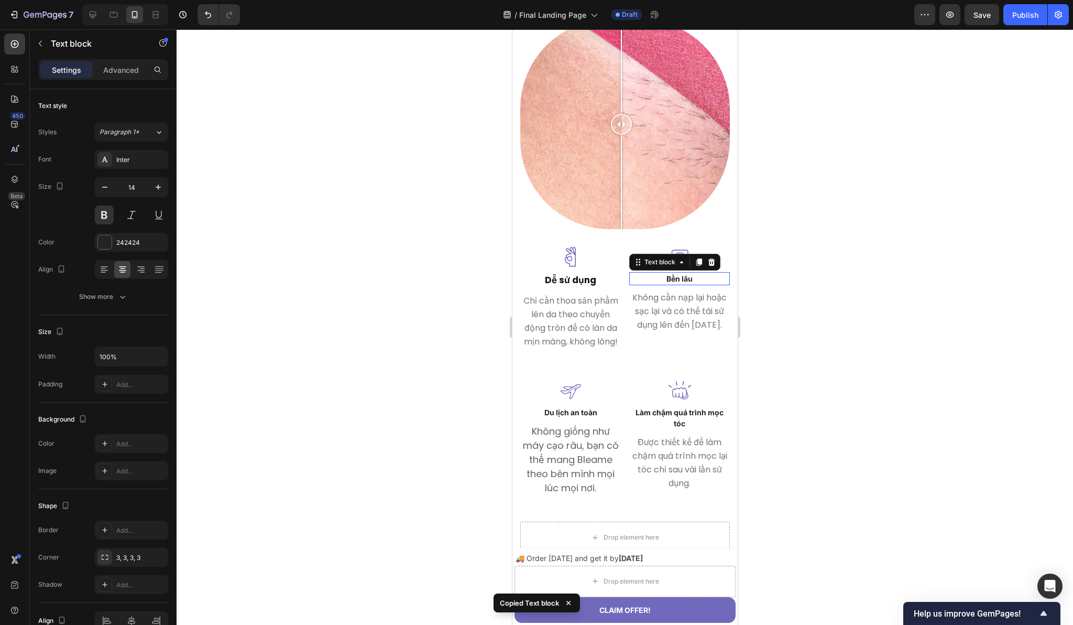
click at [669, 273] on p "Bền lâu" at bounding box center [679, 278] width 99 height 11
type input "17"
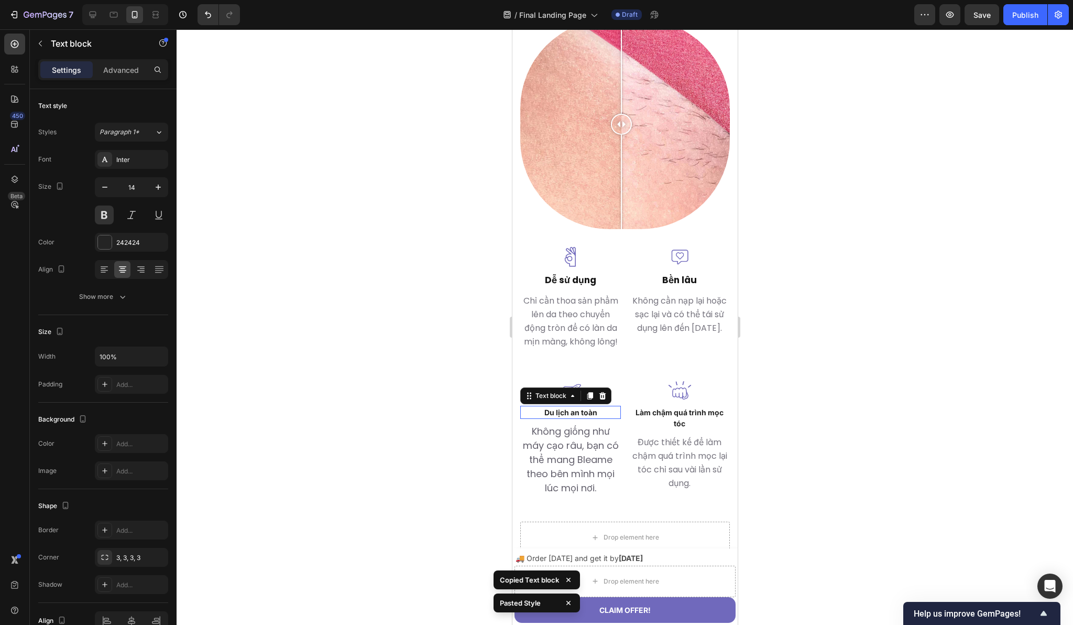
click at [577, 417] on p "Du lịch an toàn" at bounding box center [570, 412] width 99 height 11
type input "17"
